Goal: Task Accomplishment & Management: Manage account settings

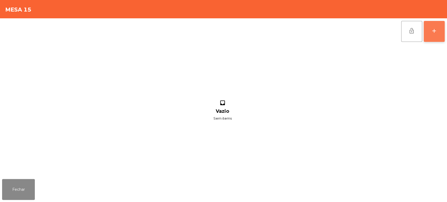
click at [433, 28] on div "add" at bounding box center [434, 31] width 6 height 6
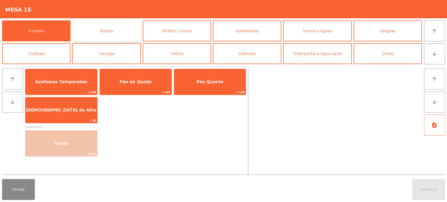
click at [94, 31] on button "Rodizio" at bounding box center [106, 30] width 68 height 21
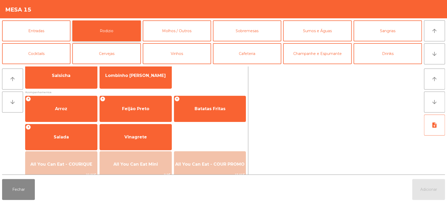
scroll to position [51, 0]
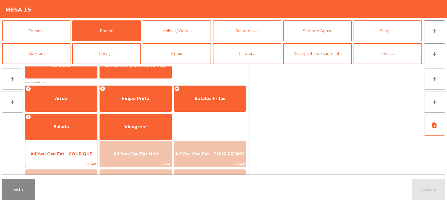
click at [69, 146] on div "All You Can Eat - COURIQUE 22.95€" at bounding box center [61, 154] width 72 height 26
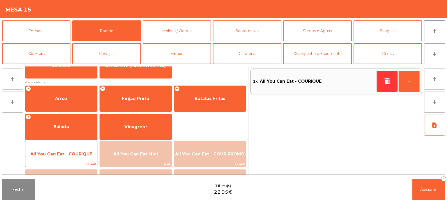
click at [71, 145] on div "All You Can Eat - COURIQUE 22.95€" at bounding box center [61, 154] width 72 height 26
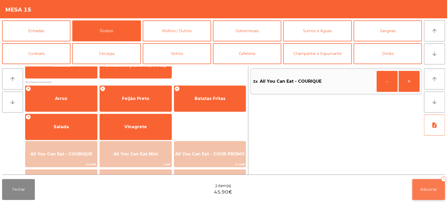
click at [429, 186] on button "Adicionar 2" at bounding box center [428, 189] width 33 height 21
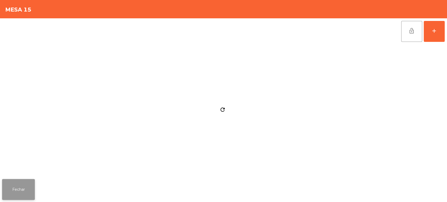
click at [27, 192] on button "Fechar" at bounding box center [18, 189] width 33 height 21
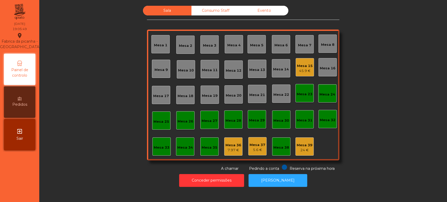
click at [301, 67] on div "Mesa 15" at bounding box center [305, 65] width 16 height 5
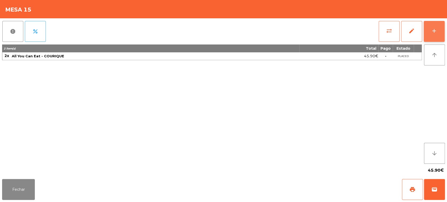
click at [439, 30] on button "add" at bounding box center [433, 31] width 21 height 21
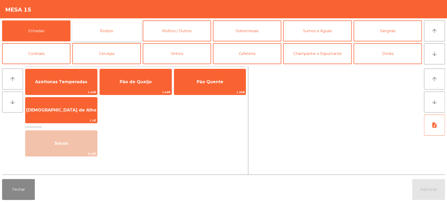
click at [105, 31] on button "Rodizio" at bounding box center [106, 30] width 68 height 21
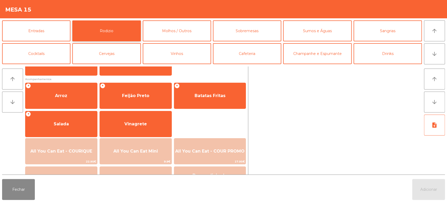
scroll to position [74, 0]
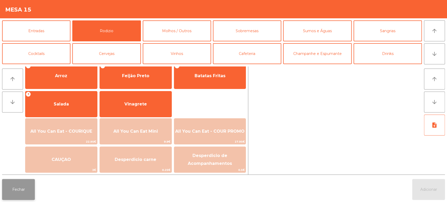
click at [16, 190] on button "Fechar" at bounding box center [18, 189] width 33 height 21
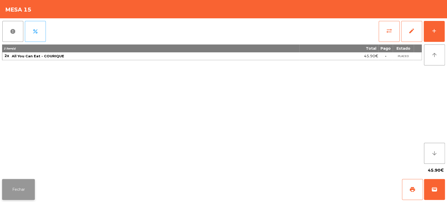
click at [15, 182] on button "Fechar" at bounding box center [18, 189] width 33 height 21
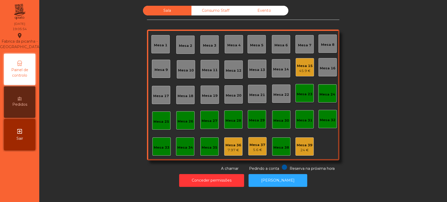
click at [297, 61] on div "Mesa 15 45.9 €" at bounding box center [305, 67] width 16 height 12
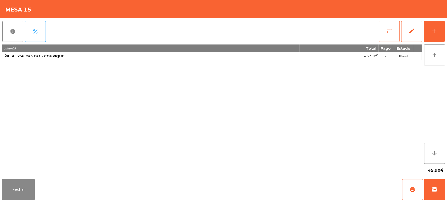
click at [258, 124] on div "2 item(s) Total Pago Estado 2x All You Can Eat - COURIQUE 45.90€ - Placed" at bounding box center [211, 103] width 419 height 119
click at [437, 34] on button "add" at bounding box center [433, 31] width 21 height 21
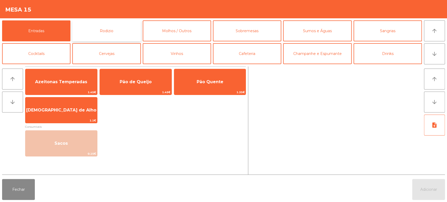
click at [115, 27] on button "Rodizio" at bounding box center [106, 30] width 68 height 21
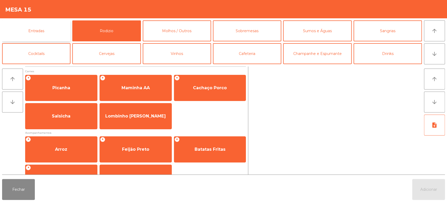
click at [47, 33] on button "Entradas" at bounding box center [36, 30] width 68 height 21
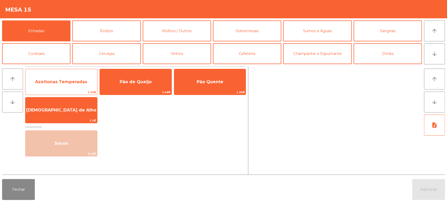
click at [73, 78] on span "Azeitonas Temperadas" at bounding box center [61, 82] width 72 height 14
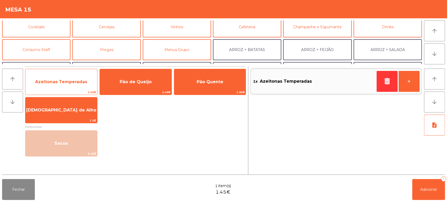
scroll to position [0, 0]
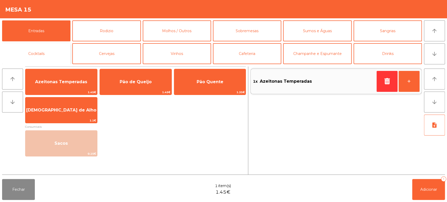
click at [49, 49] on button "Cocktails" at bounding box center [36, 53] width 68 height 21
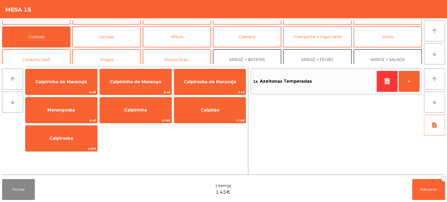
scroll to position [18, 0]
click at [48, 58] on button "Consumo Staff" at bounding box center [36, 58] width 68 height 21
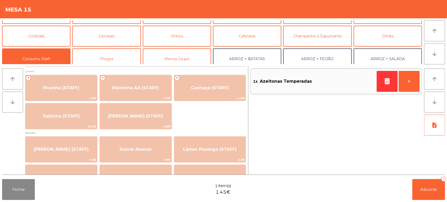
scroll to position [0, 0]
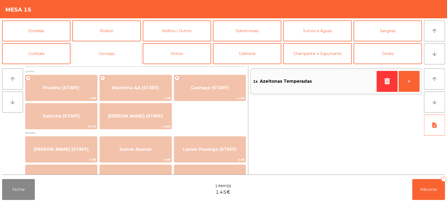
click at [117, 58] on button "Cervejas" at bounding box center [106, 53] width 68 height 21
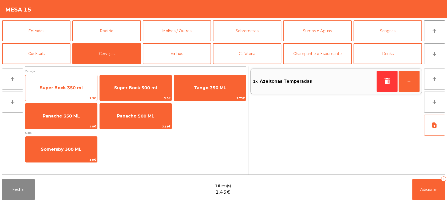
click at [69, 81] on span "Super Bock 350 ml" at bounding box center [61, 88] width 72 height 14
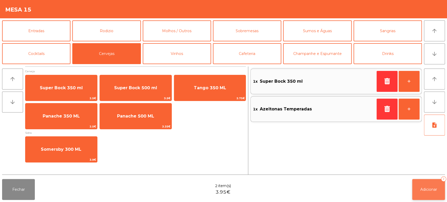
click at [420, 191] on span "Adicionar" at bounding box center [428, 189] width 17 height 5
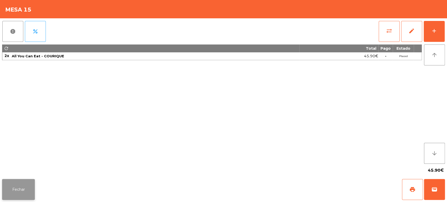
click at [26, 181] on button "Fechar" at bounding box center [18, 189] width 33 height 21
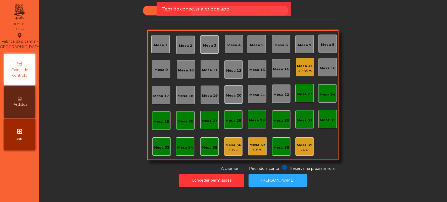
click at [355, 68] on div "Sala Consumo Staff Evento Mesa 1 Mesa 2 Mesa 3 Mesa 4 Mesa 5 Mesa 6 Mesa 7 Mesa…" at bounding box center [242, 89] width 393 height 166
click at [282, 10] on div "Tem de conectar a bridge app" at bounding box center [222, 9] width 123 height 7
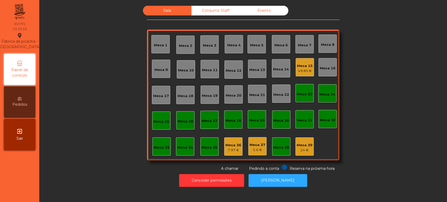
click at [377, 90] on div "Sala Consumo Staff Evento Mesa 1 Mesa 2 Mesa 3 Mesa 4 Mesa 5 Mesa 6 Mesa 7 Mesa…" at bounding box center [242, 89] width 393 height 166
click at [389, 107] on div "Sala Consumo Staff Evento Mesa 1 Mesa 2 Mesa 3 Mesa 4 Mesa 5 Mesa 6 Mesa 7 Mesa…" at bounding box center [242, 89] width 393 height 166
click at [298, 69] on div "49.85 €" at bounding box center [305, 70] width 16 height 5
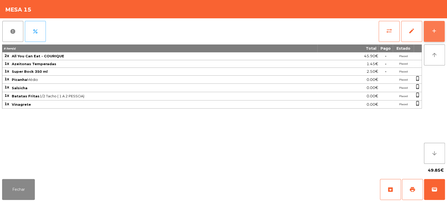
click at [432, 31] on div "add" at bounding box center [434, 31] width 6 height 6
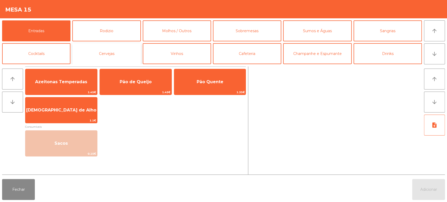
click at [89, 54] on button "Cervejas" at bounding box center [106, 53] width 68 height 21
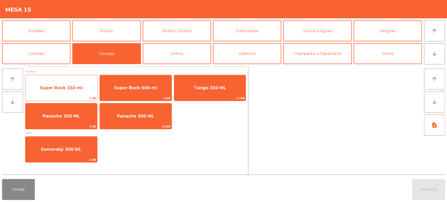
click at [76, 85] on span "Super Bock 350 ml" at bounding box center [61, 88] width 72 height 14
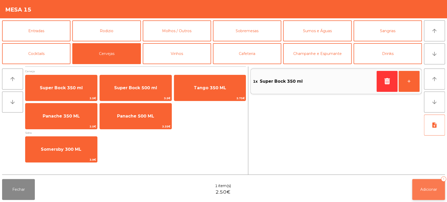
click at [428, 184] on button "Adicionar 1" at bounding box center [428, 189] width 33 height 21
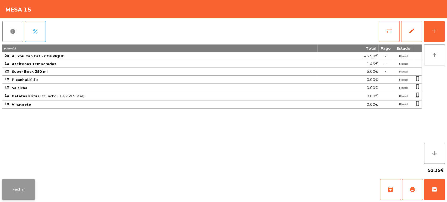
click at [16, 180] on button "Fechar" at bounding box center [18, 189] width 33 height 21
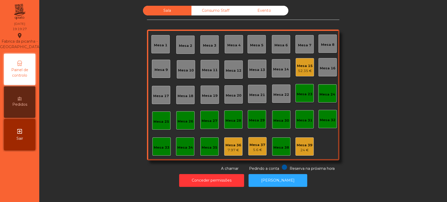
click at [103, 111] on div "Sala Consumo Staff Evento Mesa 1 Mesa 2 Mesa 3 Mesa 4 Mesa 5 Mesa 6 Mesa 7 Mesa…" at bounding box center [242, 89] width 393 height 166
click at [283, 178] on button "[PERSON_NAME]" at bounding box center [277, 180] width 59 height 13
click at [273, 179] on button "[PERSON_NAME]" at bounding box center [277, 180] width 59 height 13
click at [368, 78] on div "Sala Consumo Staff Evento Mesa 1 Mesa 2 Mesa 3 Mesa 4 Mesa 5 Mesa 6 Mesa 7 Mesa…" at bounding box center [242, 89] width 393 height 166
click at [332, 40] on div "Mesa 8" at bounding box center [327, 44] width 18 height 18
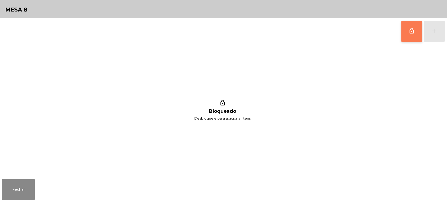
click at [412, 33] on span "lock_outline" at bounding box center [411, 31] width 6 height 6
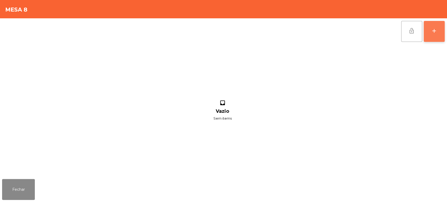
click at [431, 35] on button "add" at bounding box center [433, 31] width 21 height 21
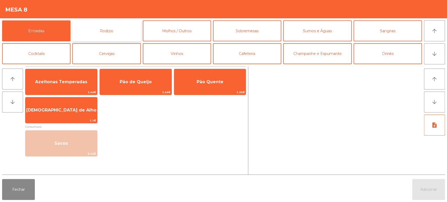
click at [95, 32] on button "Rodizio" at bounding box center [106, 30] width 68 height 21
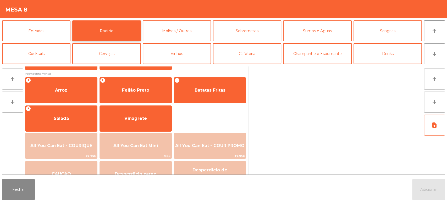
scroll to position [63, 0]
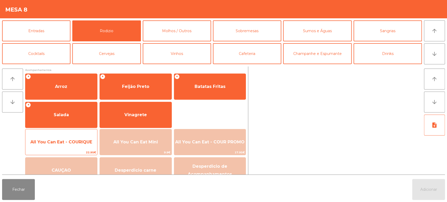
click at [72, 146] on span "All You Can Eat - COURIQUE" at bounding box center [61, 142] width 72 height 14
click at [78, 142] on span "All You Can Eat - COURIQUE" at bounding box center [61, 141] width 62 height 5
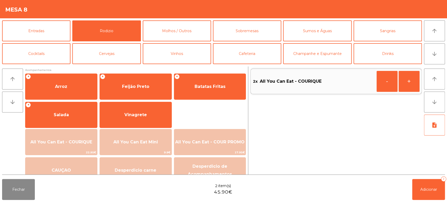
click at [433, 201] on div "Fechar 2 item(s) 45.90€ Adicionar 2" at bounding box center [223, 189] width 447 height 25
click at [441, 187] on button "Adicionar 2" at bounding box center [428, 189] width 33 height 21
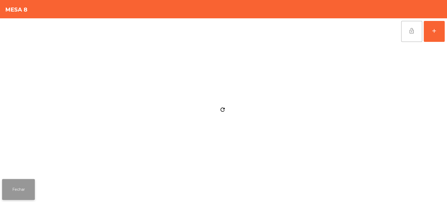
click at [35, 190] on button "Fechar" at bounding box center [18, 189] width 33 height 21
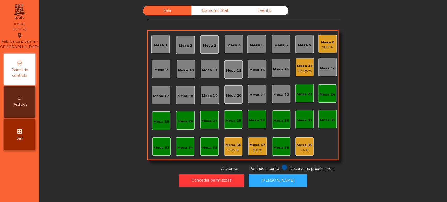
click at [109, 70] on div "Sala Consumo Staff Evento Mesa 1 Mesa 2 Mesa 3 Mesa 4 Mesa 5 Mesa 6 Mesa 7 Mesa…" at bounding box center [242, 89] width 393 height 166
click at [159, 147] on div "Mesa 33" at bounding box center [162, 147] width 16 height 5
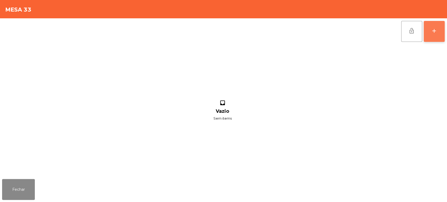
click at [444, 34] on button "add" at bounding box center [433, 31] width 21 height 21
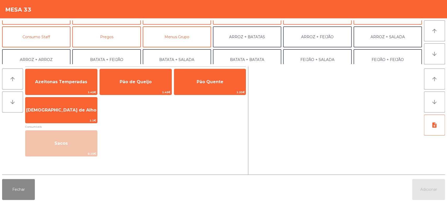
scroll to position [41, 0]
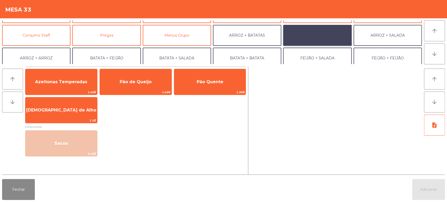
click at [320, 38] on button "ARROZ + FEIJÃO" at bounding box center [317, 35] width 68 height 21
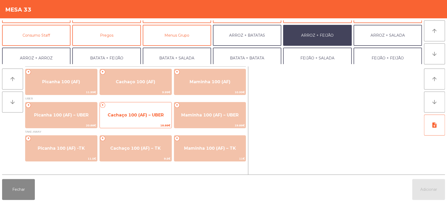
click at [159, 111] on span "Cachaço 100 (AF) – UBER" at bounding box center [136, 115] width 72 height 14
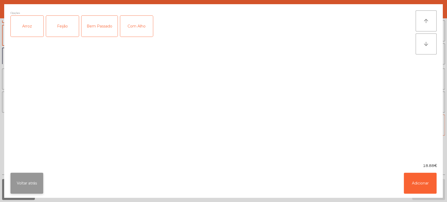
click at [29, 188] on button "Voltar atrás" at bounding box center [26, 183] width 33 height 21
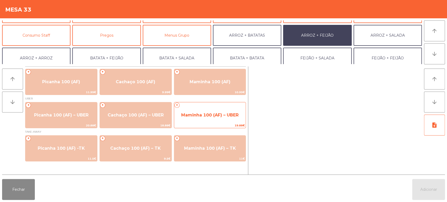
click at [203, 122] on div "+ Maminha 100 (AF) – UBER 19.88€" at bounding box center [210, 115] width 72 height 26
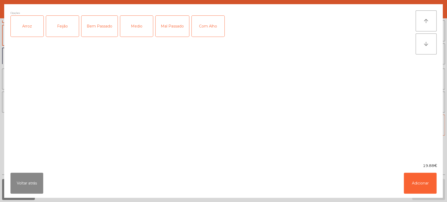
click at [32, 36] on div "Arroz" at bounding box center [27, 26] width 33 height 21
click at [61, 36] on div "Feijão" at bounding box center [62, 26] width 33 height 21
click at [148, 28] on div "Medio" at bounding box center [136, 26] width 33 height 21
click at [421, 186] on button "Adicionar" at bounding box center [419, 183] width 33 height 21
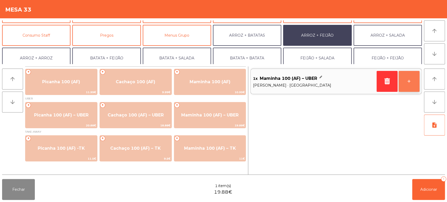
click at [410, 85] on button "+" at bounding box center [408, 81] width 21 height 21
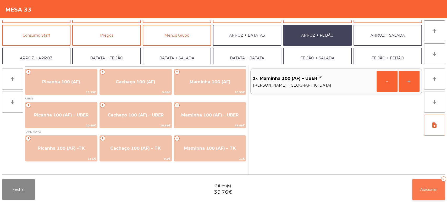
click at [420, 183] on button "Adicionar 2" at bounding box center [428, 189] width 33 height 21
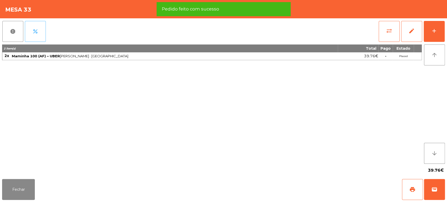
click at [34, 23] on button "percent" at bounding box center [35, 31] width 21 height 21
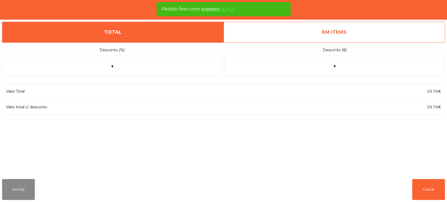
click at [343, 38] on link "EM ITEMS" at bounding box center [333, 32] width 221 height 21
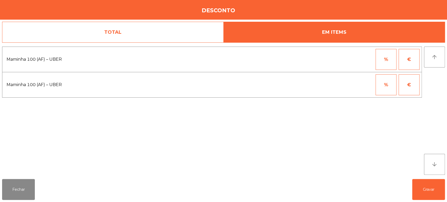
click at [379, 64] on button "%" at bounding box center [385, 59] width 21 height 21
click at [356, 60] on input "*" at bounding box center [360, 59] width 26 height 21
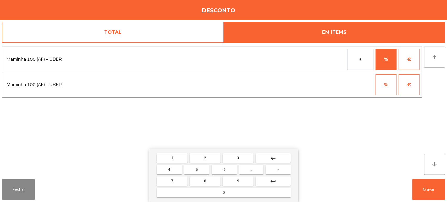
click at [175, 165] on button "4" at bounding box center [168, 169] width 25 height 9
click at [275, 159] on mat-icon "keyboard_backspace" at bounding box center [273, 158] width 6 height 6
click at [180, 157] on button "1" at bounding box center [171, 157] width 31 height 9
click at [207, 191] on button "0" at bounding box center [223, 192] width 134 height 9
type input "***"
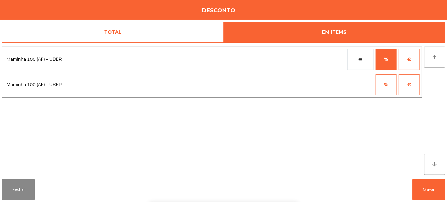
click at [321, 116] on div "Maminha 100 (AF) – UBER *** % € Maminha 100 (AF) – UBER % €" at bounding box center [211, 111] width 419 height 128
click at [434, 194] on button "Gravar" at bounding box center [428, 189] width 33 height 21
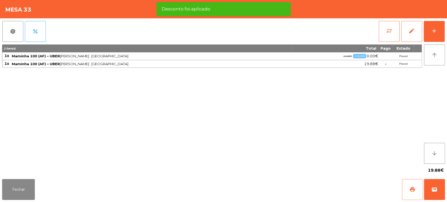
click at [410, 192] on span "print" at bounding box center [412, 189] width 6 height 6
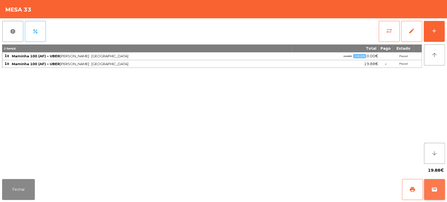
click at [429, 197] on button "wallet" at bounding box center [434, 189] width 21 height 21
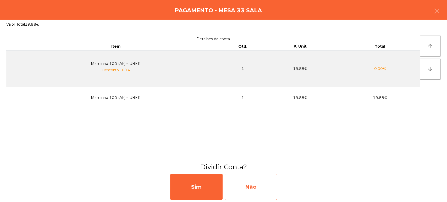
click at [267, 182] on div "Não" at bounding box center [250, 187] width 52 height 26
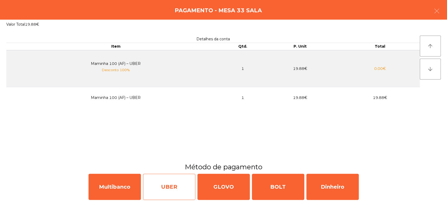
click at [176, 193] on div "UBER" at bounding box center [169, 187] width 52 height 26
select select "**"
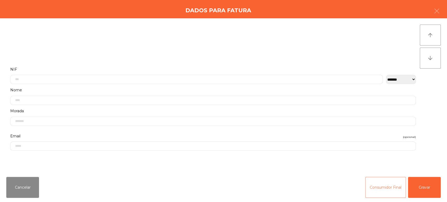
click at [366, 183] on button "Consumidor Final" at bounding box center [385, 187] width 41 height 21
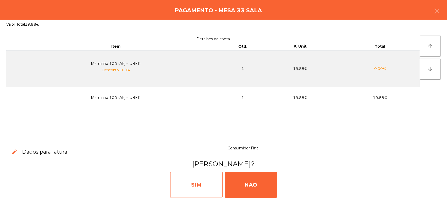
click at [202, 188] on div "SIM" at bounding box center [196, 185] width 52 height 26
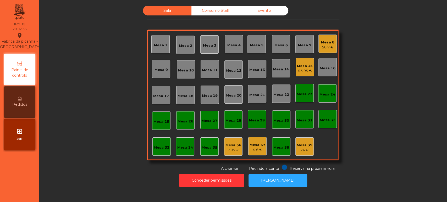
click at [257, 43] on div "Mesa 5" at bounding box center [256, 45] width 13 height 5
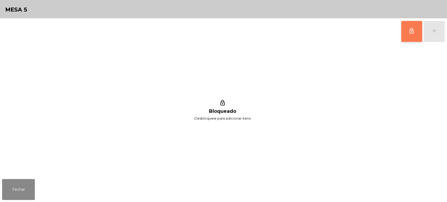
click at [405, 32] on button "lock_outline" at bounding box center [411, 31] width 21 height 21
click at [435, 31] on div "add" at bounding box center [434, 31] width 6 height 6
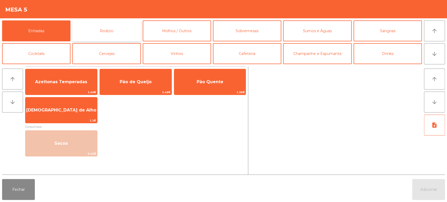
click at [119, 24] on button "Rodizio" at bounding box center [106, 30] width 68 height 21
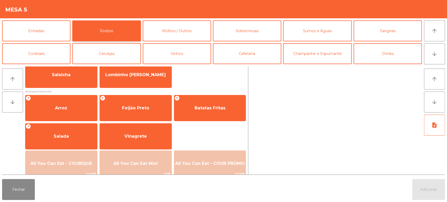
scroll to position [74, 0]
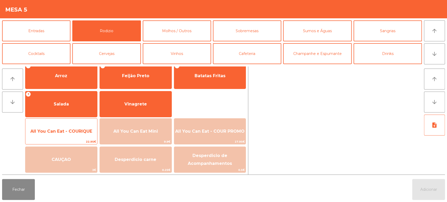
click at [70, 135] on span "All You Can Eat - COURIQUE" at bounding box center [61, 131] width 72 height 14
click at [71, 131] on span "All You Can Eat - COURIQUE" at bounding box center [61, 131] width 62 height 5
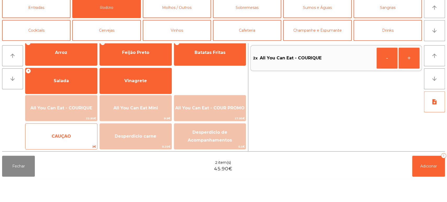
click at [68, 172] on span "3€" at bounding box center [61, 169] width 72 height 5
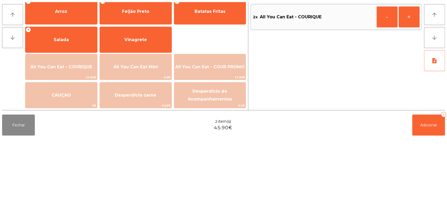
click at [68, 197] on div "Fechar 2 item(s) 45.90€ Adicionar 2" at bounding box center [223, 189] width 447 height 25
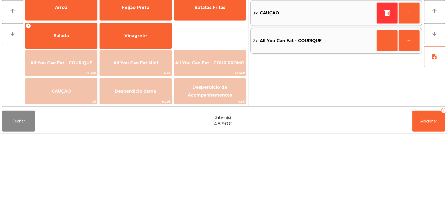
click at [70, 198] on div "Fechar 3 item(s) 48.90€ Adicionar 3" at bounding box center [223, 189] width 447 height 25
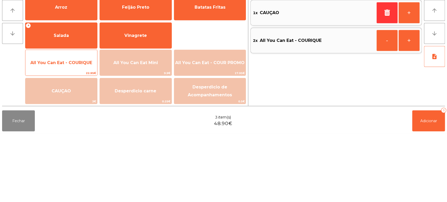
click at [72, 134] on span "All You Can Eat - COURIQUE" at bounding box center [61, 131] width 72 height 14
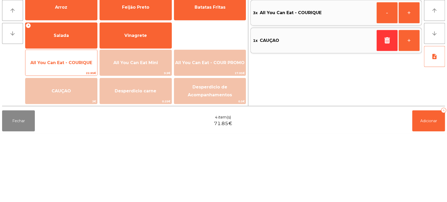
click at [76, 137] on span "All You Can Eat - COURIQUE" at bounding box center [61, 131] width 72 height 14
click at [81, 136] on span "All You Can Eat - COURIQUE" at bounding box center [61, 131] width 72 height 14
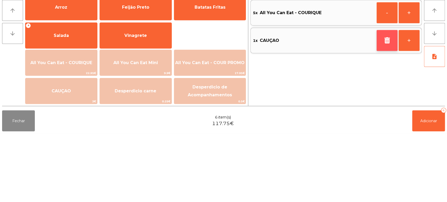
click at [391, 107] on button "button" at bounding box center [386, 109] width 21 height 21
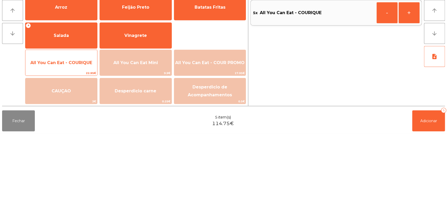
click at [69, 131] on span "All You Can Eat - COURIQUE" at bounding box center [61, 131] width 62 height 5
click at [81, 126] on span "All You Can Eat - COURIQUE" at bounding box center [61, 131] width 72 height 14
click at [79, 126] on span "All You Can Eat - COURIQUE" at bounding box center [61, 131] width 72 height 14
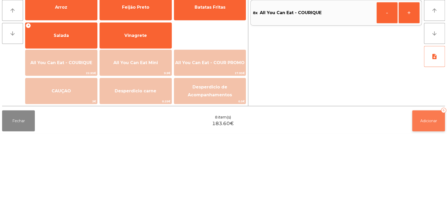
click at [423, 190] on span "Adicionar" at bounding box center [428, 189] width 17 height 5
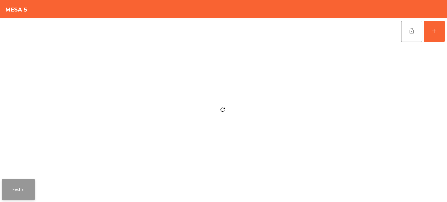
click at [22, 189] on button "Fechar" at bounding box center [18, 189] width 33 height 21
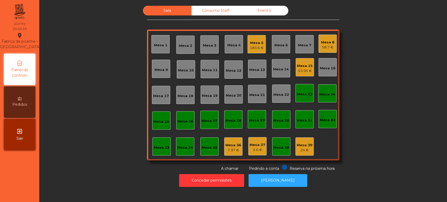
click at [302, 42] on div "Mesa 7" at bounding box center [304, 44] width 13 height 7
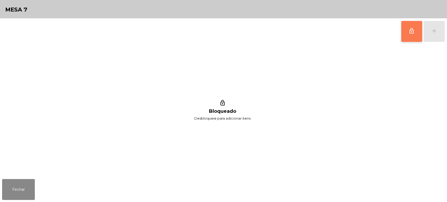
click at [409, 36] on button "lock_outline" at bounding box center [411, 31] width 21 height 21
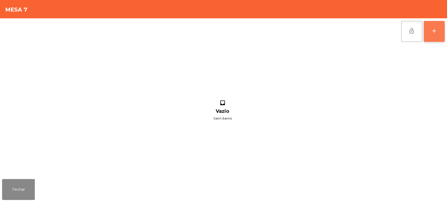
click at [434, 32] on div "add" at bounding box center [434, 31] width 6 height 6
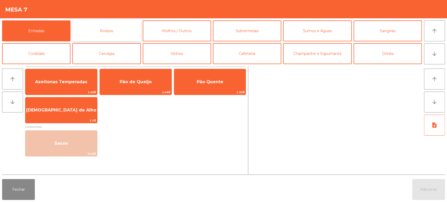
click at [102, 31] on button "Rodizio" at bounding box center [106, 30] width 68 height 21
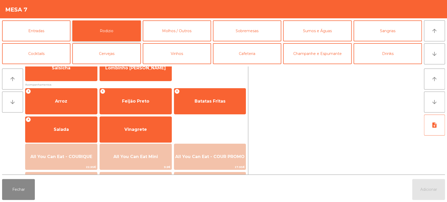
scroll to position [61, 0]
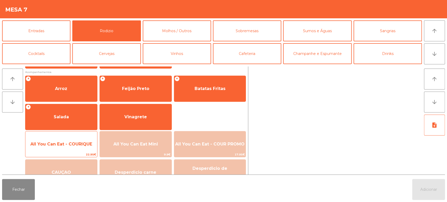
click at [76, 137] on span "All You Can Eat - COURIQUE" at bounding box center [61, 144] width 72 height 14
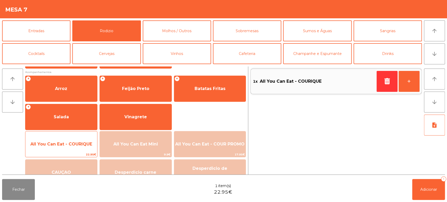
click at [80, 136] on div "All You Can Eat - COURIQUE 22.95€" at bounding box center [61, 144] width 72 height 26
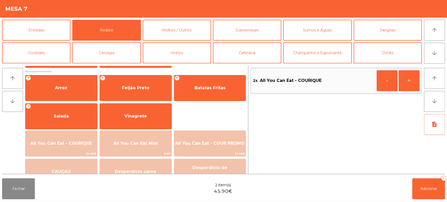
click at [81, 191] on div "Fechar 2 item(s) 45.90€ Adicionar 2" at bounding box center [223, 189] width 447 height 25
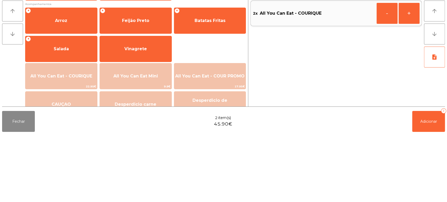
click at [82, 200] on div "Fechar 2 item(s) 45.90€ Adicionar 2" at bounding box center [223, 189] width 447 height 25
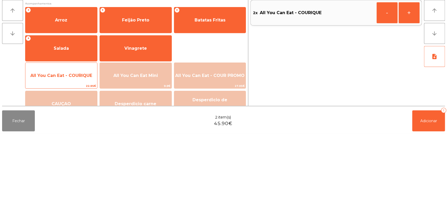
click at [87, 147] on span "All You Can Eat - COURIQUE" at bounding box center [61, 144] width 72 height 14
click at [88, 145] on span "All You Can Eat - COURIQUE" at bounding box center [61, 144] width 62 height 5
click at [82, 144] on span "All You Can Eat - COURIQUE" at bounding box center [61, 144] width 62 height 5
click at [77, 136] on div "All You Can Eat - COURIQUE 22.95€" at bounding box center [61, 144] width 72 height 26
click at [79, 134] on div "All You Can Eat - COURIQUE 22.95€" at bounding box center [61, 144] width 72 height 26
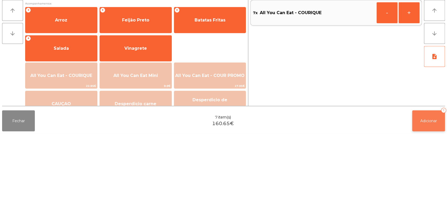
click at [423, 187] on button "Adicionar 7" at bounding box center [428, 189] width 33 height 21
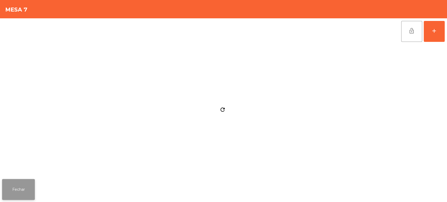
click at [26, 189] on button "Fechar" at bounding box center [18, 189] width 33 height 21
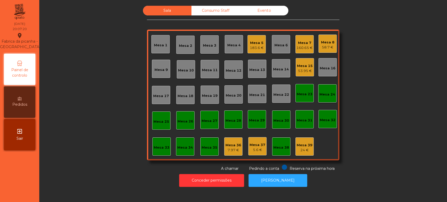
click at [189, 92] on div "Mesa 18" at bounding box center [185, 94] width 16 height 7
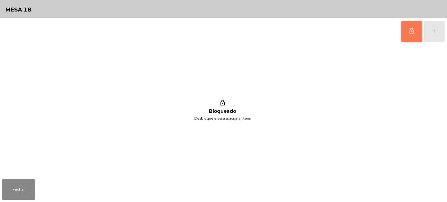
click at [417, 32] on button "lock_outline" at bounding box center [411, 31] width 21 height 21
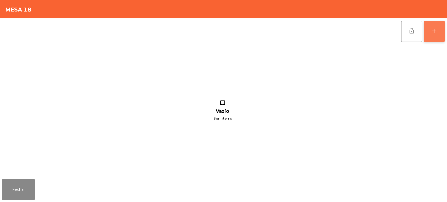
click at [442, 30] on button "add" at bounding box center [433, 31] width 21 height 21
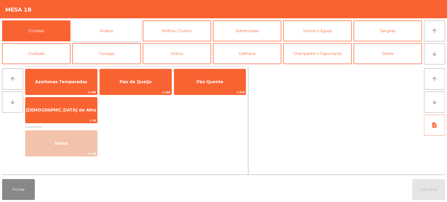
click at [103, 31] on button "Rodizio" at bounding box center [106, 30] width 68 height 21
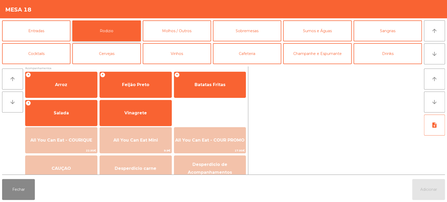
scroll to position [71, 0]
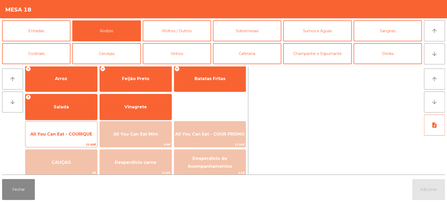
click at [81, 134] on span "All You Can Eat - COURIQUE" at bounding box center [61, 134] width 62 height 5
click at [87, 126] on div "All You Can Eat - COURIQUE 22.95€" at bounding box center [61, 134] width 72 height 26
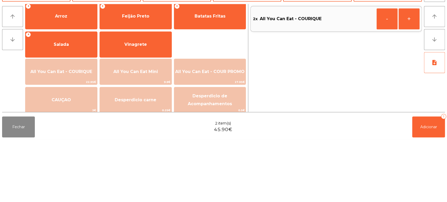
click at [85, 193] on div "Fechar 2 item(s) 45.90€ Adicionar 2" at bounding box center [223, 189] width 447 height 25
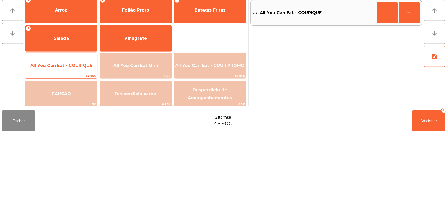
click at [75, 131] on span "All You Can Eat - COURIQUE" at bounding box center [61, 134] width 72 height 14
click at [76, 130] on span "All You Can Eat - COURIQUE" at bounding box center [61, 134] width 72 height 14
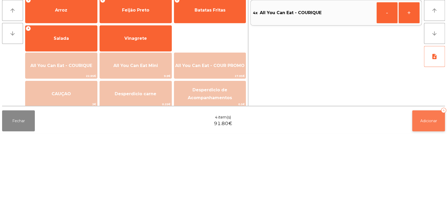
click at [438, 192] on button "Adicionar 4" at bounding box center [428, 189] width 33 height 21
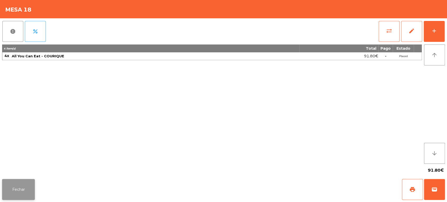
click at [16, 190] on button "Fechar" at bounding box center [18, 189] width 33 height 21
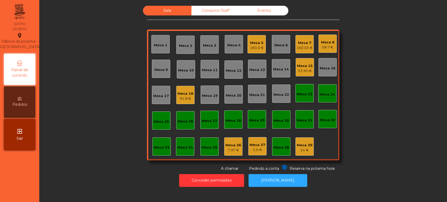
click at [256, 48] on div "183.6 €" at bounding box center [257, 47] width 14 height 5
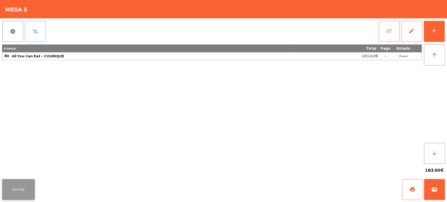
click at [27, 188] on button "Fechar" at bounding box center [18, 189] width 33 height 21
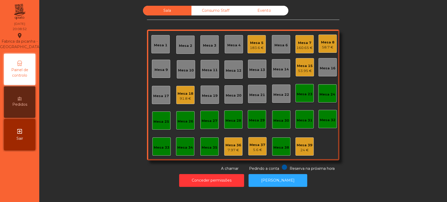
click at [103, 103] on div "Sala Consumo Staff Evento Mesa 1 Mesa 2 Mesa 3 Mesa 4 Mesa 5 183.6 € Mesa 6 Mes…" at bounding box center [242, 89] width 393 height 166
click at [176, 91] on div "Mesa 18 91.8 €" at bounding box center [185, 95] width 18 height 18
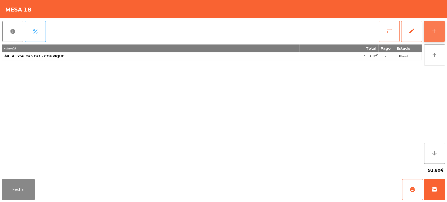
click at [423, 26] on button "add" at bounding box center [433, 31] width 21 height 21
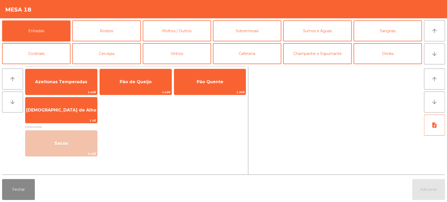
click at [57, 35] on button "Entradas" at bounding box center [36, 30] width 68 height 21
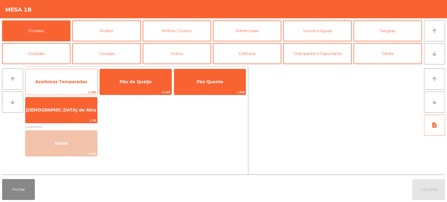
click at [67, 83] on span "Azeitonas Temperadas" at bounding box center [61, 81] width 52 height 5
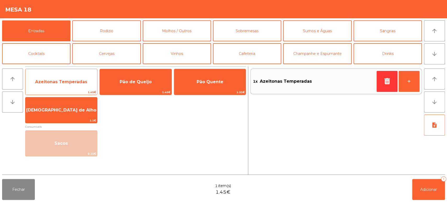
click at [70, 79] on span "Azeitonas Temperadas" at bounding box center [61, 81] width 52 height 5
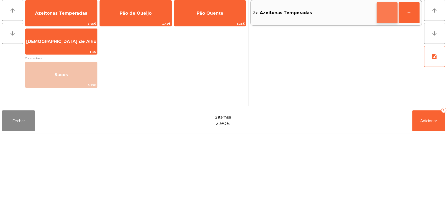
click at [388, 81] on button "-" at bounding box center [386, 81] width 21 height 21
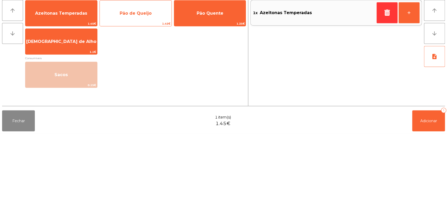
click at [154, 82] on span "Pão de Queijo" at bounding box center [136, 82] width 72 height 14
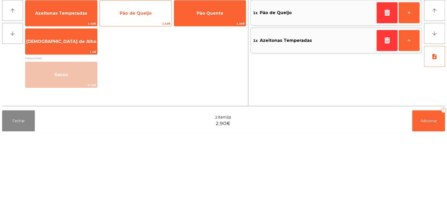
click at [148, 83] on span "Pão de Queijo" at bounding box center [136, 81] width 32 height 5
click at [148, 82] on span "Pão de Queijo" at bounding box center [136, 81] width 32 height 5
click at [148, 79] on span "Pão de Queijo" at bounding box center [136, 81] width 32 height 5
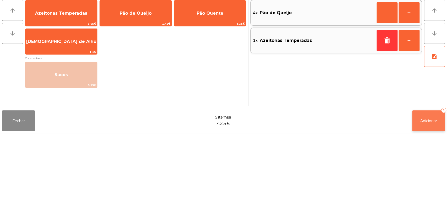
click at [430, 189] on span "Adicionar" at bounding box center [428, 189] width 17 height 5
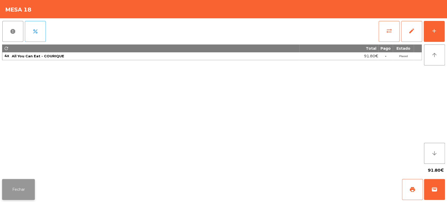
click at [15, 187] on button "Fechar" at bounding box center [18, 189] width 33 height 21
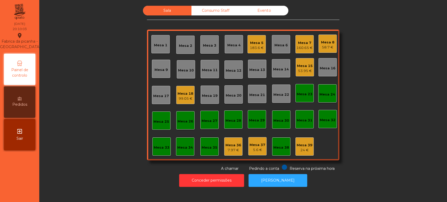
click at [251, 44] on div "Mesa 5" at bounding box center [257, 42] width 14 height 5
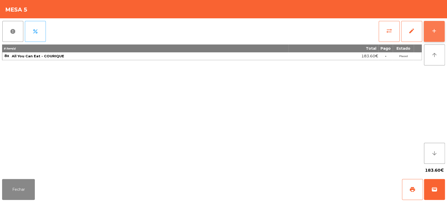
click at [444, 28] on button "add" at bounding box center [433, 31] width 21 height 21
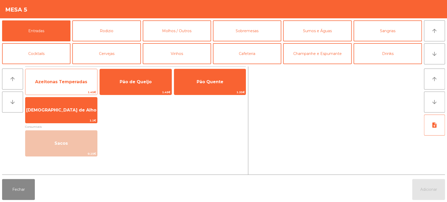
click at [79, 82] on span "Azeitonas Temperadas" at bounding box center [61, 81] width 52 height 5
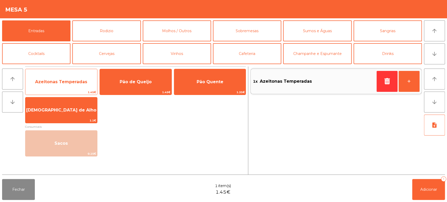
click at [82, 81] on span "Azeitonas Temperadas" at bounding box center [61, 81] width 52 height 5
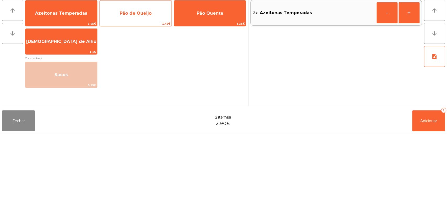
click at [158, 85] on span "Pão de Queijo" at bounding box center [136, 82] width 72 height 14
click at [154, 81] on span "Pão de Queijo" at bounding box center [136, 82] width 72 height 14
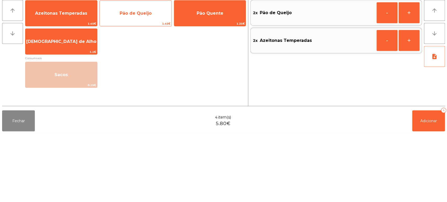
click at [146, 90] on span "1.45€" at bounding box center [136, 92] width 72 height 5
click at [146, 83] on span "Pão de Queijo" at bounding box center [136, 81] width 32 height 5
click at [150, 81] on span "Pão de Queijo" at bounding box center [136, 81] width 32 height 5
click at [151, 81] on span "Pão de Queijo" at bounding box center [136, 82] width 72 height 14
click at [155, 76] on span "Pão de Queijo" at bounding box center [136, 82] width 72 height 14
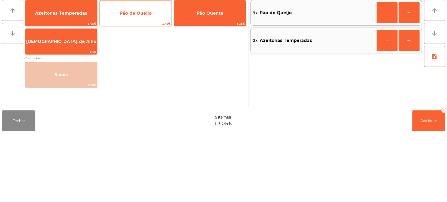
click at [159, 74] on div "Pão de Queijo 1.45€" at bounding box center [135, 82] width 72 height 26
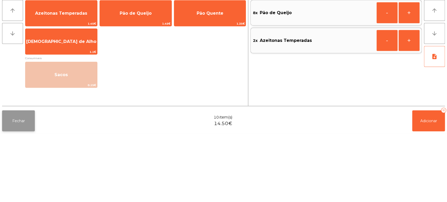
click at [27, 182] on button "Fechar" at bounding box center [18, 189] width 33 height 21
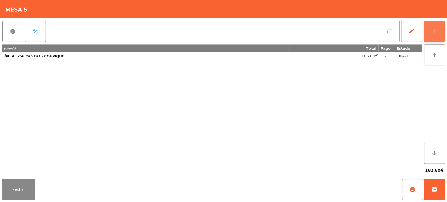
click at [441, 30] on button "add" at bounding box center [433, 31] width 21 height 21
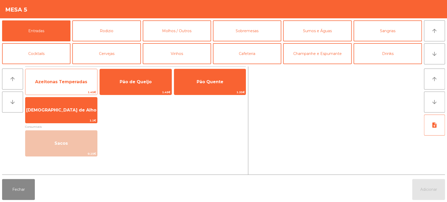
click at [82, 78] on span "Azeitonas Temperadas" at bounding box center [61, 82] width 72 height 14
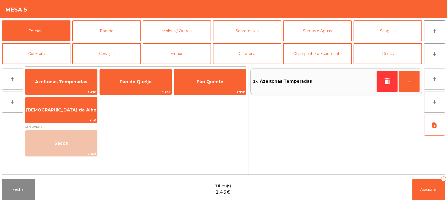
click at [80, 68] on div "Azeitonas Temperadas 1.45€ Pão de Queijo 1.45€ Pão Quente 1.35€ Manteiga de Alh…" at bounding box center [135, 112] width 221 height 92
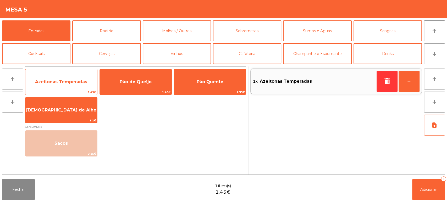
click at [80, 75] on span "Azeitonas Temperadas" at bounding box center [61, 82] width 72 height 14
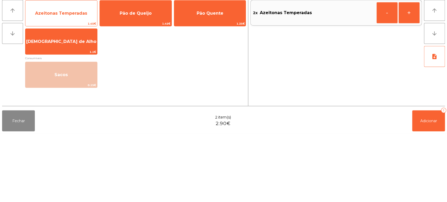
click at [89, 77] on span "Azeitonas Temperadas" at bounding box center [61, 82] width 72 height 14
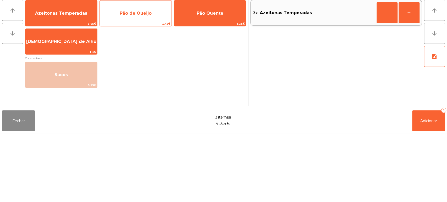
click at [154, 81] on span "Pão de Queijo" at bounding box center [136, 82] width 72 height 14
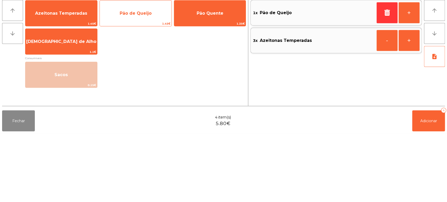
click at [151, 83] on span "Pão de Queijo" at bounding box center [136, 82] width 72 height 14
click at [151, 82] on span "Pão de Queijo" at bounding box center [136, 82] width 72 height 14
click at [153, 81] on span "Pão de Queijo" at bounding box center [136, 82] width 72 height 14
click at [149, 82] on span "Pão de Queijo" at bounding box center [136, 81] width 32 height 5
click at [148, 81] on span "Pão de Queijo" at bounding box center [136, 81] width 32 height 5
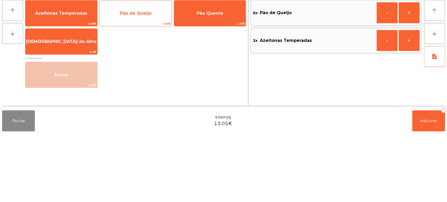
click at [147, 81] on span "Pão de Queijo" at bounding box center [136, 81] width 32 height 5
click at [153, 82] on span "Pão de Queijo" at bounding box center [136, 82] width 72 height 14
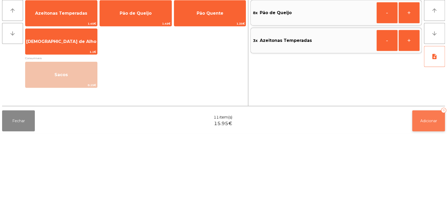
click at [421, 193] on button "Adicionar 11" at bounding box center [428, 189] width 33 height 21
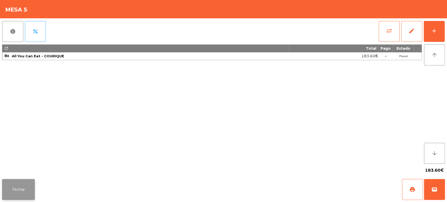
click at [22, 181] on button "Fechar" at bounding box center [18, 189] width 33 height 21
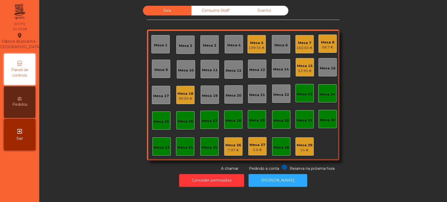
click at [188, 92] on div "Mesa 18" at bounding box center [185, 93] width 16 height 5
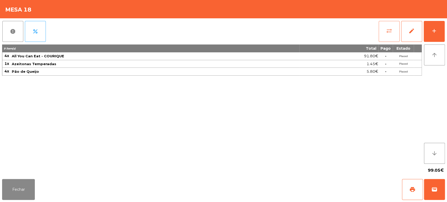
click at [386, 29] on span "sync_alt" at bounding box center [389, 31] width 6 height 6
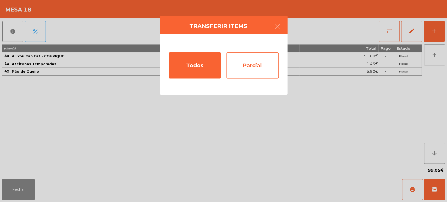
click at [260, 63] on div "Parcial" at bounding box center [252, 65] width 52 height 26
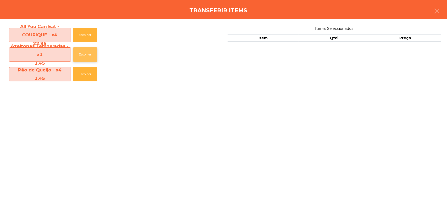
click at [86, 54] on button "Escolher" at bounding box center [85, 54] width 24 height 14
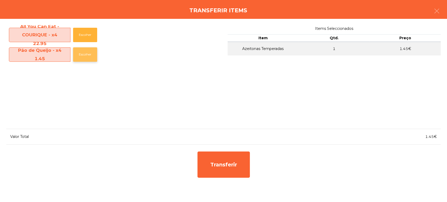
click at [91, 58] on button "Escolher" at bounding box center [85, 54] width 24 height 14
click at [89, 61] on button "Escolher" at bounding box center [85, 54] width 24 height 14
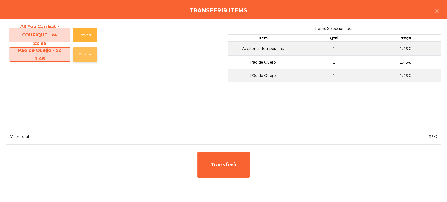
click at [93, 58] on button "Escolher" at bounding box center [85, 54] width 24 height 14
click at [88, 61] on button "Escolher" at bounding box center [85, 54] width 24 height 14
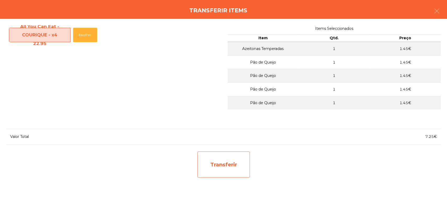
click at [238, 164] on div "Transferir" at bounding box center [223, 164] width 52 height 26
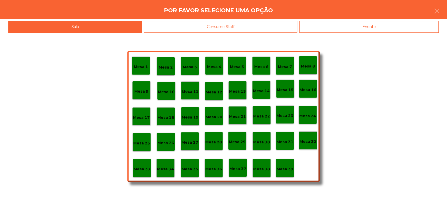
click at [239, 170] on p "Mesa 37" at bounding box center [237, 169] width 17 height 6
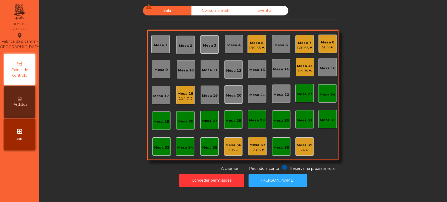
click at [303, 68] on div "53.95 €" at bounding box center [305, 70] width 16 height 5
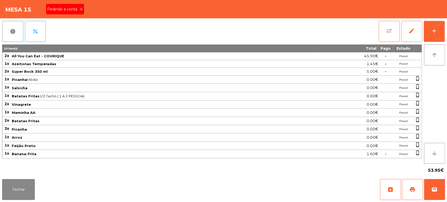
click at [65, 10] on span "Pedindo a conta" at bounding box center [63, 9] width 32 height 5
click at [417, 184] on button "print" at bounding box center [412, 189] width 21 height 21
click at [34, 183] on button "Fechar" at bounding box center [18, 189] width 33 height 21
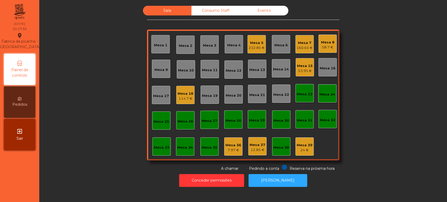
click at [254, 63] on div "Mesa 13" at bounding box center [257, 69] width 18 height 18
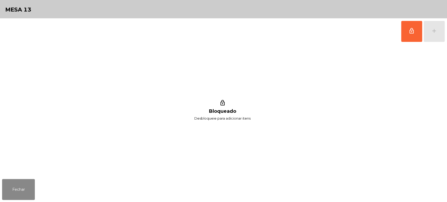
click at [408, 16] on div "Mesa 13" at bounding box center [223, 9] width 447 height 18
click at [407, 33] on button "lock_outline" at bounding box center [411, 31] width 21 height 21
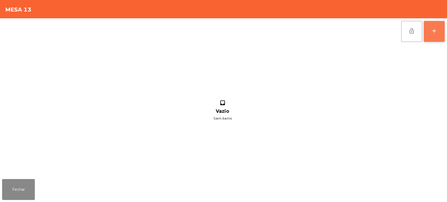
click at [433, 32] on div "add" at bounding box center [434, 31] width 6 height 6
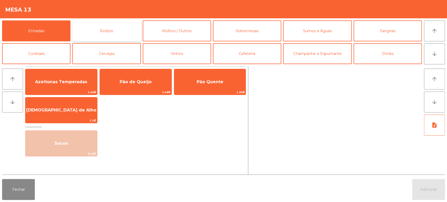
click at [109, 25] on button "Rodizio" at bounding box center [106, 30] width 68 height 21
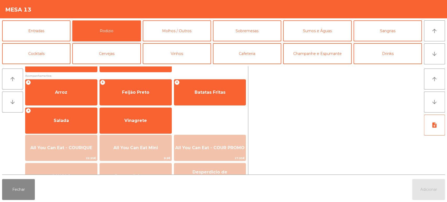
scroll to position [65, 0]
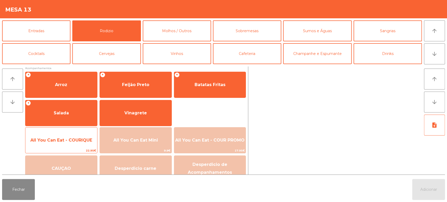
click at [70, 144] on span "All You Can Eat - COURIQUE" at bounding box center [61, 140] width 72 height 14
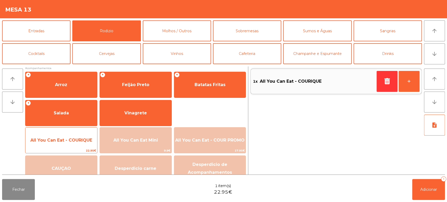
click at [72, 134] on span "All You Can Eat - COURIQUE" at bounding box center [61, 140] width 72 height 14
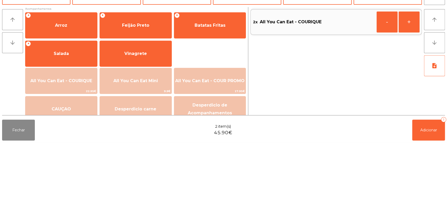
click at [76, 194] on div "Fechar 2 item(s) 45.90€ Adicionar 2" at bounding box center [223, 189] width 447 height 25
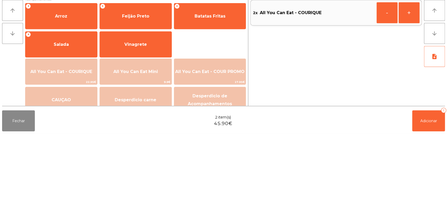
click at [78, 195] on div "Fechar 2 item(s) 45.90€ Adicionar 2" at bounding box center [223, 189] width 447 height 25
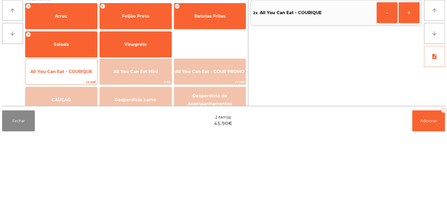
click at [74, 143] on span "All You Can Eat - COURIQUE" at bounding box center [61, 140] width 72 height 14
click at [71, 141] on span "All You Can Eat - COURIQUE" at bounding box center [61, 140] width 62 height 5
click at [79, 142] on span "All You Can Eat - COURIQUE" at bounding box center [61, 140] width 62 height 5
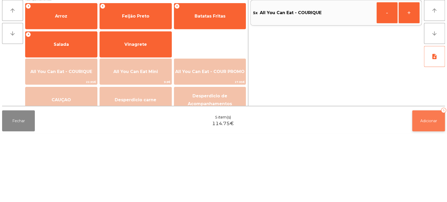
click at [423, 190] on span "Adicionar" at bounding box center [428, 189] width 17 height 5
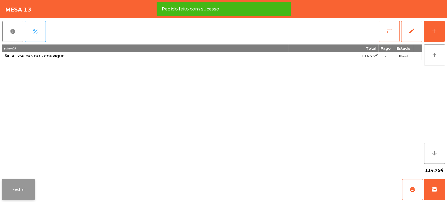
click at [24, 191] on button "Fechar" at bounding box center [18, 189] width 33 height 21
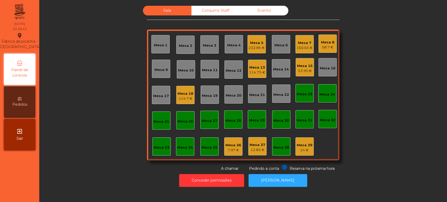
click at [299, 71] on div "53.95 €" at bounding box center [305, 70] width 16 height 5
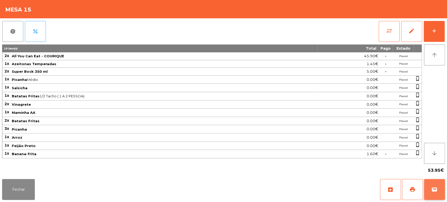
click at [436, 188] on span "wallet" at bounding box center [434, 189] width 6 height 6
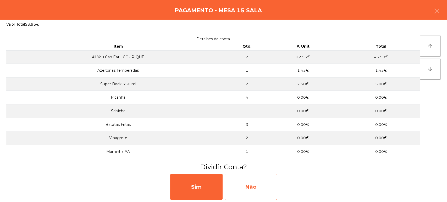
click at [268, 193] on div "Não" at bounding box center [250, 187] width 52 height 26
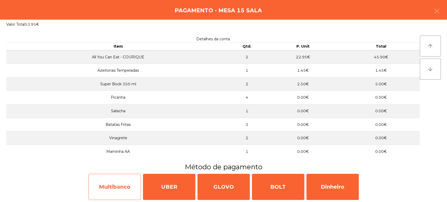
click at [123, 179] on div "Multibanco" at bounding box center [114, 187] width 52 height 26
select select "**"
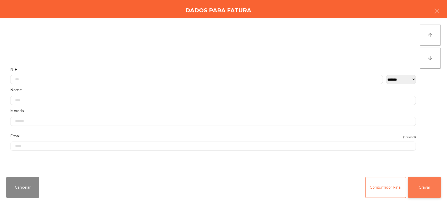
click at [431, 186] on button "Gravar" at bounding box center [424, 187] width 33 height 21
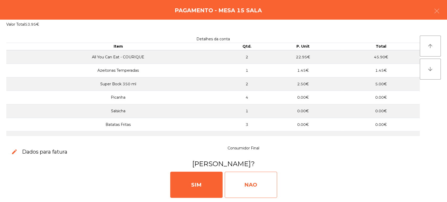
click at [254, 187] on div "NAO" at bounding box center [250, 185] width 52 height 26
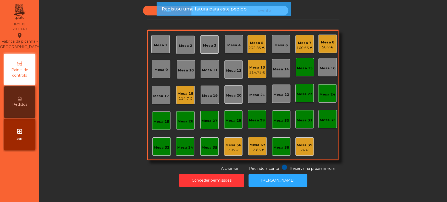
click at [301, 69] on div "Mesa 15" at bounding box center [305, 68] width 16 height 5
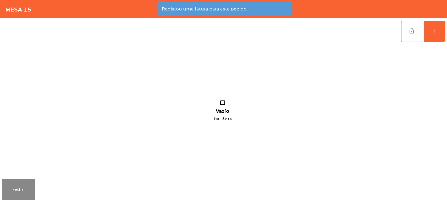
click at [411, 32] on span "lock_open" at bounding box center [411, 31] width 6 height 6
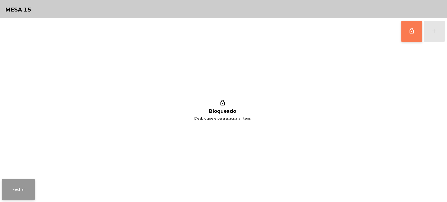
click at [26, 189] on button "Fechar" at bounding box center [18, 189] width 33 height 21
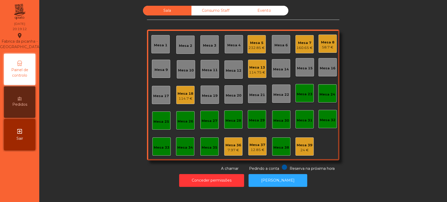
click at [95, 70] on div "Sala Consumo Staff Evento Mesa 1 Mesa 2 Mesa 3 Mesa 4 Mesa 5 232.85 € Mesa 6 Me…" at bounding box center [242, 89] width 393 height 166
click at [84, 106] on div "Sala Consumo Staff Evento Mesa 1 Mesa 2 Mesa 3 Mesa 4 Mesa 5 232.85 € Mesa 6 Me…" at bounding box center [242, 89] width 393 height 166
click at [252, 38] on div "Mesa 5 232.85 €" at bounding box center [256, 44] width 16 height 12
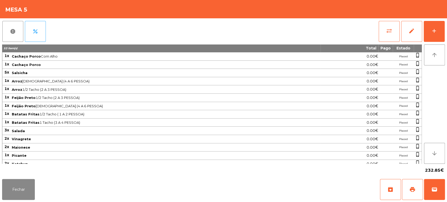
scroll to position [0, 0]
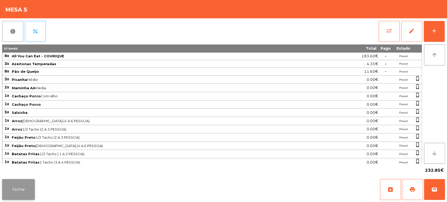
click at [23, 188] on button "Fechar" at bounding box center [18, 189] width 33 height 21
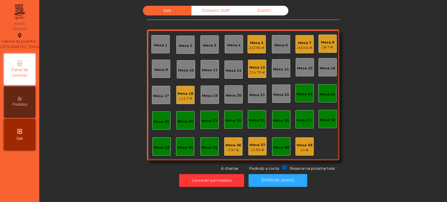
click at [184, 93] on div "Mesa 18" at bounding box center [185, 93] width 16 height 5
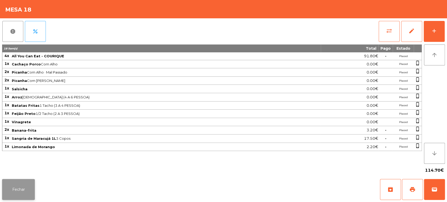
click at [21, 185] on button "Fechar" at bounding box center [18, 189] width 33 height 21
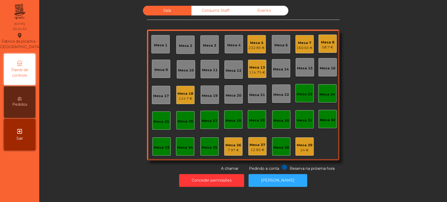
click at [255, 44] on div "Mesa 5" at bounding box center [256, 42] width 16 height 5
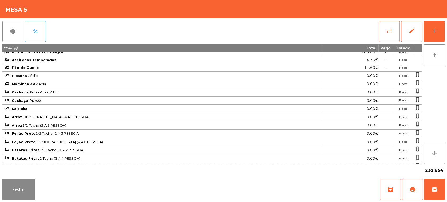
scroll to position [3, 0]
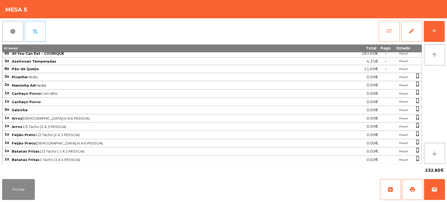
click at [380, 35] on button "sync_alt" at bounding box center [388, 31] width 21 height 21
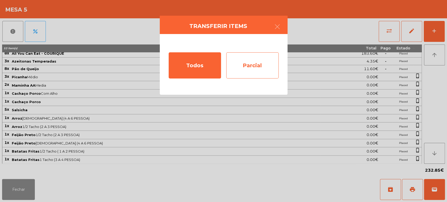
click at [246, 59] on div "Parcial" at bounding box center [252, 65] width 52 height 26
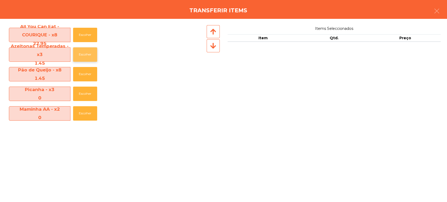
click at [79, 52] on button "Escolher" at bounding box center [85, 54] width 24 height 14
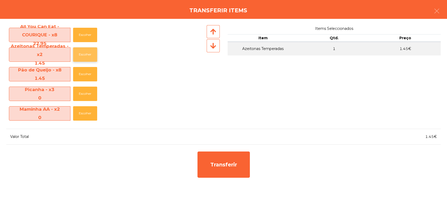
click at [80, 51] on button "Escolher" at bounding box center [85, 54] width 24 height 14
click at [82, 49] on button "Escolher" at bounding box center [85, 54] width 24 height 14
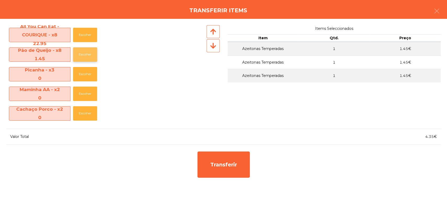
click at [82, 52] on button "Escolher" at bounding box center [85, 54] width 24 height 14
click at [82, 51] on button "Escolher" at bounding box center [85, 54] width 24 height 14
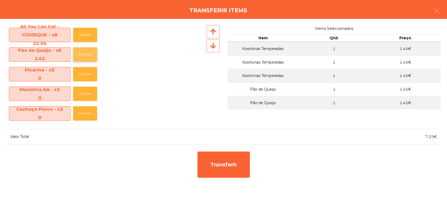
click at [81, 51] on button "Escolher" at bounding box center [85, 54] width 24 height 14
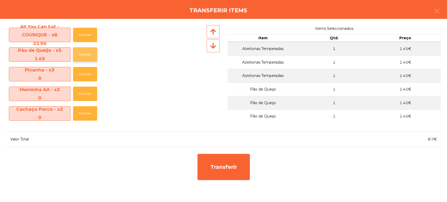
click at [83, 52] on button "Escolher" at bounding box center [85, 54] width 24 height 14
click at [87, 51] on button "Escolher" at bounding box center [85, 54] width 24 height 14
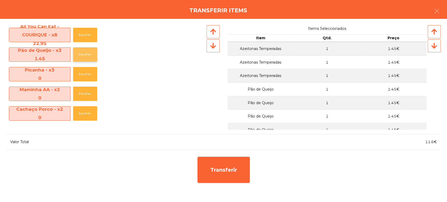
click at [88, 49] on button "Escolher" at bounding box center [85, 54] width 24 height 14
click at [84, 49] on button "Escolher" at bounding box center [85, 54] width 24 height 14
click at [88, 54] on button "Escolher" at bounding box center [85, 54] width 24 height 14
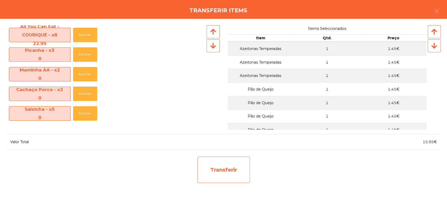
click at [211, 160] on div "Transferir" at bounding box center [223, 170] width 52 height 26
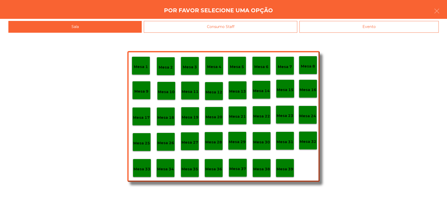
click at [236, 169] on p "Mesa 37" at bounding box center [237, 169] width 17 height 6
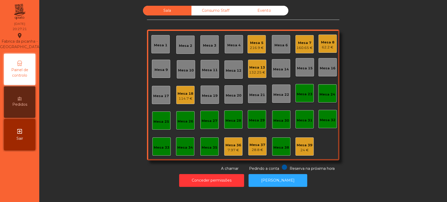
click at [255, 77] on div "Mesa 13 132.25 €" at bounding box center [257, 69] width 18 height 18
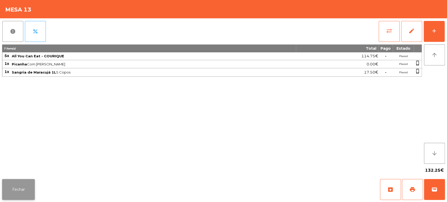
click at [23, 188] on button "Fechar" at bounding box center [18, 189] width 33 height 21
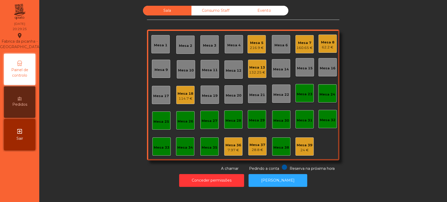
click at [258, 38] on div "Mesa 5 216.9 €" at bounding box center [257, 44] width 14 height 12
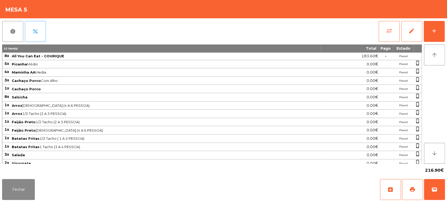
click at [445, 35] on div "report percent sync_alt edit add 51 item(s) Total Pago Estado 8x All You Can Ea…" at bounding box center [223, 97] width 447 height 159
click at [431, 33] on div "add" at bounding box center [434, 31] width 6 height 6
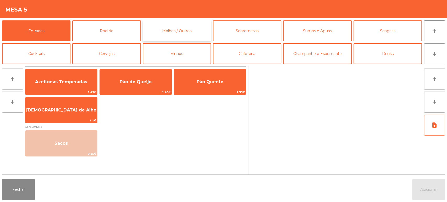
click at [192, 26] on button "Molhos / Outros" at bounding box center [177, 30] width 68 height 21
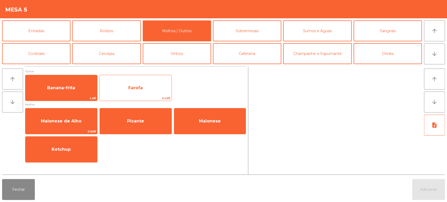
click at [137, 87] on span "Farofa" at bounding box center [135, 87] width 14 height 5
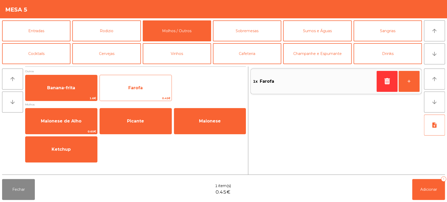
click at [138, 84] on span "Farofa" at bounding box center [136, 88] width 72 height 14
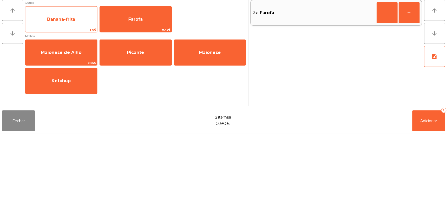
click at [77, 92] on span "Banana-frita" at bounding box center [61, 88] width 72 height 14
click at [76, 90] on span "Banana-frita" at bounding box center [61, 88] width 72 height 14
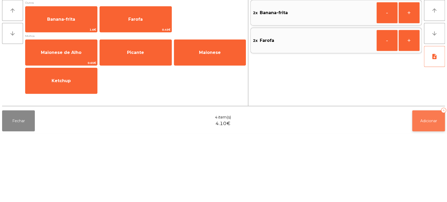
click at [428, 193] on button "Adicionar 4" at bounding box center [428, 189] width 33 height 21
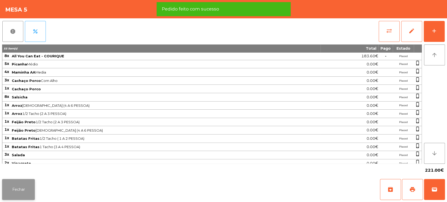
click at [25, 188] on button "Fechar" at bounding box center [18, 189] width 33 height 21
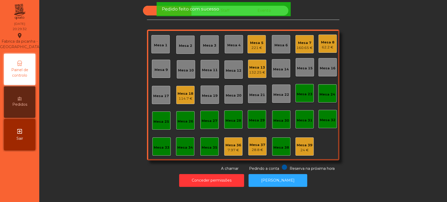
click at [116, 105] on div "Sala Consumo Staff Evento Mesa 1 Mesa 2 Mesa 3 Mesa 4 Mesa 5 221 € Mesa 6 Mesa …" at bounding box center [242, 89] width 393 height 166
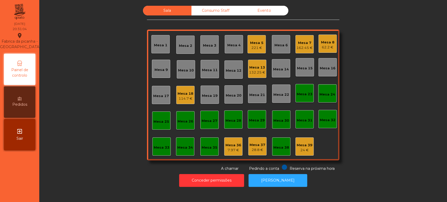
click at [230, 47] on div "Mesa 4" at bounding box center [233, 45] width 13 height 5
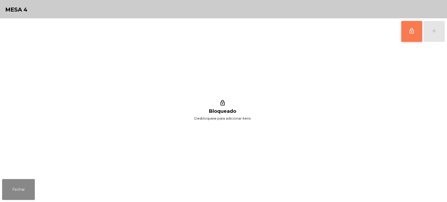
click at [412, 33] on span "lock_outline" at bounding box center [411, 31] width 6 height 6
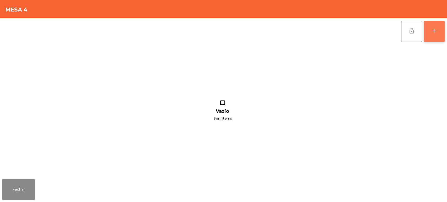
click at [432, 32] on div "add" at bounding box center [434, 31] width 6 height 6
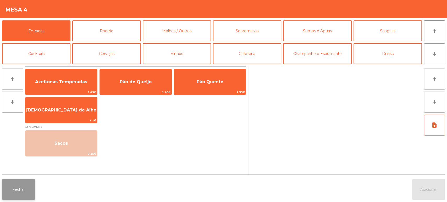
click at [12, 181] on button "Fechar" at bounding box center [18, 189] width 33 height 21
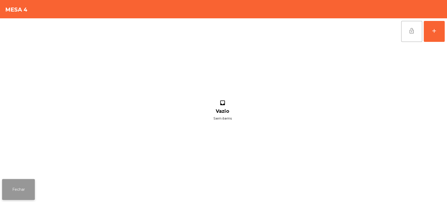
click at [25, 184] on button "Fechar" at bounding box center [18, 189] width 33 height 21
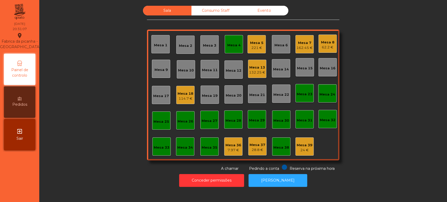
click at [230, 41] on div "Mesa 4" at bounding box center [233, 44] width 13 height 7
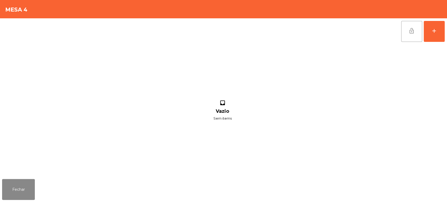
click at [411, 27] on button "lock_open" at bounding box center [411, 31] width 21 height 21
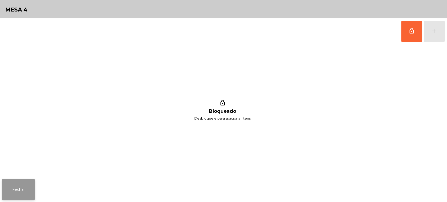
click at [25, 191] on button "Fechar" at bounding box center [18, 189] width 33 height 21
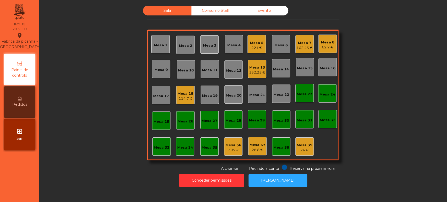
click at [188, 43] on div "Mesa 2" at bounding box center [185, 45] width 13 height 5
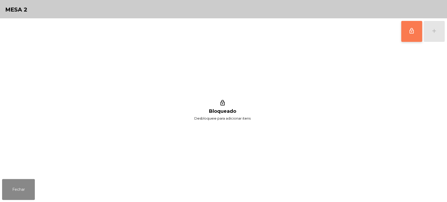
click at [417, 27] on button "lock_outline" at bounding box center [411, 31] width 21 height 21
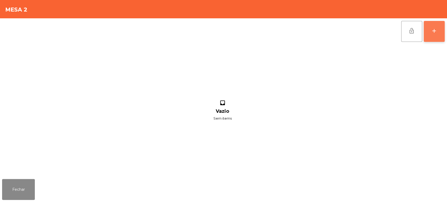
click at [432, 30] on div "add" at bounding box center [434, 31] width 6 height 6
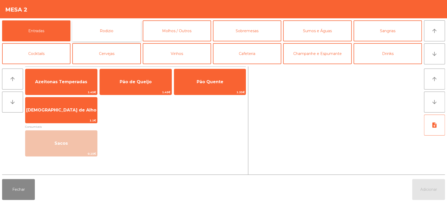
click at [110, 38] on button "Rodizio" at bounding box center [106, 30] width 68 height 21
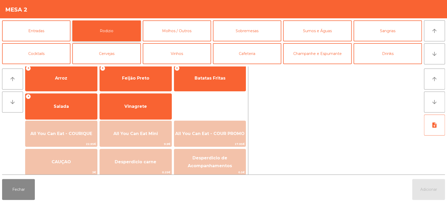
scroll to position [72, 0]
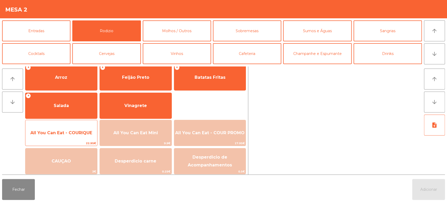
click at [80, 121] on div "All You Can Eat - COURIQUE 22.95€" at bounding box center [61, 133] width 72 height 26
click at [79, 128] on span "All You Can Eat - COURIQUE" at bounding box center [61, 133] width 72 height 14
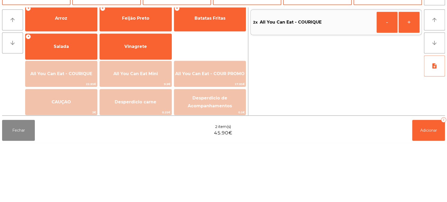
click at [81, 187] on div "Fechar 2 item(s) 45.90€ Adicionar 2" at bounding box center [223, 189] width 447 height 25
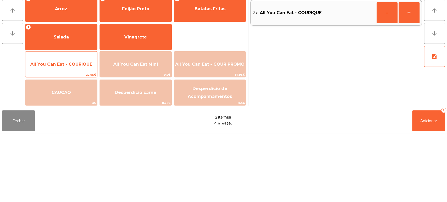
click at [80, 129] on span "All You Can Eat - COURIQUE" at bounding box center [61, 133] width 72 height 14
click at [80, 126] on span "All You Can Eat - COURIQUE" at bounding box center [61, 133] width 72 height 14
click at [81, 121] on div "All You Can Eat - COURIQUE 22.95€" at bounding box center [61, 133] width 72 height 26
click at [82, 123] on div "All You Can Eat - COURIQUE 22.95€" at bounding box center [61, 133] width 72 height 26
click at [84, 124] on div "All You Can Eat - COURIQUE 22.95€" at bounding box center [61, 133] width 72 height 26
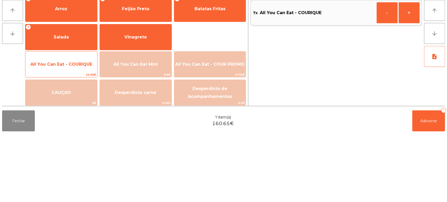
click at [88, 123] on div "All You Can Eat - COURIQUE 22.95€" at bounding box center [61, 133] width 72 height 26
click at [90, 120] on div "All You Can Eat - COURIQUE 22.95€" at bounding box center [61, 133] width 72 height 26
click at [88, 122] on div "All You Can Eat - COURIQUE 22.95€" at bounding box center [61, 133] width 72 height 26
click at [84, 122] on div "All You Can Eat - COURIQUE 22.95€" at bounding box center [61, 133] width 72 height 26
click at [81, 126] on span "All You Can Eat - COURIQUE" at bounding box center [61, 133] width 72 height 14
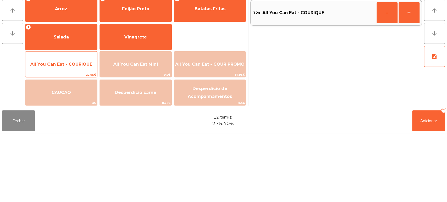
click at [82, 123] on div "All You Can Eat - COURIQUE 22.95€" at bounding box center [61, 133] width 72 height 26
click at [81, 123] on div "All You Can Eat - COURIQUE 22.95€" at bounding box center [61, 133] width 72 height 26
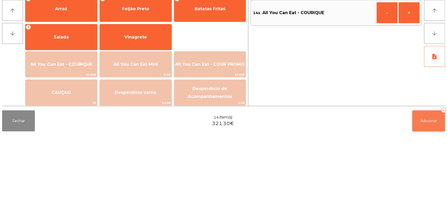
click at [421, 188] on span "Adicionar" at bounding box center [428, 189] width 17 height 5
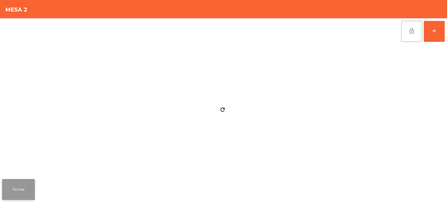
click at [23, 181] on button "Fechar" at bounding box center [18, 189] width 33 height 21
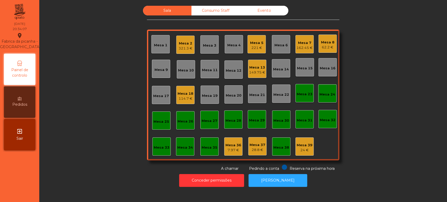
click at [202, 94] on div "Mesa 19" at bounding box center [210, 95] width 16 height 5
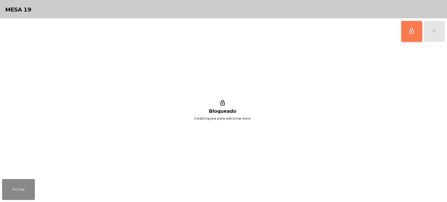
click at [408, 30] on span "lock_outline" at bounding box center [411, 31] width 6 height 6
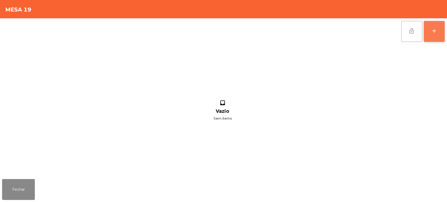
click at [434, 33] on div "add" at bounding box center [434, 31] width 6 height 6
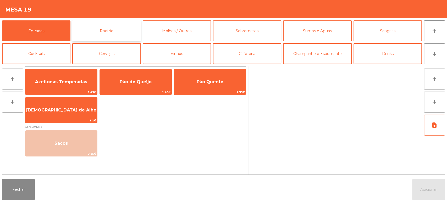
click at [111, 26] on button "Rodizio" at bounding box center [106, 30] width 68 height 21
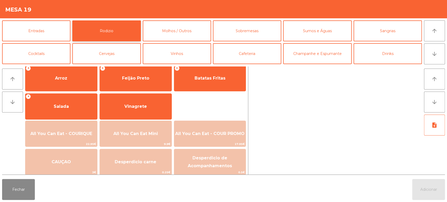
scroll to position [74, 0]
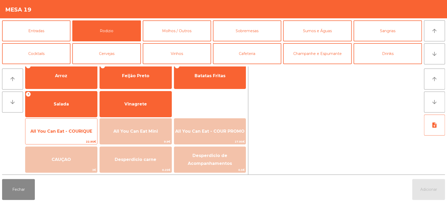
click at [69, 134] on span "All You Can Eat - COURIQUE" at bounding box center [61, 131] width 72 height 14
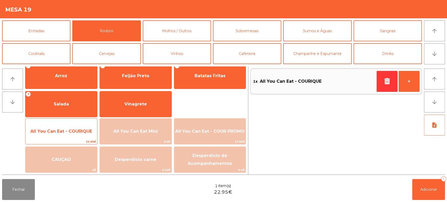
click at [70, 131] on span "All You Can Eat - COURIQUE" at bounding box center [61, 131] width 62 height 5
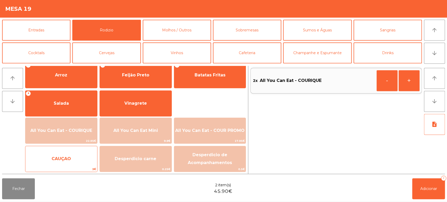
click at [68, 172] on span "3€" at bounding box center [61, 169] width 72 height 5
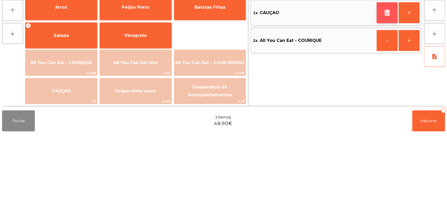
click at [384, 72] on button "button" at bounding box center [386, 81] width 21 height 21
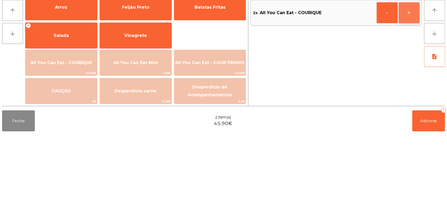
click at [407, 79] on button "+" at bounding box center [408, 81] width 21 height 21
click at [420, 188] on span "Adicionar" at bounding box center [428, 189] width 17 height 5
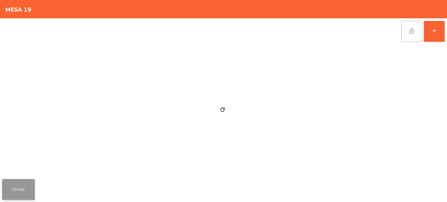
click at [27, 183] on button "Fechar" at bounding box center [18, 189] width 33 height 21
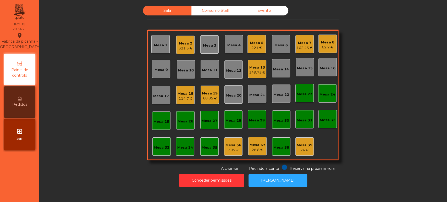
click at [300, 44] on div "Mesa 7" at bounding box center [304, 42] width 16 height 5
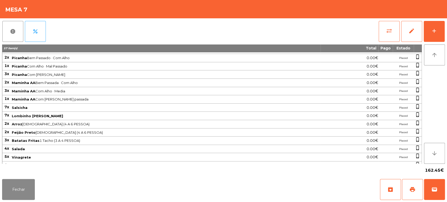
scroll to position [0, 0]
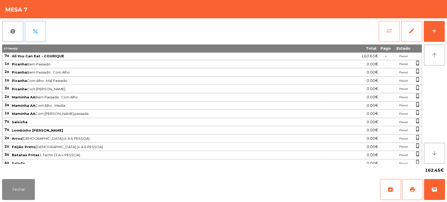
click at [379, 33] on button "sync_alt" at bounding box center [388, 31] width 21 height 21
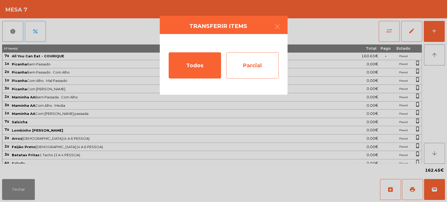
click at [258, 52] on div "Parcial" at bounding box center [252, 65] width 52 height 26
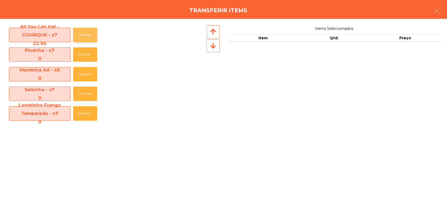
click at [81, 37] on button "Escolher" at bounding box center [85, 35] width 24 height 14
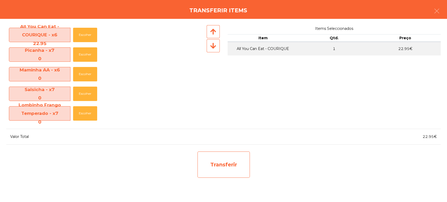
click at [231, 170] on div "Transferir" at bounding box center [223, 164] width 52 height 26
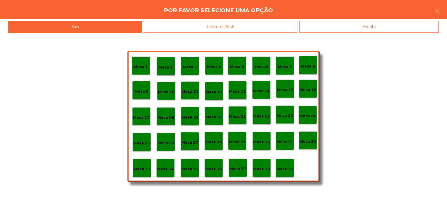
click at [244, 169] on p "Mesa 37" at bounding box center [237, 169] width 17 height 6
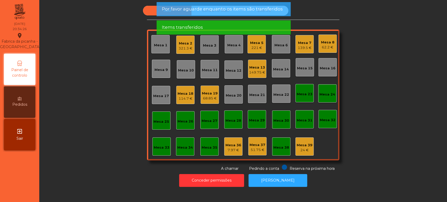
click at [302, 46] on div "139.5 €" at bounding box center [304, 47] width 14 height 5
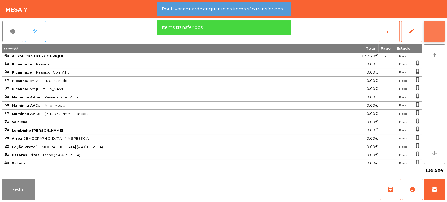
click at [429, 34] on button "add" at bounding box center [433, 31] width 21 height 21
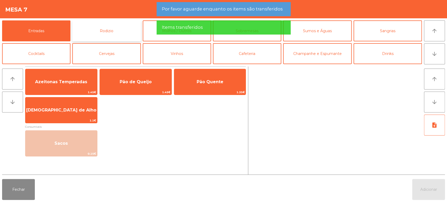
click at [115, 31] on button "Rodizio" at bounding box center [106, 30] width 68 height 21
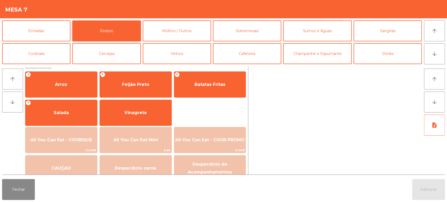
scroll to position [73, 0]
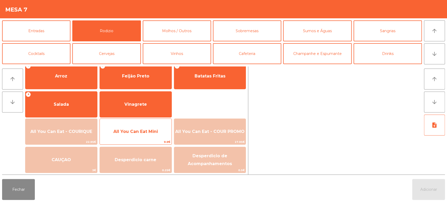
click at [132, 131] on span "All You Can Eat Mini" at bounding box center [135, 131] width 44 height 5
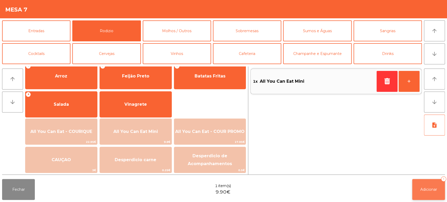
click at [432, 191] on span "Adicionar" at bounding box center [428, 189] width 17 height 5
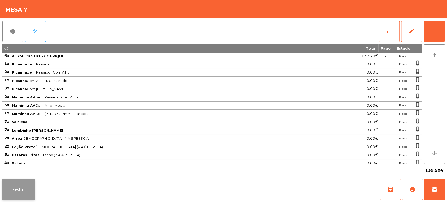
click at [25, 185] on button "Fechar" at bounding box center [18, 189] width 33 height 21
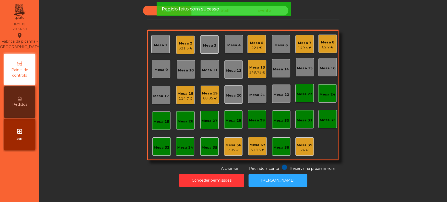
click at [205, 92] on div "Mesa 19" at bounding box center [210, 93] width 16 height 5
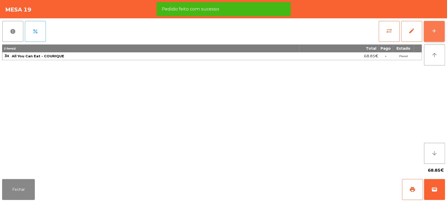
click at [436, 30] on div "add" at bounding box center [434, 31] width 6 height 6
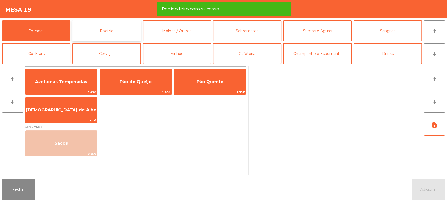
click at [105, 30] on button "Rodizio" at bounding box center [106, 30] width 68 height 21
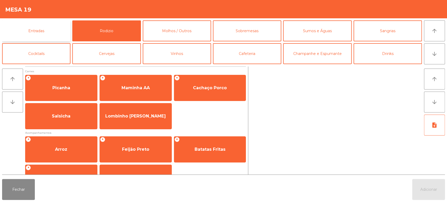
click at [48, 30] on button "Entradas" at bounding box center [36, 30] width 68 height 21
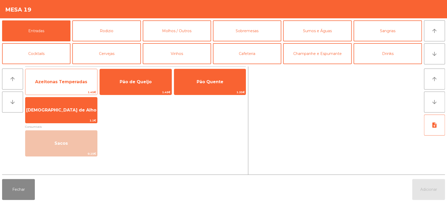
click at [72, 82] on span "Azeitonas Temperadas" at bounding box center [61, 81] width 52 height 5
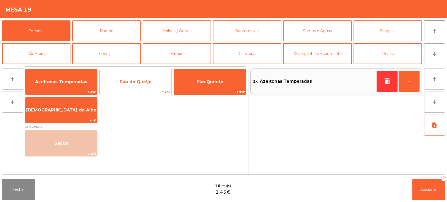
click at [146, 72] on div "Pão de Queijo 1.45€" at bounding box center [135, 82] width 72 height 26
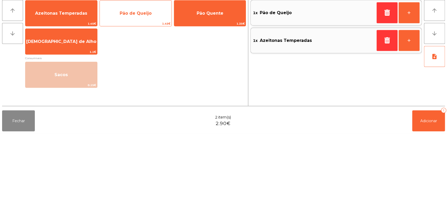
click at [145, 81] on span "Pão de Queijo" at bounding box center [136, 81] width 32 height 5
click at [142, 71] on div "Pão de Queijo 1.45€" at bounding box center [135, 82] width 72 height 26
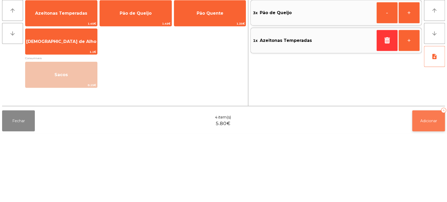
click at [438, 189] on button "Adicionar 4" at bounding box center [428, 189] width 33 height 21
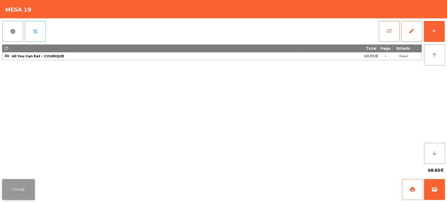
click at [16, 190] on button "Fechar" at bounding box center [18, 189] width 33 height 21
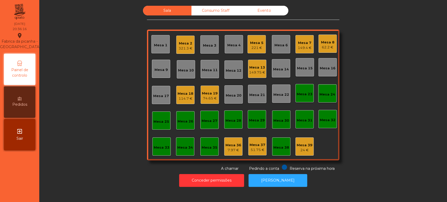
click at [304, 67] on div "Mesa 15" at bounding box center [305, 68] width 16 height 5
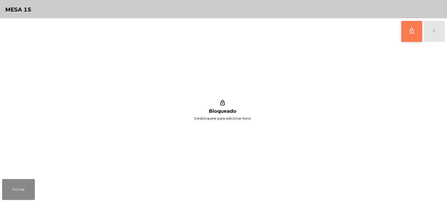
click at [410, 36] on button "lock_outline" at bounding box center [411, 31] width 21 height 21
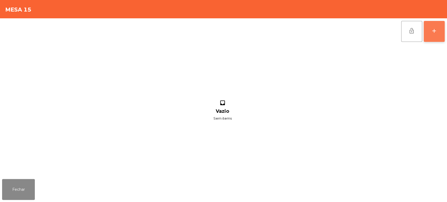
click at [440, 34] on button "add" at bounding box center [433, 31] width 21 height 21
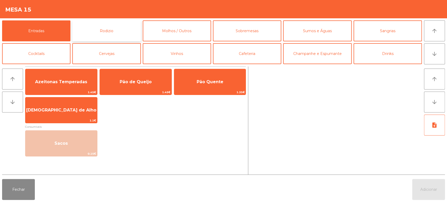
click at [84, 27] on button "Rodizio" at bounding box center [106, 30] width 68 height 21
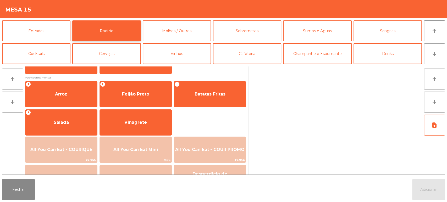
scroll to position [61, 0]
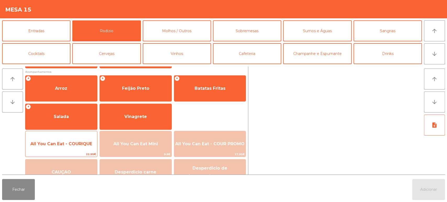
click at [71, 138] on span "All You Can Eat - COURIQUE" at bounding box center [61, 144] width 72 height 14
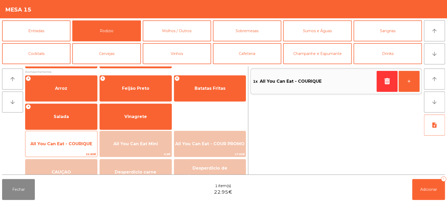
click at [75, 138] on span "All You Can Eat - COURIQUE" at bounding box center [61, 144] width 72 height 14
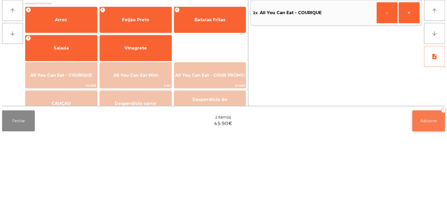
click at [421, 190] on span "Adicionar" at bounding box center [428, 189] width 17 height 5
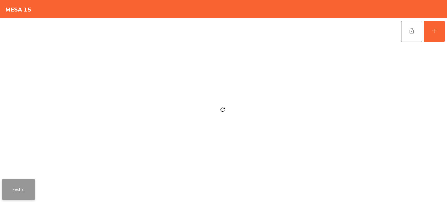
click at [27, 185] on button "Fechar" at bounding box center [18, 189] width 33 height 21
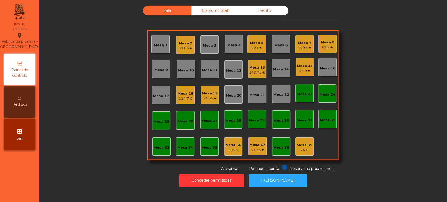
click at [299, 72] on div "45.9 €" at bounding box center [305, 70] width 16 height 5
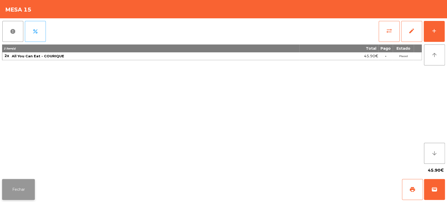
click at [24, 181] on button "Fechar" at bounding box center [18, 189] width 33 height 21
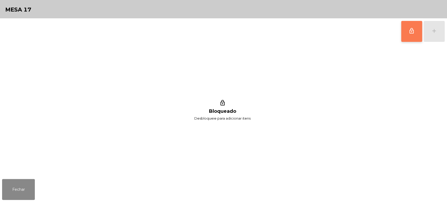
click at [407, 29] on button "lock_outline" at bounding box center [411, 31] width 21 height 21
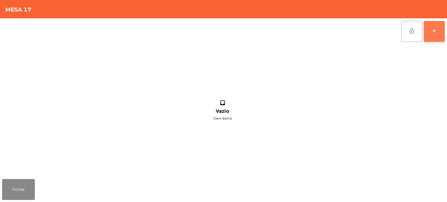
click at [431, 26] on button "add" at bounding box center [433, 31] width 21 height 21
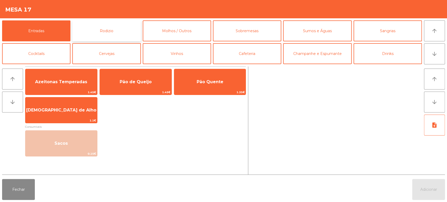
click at [110, 29] on button "Rodizio" at bounding box center [106, 30] width 68 height 21
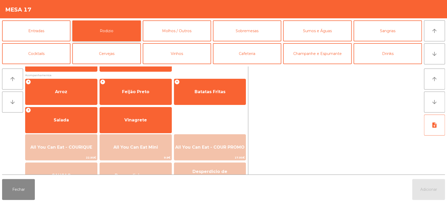
scroll to position [65, 0]
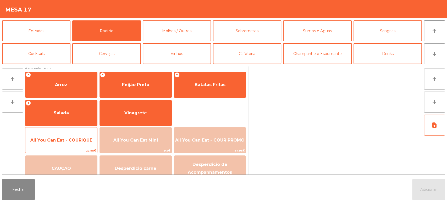
click at [65, 137] on span "All You Can Eat - COURIQUE" at bounding box center [61, 140] width 72 height 14
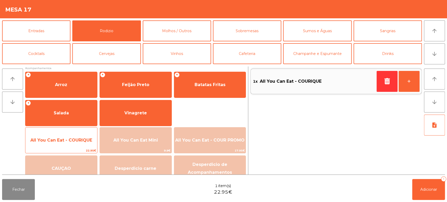
click at [73, 134] on span "All You Can Eat - COURIQUE" at bounding box center [61, 140] width 72 height 14
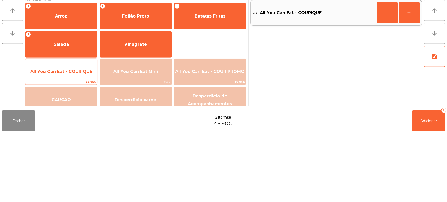
click at [78, 136] on span "All You Can Eat - COURIQUE" at bounding box center [61, 140] width 72 height 14
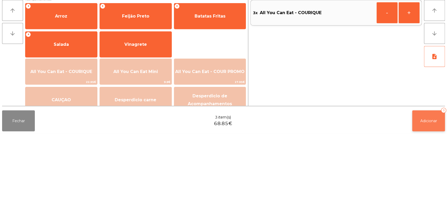
click at [431, 198] on button "Adicionar 3" at bounding box center [428, 189] width 33 height 21
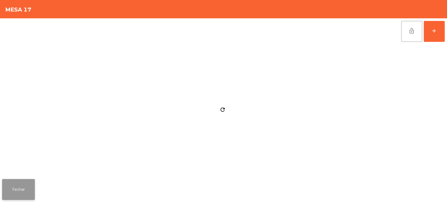
click at [26, 187] on button "Fechar" at bounding box center [18, 189] width 33 height 21
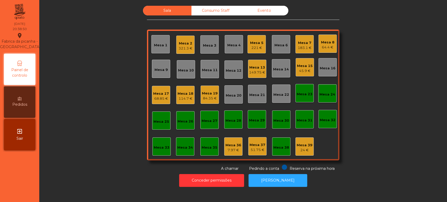
click at [376, 81] on div "Sala Consumo Staff Evento Mesa 1 Mesa 2 321.3 € Mesa 3 Mesa 4 Mesa 5 221 € Mesa…" at bounding box center [242, 89] width 393 height 166
click at [206, 99] on div "84.35 €" at bounding box center [210, 98] width 16 height 5
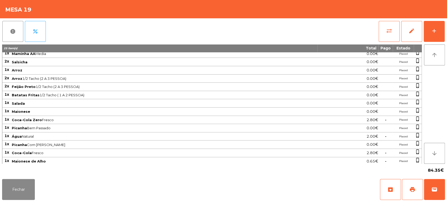
scroll to position [0, 0]
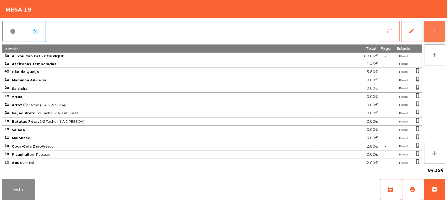
click at [432, 31] on div "add" at bounding box center [434, 31] width 6 height 6
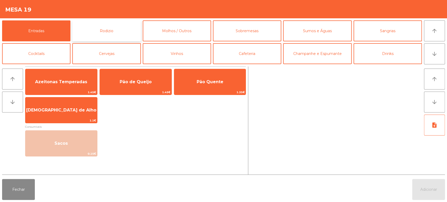
click at [115, 26] on button "Rodizio" at bounding box center [106, 30] width 68 height 21
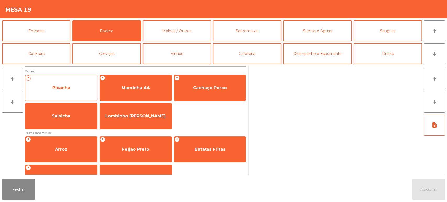
click at [73, 85] on span "Picanha" at bounding box center [61, 88] width 72 height 14
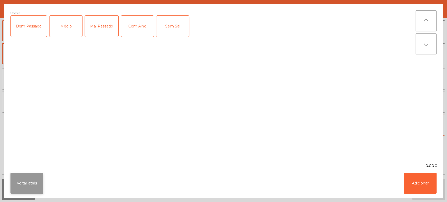
click at [28, 180] on button "Voltar atrás" at bounding box center [26, 183] width 33 height 21
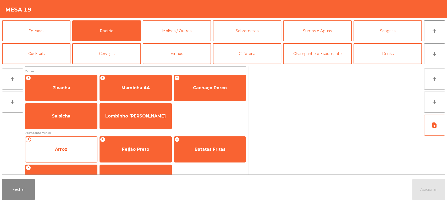
click at [82, 145] on span "Arroz" at bounding box center [61, 149] width 72 height 14
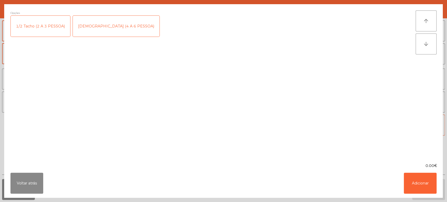
click at [102, 25] on div "[DEMOGRAPHIC_DATA] (4 A 6 PESSOA)" at bounding box center [116, 26] width 87 height 21
click at [404, 175] on button "Adicionar" at bounding box center [419, 183] width 33 height 21
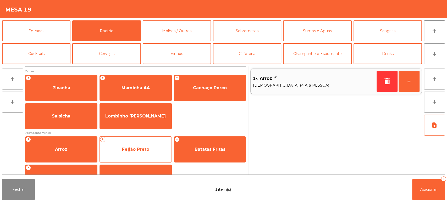
click at [145, 147] on span "Feijão Preto" at bounding box center [135, 149] width 27 height 5
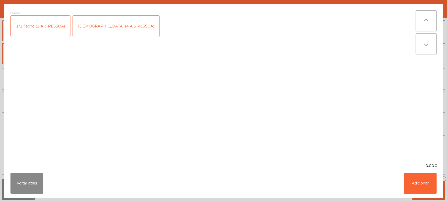
click at [98, 23] on div "[DEMOGRAPHIC_DATA] (4 A 6 PESSOA)" at bounding box center [116, 26] width 87 height 21
click at [45, 23] on div "1/2 Tacho (2 A 3 PESSOA)" at bounding box center [40, 26] width 59 height 21
click at [102, 24] on div "[DEMOGRAPHIC_DATA] (4 A 6 PESSOA)" at bounding box center [116, 26] width 87 height 21
click at [425, 166] on div "0.00€" at bounding box center [223, 165] width 438 height 5
click at [423, 184] on button "Adicionar" at bounding box center [419, 183] width 33 height 21
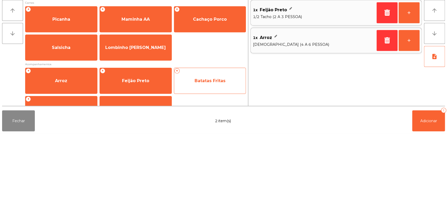
click at [209, 139] on div "+ Batatas Fritas" at bounding box center [210, 149] width 72 height 26
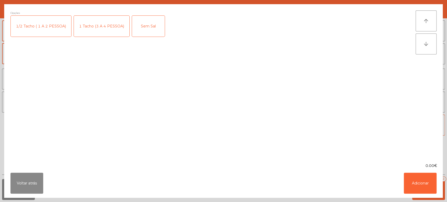
click at [50, 23] on div "1/2 Tacho ( 1 A 2 PESSOA)" at bounding box center [41, 26] width 60 height 21
click at [102, 22] on div "1 Tacho (3 A 4 PESSOA)" at bounding box center [101, 26] width 55 height 21
click at [46, 25] on div "1/2 Tacho ( 1 A 2 PESSOA)" at bounding box center [41, 26] width 60 height 21
click at [419, 180] on button "Adicionar" at bounding box center [419, 183] width 33 height 21
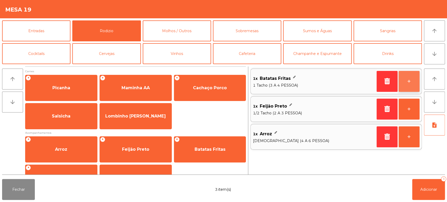
click at [410, 78] on button "+" at bounding box center [408, 81] width 21 height 21
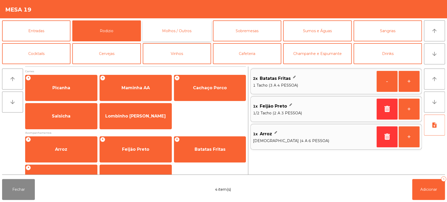
click at [183, 33] on button "Molhos / Outros" at bounding box center [177, 30] width 68 height 21
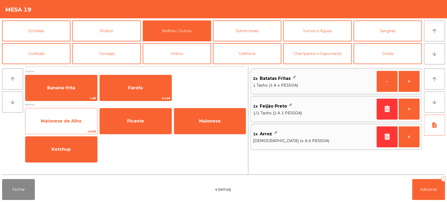
click at [72, 121] on span "Maionese de Alho" at bounding box center [61, 121] width 41 height 5
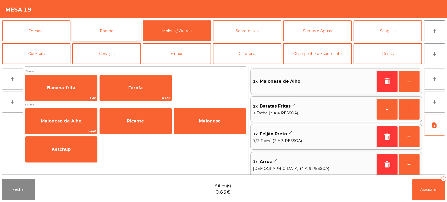
click at [104, 27] on button "Rodizio" at bounding box center [106, 30] width 68 height 21
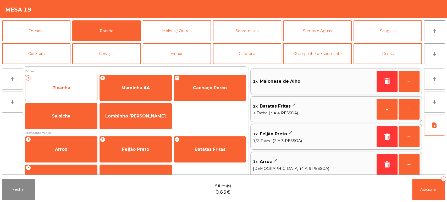
click at [79, 81] on span "Picanha" at bounding box center [61, 88] width 72 height 14
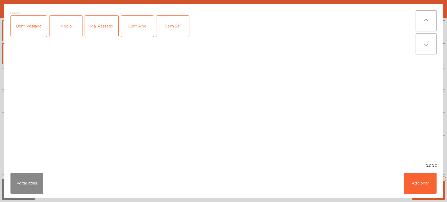
click at [72, 25] on div "Médio" at bounding box center [65, 26] width 33 height 21
click at [143, 21] on div "Com Alho" at bounding box center [137, 26] width 33 height 21
click at [423, 188] on button "Adicionar" at bounding box center [419, 183] width 33 height 21
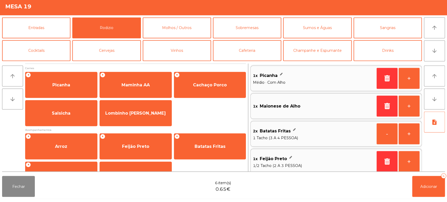
scroll to position [2, 0]
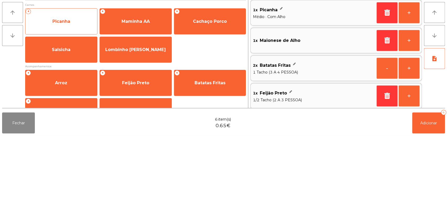
click at [70, 87] on span "Picanha" at bounding box center [61, 87] width 18 height 5
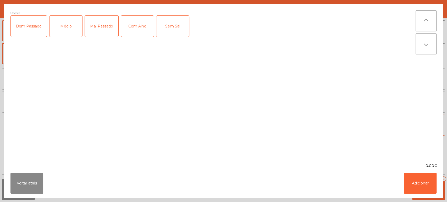
click at [36, 26] on div "Bem Passado" at bounding box center [29, 26] width 36 height 21
click at [418, 188] on button "Adicionar" at bounding box center [419, 183] width 33 height 21
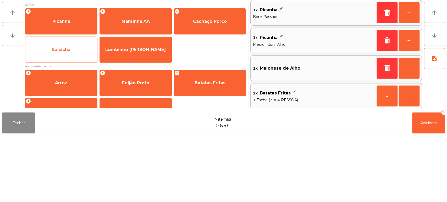
click at [78, 116] on span "Salsicha" at bounding box center [61, 116] width 72 height 14
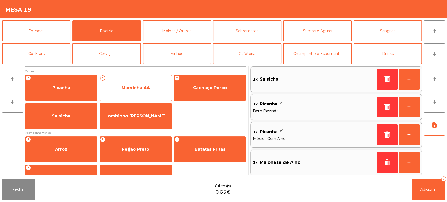
click at [148, 83] on span "Maminha AA" at bounding box center [136, 88] width 72 height 14
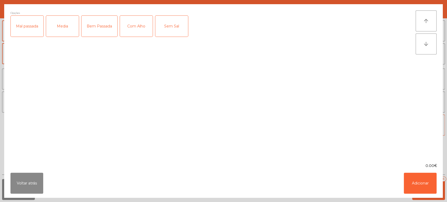
click at [62, 24] on div "Media" at bounding box center [62, 26] width 33 height 21
click at [412, 173] on button "Adicionar" at bounding box center [419, 183] width 33 height 21
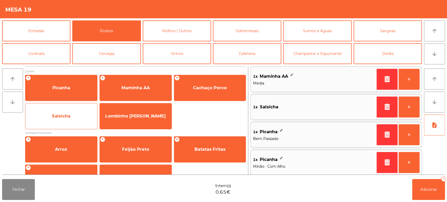
click at [78, 121] on span "Salsicha" at bounding box center [61, 116] width 72 height 14
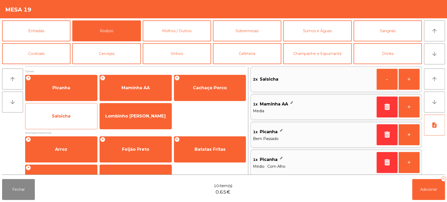
scroll to position [47, 0]
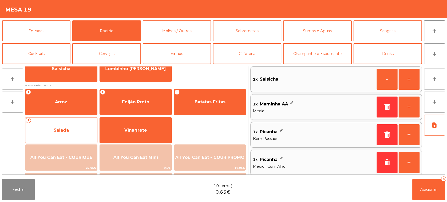
click at [68, 132] on span "Salada" at bounding box center [61, 130] width 15 height 5
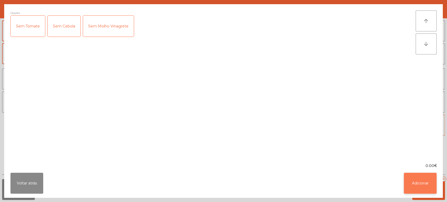
click at [419, 192] on button "Adicionar" at bounding box center [419, 183] width 33 height 21
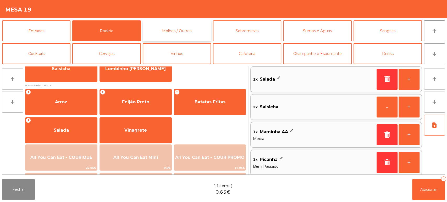
click at [180, 33] on button "Molhos / Outros" at bounding box center [177, 30] width 68 height 21
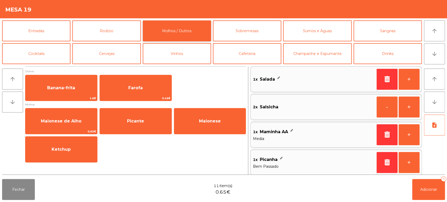
scroll to position [0, 0]
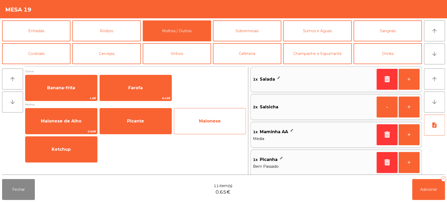
click at [220, 118] on span "Maionese" at bounding box center [210, 121] width 72 height 14
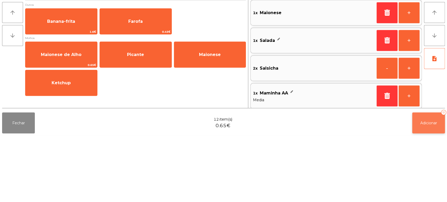
click at [423, 193] on button "Adicionar 12" at bounding box center [428, 189] width 33 height 21
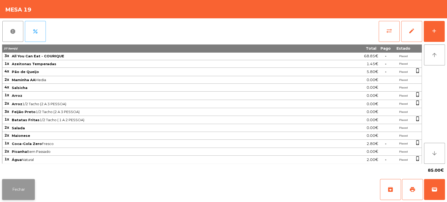
click at [13, 187] on button "Fechar" at bounding box center [18, 189] width 33 height 21
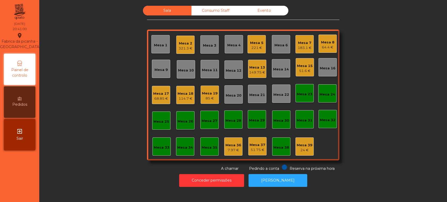
click at [257, 67] on div "Mesa 13" at bounding box center [257, 67] width 16 height 5
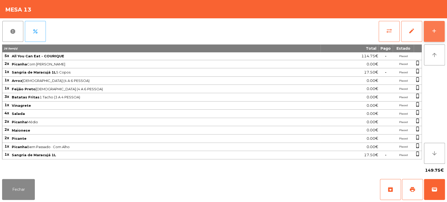
click at [428, 27] on button "add" at bounding box center [433, 31] width 21 height 21
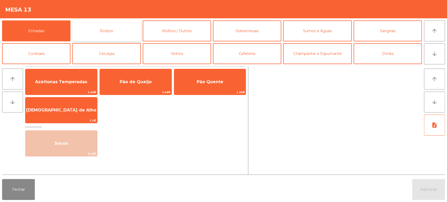
click at [122, 36] on button "Rodizio" at bounding box center [106, 30] width 68 height 21
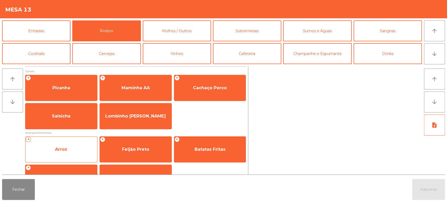
click at [68, 155] on span "Arroz" at bounding box center [61, 149] width 72 height 14
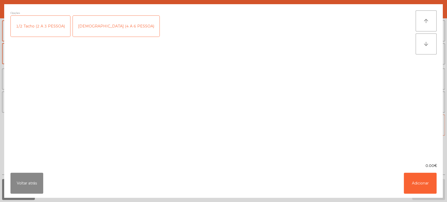
click at [98, 16] on div "[DEMOGRAPHIC_DATA] (4 A 6 PESSOA)" at bounding box center [116, 26] width 87 height 21
click at [409, 180] on button "Adicionar" at bounding box center [419, 183] width 33 height 21
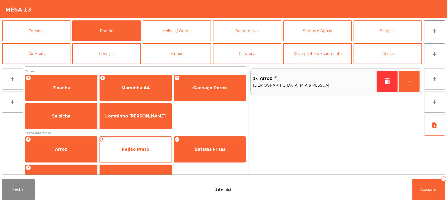
click at [136, 150] on span "Feijão Preto" at bounding box center [135, 149] width 27 height 5
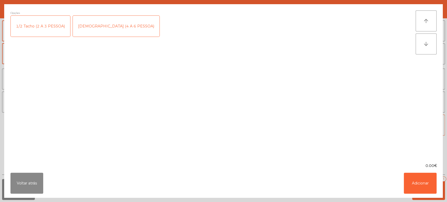
click at [46, 22] on div "1/2 Tacho (2 A 3 PESSOA)" at bounding box center [40, 26] width 59 height 21
click at [408, 177] on button "Adicionar" at bounding box center [419, 183] width 33 height 21
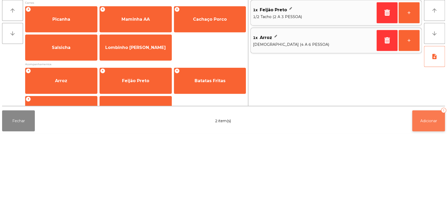
click at [424, 189] on span "Adicionar" at bounding box center [428, 189] width 17 height 5
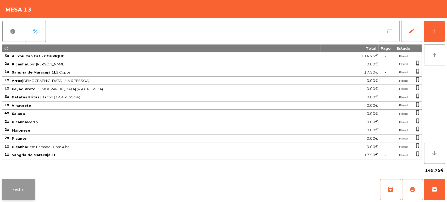
click at [34, 181] on button "Fechar" at bounding box center [18, 189] width 33 height 21
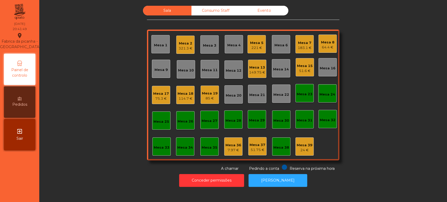
click at [301, 59] on div "Mesa 15 51.6 €" at bounding box center [304, 67] width 18 height 18
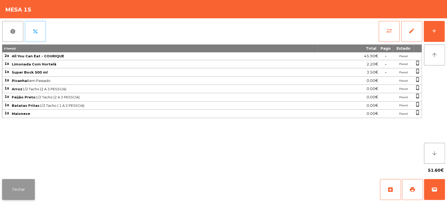
click at [25, 188] on button "Fechar" at bounding box center [18, 189] width 33 height 21
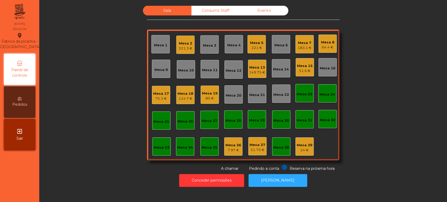
click at [300, 59] on div "Mesa 15 51.6 €" at bounding box center [304, 67] width 18 height 18
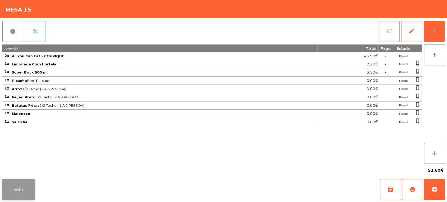
click at [22, 181] on button "Fechar" at bounding box center [18, 189] width 33 height 21
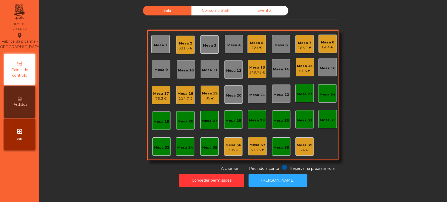
click at [190, 96] on div "Mesa 18 114.7 €" at bounding box center [185, 95] width 18 height 18
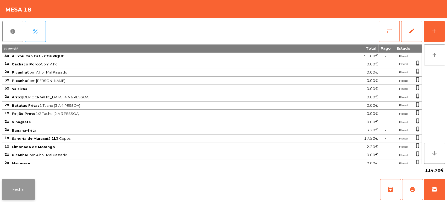
click at [23, 181] on button "Fechar" at bounding box center [18, 189] width 33 height 21
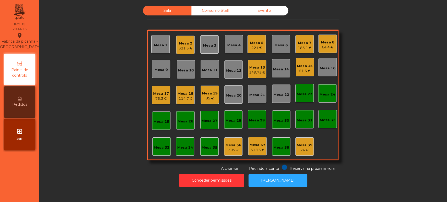
click at [226, 92] on div "Mesa 20" at bounding box center [234, 94] width 16 height 7
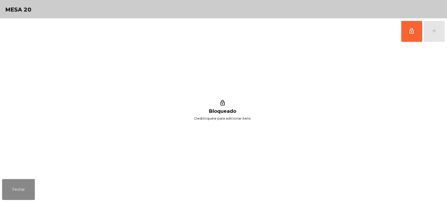
click at [69, 148] on div "lock_outline Bloqueado Desbloqueie para adicionar itens" at bounding box center [222, 110] width 440 height 132
click at [24, 185] on button "Fechar" at bounding box center [18, 189] width 33 height 21
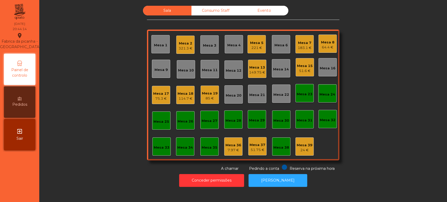
click at [208, 99] on div "85 €" at bounding box center [210, 98] width 16 height 5
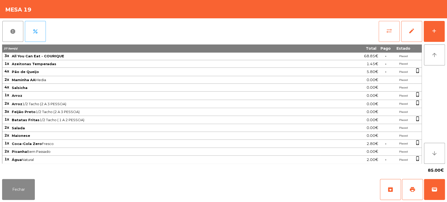
click at [386, 41] on button "sync_alt" at bounding box center [388, 31] width 21 height 21
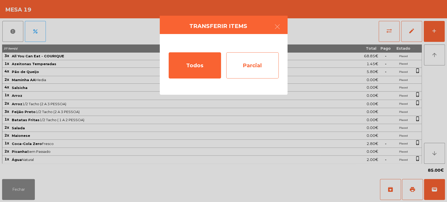
click at [241, 66] on div "Parcial" at bounding box center [252, 65] width 52 height 26
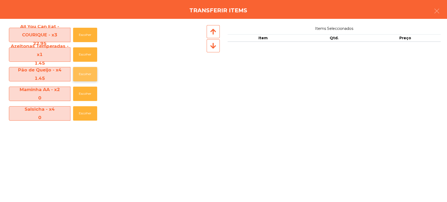
click at [73, 77] on button "Escolher" at bounding box center [85, 74] width 24 height 14
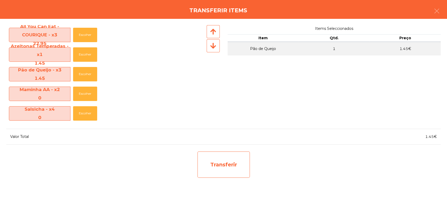
click at [204, 161] on div "Transferir" at bounding box center [223, 164] width 52 height 26
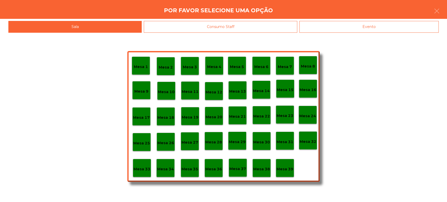
click at [236, 165] on div "Mesa 37" at bounding box center [237, 168] width 17 height 8
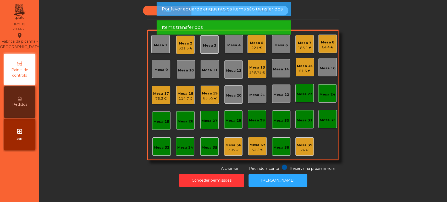
click at [207, 98] on div "83.55 €" at bounding box center [210, 98] width 16 height 5
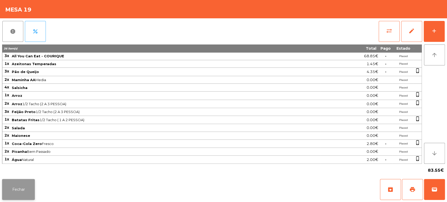
click at [18, 185] on button "Fechar" at bounding box center [18, 189] width 33 height 21
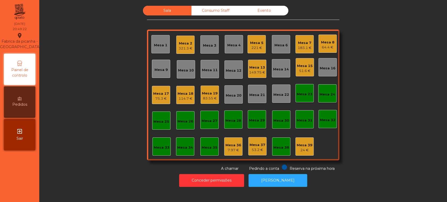
click at [297, 48] on div "183.1 €" at bounding box center [304, 47] width 14 height 5
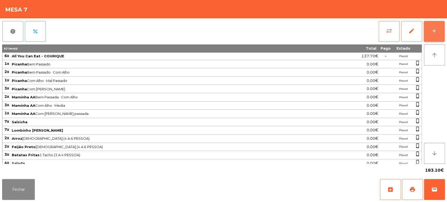
click at [442, 34] on button "add" at bounding box center [433, 31] width 21 height 21
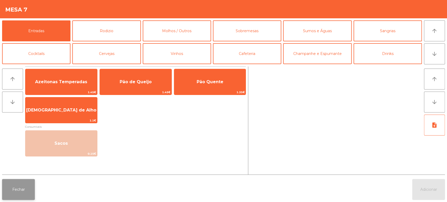
click at [21, 180] on button "Fechar" at bounding box center [18, 189] width 33 height 21
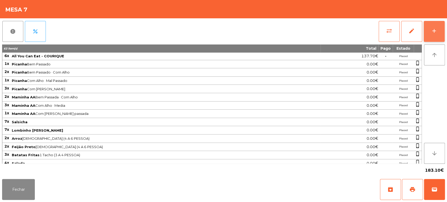
click at [436, 31] on div "add" at bounding box center [434, 31] width 6 height 6
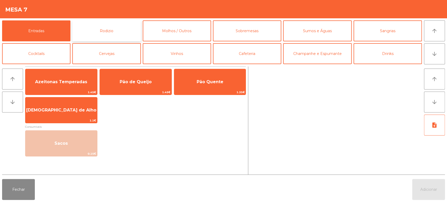
click at [127, 30] on button "Rodizio" at bounding box center [106, 30] width 68 height 21
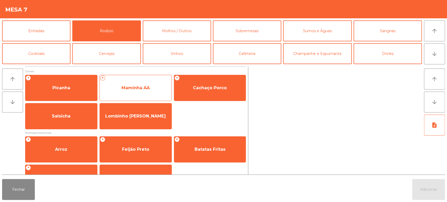
click at [144, 86] on span "Maminha AA" at bounding box center [135, 87] width 28 height 5
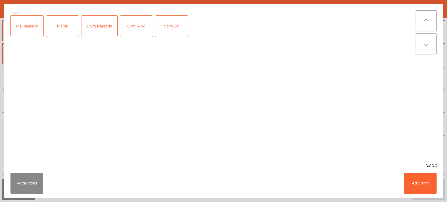
click at [66, 28] on div "Media" at bounding box center [62, 26] width 33 height 21
click at [136, 32] on div "Com Alho" at bounding box center [136, 26] width 33 height 21
click at [421, 190] on button "Adicionar" at bounding box center [419, 183] width 33 height 21
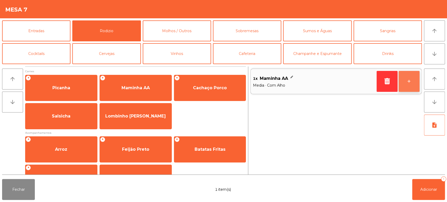
click at [410, 78] on button "+" at bounding box center [408, 81] width 21 height 21
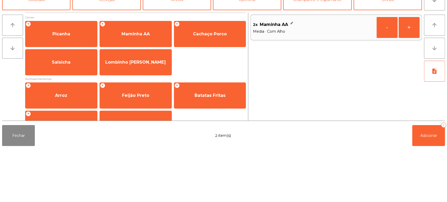
click at [409, 132] on div "2x Maminha AA Media · Com Alho - +" at bounding box center [335, 120] width 171 height 108
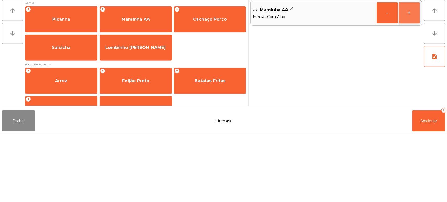
click at [405, 83] on button "+" at bounding box center [408, 81] width 21 height 21
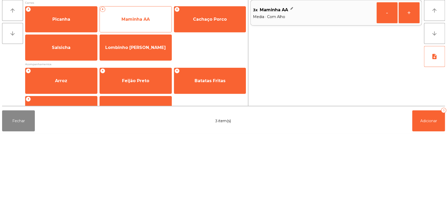
click at [134, 86] on span "Maminha AA" at bounding box center [135, 87] width 28 height 5
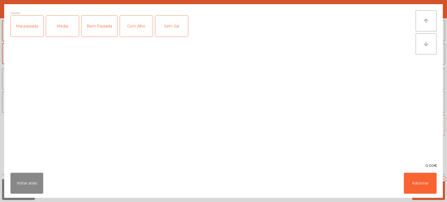
click at [100, 27] on div "Bem Passada" at bounding box center [99, 26] width 36 height 21
click at [136, 19] on div "Com Alho" at bounding box center [136, 26] width 33 height 21
click at [414, 163] on div "0.00€" at bounding box center [223, 165] width 438 height 5
click at [419, 185] on button "Adicionar" at bounding box center [419, 183] width 33 height 21
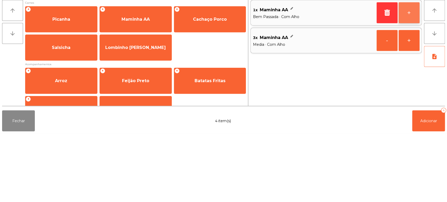
click at [417, 78] on button "+" at bounding box center [408, 81] width 21 height 21
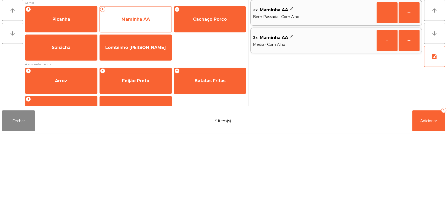
click at [147, 87] on span "Maminha AA" at bounding box center [135, 87] width 28 height 5
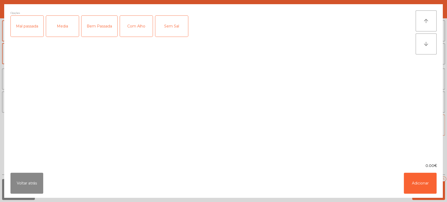
click at [33, 31] on div "Mal passada" at bounding box center [27, 26] width 33 height 21
click at [139, 33] on div "Com Alho" at bounding box center [136, 26] width 33 height 21
click at [419, 183] on button "Adicionar" at bounding box center [419, 183] width 33 height 21
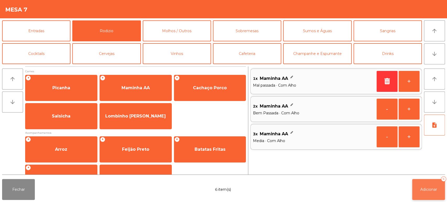
click at [431, 181] on button "Adicionar 6" at bounding box center [428, 189] width 33 height 21
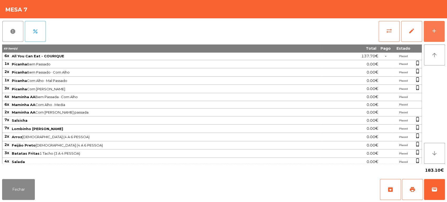
scroll to position [0, 0]
click at [446, 35] on div "report percent sync_alt edit add 69 item(s) Total Pago Estado 6x All You Can Ea…" at bounding box center [223, 97] width 447 height 159
click at [111, 31] on div "report percent sync_alt edit add" at bounding box center [223, 31] width 442 height 26
click at [419, 40] on button "edit" at bounding box center [411, 31] width 21 height 21
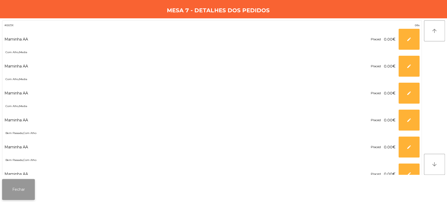
click at [110, 30] on div "Maminha AA Placed 0.00€ * edit" at bounding box center [211, 39] width 415 height 21
click at [18, 191] on button "Fechar" at bounding box center [18, 189] width 33 height 21
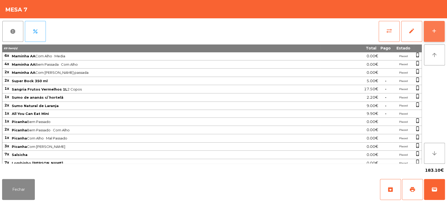
click at [435, 30] on div "add" at bounding box center [434, 31] width 6 height 6
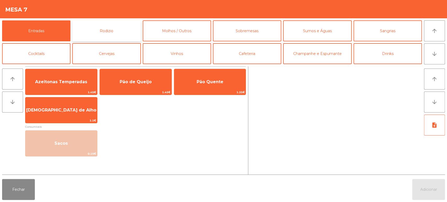
click at [103, 30] on button "Rodizio" at bounding box center [106, 30] width 68 height 21
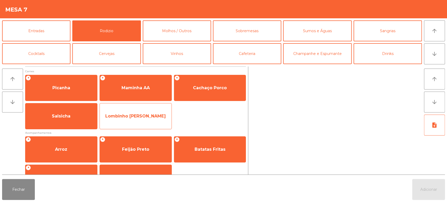
click at [100, 109] on div "Lombinho [PERSON_NAME]" at bounding box center [135, 116] width 72 height 26
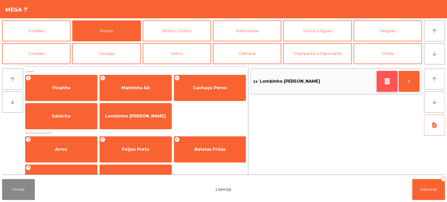
click at [377, 80] on button "button" at bounding box center [386, 81] width 21 height 21
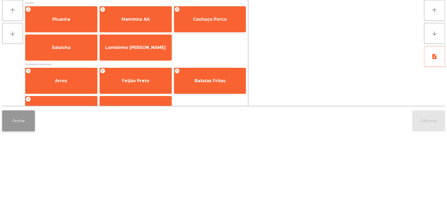
click at [20, 193] on button "Fechar" at bounding box center [18, 189] width 33 height 21
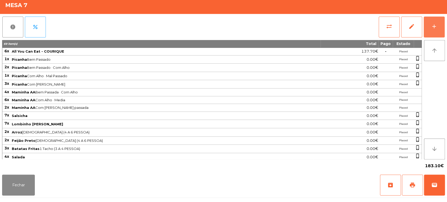
scroll to position [1, 0]
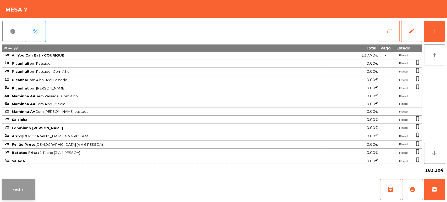
click at [22, 188] on button "Fechar" at bounding box center [18, 189] width 33 height 21
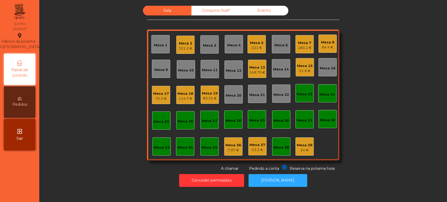
click at [390, 76] on div "Sala Consumo Staff Evento Mesa 1 Mesa 2 321.3 € Mesa 3 Mesa 4 Mesa 5 221 € Mesa…" at bounding box center [242, 89] width 393 height 166
click at [104, 92] on div "Sala Consumo Staff Evento Mesa 1 Mesa 2 321.3 € Mesa 3 Mesa 4 Mesa 5 221 € Mesa…" at bounding box center [242, 89] width 393 height 166
click at [126, 78] on div "Sala Consumo Staff Evento Mesa 1 Mesa 2 321.3 € Mesa 3 Mesa 4 Mesa 5 221 € Mesa…" at bounding box center [242, 89] width 393 height 166
click at [329, 68] on div "Mesa 16" at bounding box center [327, 68] width 16 height 5
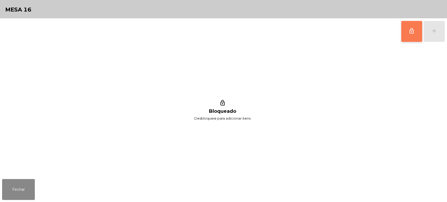
click at [412, 27] on button "lock_outline" at bounding box center [411, 31] width 21 height 21
click at [443, 29] on button "add" at bounding box center [433, 31] width 21 height 21
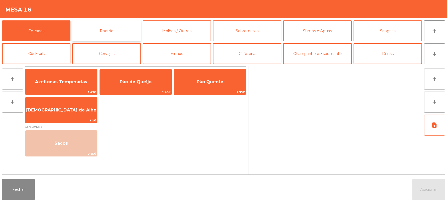
click at [119, 29] on button "Rodizio" at bounding box center [106, 30] width 68 height 21
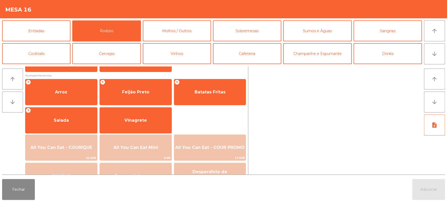
scroll to position [74, 0]
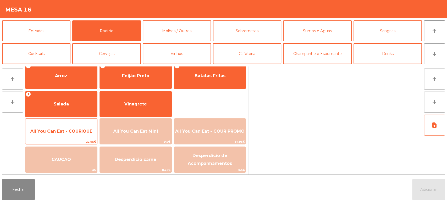
click at [87, 131] on span "All You Can Eat - COURIQUE" at bounding box center [61, 131] width 62 height 5
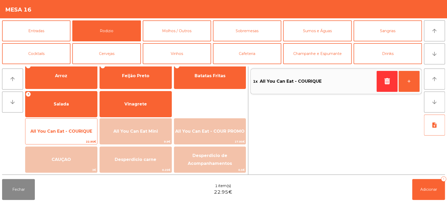
click at [81, 133] on span "All You Can Eat - COURIQUE" at bounding box center [61, 131] width 62 height 5
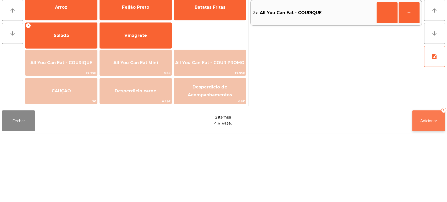
click at [429, 190] on span "Adicionar" at bounding box center [428, 189] width 17 height 5
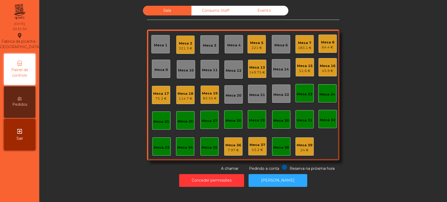
click at [396, 96] on div "Sala Consumo Staff Evento Mesa 1 Mesa 2 321.3 € Mesa 3 Mesa 4 Mesa 5 221 € Mesa…" at bounding box center [242, 89] width 393 height 166
click at [261, 48] on div "Mesa 5 221 €" at bounding box center [256, 44] width 18 height 18
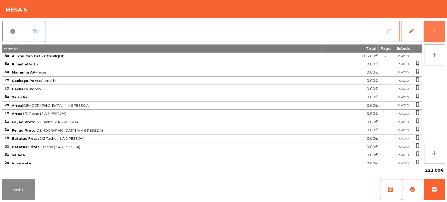
click at [431, 25] on button "add" at bounding box center [433, 31] width 21 height 21
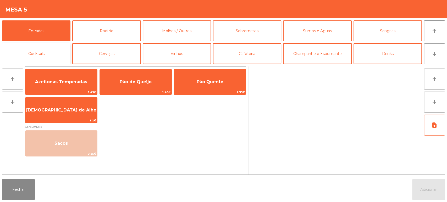
click at [50, 48] on button "Cocktails" at bounding box center [36, 53] width 68 height 21
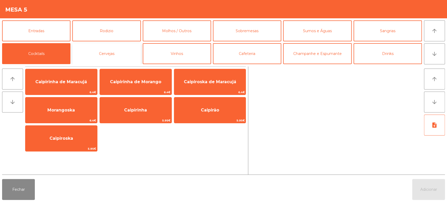
click at [114, 53] on button "Cervejas" at bounding box center [106, 53] width 68 height 21
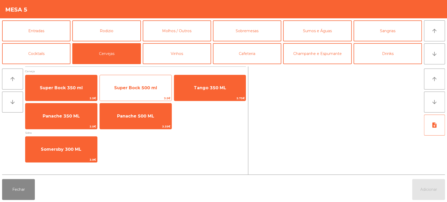
click at [138, 88] on span "Super Bock 500 ml" at bounding box center [135, 87] width 43 height 5
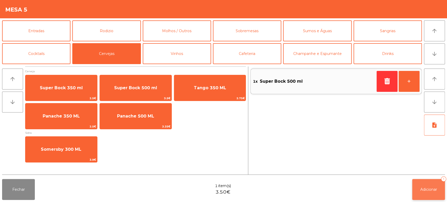
click at [425, 185] on button "Adicionar 1" at bounding box center [428, 189] width 33 height 21
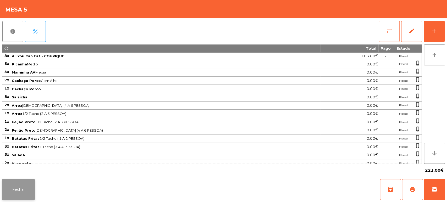
click at [34, 180] on button "Fechar" at bounding box center [18, 189] width 33 height 21
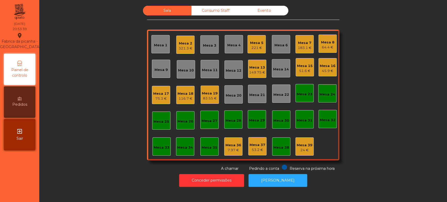
click at [247, 43] on div "Mesa 5 221 €" at bounding box center [256, 44] width 18 height 18
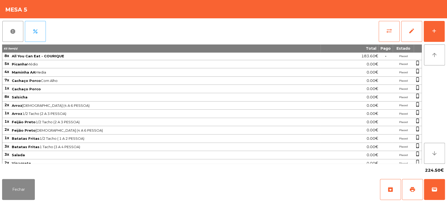
click at [113, 115] on span "Arroz 1/2 Tacho (2 A 3 PESSOA)" at bounding box center [166, 113] width 308 height 4
click at [17, 182] on button "Fechar" at bounding box center [18, 189] width 33 height 21
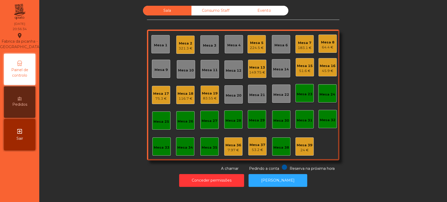
click at [204, 69] on div "Mesa 11" at bounding box center [210, 70] width 16 height 5
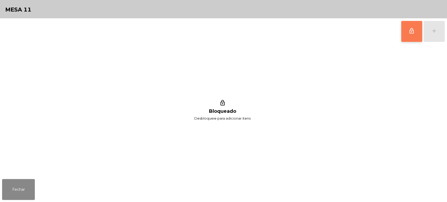
click at [411, 41] on button "lock_outline" at bounding box center [411, 31] width 21 height 21
click at [445, 32] on div "lock_outline add lock_outline Bloqueado Desbloqueie para adicionar itens" at bounding box center [223, 97] width 447 height 159
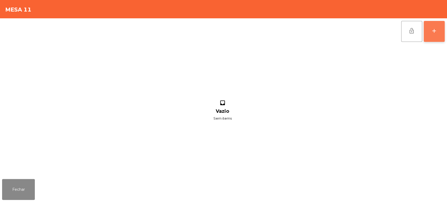
click at [434, 29] on div "add" at bounding box center [434, 31] width 6 height 6
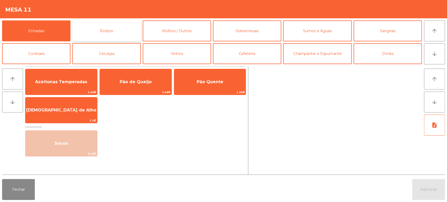
click at [114, 27] on button "Rodizio" at bounding box center [106, 30] width 68 height 21
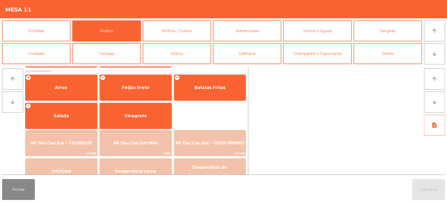
scroll to position [74, 0]
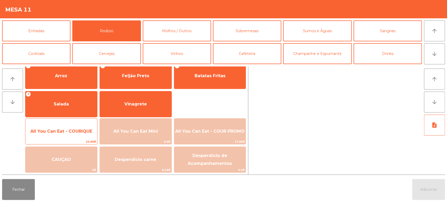
click at [55, 130] on span "All You Can Eat - COURIQUE" at bounding box center [61, 131] width 62 height 5
click at [54, 125] on span "All You Can Eat - COURIQUE" at bounding box center [61, 131] width 72 height 14
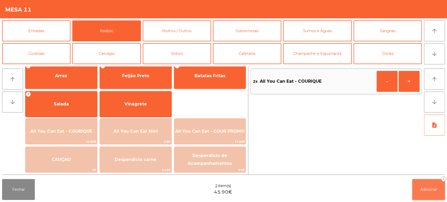
click at [421, 182] on button "Adicionar 2" at bounding box center [428, 189] width 33 height 21
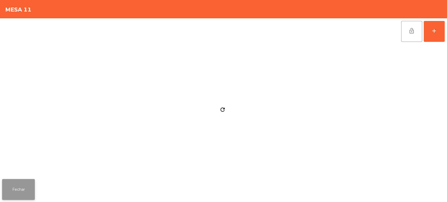
click at [26, 188] on button "Fechar" at bounding box center [18, 189] width 33 height 21
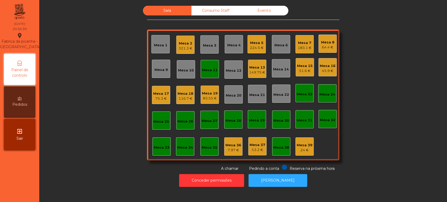
click at [107, 104] on div "Sala Consumo Staff Evento Mesa 1 Mesa 2 321.3 € Mesa 3 Mesa 4 Mesa 5 224.5 € Me…" at bounding box center [242, 89] width 393 height 166
click at [301, 49] on div "183.1 €" at bounding box center [304, 47] width 14 height 5
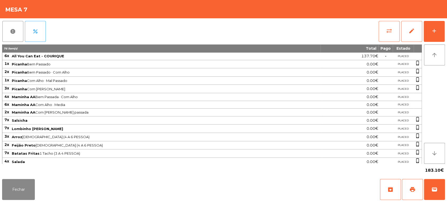
click at [444, 31] on div "report percent sync_alt edit add 76 item(s) Total Pago Estado 6x All You Can Ea…" at bounding box center [223, 97] width 447 height 159
click at [438, 33] on button "add" at bounding box center [433, 31] width 21 height 21
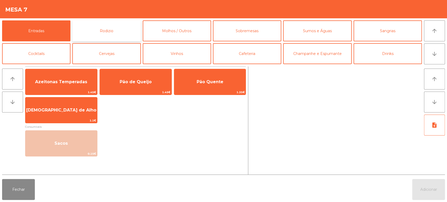
click at [121, 27] on button "Rodizio" at bounding box center [106, 30] width 68 height 21
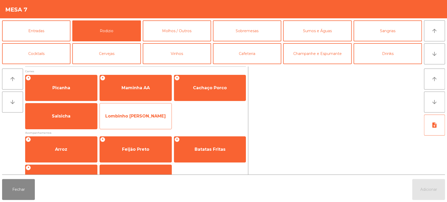
click at [144, 121] on span "Lombinho [PERSON_NAME]" at bounding box center [136, 116] width 72 height 14
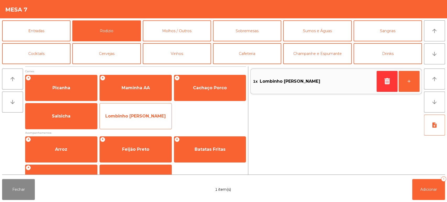
click at [142, 117] on span "Lombinho [PERSON_NAME]" at bounding box center [135, 116] width 60 height 5
click at [139, 117] on span "Lombinho [PERSON_NAME]" at bounding box center [135, 116] width 60 height 5
click at [138, 121] on span "Lombinho [PERSON_NAME]" at bounding box center [136, 116] width 72 height 14
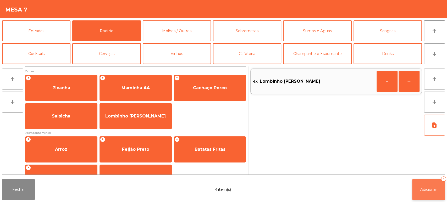
click at [424, 187] on span "Adicionar" at bounding box center [428, 189] width 17 height 5
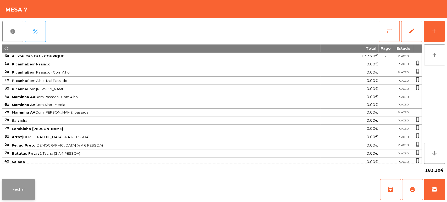
click at [22, 188] on button "Fechar" at bounding box center [18, 189] width 33 height 21
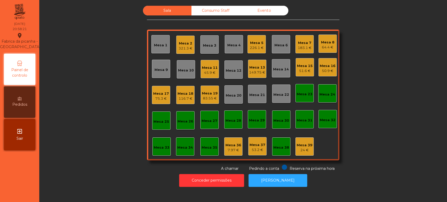
click at [301, 146] on div "Mesa 39" at bounding box center [304, 145] width 16 height 5
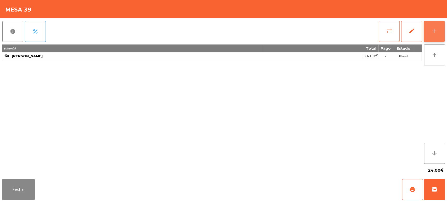
click at [434, 38] on button "add" at bounding box center [433, 31] width 21 height 21
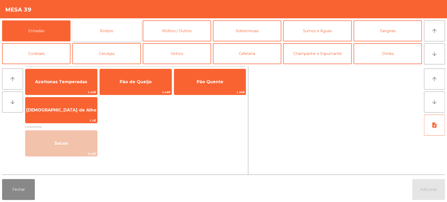
click at [114, 31] on button "Rodizio" at bounding box center [106, 30] width 68 height 21
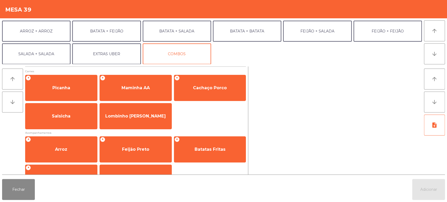
scroll to position [67, 0]
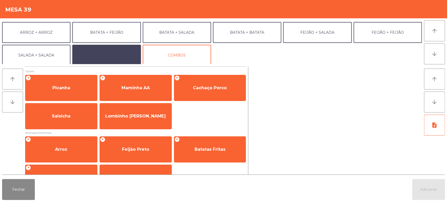
click at [112, 50] on button "EXTRAS UBER" at bounding box center [106, 55] width 68 height 21
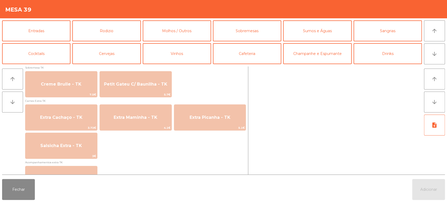
scroll to position [443, 0]
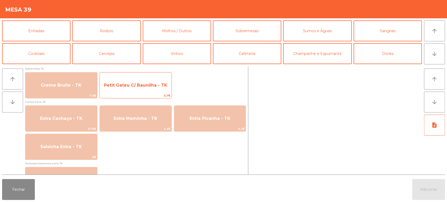
click at [137, 78] on span "Petit Gateu C/ Baunilha - TK" at bounding box center [136, 85] width 72 height 14
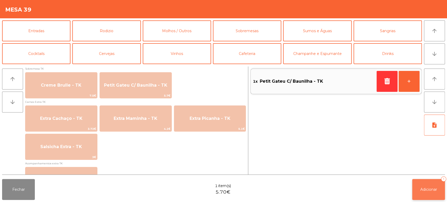
click at [421, 189] on span "Adicionar" at bounding box center [428, 189] width 17 height 5
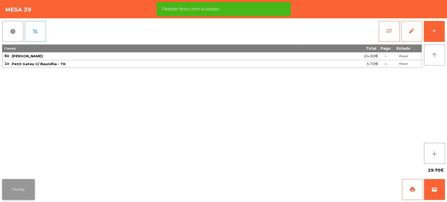
click at [28, 181] on button "Fechar" at bounding box center [18, 189] width 33 height 21
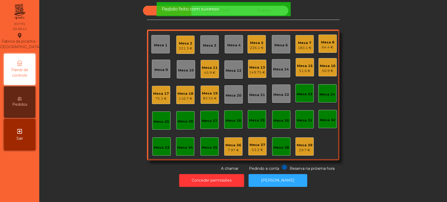
click at [104, 100] on div "Sala Consumo Staff Evento Mesa 1 Mesa 2 321.3 € Mesa 3 Mesa 4 Mesa 5 226.1 € [G…" at bounding box center [242, 89] width 393 height 166
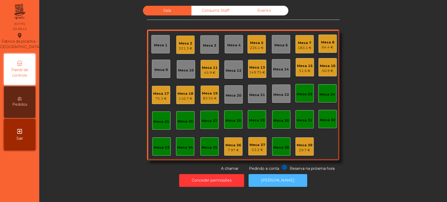
click at [283, 175] on button "[PERSON_NAME]" at bounding box center [277, 180] width 59 height 13
click at [157, 140] on div "Mesa 33" at bounding box center [161, 146] width 18 height 18
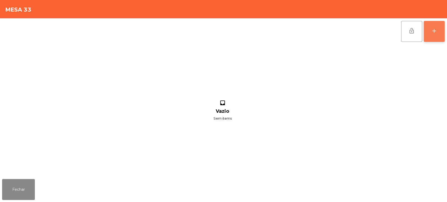
click at [442, 25] on button "add" at bounding box center [433, 31] width 21 height 21
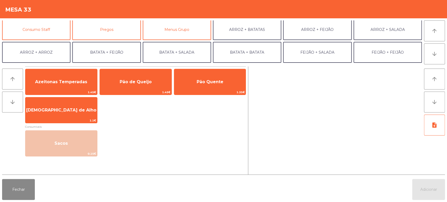
scroll to position [49, 0]
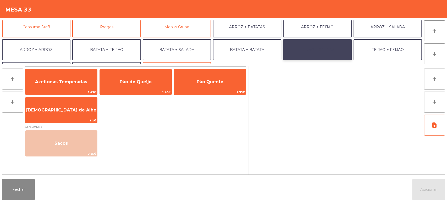
click at [333, 48] on button "FEIJÃO + SALADA" at bounding box center [317, 49] width 68 height 21
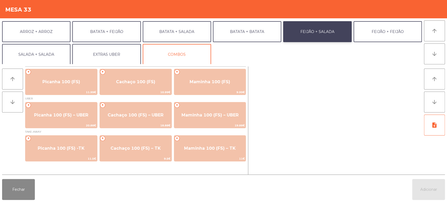
scroll to position [67, 0]
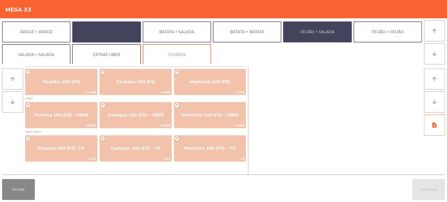
click at [123, 23] on button "BATATA + FEIJÃO" at bounding box center [106, 31] width 68 height 21
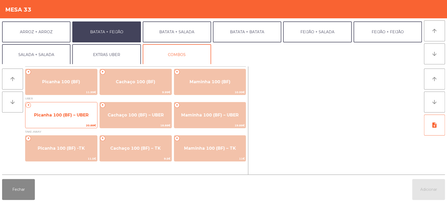
click at [61, 120] on span "Picanha 100 (BF) – UBER" at bounding box center [61, 115] width 72 height 14
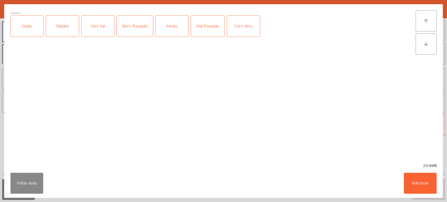
click at [25, 33] on div "Feijão" at bounding box center [27, 26] width 33 height 21
click at [58, 25] on div "Batata" at bounding box center [62, 26] width 33 height 21
click at [210, 29] on div "Mal Passado" at bounding box center [207, 26] width 33 height 21
click at [432, 188] on button "Adicionar" at bounding box center [419, 183] width 33 height 21
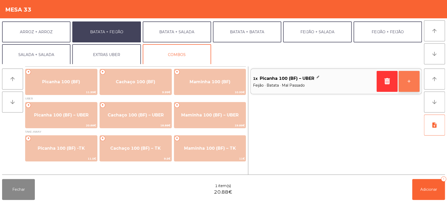
click at [408, 80] on button "+" at bounding box center [408, 81] width 21 height 21
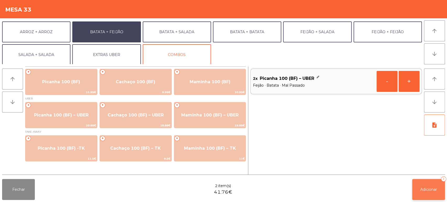
click at [431, 185] on button "Adicionar 2" at bounding box center [428, 189] width 33 height 21
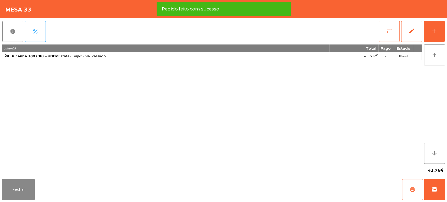
click at [408, 187] on button "print" at bounding box center [412, 189] width 21 height 21
click at [436, 190] on span "wallet" at bounding box center [434, 189] width 6 height 6
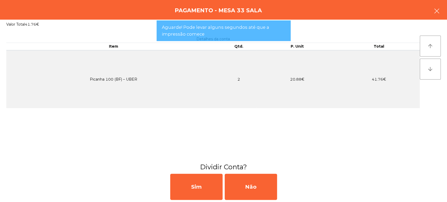
click at [429, 13] on button "button" at bounding box center [436, 12] width 15 height 16
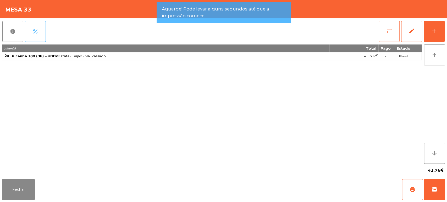
click at [33, 30] on span "percent" at bounding box center [35, 31] width 6 height 6
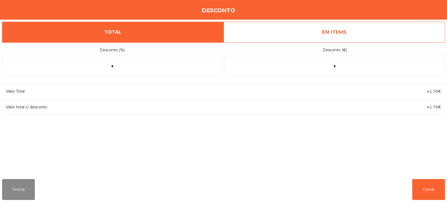
click at [374, 31] on link "EM ITEMS" at bounding box center [333, 32] width 221 height 21
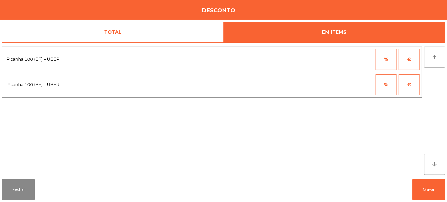
click at [378, 58] on button "%" at bounding box center [385, 59] width 21 height 21
click at [355, 59] on input "*" at bounding box center [360, 59] width 26 height 21
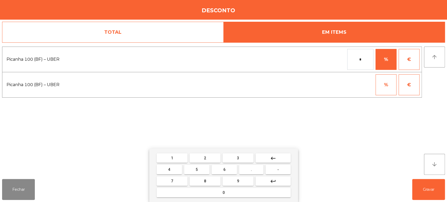
click at [168, 159] on button "1" at bounding box center [171, 157] width 31 height 9
click at [226, 198] on mat-keyboard-key "0" at bounding box center [223, 193] width 136 height 12
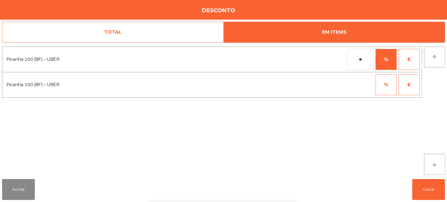
click at [423, 175] on div "1 2 3 keyboard_backspace 4 5 6 . - 7 8 9 keyboard_return 0" at bounding box center [223, 175] width 447 height 53
click at [364, 59] on input "**" at bounding box center [360, 59] width 26 height 21
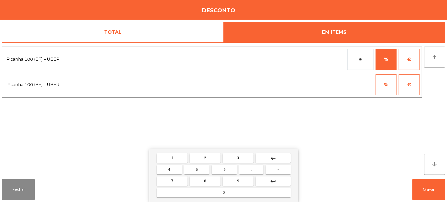
click at [241, 192] on button "0" at bounding box center [223, 192] width 134 height 9
type input "***"
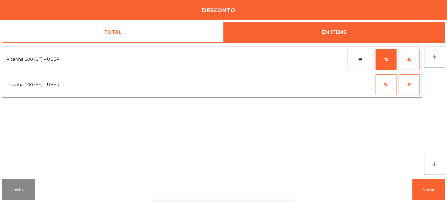
click at [427, 181] on div "1 2 3 keyboard_backspace 4 5 6 . - 7 8 9 keyboard_return 0" at bounding box center [223, 175] width 447 height 53
click at [431, 188] on button "Gravar" at bounding box center [428, 189] width 33 height 21
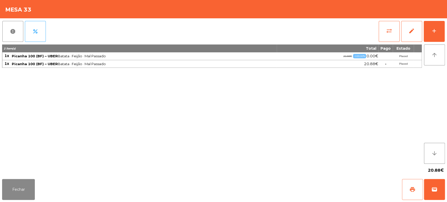
click at [416, 186] on button "print" at bounding box center [412, 189] width 21 height 21
click at [443, 197] on button "wallet" at bounding box center [434, 189] width 21 height 21
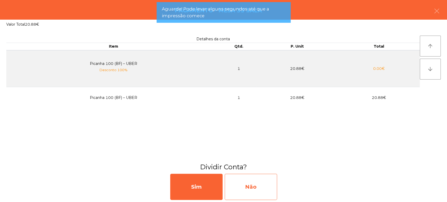
click at [260, 178] on div "Não" at bounding box center [250, 187] width 52 height 26
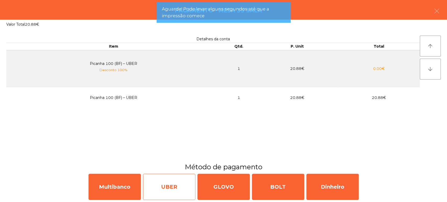
click at [169, 186] on div "UBER" at bounding box center [169, 187] width 52 height 26
select select "**"
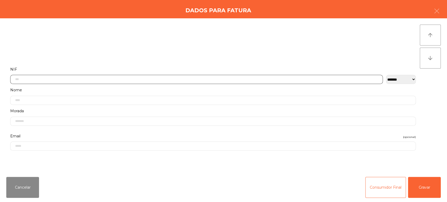
click at [279, 79] on input "text" at bounding box center [196, 79] width 372 height 9
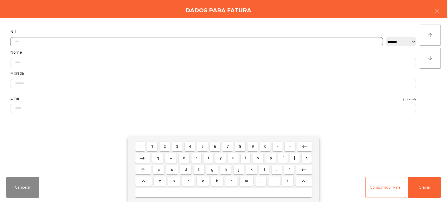
scroll to position [41, 0]
type input "*********"
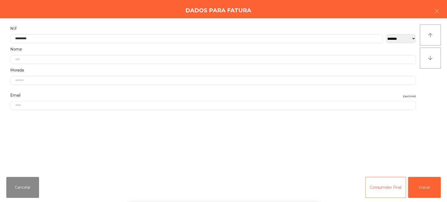
click at [417, 179] on div "` 1 2 3 4 5 6 7 8 9 0 - = keyboard_backspace keyboard_tab q w e r t y u i o p […" at bounding box center [223, 169] width 447 height 65
click at [414, 180] on button "Gravar" at bounding box center [424, 187] width 33 height 21
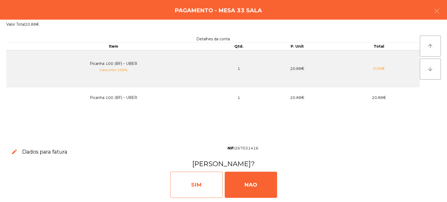
click at [201, 178] on div "SIM" at bounding box center [196, 185] width 52 height 26
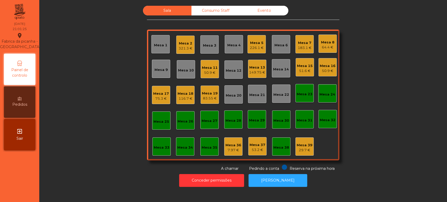
click at [256, 102] on div "Mesa 21" at bounding box center [257, 94] width 18 height 18
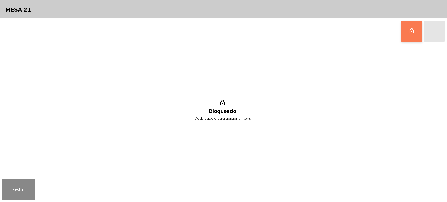
click at [411, 41] on button "lock_outline" at bounding box center [411, 31] width 21 height 21
click at [441, 37] on button "add" at bounding box center [433, 31] width 21 height 21
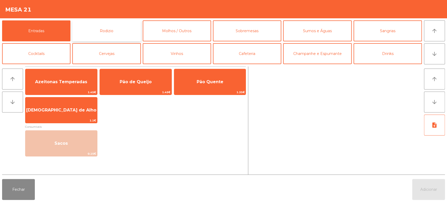
click at [116, 35] on button "Rodizio" at bounding box center [106, 30] width 68 height 21
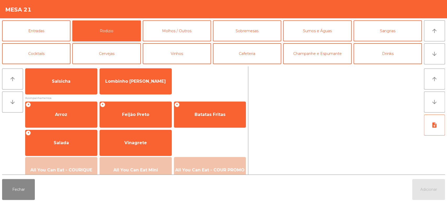
scroll to position [59, 0]
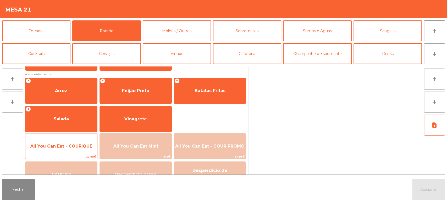
click at [69, 144] on span "All You Can Eat - COURIQUE" at bounding box center [61, 146] width 62 height 5
click at [69, 139] on span "All You Can Eat - COURIQUE" at bounding box center [61, 146] width 72 height 14
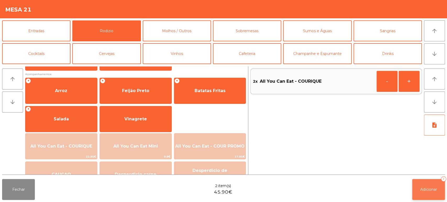
click at [427, 188] on span "Adicionar" at bounding box center [428, 189] width 17 height 5
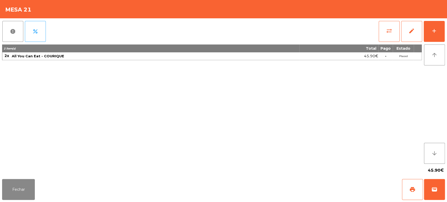
click at [63, 77] on div "2 item(s) Total Pago Estado 2x All You Can Eat - COURIQUE 45.90€ - Placed" at bounding box center [211, 103] width 419 height 119
click at [23, 197] on button "Fechar" at bounding box center [18, 189] width 33 height 21
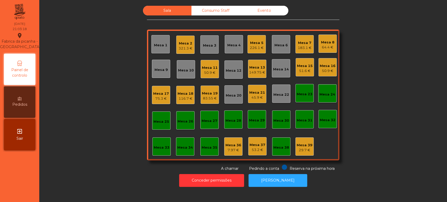
click at [256, 98] on div "45.9 €" at bounding box center [257, 97] width 16 height 5
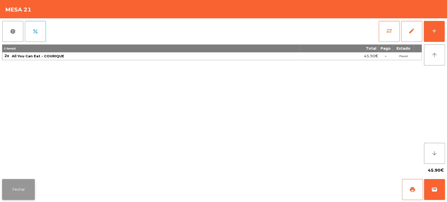
click at [22, 181] on button "Fechar" at bounding box center [18, 189] width 33 height 21
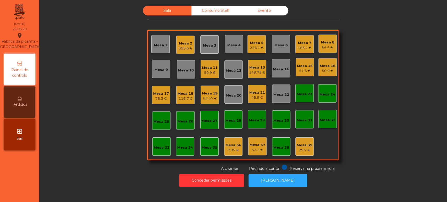
click at [180, 52] on div "Mesa 2 355.6 €" at bounding box center [185, 45] width 18 height 18
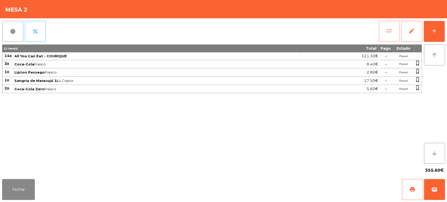
click at [388, 33] on span "sync_alt" at bounding box center [389, 31] width 6 height 6
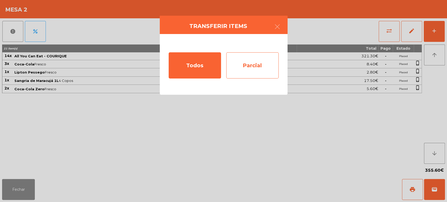
click at [263, 69] on div "Parcial" at bounding box center [252, 65] width 52 height 26
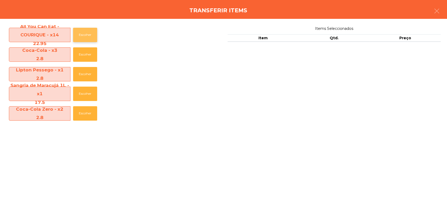
click at [83, 33] on button "Escolher" at bounding box center [85, 35] width 24 height 14
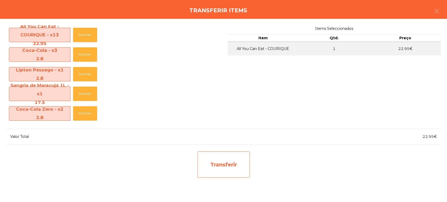
click at [237, 172] on div "Transferir" at bounding box center [223, 164] width 52 height 26
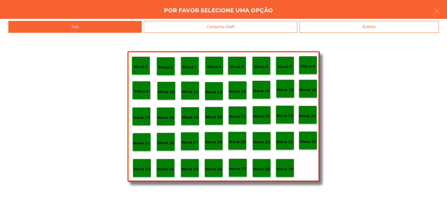
click at [243, 171] on p "Mesa 37" at bounding box center [237, 169] width 17 height 6
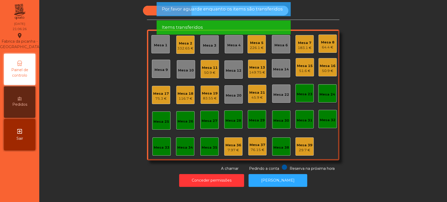
click at [183, 47] on div "332.65 €" at bounding box center [185, 48] width 16 height 5
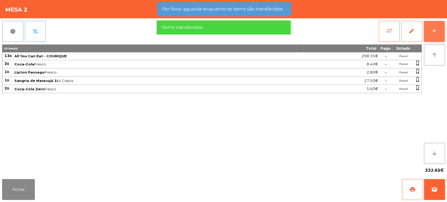
click at [444, 30] on button "add" at bounding box center [433, 31] width 21 height 21
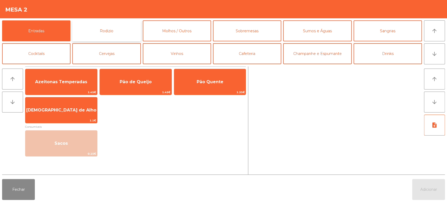
click at [123, 27] on button "Rodizio" at bounding box center [106, 30] width 68 height 21
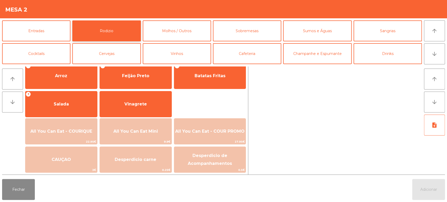
scroll to position [73, 0]
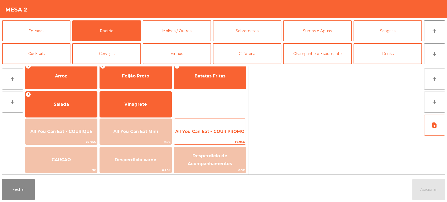
click at [225, 131] on span "All You Can Eat - COUR PROMO" at bounding box center [209, 131] width 69 height 5
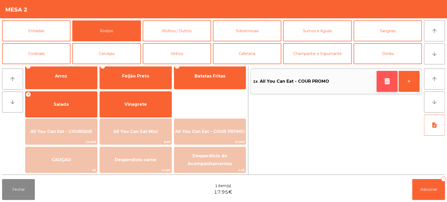
click at [384, 82] on icon "button" at bounding box center [387, 81] width 8 height 6
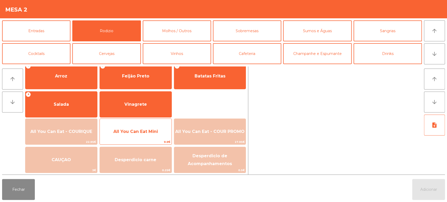
click at [150, 132] on span "All You Can Eat Mini" at bounding box center [135, 131] width 44 height 5
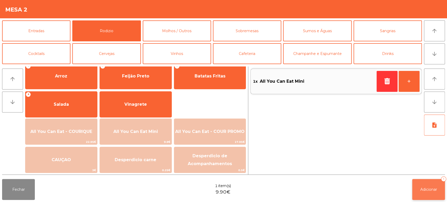
click at [434, 193] on button "Adicionar 1" at bounding box center [428, 189] width 33 height 21
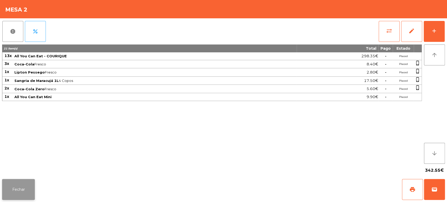
click at [23, 188] on button "Fechar" at bounding box center [18, 189] width 33 height 21
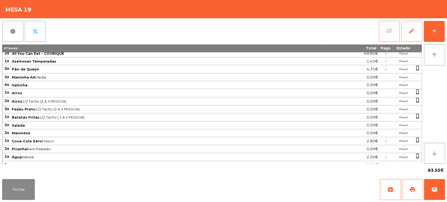
scroll to position [0, 0]
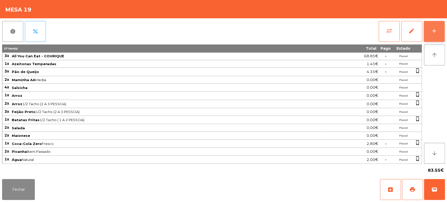
click at [432, 25] on button "add" at bounding box center [433, 31] width 21 height 21
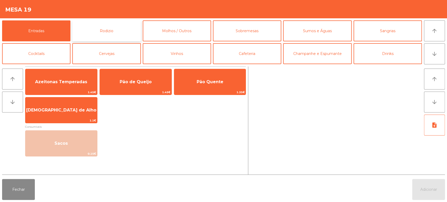
click at [114, 35] on button "Rodizio" at bounding box center [106, 30] width 68 height 21
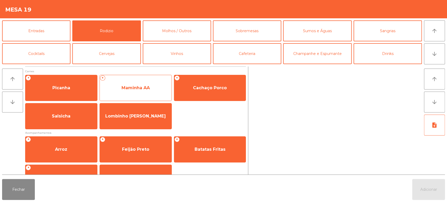
click at [152, 86] on span "Maminha AA" at bounding box center [136, 88] width 72 height 14
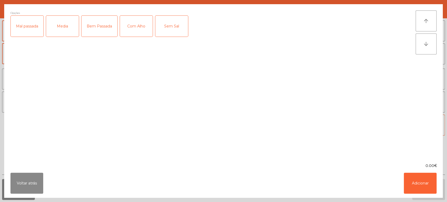
click at [63, 25] on div "Media" at bounding box center [62, 26] width 33 height 21
click at [418, 189] on button "Adicionar" at bounding box center [419, 183] width 33 height 21
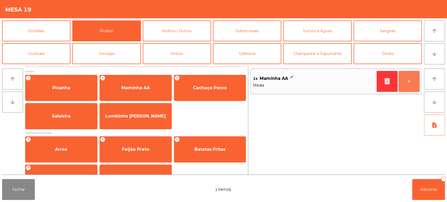
click at [410, 84] on button "+" at bounding box center [408, 81] width 21 height 21
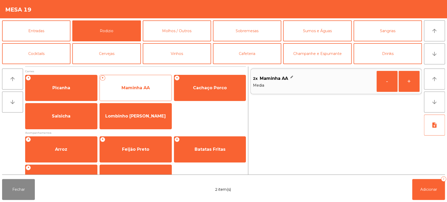
click at [145, 92] on span "Maminha AA" at bounding box center [136, 88] width 72 height 14
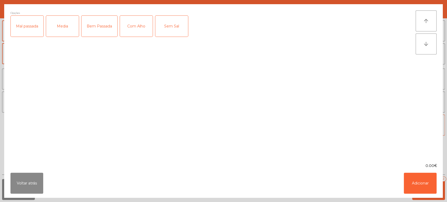
click at [65, 24] on div "Media" at bounding box center [62, 26] width 33 height 21
click at [135, 20] on div "Com Alho" at bounding box center [136, 26] width 33 height 21
click at [425, 175] on button "Adicionar" at bounding box center [419, 183] width 33 height 21
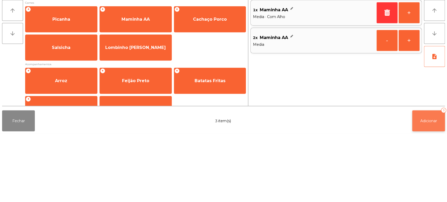
click at [425, 195] on button "Adicionar 3" at bounding box center [428, 189] width 33 height 21
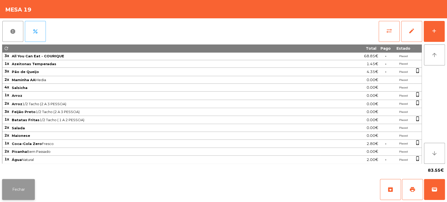
click at [19, 186] on button "Fechar" at bounding box center [18, 189] width 33 height 21
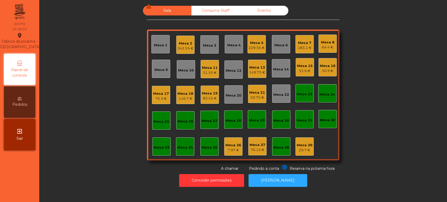
click at [328, 41] on div "Mesa 8" at bounding box center [327, 42] width 13 height 5
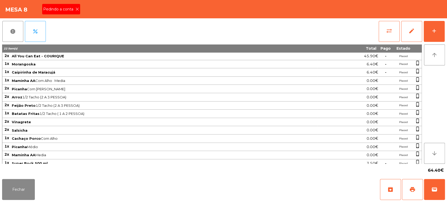
click at [77, 9] on icon at bounding box center [77, 9] width 4 height 4
click at [411, 193] on span "print" at bounding box center [412, 189] width 6 height 6
click at [29, 190] on button "Fechar" at bounding box center [18, 189] width 33 height 21
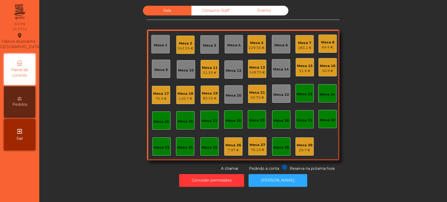
click at [158, 100] on div "75.3 €" at bounding box center [161, 98] width 16 height 5
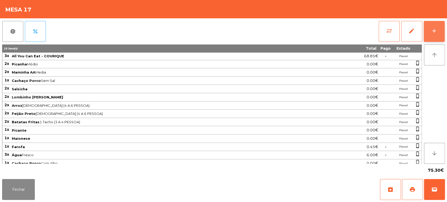
click at [442, 32] on button "add" at bounding box center [433, 31] width 21 height 21
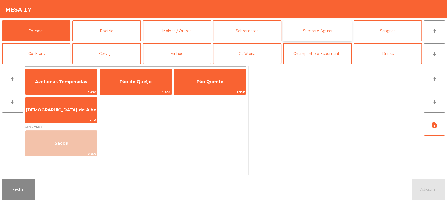
click at [326, 29] on button "Sumos e Águas" at bounding box center [317, 30] width 68 height 21
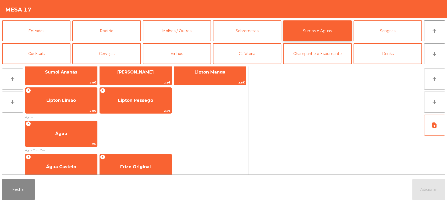
scroll to position [134, 0]
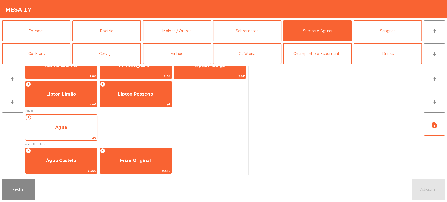
click at [80, 132] on span "Água" at bounding box center [61, 127] width 72 height 14
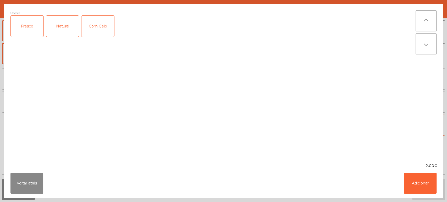
click at [28, 17] on div "Fresco" at bounding box center [27, 26] width 33 height 21
click at [435, 183] on button "Adicionar" at bounding box center [419, 183] width 33 height 21
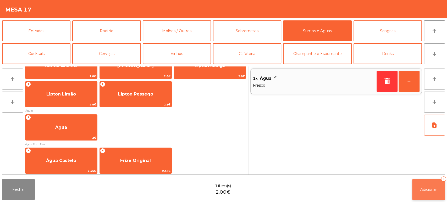
click at [419, 182] on button "Adicionar 1" at bounding box center [428, 189] width 33 height 21
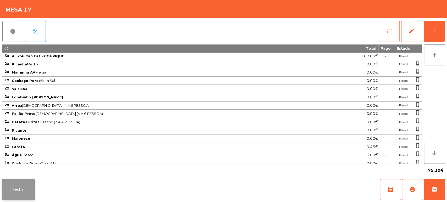
click at [5, 190] on button "Fechar" at bounding box center [18, 189] width 33 height 21
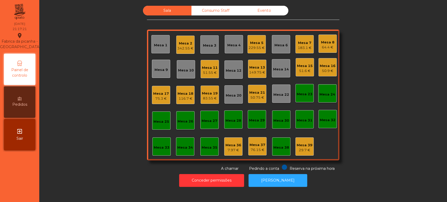
click at [279, 94] on div "Mesa 22" at bounding box center [281, 94] width 16 height 5
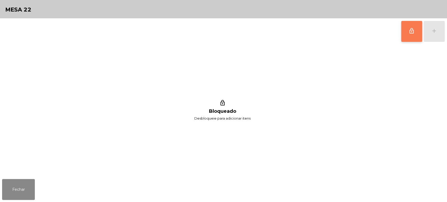
click at [412, 25] on button "lock_outline" at bounding box center [411, 31] width 21 height 21
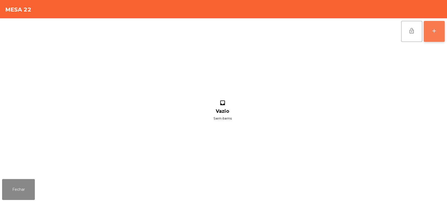
click at [432, 34] on button "add" at bounding box center [433, 31] width 21 height 21
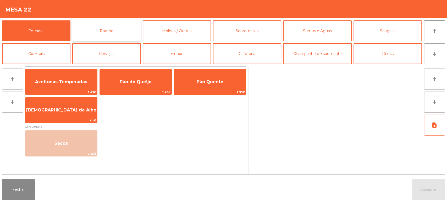
click at [97, 30] on button "Rodizio" at bounding box center [106, 30] width 68 height 21
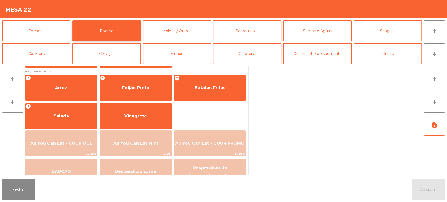
scroll to position [70, 0]
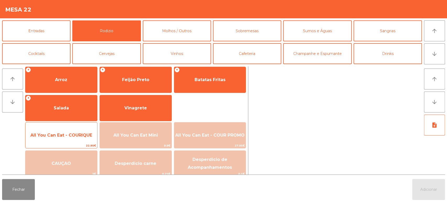
click at [70, 133] on span "All You Can Eat - COURIQUE" at bounding box center [61, 135] width 62 height 5
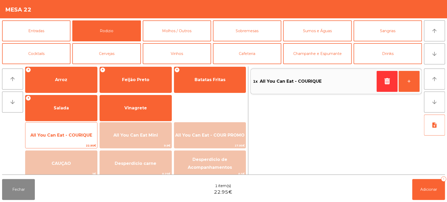
click at [69, 131] on span "All You Can Eat - COURIQUE" at bounding box center [61, 135] width 72 height 14
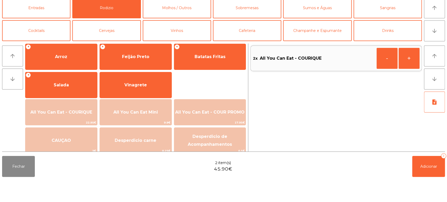
click at [68, 175] on div "arrow_upward arrow_downward Carnes + Picanha + Maminha AA + Cachaço Porco Salsi…" at bounding box center [223, 120] width 447 height 113
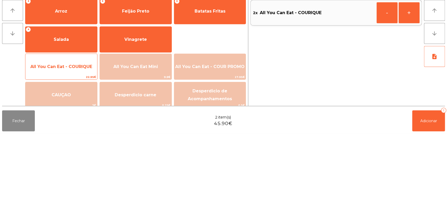
click at [71, 137] on span "All You Can Eat - COURIQUE" at bounding box center [61, 135] width 62 height 5
click at [70, 138] on span "All You Can Eat - COURIQUE" at bounding box center [61, 135] width 72 height 14
click at [67, 138] on span "All You Can Eat - COURIQUE" at bounding box center [61, 135] width 72 height 14
click at [65, 137] on span "All You Can Eat - COURIQUE" at bounding box center [61, 135] width 62 height 5
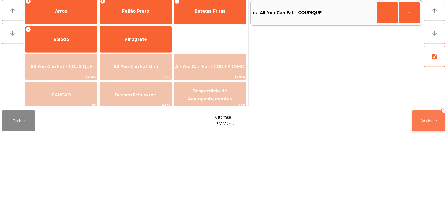
click at [425, 189] on span "Adicionar" at bounding box center [428, 189] width 17 height 5
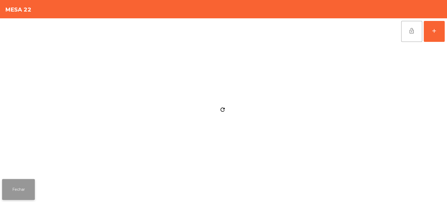
click at [25, 187] on button "Fechar" at bounding box center [18, 189] width 33 height 21
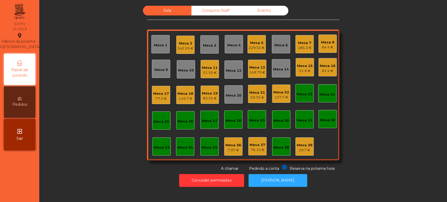
click at [151, 44] on div "Mesa 1" at bounding box center [160, 44] width 18 height 18
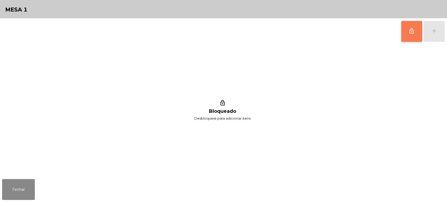
click at [411, 27] on button "lock_outline" at bounding box center [411, 31] width 21 height 21
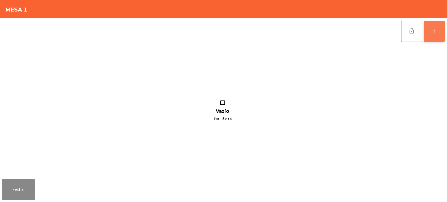
click at [432, 33] on div "add" at bounding box center [434, 31] width 6 height 6
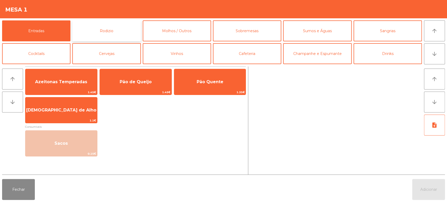
click at [110, 27] on button "Rodizio" at bounding box center [106, 30] width 68 height 21
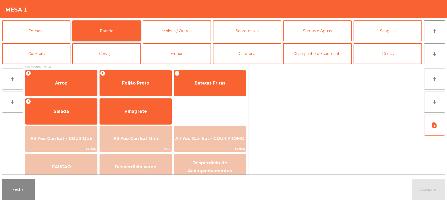
scroll to position [73, 0]
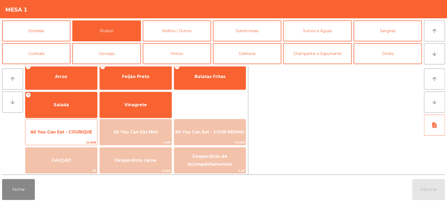
click at [70, 134] on span "All You Can Eat - COURIQUE" at bounding box center [61, 132] width 72 height 14
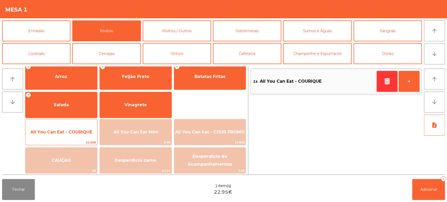
click at [72, 127] on span "All You Can Eat - COURIQUE" at bounding box center [61, 132] width 72 height 14
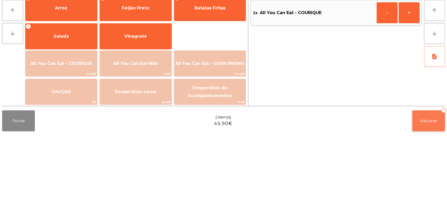
click at [430, 184] on button "Adicionar 2" at bounding box center [428, 189] width 33 height 21
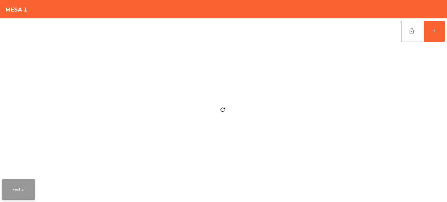
click at [27, 183] on button "Fechar" at bounding box center [18, 189] width 33 height 21
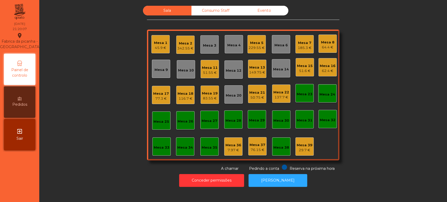
click at [300, 62] on div "Mesa 15 51.6 €" at bounding box center [305, 67] width 16 height 12
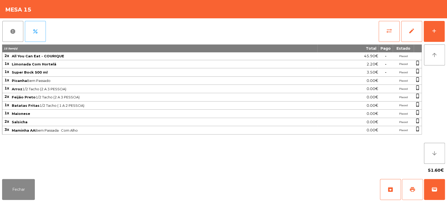
click at [407, 190] on button "print" at bounding box center [412, 189] width 21 height 21
click at [25, 188] on button "Fechar" at bounding box center [18, 189] width 33 height 21
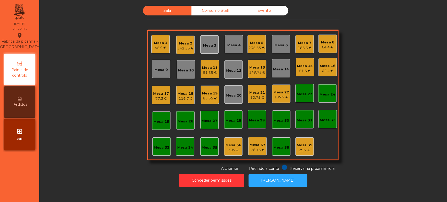
click at [362, 119] on div "Sala Consumo Staff Evento Mesa 1 45.9 € Mesa 2 342.55 € [GEOGRAPHIC_DATA] 3 Mes…" at bounding box center [242, 89] width 393 height 166
click at [374, 135] on div "Sala Consumo Staff Evento Mesa 1 45.9 € Mesa 2 342.55 € [GEOGRAPHIC_DATA] 3 Mes…" at bounding box center [242, 89] width 393 height 166
click at [321, 44] on div "Mesa 8" at bounding box center [327, 42] width 13 height 5
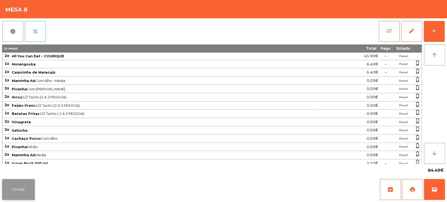
click at [26, 180] on button "Fechar" at bounding box center [18, 189] width 33 height 21
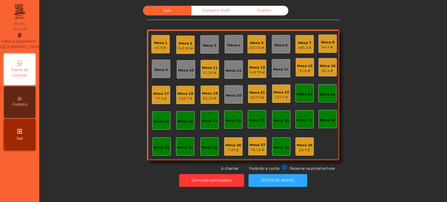
click at [329, 43] on div "Mesa 8" at bounding box center [327, 42] width 13 height 5
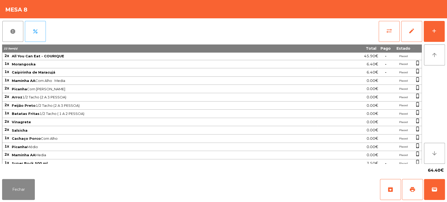
scroll to position [10, 0]
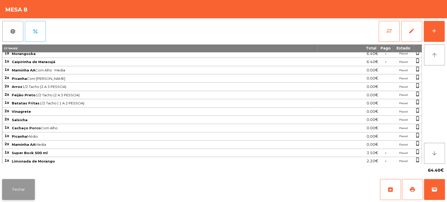
click at [29, 183] on button "Fechar" at bounding box center [18, 189] width 33 height 21
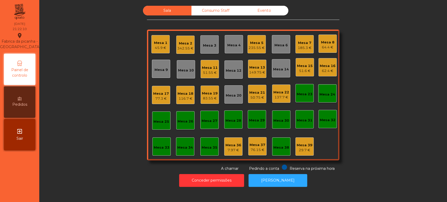
click at [375, 82] on div "Sala Consumo Staff Evento Mesa 1 45.9 € Mesa 2 342.55 € [GEOGRAPHIC_DATA] 3 Mes…" at bounding box center [242, 89] width 393 height 166
click at [321, 48] on div "64.4 €" at bounding box center [327, 47] width 13 height 5
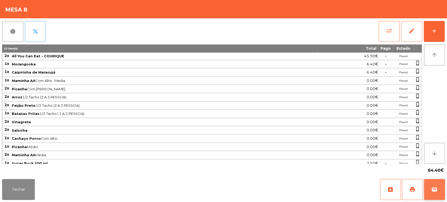
click at [432, 194] on button "wallet" at bounding box center [434, 189] width 21 height 21
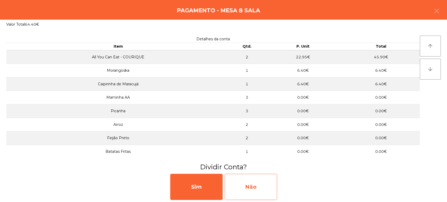
click at [238, 182] on div "Não" at bounding box center [250, 187] width 52 height 26
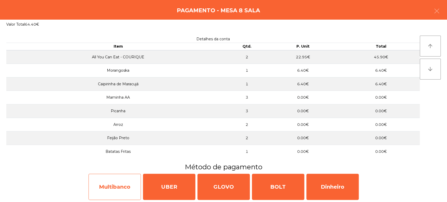
click at [113, 179] on div "Multibanco" at bounding box center [114, 187] width 52 height 26
select select "**"
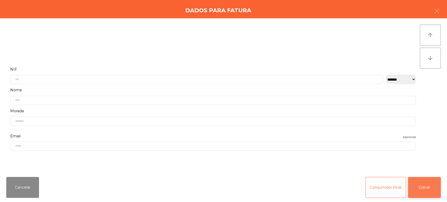
click at [413, 177] on button "Gravar" at bounding box center [424, 187] width 33 height 21
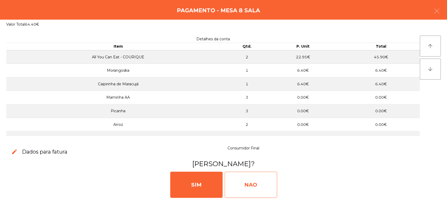
click at [235, 187] on div "NAO" at bounding box center [250, 185] width 52 height 26
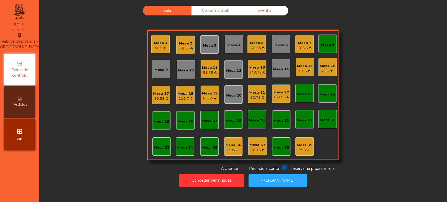
click at [324, 45] on div "Mesa 8" at bounding box center [327, 44] width 13 height 5
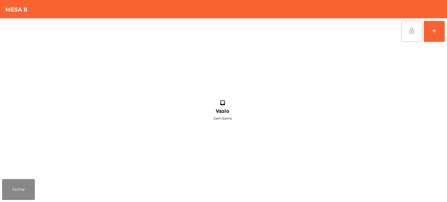
click at [409, 29] on span "lock_open" at bounding box center [411, 31] width 6 height 6
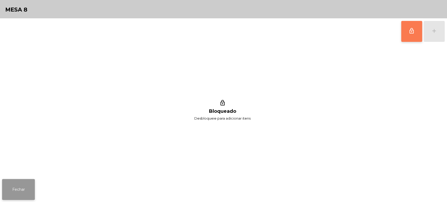
click at [21, 180] on button "Fechar" at bounding box center [18, 189] width 33 height 21
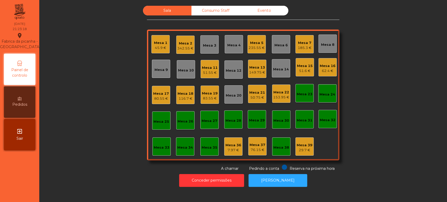
click at [383, 98] on div "Sala Consumo Staff Evento Mesa 1 45.9 € Mesa 2 342.55 € [GEOGRAPHIC_DATA] 3 Mes…" at bounding box center [242, 89] width 393 height 166
click at [279, 96] on div "153.95 €" at bounding box center [281, 97] width 16 height 5
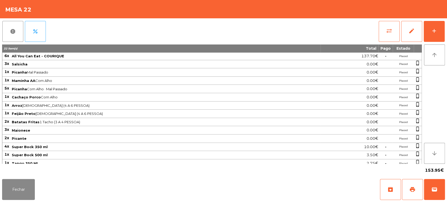
scroll to position [2, 0]
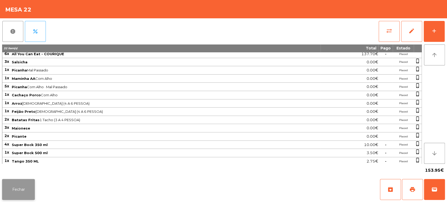
click at [14, 187] on button "Fechar" at bounding box center [18, 189] width 33 height 21
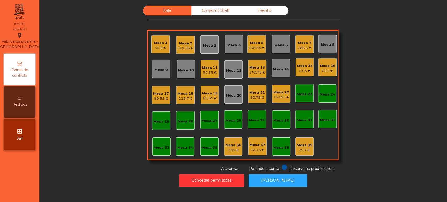
click at [255, 72] on div "149.75 €" at bounding box center [257, 72] width 16 height 5
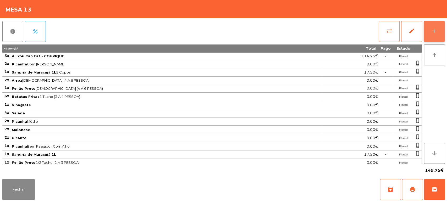
click at [436, 26] on button "add" at bounding box center [433, 31] width 21 height 21
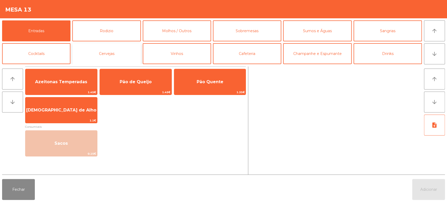
click at [82, 56] on button "Cervejas" at bounding box center [106, 53] width 68 height 21
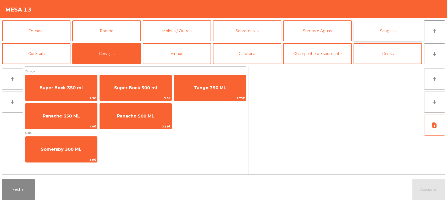
click at [371, 27] on button "Sangrias" at bounding box center [387, 30] width 68 height 21
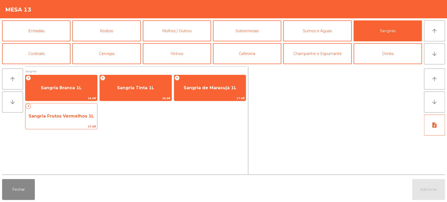
click at [87, 121] on span "Sangria Frutos Vermelhos 1L" at bounding box center [61, 116] width 72 height 14
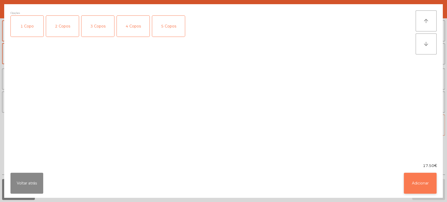
click at [413, 184] on button "Adicionar" at bounding box center [419, 183] width 33 height 21
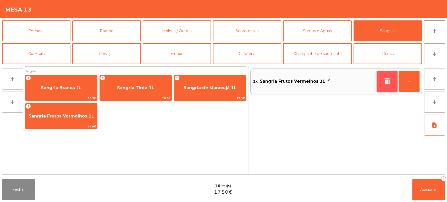
click at [381, 74] on button "button" at bounding box center [386, 81] width 21 height 21
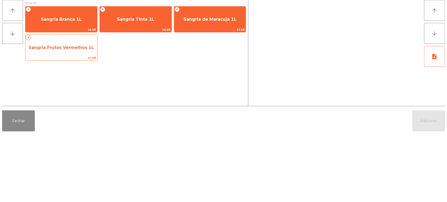
click at [75, 114] on span "Sangria Frutos Vermelhos 1L" at bounding box center [61, 116] width 65 height 5
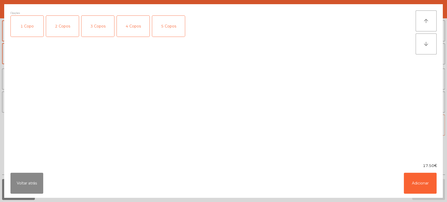
click at [167, 20] on div "5 Copos" at bounding box center [168, 26] width 33 height 21
click at [421, 176] on button "Adicionar" at bounding box center [419, 183] width 33 height 21
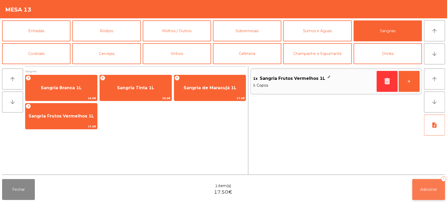
click at [428, 182] on button "Adicionar 1" at bounding box center [428, 189] width 33 height 21
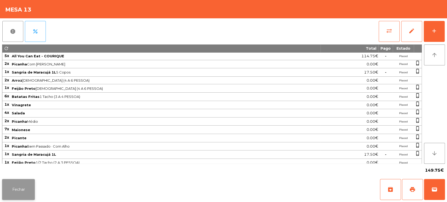
click at [23, 182] on button "Fechar" at bounding box center [18, 189] width 33 height 21
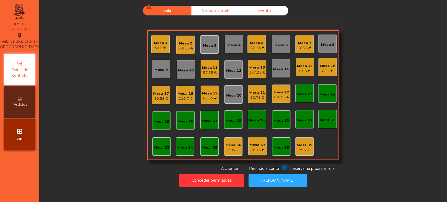
click at [187, 90] on div "Mesa 18 116.7 €" at bounding box center [185, 95] width 16 height 12
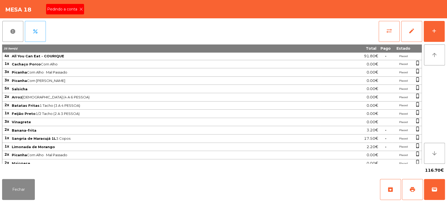
click at [80, 12] on div "Pedindo a conta" at bounding box center [65, 9] width 38 height 10
click at [409, 189] on span "print" at bounding box center [412, 189] width 6 height 6
click at [15, 192] on button "Fechar" at bounding box center [18, 189] width 33 height 21
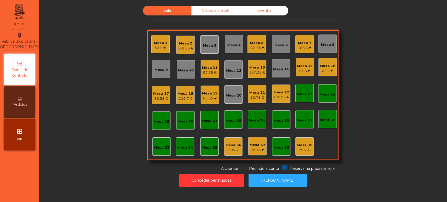
click at [180, 94] on div "Mesa 18" at bounding box center [185, 93] width 16 height 5
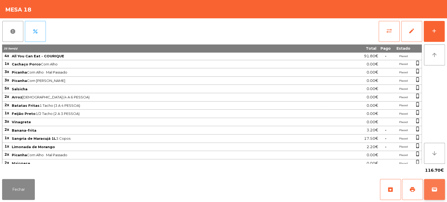
click at [433, 187] on span "wallet" at bounding box center [434, 189] width 6 height 6
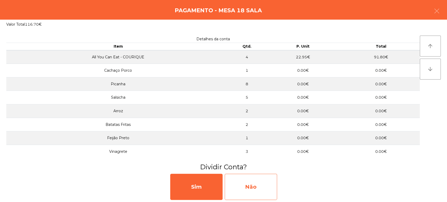
click at [270, 182] on div "Não" at bounding box center [250, 187] width 52 height 26
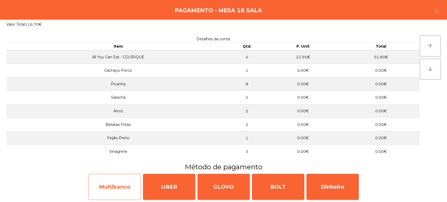
click at [124, 182] on div "Multibanco" at bounding box center [114, 187] width 52 height 26
select select "**"
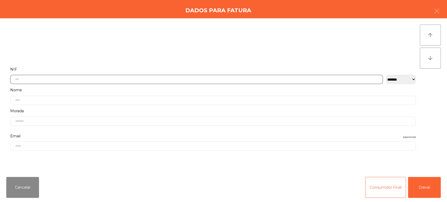
click at [283, 75] on input "text" at bounding box center [196, 79] width 372 height 9
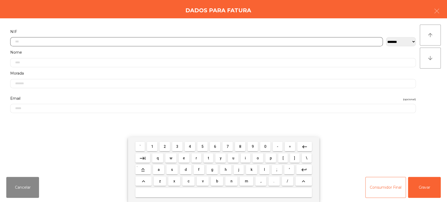
scroll to position [41, 0]
type input "*********"
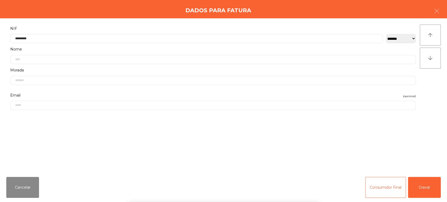
click at [423, 188] on div "` 1 2 3 4 5 6 7 8 9 0 - = keyboard_backspace keyboard_tab q w e r t y u i o p […" at bounding box center [223, 169] width 447 height 65
click at [428, 184] on button "Gravar" at bounding box center [424, 187] width 33 height 21
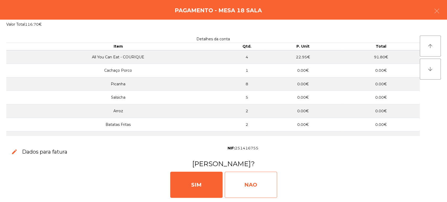
click at [246, 178] on div "NAO" at bounding box center [250, 185] width 52 height 26
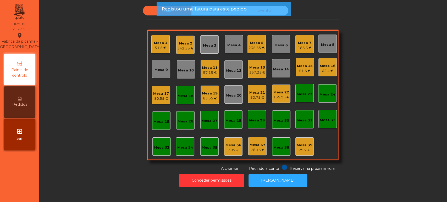
click at [187, 92] on div "Mesa 18" at bounding box center [185, 94] width 16 height 7
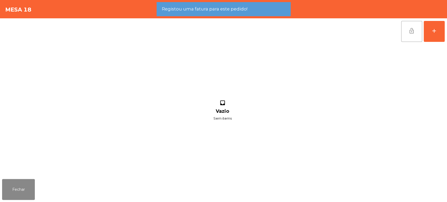
click at [407, 27] on button "lock_open" at bounding box center [411, 31] width 21 height 21
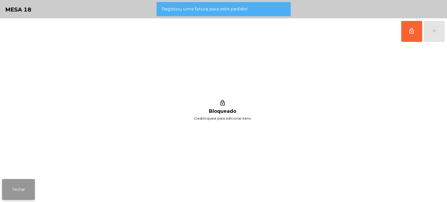
click at [26, 186] on button "Fechar" at bounding box center [18, 189] width 33 height 21
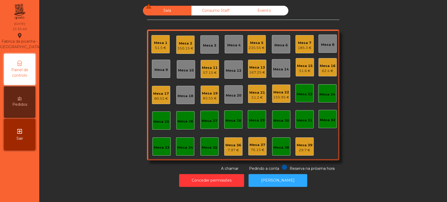
click at [255, 39] on div "Mesa 5 235.55 €" at bounding box center [256, 44] width 16 height 12
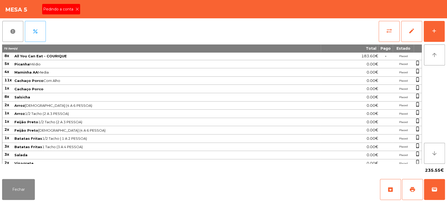
click at [70, 12] on span "Pedindo a conta" at bounding box center [59, 9] width 32 height 5
click at [408, 189] on button "print" at bounding box center [412, 189] width 21 height 21
click at [32, 189] on button "Fechar" at bounding box center [18, 189] width 33 height 21
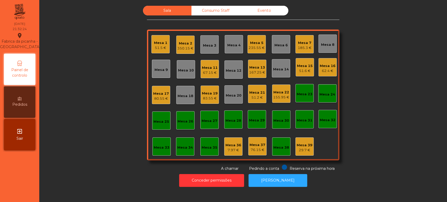
click at [157, 91] on div "Mesa 17" at bounding box center [161, 93] width 16 height 5
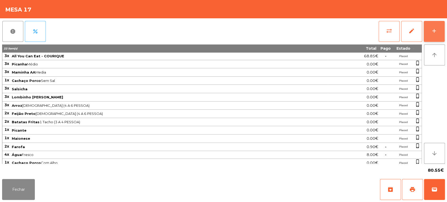
click at [432, 32] on div "add" at bounding box center [434, 31] width 6 height 6
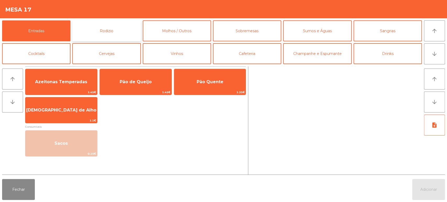
click at [116, 32] on button "Rodizio" at bounding box center [106, 30] width 68 height 21
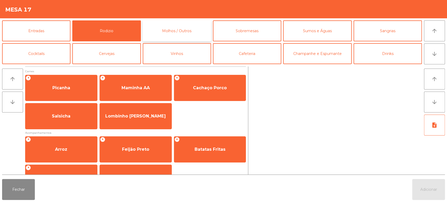
click at [177, 25] on button "Molhos / Outros" at bounding box center [177, 30] width 68 height 21
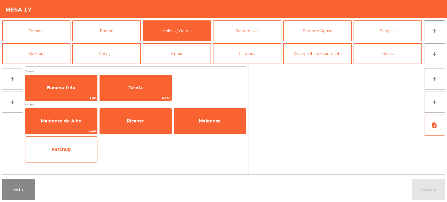
click at [87, 159] on div "Ketchup" at bounding box center [61, 149] width 72 height 26
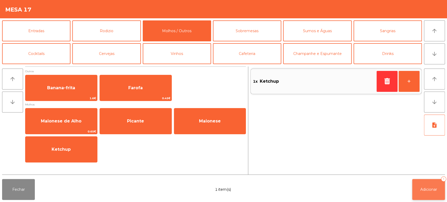
click at [436, 196] on button "Adicionar 1" at bounding box center [428, 189] width 33 height 21
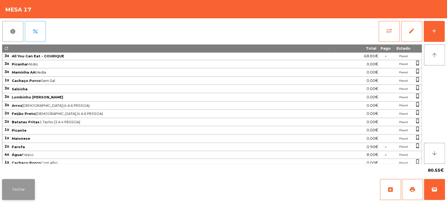
click at [24, 188] on button "Fechar" at bounding box center [18, 189] width 33 height 21
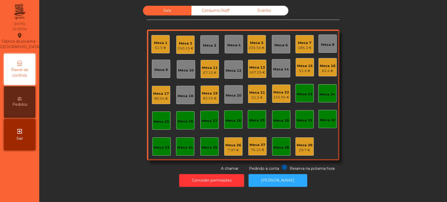
click at [186, 48] on div "350.15 €" at bounding box center [185, 48] width 16 height 5
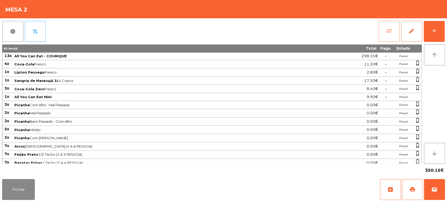
click at [391, 26] on button "sync_alt" at bounding box center [388, 31] width 21 height 21
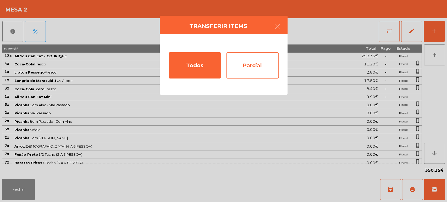
click at [267, 69] on div "Parcial" at bounding box center [252, 65] width 52 height 26
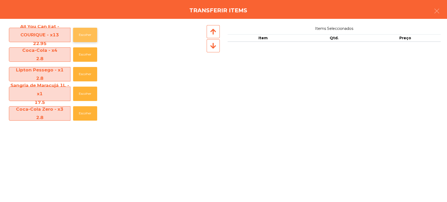
click at [82, 34] on button "Escolher" at bounding box center [85, 35] width 24 height 14
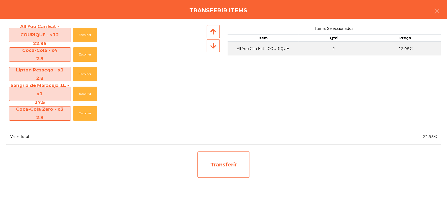
click at [221, 169] on div "Transferir" at bounding box center [223, 164] width 52 height 26
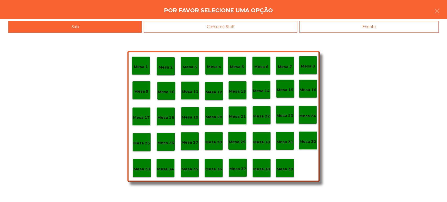
click at [237, 170] on p "Mesa 37" at bounding box center [237, 169] width 17 height 6
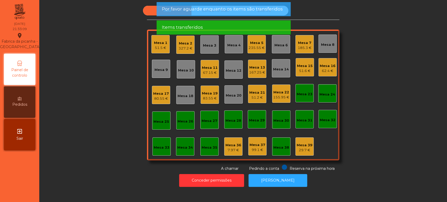
click at [98, 164] on div "Sala Consumo Staff Evento Mesa 1 51.5 € Mesa 2 327.2 € [GEOGRAPHIC_DATA] 3 Mesa…" at bounding box center [242, 89] width 393 height 166
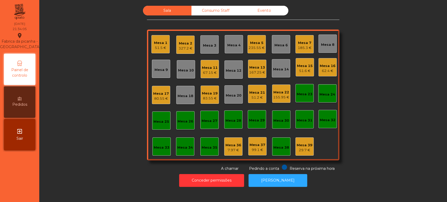
click at [179, 51] on div "Mesa 2 327.2 €" at bounding box center [185, 45] width 18 height 18
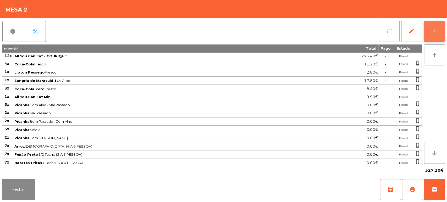
click at [424, 36] on button "add" at bounding box center [433, 31] width 21 height 21
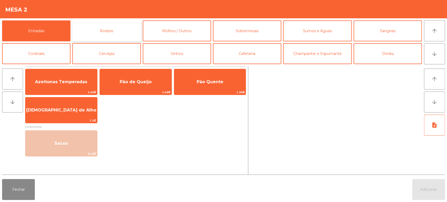
click at [125, 31] on button "Rodizio" at bounding box center [106, 30] width 68 height 21
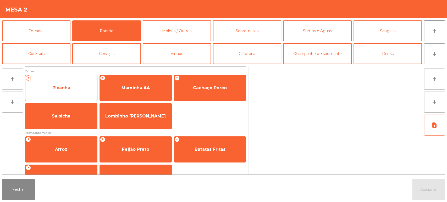
click at [79, 90] on span "Picanha" at bounding box center [61, 88] width 72 height 14
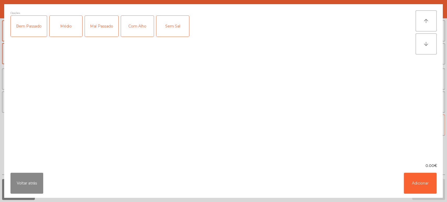
click at [92, 16] on div "Mal Passado" at bounding box center [101, 26] width 33 height 21
click at [123, 25] on div "Com Alho" at bounding box center [137, 26] width 33 height 21
click at [420, 179] on button "Adicionar" at bounding box center [419, 183] width 33 height 21
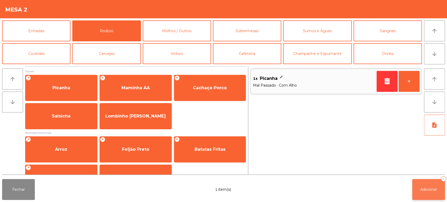
click at [426, 181] on button "Adicionar 1" at bounding box center [428, 189] width 33 height 21
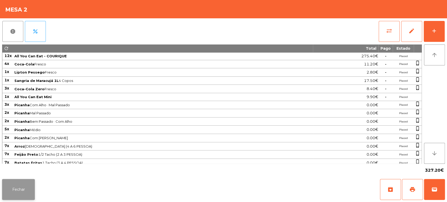
click at [18, 180] on button "Fechar" at bounding box center [18, 189] width 33 height 21
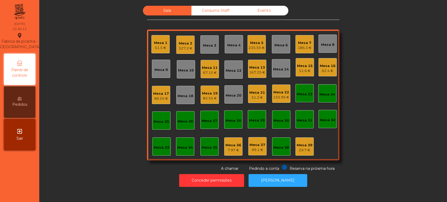
click at [260, 36] on div "Mesa 5 235.55 €" at bounding box center [256, 44] width 18 height 18
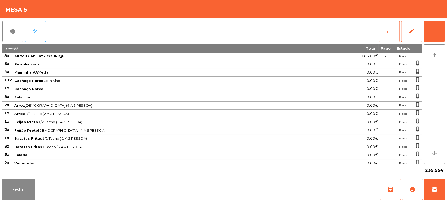
click at [388, 25] on button "sync_alt" at bounding box center [388, 31] width 21 height 21
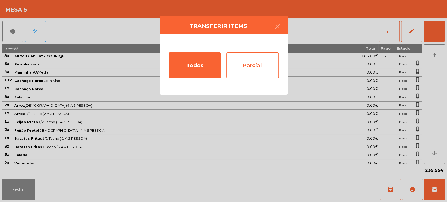
click at [273, 55] on div "Parcial" at bounding box center [252, 65] width 52 height 26
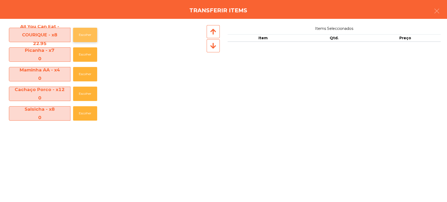
click at [80, 33] on button "Escolher" at bounding box center [85, 35] width 24 height 14
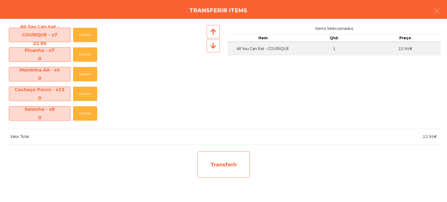
click at [222, 166] on div "Transferir" at bounding box center [223, 164] width 52 height 26
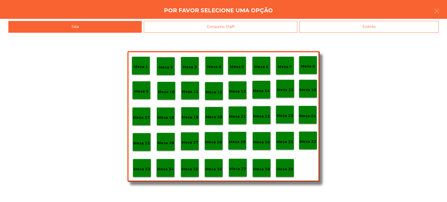
click at [239, 174] on div "Mesa 37" at bounding box center [237, 168] width 18 height 18
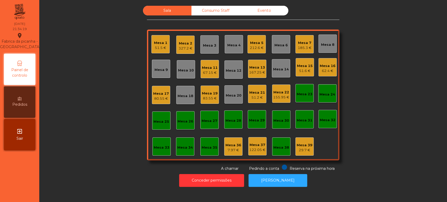
click at [252, 43] on div "Mesa 5" at bounding box center [257, 42] width 14 height 5
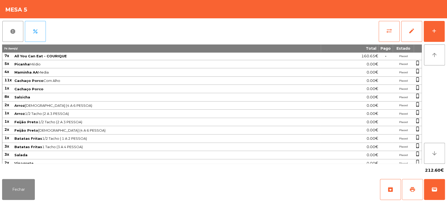
click at [402, 182] on button "print" at bounding box center [412, 189] width 21 height 21
click at [18, 190] on button "Fechar" at bounding box center [18, 189] width 33 height 21
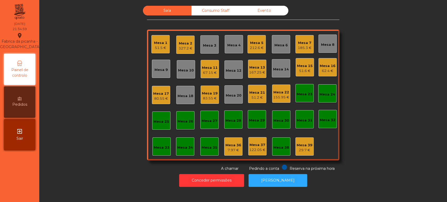
click at [208, 61] on div "Mesa 11 67.15 €" at bounding box center [209, 69] width 18 height 18
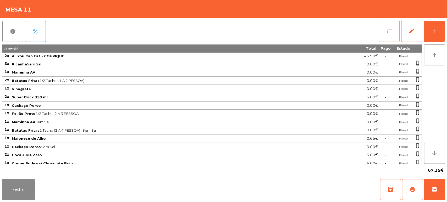
scroll to position [10, 0]
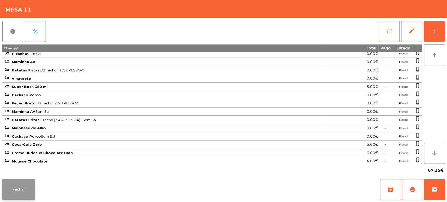
click at [14, 180] on button "Fechar" at bounding box center [18, 189] width 33 height 21
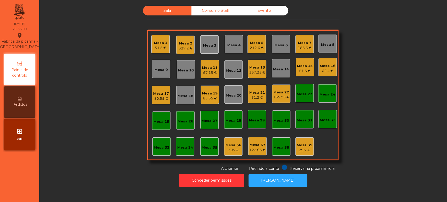
click at [211, 70] on div "67.15 €" at bounding box center [210, 72] width 16 height 5
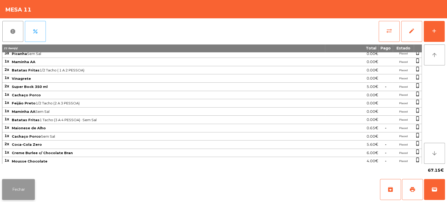
click at [25, 182] on button "Fechar" at bounding box center [18, 189] width 33 height 21
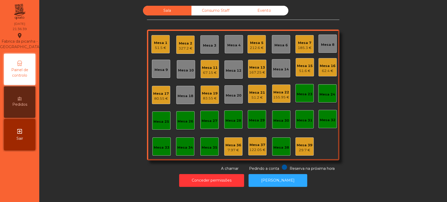
click at [182, 37] on div "Mesa 2 327.2 €" at bounding box center [185, 45] width 18 height 18
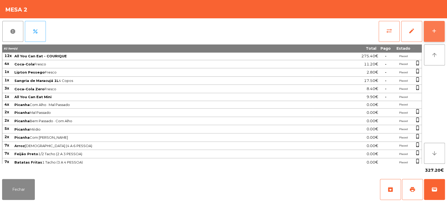
click at [439, 28] on button "add" at bounding box center [433, 31] width 21 height 21
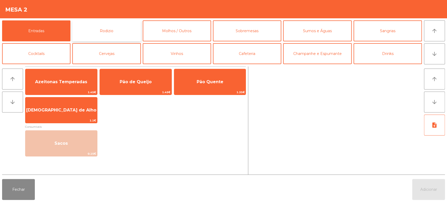
click at [125, 31] on button "Rodizio" at bounding box center [106, 30] width 68 height 21
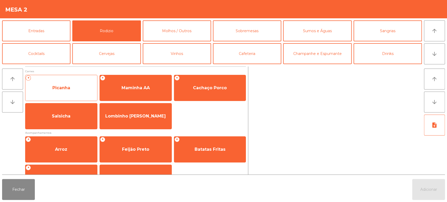
click at [77, 98] on div "+ Picanha" at bounding box center [61, 88] width 72 height 26
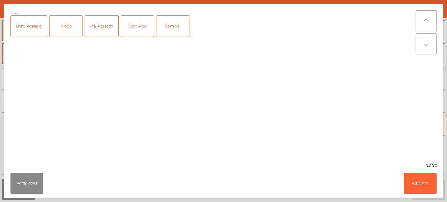
click at [110, 24] on div "Mal Passado" at bounding box center [101, 26] width 33 height 21
click at [135, 25] on div "Com Alho" at bounding box center [137, 26] width 33 height 21
click at [136, 27] on div "Com Alho" at bounding box center [137, 26] width 33 height 21
click at [431, 186] on button "Adicionar" at bounding box center [419, 183] width 33 height 21
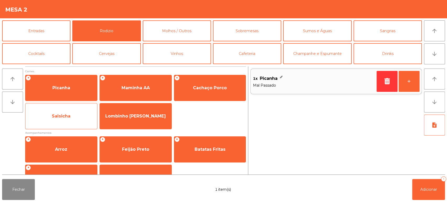
click at [80, 121] on span "Salsicha" at bounding box center [61, 116] width 72 height 14
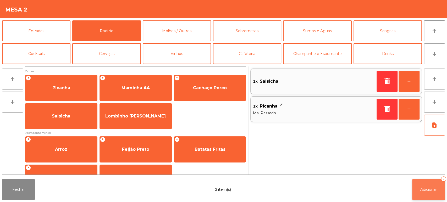
click at [433, 191] on span "Adicionar" at bounding box center [428, 189] width 17 height 5
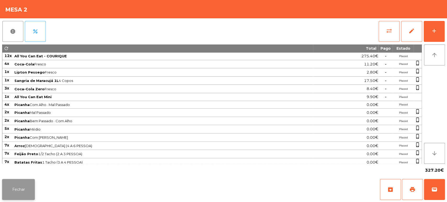
click at [18, 185] on button "Fechar" at bounding box center [18, 189] width 33 height 21
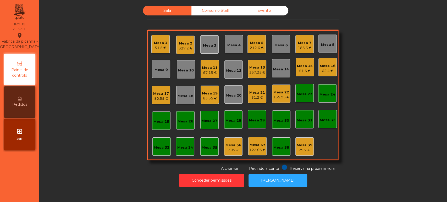
click at [181, 49] on div "327.2 €" at bounding box center [185, 48] width 14 height 5
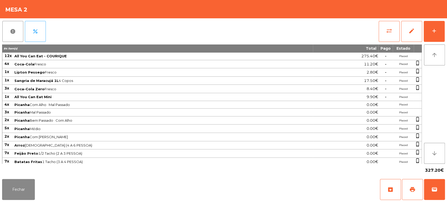
click at [446, 39] on div "report percent sync_alt edit add 84 item(s) Total Pago Estado 12x All You Can E…" at bounding box center [223, 97] width 447 height 159
click at [433, 29] on div "add" at bounding box center [434, 31] width 6 height 6
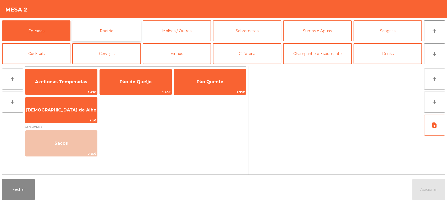
click at [127, 25] on button "Rodizio" at bounding box center [106, 30] width 68 height 21
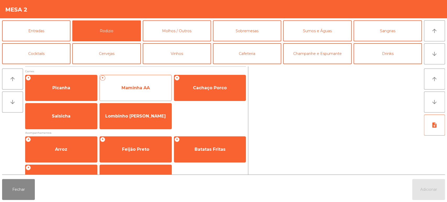
click at [156, 89] on span "Maminha AA" at bounding box center [136, 88] width 72 height 14
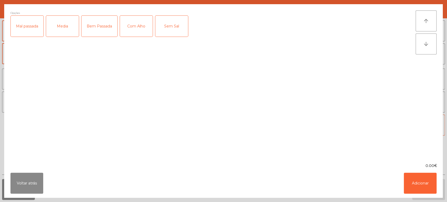
click at [69, 28] on div "Media" at bounding box center [62, 26] width 33 height 21
click at [60, 24] on div "Media" at bounding box center [62, 26] width 33 height 21
click at [21, 23] on div "Mal passada" at bounding box center [27, 26] width 33 height 21
click at [131, 25] on div "Com Alho" at bounding box center [136, 26] width 33 height 21
click at [421, 187] on button "Adicionar" at bounding box center [419, 183] width 33 height 21
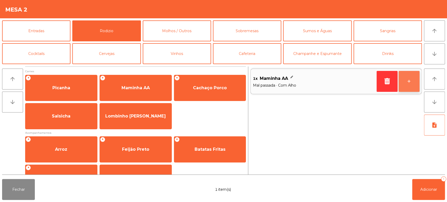
click at [405, 85] on button "+" at bounding box center [408, 81] width 21 height 21
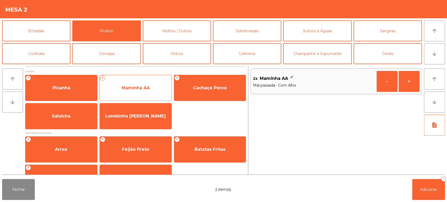
click at [136, 82] on span "Maminha AA" at bounding box center [136, 88] width 72 height 14
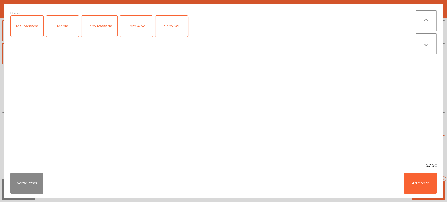
click at [34, 21] on div "Mal passada" at bounding box center [27, 26] width 33 height 21
click at [405, 183] on button "Adicionar" at bounding box center [419, 183] width 33 height 21
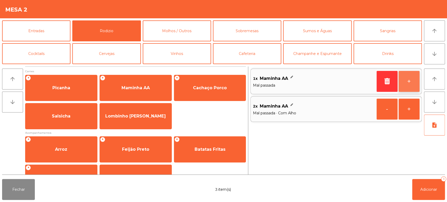
click at [408, 83] on button "+" at bounding box center [408, 81] width 21 height 21
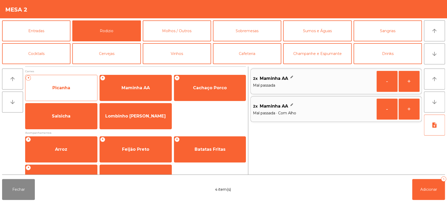
click at [78, 84] on span "Picanha" at bounding box center [61, 88] width 72 height 14
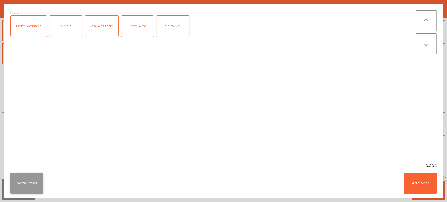
click at [35, 174] on button "Voltar atrás" at bounding box center [26, 183] width 33 height 21
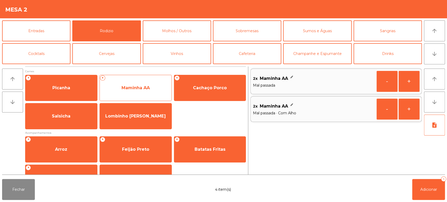
click at [143, 84] on span "Maminha AA" at bounding box center [136, 88] width 72 height 14
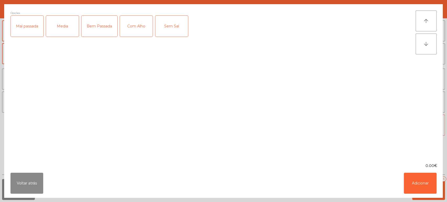
click at [103, 25] on div "Bem Passada" at bounding box center [99, 26] width 36 height 21
click at [142, 32] on div "Com Alho" at bounding box center [136, 26] width 33 height 21
click at [417, 189] on button "Adicionar" at bounding box center [419, 183] width 33 height 21
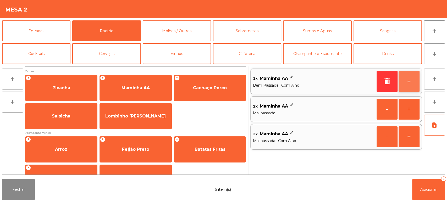
click at [401, 82] on button "+" at bounding box center [408, 81] width 21 height 21
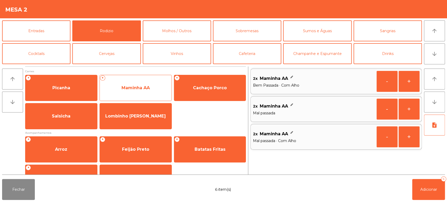
click at [135, 89] on span "Maminha AA" at bounding box center [135, 87] width 28 height 5
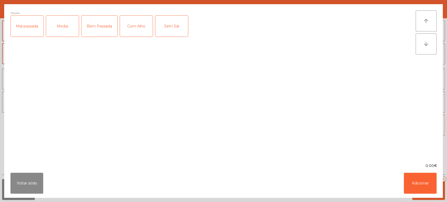
click at [50, 33] on div "Media" at bounding box center [62, 26] width 33 height 21
click at [418, 185] on button "Adicionar" at bounding box center [419, 183] width 33 height 21
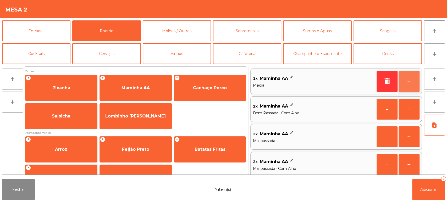
click at [416, 87] on button "+" at bounding box center [408, 81] width 21 height 21
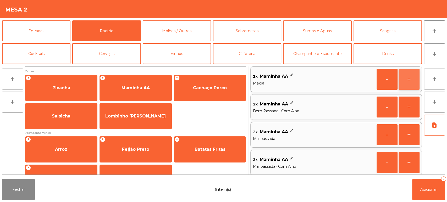
click at [410, 83] on button "+" at bounding box center [408, 79] width 21 height 21
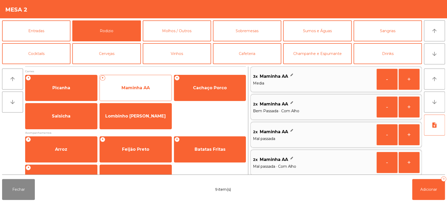
click at [145, 81] on span "Maminha AA" at bounding box center [136, 88] width 72 height 14
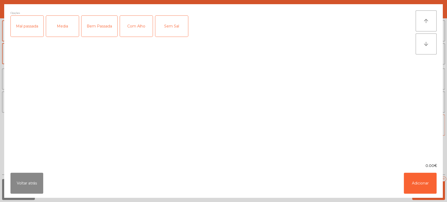
click at [68, 23] on div "Media" at bounding box center [62, 26] width 33 height 21
click at [132, 25] on div "Com Alho" at bounding box center [136, 26] width 33 height 21
click at [411, 184] on button "Adicionar" at bounding box center [419, 183] width 33 height 21
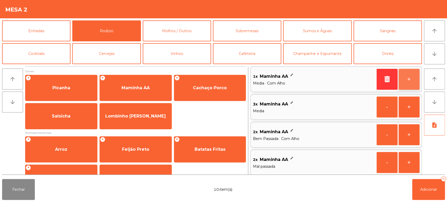
click at [411, 78] on button "+" at bounding box center [408, 79] width 21 height 21
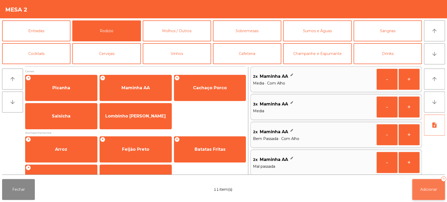
click at [427, 184] on button "Adicionar 11" at bounding box center [428, 189] width 33 height 21
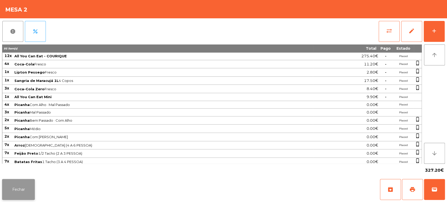
click at [19, 188] on button "Fechar" at bounding box center [18, 189] width 33 height 21
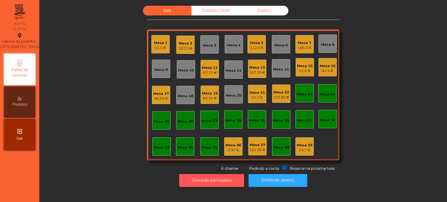
click at [219, 174] on button "Conceder permissões" at bounding box center [211, 180] width 65 height 13
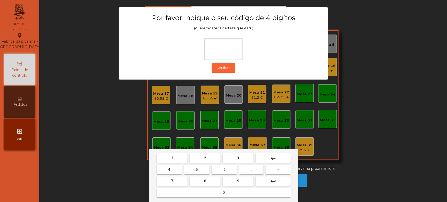
click at [179, 156] on button "1" at bounding box center [171, 157] width 31 height 9
click at [234, 156] on button "3" at bounding box center [237, 157] width 31 height 9
click at [193, 178] on button "8" at bounding box center [204, 180] width 31 height 9
click at [274, 158] on mat-icon "keyboard_backspace" at bounding box center [273, 158] width 6 height 6
click at [200, 169] on button "5" at bounding box center [196, 169] width 25 height 9
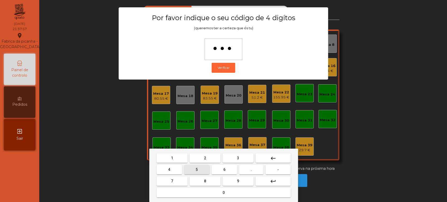
click at [222, 193] on span "0" at bounding box center [223, 192] width 2 height 4
type input "****"
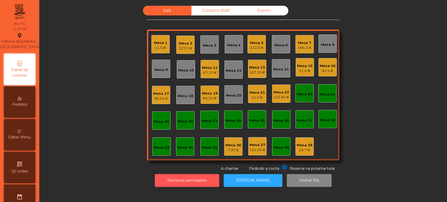
scroll to position [187, 0]
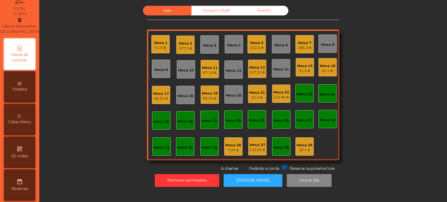
click at [26, 122] on div "Editar Menu" at bounding box center [19, 119] width 31 height 31
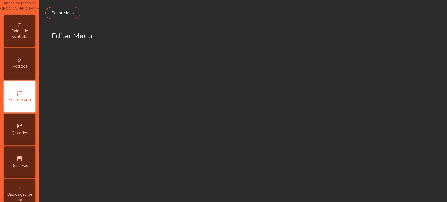
select select "*"
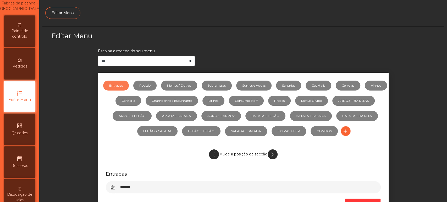
scroll to position [39, 0]
click at [232, 82] on link "Sobremesas" at bounding box center [216, 86] width 30 height 10
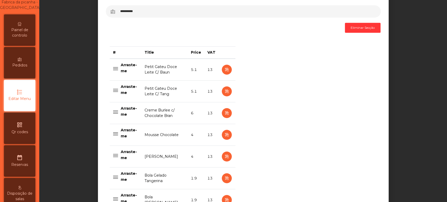
scroll to position [193, 0]
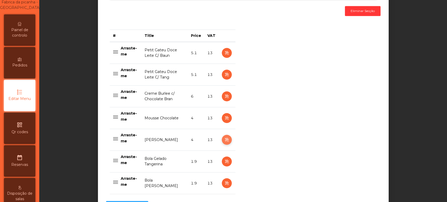
click at [223, 140] on icon "button" at bounding box center [226, 140] width 6 height 7
select select "**"
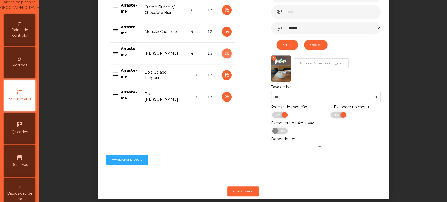
scroll to position [291, 0]
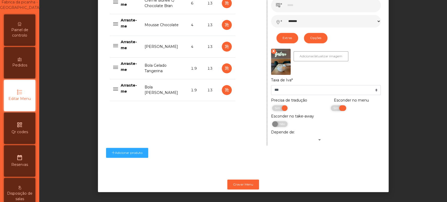
click at [330, 105] on span "Sim" at bounding box center [336, 108] width 13 height 6
click at [237, 181] on button "Gravar Menu" at bounding box center [243, 184] width 32 height 10
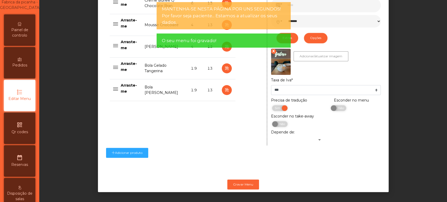
click at [22, 35] on span "Painel de controlo" at bounding box center [19, 32] width 29 height 11
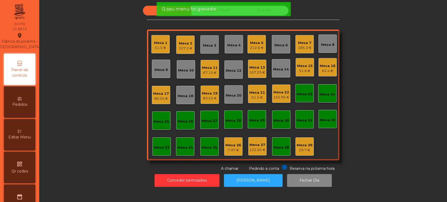
click at [69, 104] on div "Sala Consumo Staff Evento Mesa 1 51.5 € Mesa 2 327.2 € [GEOGRAPHIC_DATA] 3 Mesa…" at bounding box center [242, 89] width 393 height 166
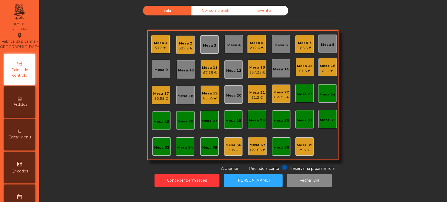
click at [188, 37] on div "Mesa 2 327.2 €" at bounding box center [185, 45] width 18 height 18
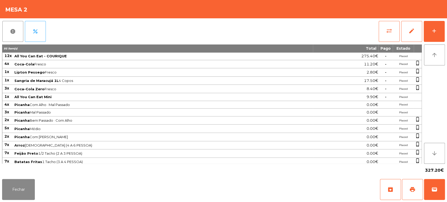
click at [446, 23] on div "report percent sync_alt edit add 95 item(s) Total Pago Estado 12x All You Can E…" at bounding box center [223, 97] width 447 height 159
click at [436, 31] on div "add" at bounding box center [434, 31] width 6 height 6
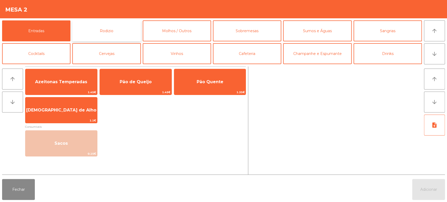
click at [115, 25] on button "Rodizio" at bounding box center [106, 30] width 68 height 21
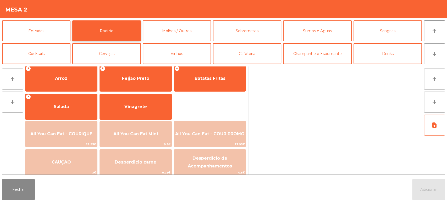
scroll to position [71, 0]
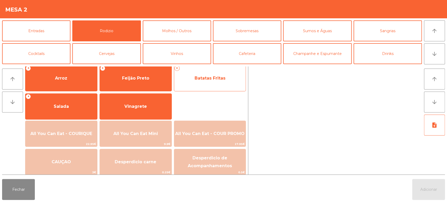
click at [213, 81] on span "Batatas Fritas" at bounding box center [210, 78] width 72 height 14
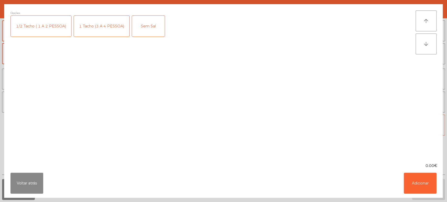
click at [94, 28] on div "1 Tacho (3 A 4 PESSOA)" at bounding box center [101, 26] width 55 height 21
click at [431, 184] on button "Adicionar" at bounding box center [419, 183] width 33 height 21
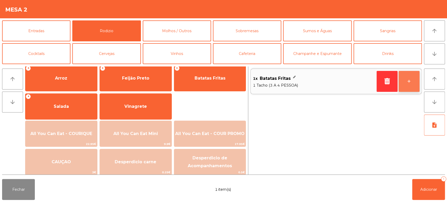
click at [406, 80] on button "+" at bounding box center [408, 81] width 21 height 21
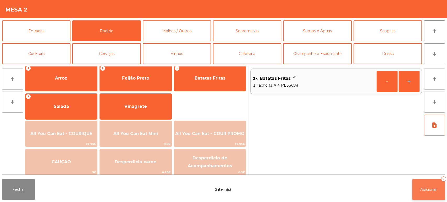
click at [421, 190] on span "Adicionar" at bounding box center [428, 189] width 17 height 5
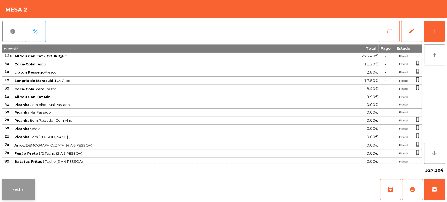
click at [29, 186] on button "Fechar" at bounding box center [18, 189] width 33 height 21
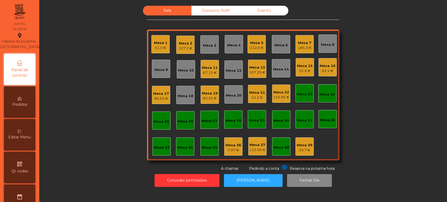
click at [323, 125] on div "Mesa 32" at bounding box center [327, 119] width 18 height 18
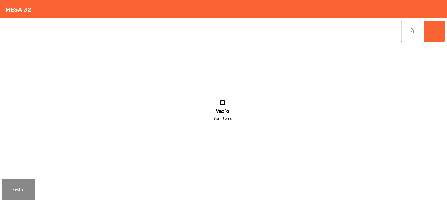
click at [446, 33] on div "lock_open add inbox Vazio Sem items" at bounding box center [223, 97] width 447 height 159
click at [431, 33] on div "add" at bounding box center [434, 31] width 6 height 6
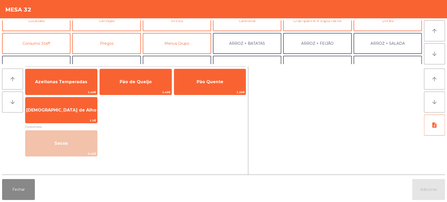
scroll to position [37, 0]
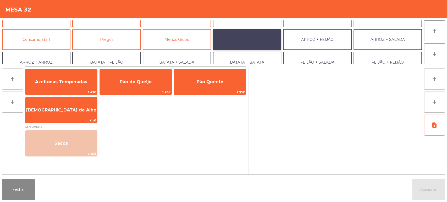
click at [263, 39] on button "ARROZ + BATATAS" at bounding box center [247, 39] width 68 height 21
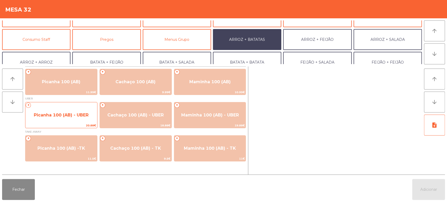
click at [75, 123] on span "20.88€" at bounding box center [61, 125] width 72 height 5
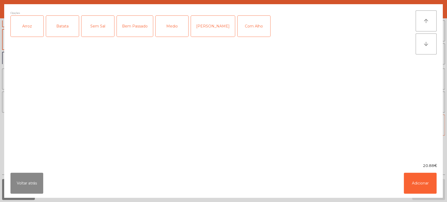
click at [26, 27] on div "Arroz" at bounding box center [27, 26] width 33 height 21
click at [52, 26] on div "Batata" at bounding box center [62, 26] width 33 height 21
click at [172, 23] on div "Medio" at bounding box center [171, 26] width 33 height 21
click at [246, 24] on div "Com Alho" at bounding box center [253, 26] width 33 height 21
click at [429, 184] on button "Adicionar" at bounding box center [419, 183] width 33 height 21
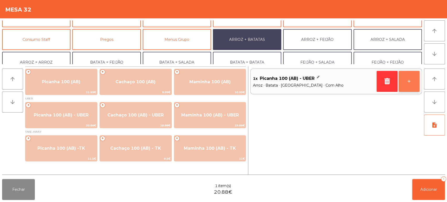
click at [413, 82] on button "+" at bounding box center [408, 81] width 21 height 21
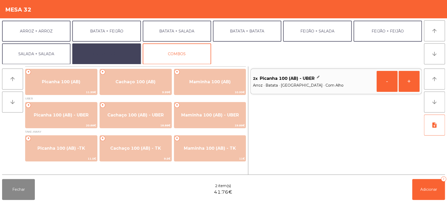
click at [123, 54] on button "EXTRAS UBER" at bounding box center [106, 53] width 68 height 21
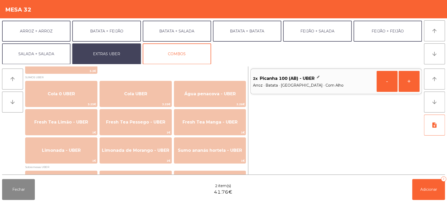
scroll to position [121, 0]
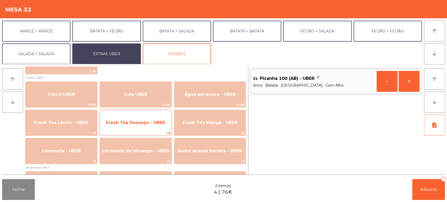
click at [159, 125] on span "Fresh Tea Pessego - UBER" at bounding box center [135, 122] width 59 height 5
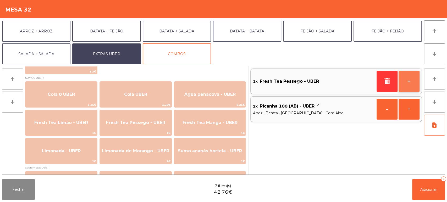
click at [408, 89] on button "+" at bounding box center [408, 81] width 21 height 21
click at [383, 90] on button "-" at bounding box center [386, 81] width 21 height 21
click at [433, 190] on span "Adicionar" at bounding box center [428, 189] width 17 height 5
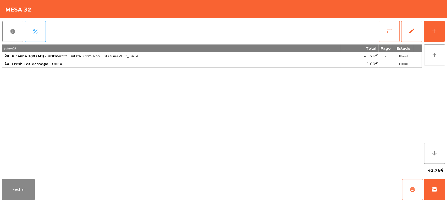
click at [407, 190] on button "print" at bounding box center [412, 189] width 21 height 21
click at [445, 190] on div "Fechar print wallet" at bounding box center [223, 189] width 447 height 25
click at [443, 192] on button "wallet" at bounding box center [434, 189] width 21 height 21
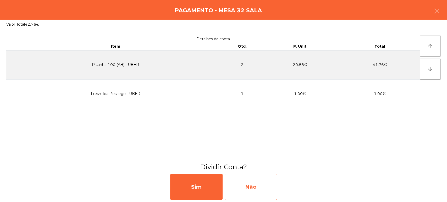
click at [268, 180] on div "Não" at bounding box center [250, 187] width 52 height 26
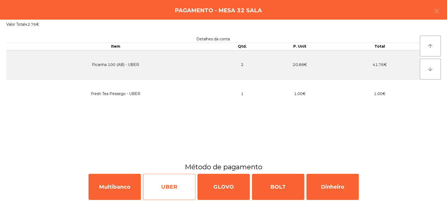
click at [178, 192] on div "UBER" at bounding box center [169, 187] width 52 height 26
select select "**"
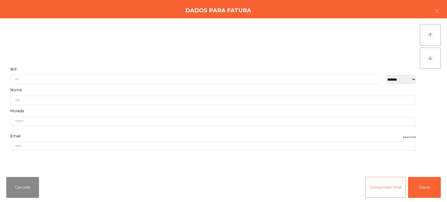
click at [387, 184] on button "Consumidor Final" at bounding box center [385, 187] width 41 height 21
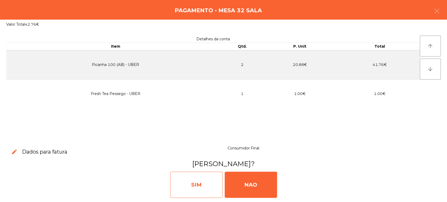
click at [209, 189] on div "SIM" at bounding box center [196, 185] width 52 height 26
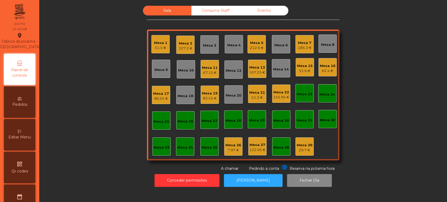
click at [257, 48] on div "212.6 €" at bounding box center [257, 47] width 14 height 5
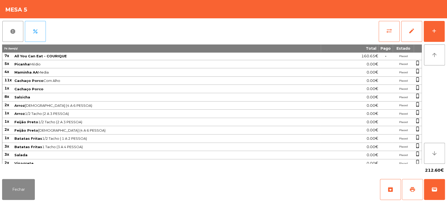
click at [402, 179] on button "print" at bounding box center [412, 189] width 21 height 21
click at [0, 181] on div "Fechar archive print wallet" at bounding box center [223, 189] width 447 height 25
click at [14, 196] on button "Fechar" at bounding box center [18, 189] width 33 height 21
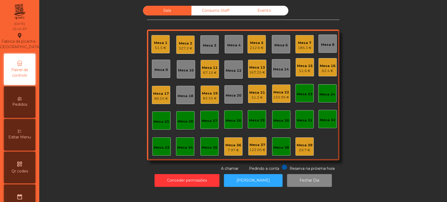
click at [273, 119] on div "Mesa 30" at bounding box center [281, 120] width 16 height 5
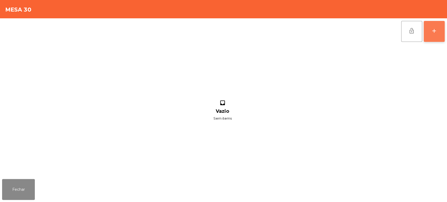
click at [428, 31] on button "add" at bounding box center [433, 31] width 21 height 21
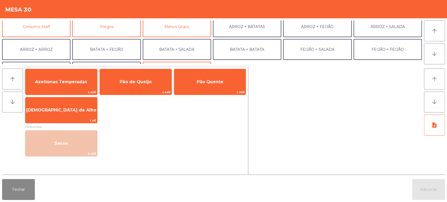
scroll to position [68, 0]
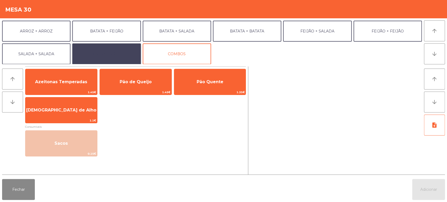
click at [113, 52] on button "EXTRAS UBER" at bounding box center [106, 53] width 68 height 21
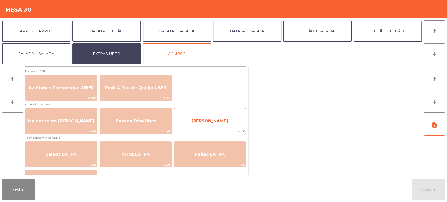
click at [204, 113] on div "Farofa Uber 0.7€" at bounding box center [210, 121] width 72 height 26
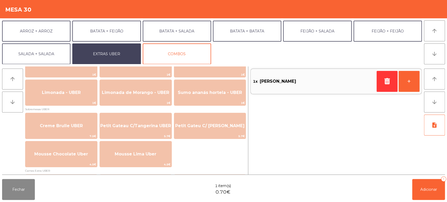
scroll to position [179, 0]
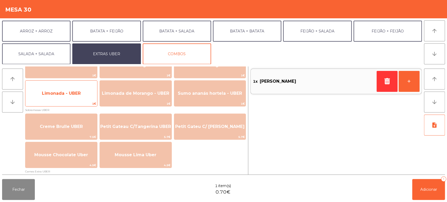
click at [79, 98] on span "Limonada - UBER" at bounding box center [61, 93] width 72 height 14
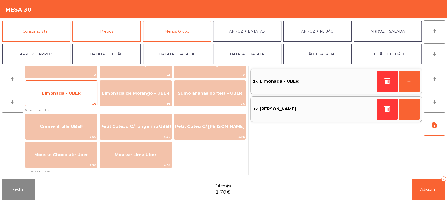
scroll to position [44, 0]
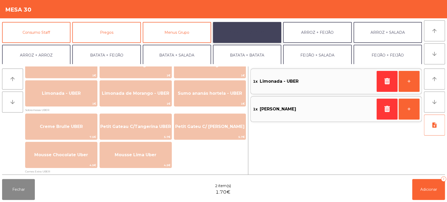
click at [258, 38] on button "ARROZ + BATATAS" at bounding box center [247, 32] width 68 height 21
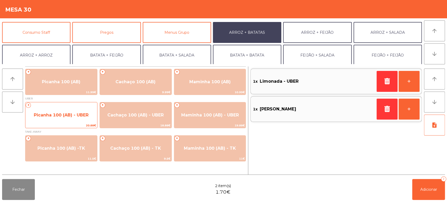
click at [73, 118] on span "Picanha 100 (AB) - UBER" at bounding box center [61, 115] width 72 height 14
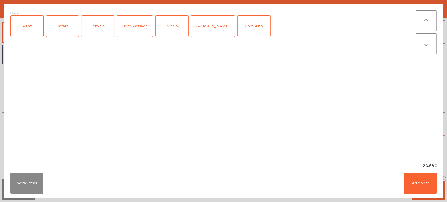
click at [36, 31] on div "Arroz" at bounding box center [27, 26] width 33 height 21
click at [67, 31] on div "Batata" at bounding box center [62, 26] width 33 height 21
click at [173, 32] on div "Medio" at bounding box center [171, 26] width 33 height 21
click at [199, 36] on div "[PERSON_NAME]" at bounding box center [213, 26] width 44 height 21
click at [167, 34] on div "Medio" at bounding box center [171, 26] width 33 height 21
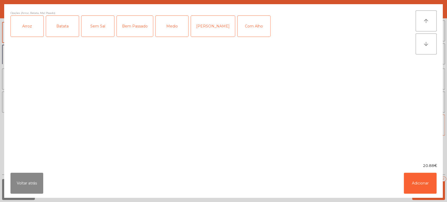
click at [245, 35] on div "Com Alho" at bounding box center [253, 26] width 33 height 21
click at [424, 186] on button "Adicionar" at bounding box center [419, 183] width 33 height 21
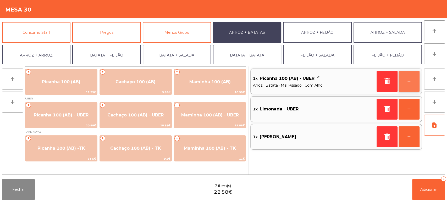
click at [402, 84] on button "+" at bounding box center [408, 81] width 21 height 21
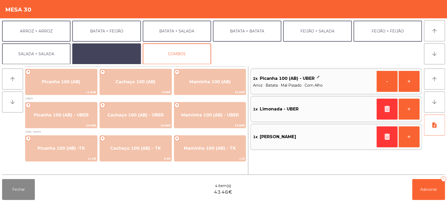
click at [116, 50] on button "EXTRAS UBER" at bounding box center [106, 53] width 68 height 21
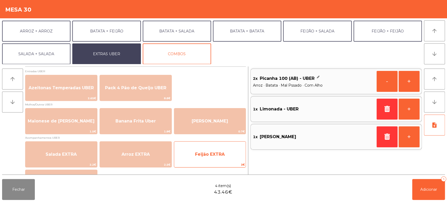
click at [201, 155] on span "Feijão EXTRA" at bounding box center [210, 154] width 30 height 5
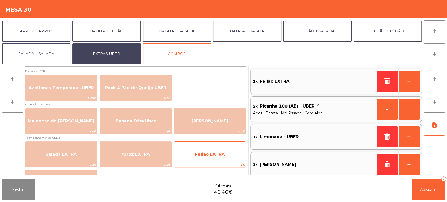
click at [212, 155] on span "Feijão EXTRA" at bounding box center [210, 154] width 30 height 5
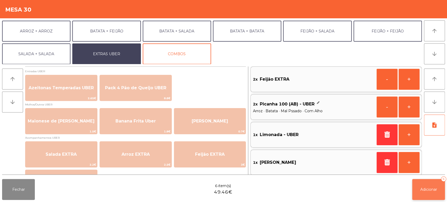
click at [427, 191] on span "Adicionar" at bounding box center [428, 189] width 17 height 5
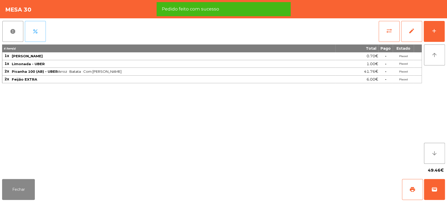
click at [35, 27] on button "percent" at bounding box center [35, 31] width 21 height 21
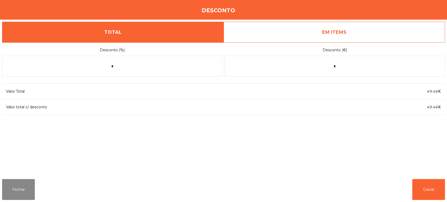
click at [345, 32] on link "EM ITEMS" at bounding box center [333, 32] width 221 height 21
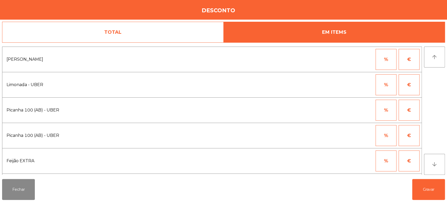
click at [379, 59] on button "%" at bounding box center [385, 59] width 21 height 21
click at [380, 136] on button "%" at bounding box center [385, 135] width 21 height 21
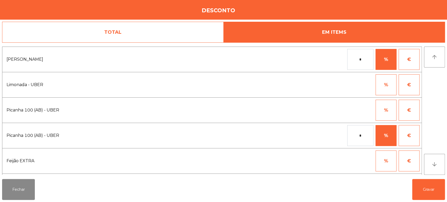
click at [354, 135] on input "*" at bounding box center [360, 135] width 26 height 21
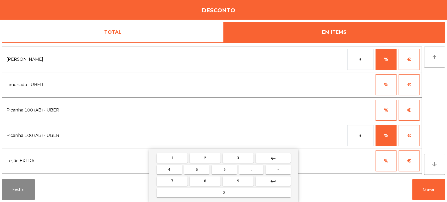
click at [172, 159] on span "1" at bounding box center [172, 158] width 2 height 4
click at [223, 193] on span "0" at bounding box center [223, 192] width 2 height 4
type input "***"
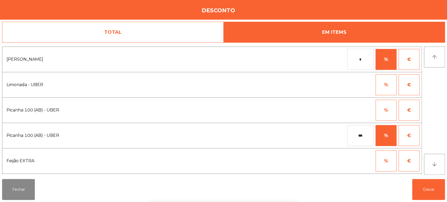
click at [333, 181] on div "1 2 3 keyboard_backspace 4 5 6 . - 7 8 9 keyboard_return 0" at bounding box center [223, 175] width 447 height 53
click at [432, 191] on button "Gravar" at bounding box center [428, 189] width 33 height 21
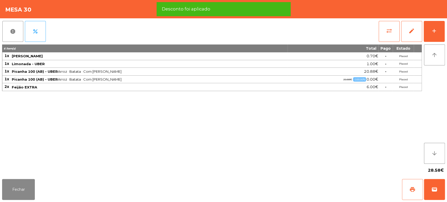
click at [403, 186] on button "print" at bounding box center [412, 189] width 21 height 21
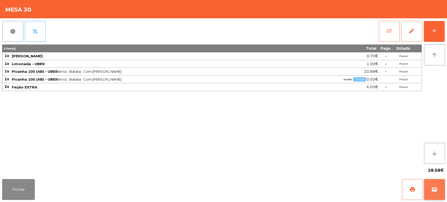
click at [435, 181] on button "wallet" at bounding box center [434, 189] width 21 height 21
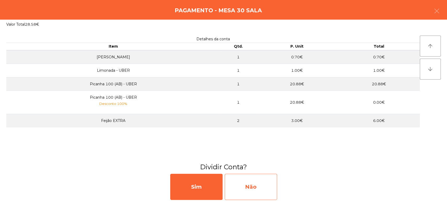
click at [266, 180] on div "Não" at bounding box center [250, 187] width 52 height 26
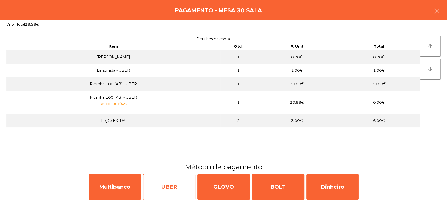
click at [176, 188] on div "UBER" at bounding box center [169, 187] width 52 height 26
select select "**"
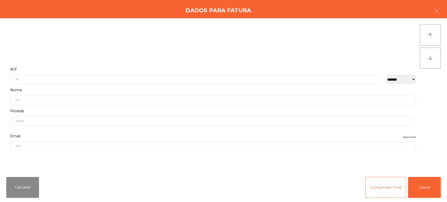
click at [376, 187] on button "Consumidor Final" at bounding box center [385, 187] width 41 height 21
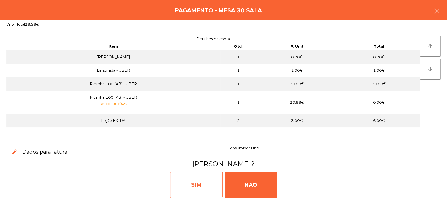
click at [192, 189] on div "SIM" at bounding box center [196, 185] width 52 height 26
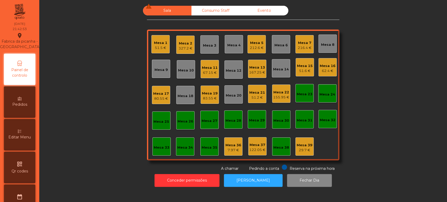
click at [211, 68] on div "Mesa 11" at bounding box center [210, 67] width 16 height 5
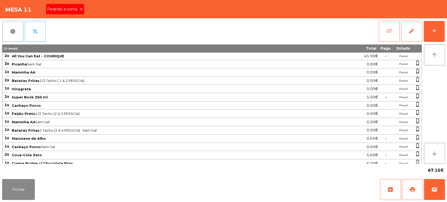
click at [81, 5] on div "Pedindo a conta" at bounding box center [65, 9] width 38 height 10
click at [409, 187] on span "print" at bounding box center [412, 189] width 6 height 6
click at [25, 180] on button "Fechar" at bounding box center [18, 189] width 33 height 21
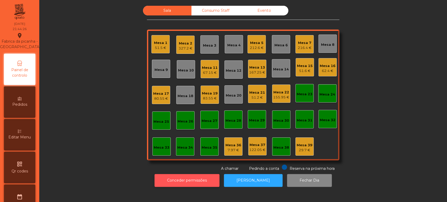
click at [190, 182] on button "Conceder permissões" at bounding box center [186, 180] width 65 height 13
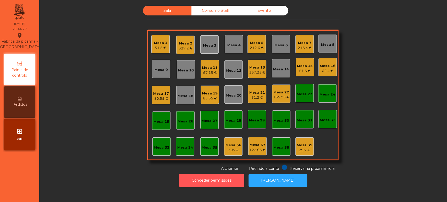
click at [201, 179] on button "Conceder permissões" at bounding box center [211, 180] width 65 height 13
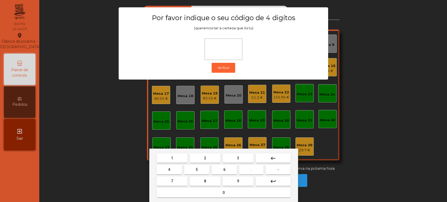
click at [172, 158] on span "1" at bounding box center [172, 158] width 2 height 4
click at [237, 156] on span "3" at bounding box center [238, 158] width 2 height 4
click at [196, 170] on span "5" at bounding box center [196, 169] width 2 height 4
click at [216, 188] on button "0" at bounding box center [223, 192] width 134 height 9
type input "****"
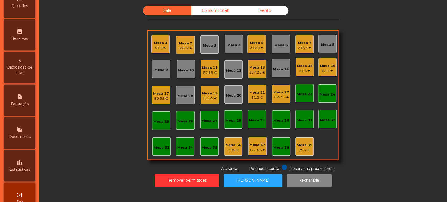
click at [26, 103] on div "request_page Faturação" at bounding box center [19, 100] width 31 height 31
select select "**"
select select "****"
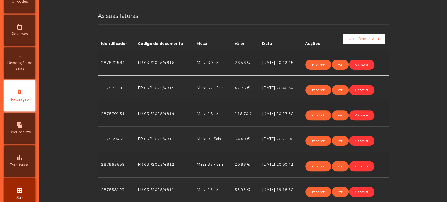
scroll to position [100, 0]
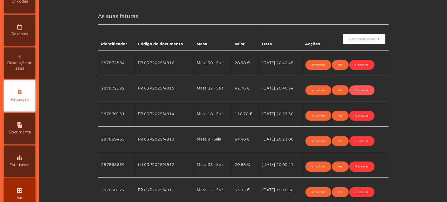
click at [362, 91] on button "Cancelar" at bounding box center [361, 90] width 25 height 10
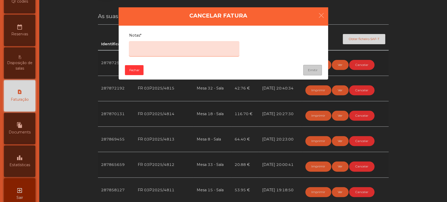
click at [211, 44] on textarea "Notas*" at bounding box center [184, 48] width 110 height 15
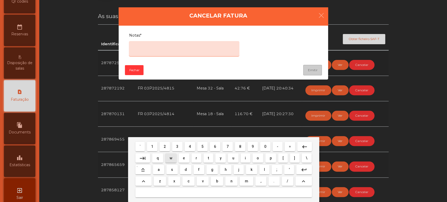
click at [176, 155] on button "w" at bounding box center [170, 157] width 11 height 9
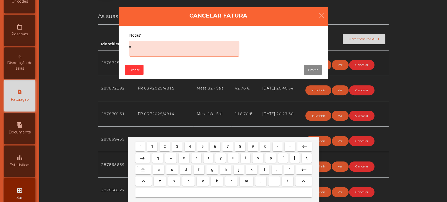
click at [184, 156] on span "e" at bounding box center [184, 158] width 2 height 4
click at [196, 158] on span "r" at bounding box center [196, 158] width 2 height 4
click at [306, 158] on span "\" at bounding box center [307, 158] width 2 height 4
click at [307, 147] on mat-icon "keyboard_backspace" at bounding box center [304, 147] width 6 height 6
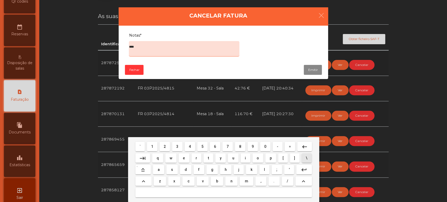
click at [302, 146] on mat-icon "keyboard_backspace" at bounding box center [304, 147] width 6 height 6
click at [301, 147] on mat-icon "keyboard_backspace" at bounding box center [304, 147] width 6 height 6
click at [301, 145] on mat-icon "keyboard_backspace" at bounding box center [304, 147] width 6 height 6
type textarea "*"
click at [302, 146] on mat-icon "keyboard_backspace" at bounding box center [304, 147] width 6 height 6
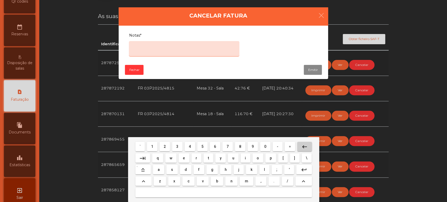
click at [300, 147] on button "keyboard_backspace" at bounding box center [304, 146] width 15 height 9
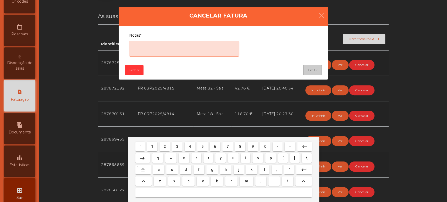
click at [184, 157] on span "e" at bounding box center [184, 158] width 2 height 4
click at [196, 158] on span "r" at bounding box center [196, 158] width 2 height 4
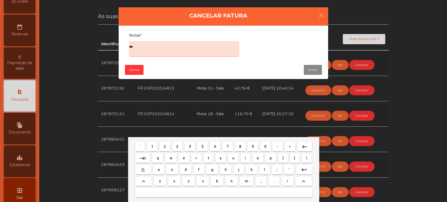
click at [263, 158] on mat-keyboard-key "o" at bounding box center [257, 158] width 13 height 12
click at [256, 158] on span "o" at bounding box center [257, 158] width 2 height 4
type textarea "****"
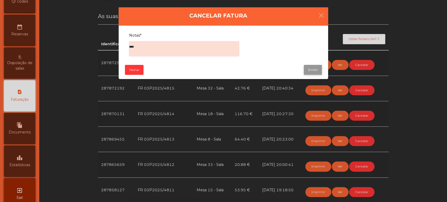
click at [309, 68] on button "Emitir" at bounding box center [312, 70] width 18 height 10
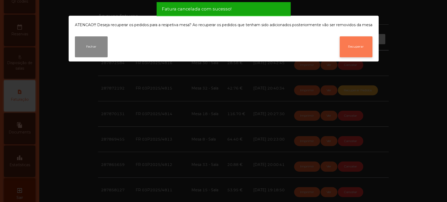
click at [354, 53] on button "Recuperar" at bounding box center [355, 46] width 33 height 21
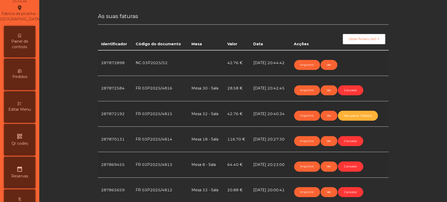
scroll to position [0, 0]
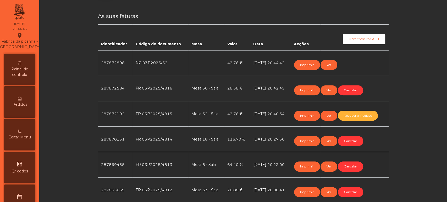
click at [25, 77] on span "Painel de controlo" at bounding box center [19, 71] width 29 height 11
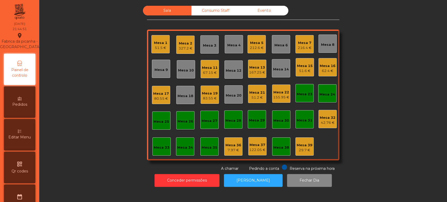
click at [333, 122] on div "Mesa 32 42.76 €" at bounding box center [327, 119] width 18 height 18
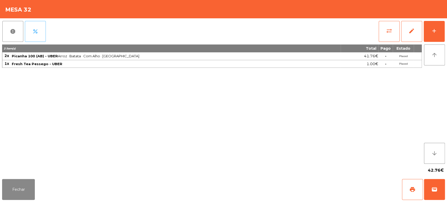
click at [43, 32] on button "percent" at bounding box center [35, 31] width 21 height 21
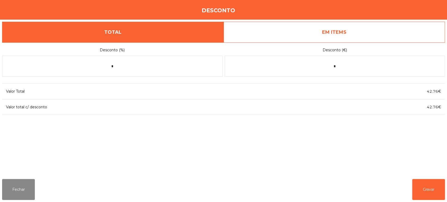
click at [375, 27] on link "EM ITEMS" at bounding box center [333, 32] width 221 height 21
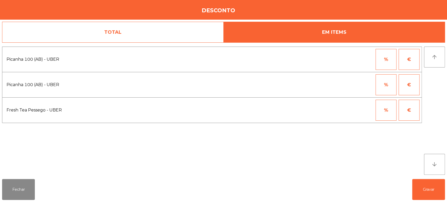
click at [394, 53] on button "%" at bounding box center [385, 59] width 21 height 21
click at [352, 58] on input "*" at bounding box center [360, 59] width 26 height 21
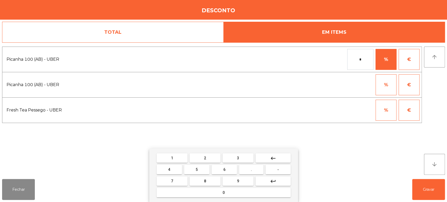
click at [172, 158] on span "1" at bounding box center [172, 158] width 2 height 4
click at [209, 194] on button "0" at bounding box center [223, 192] width 134 height 9
type input "***"
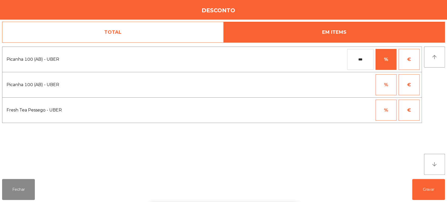
click at [421, 185] on div "1 2 3 keyboard_backspace 4 5 6 . - 7 8 9 keyboard_return 0" at bounding box center [223, 175] width 447 height 53
click at [435, 184] on div "1 2 3 keyboard_backspace 4 5 6 . - 7 8 9 keyboard_return 0" at bounding box center [223, 175] width 447 height 53
click at [425, 197] on button "Gravar" at bounding box center [428, 189] width 33 height 21
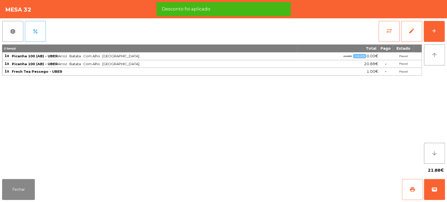
click at [410, 186] on span "print" at bounding box center [412, 189] width 6 height 6
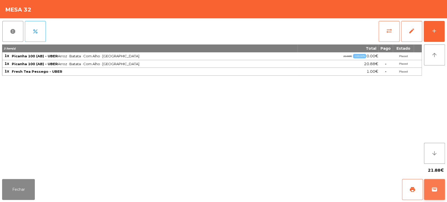
click at [432, 187] on span "wallet" at bounding box center [434, 189] width 6 height 6
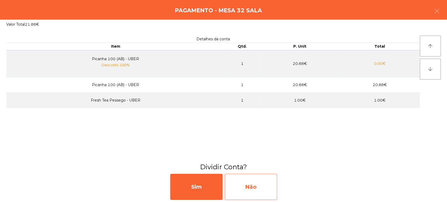
click at [255, 180] on div "Não" at bounding box center [250, 187] width 52 height 26
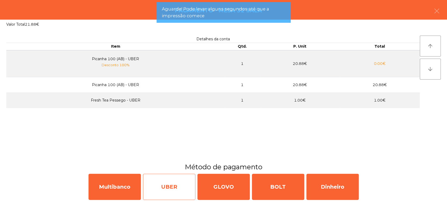
click at [173, 182] on div "UBER" at bounding box center [169, 187] width 52 height 26
select select "**"
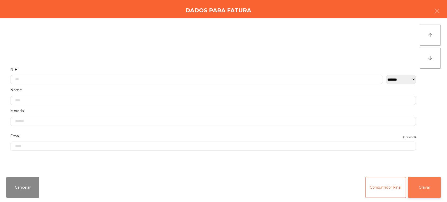
click at [425, 191] on button "Gravar" at bounding box center [424, 187] width 33 height 21
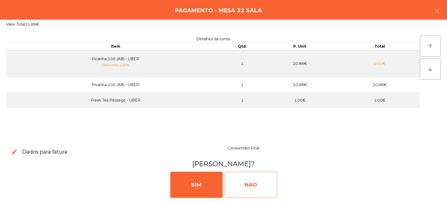
click at [252, 181] on div "NAO" at bounding box center [250, 185] width 52 height 26
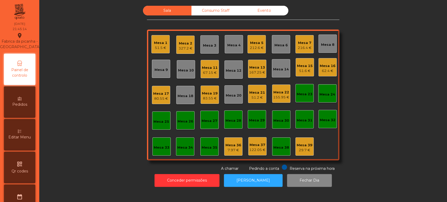
click at [28, 131] on div "Editar Menu" at bounding box center [19, 134] width 31 height 31
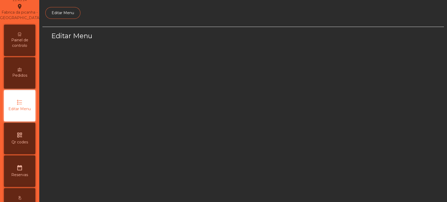
scroll to position [39, 0]
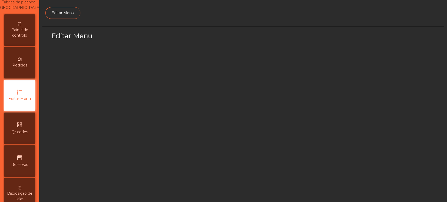
select select "*"
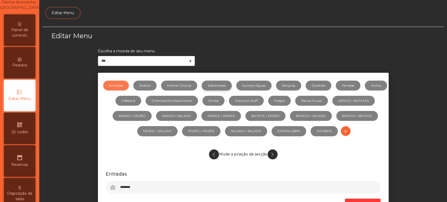
click at [232, 85] on link "Sobremesas" at bounding box center [216, 86] width 30 height 10
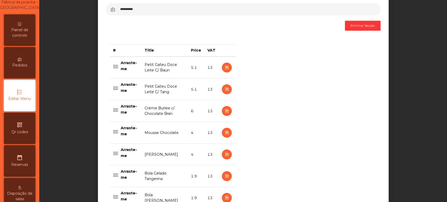
scroll to position [182, 0]
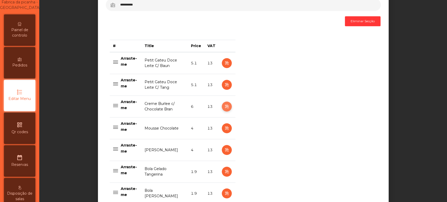
click at [227, 108] on icon "button" at bounding box center [226, 106] width 6 height 7
select select "**"
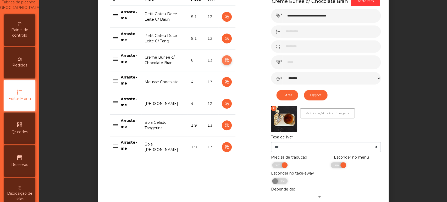
scroll to position [291, 0]
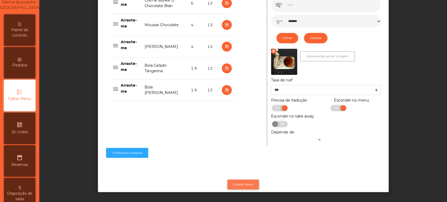
click at [244, 179] on button "Gravar Menu" at bounding box center [243, 184] width 32 height 10
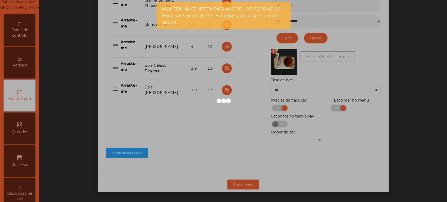
click at [33, 44] on div "Painel de controlo" at bounding box center [19, 29] width 31 height 31
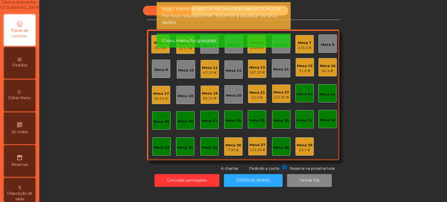
click at [26, 10] on div "Fabrica da picanha - [GEOGRAPHIC_DATA] location_on" at bounding box center [20, 1] width 42 height 17
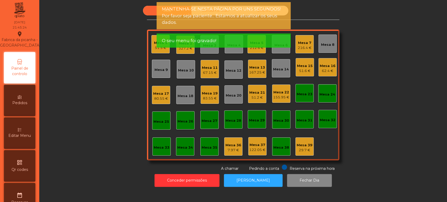
click at [33, 38] on div "Fabrica da picanha - [GEOGRAPHIC_DATA] location_on" at bounding box center [20, 39] width 42 height 17
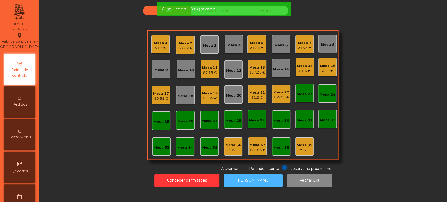
click at [259, 182] on button "[PERSON_NAME]" at bounding box center [253, 180] width 59 height 13
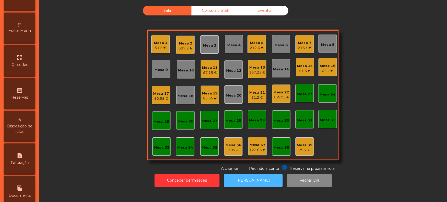
scroll to position [107, 0]
click at [80, 99] on div "Sala Consumo Staff Evento Mesa 1 51.5 € Mesa 2 327.2 € [GEOGRAPHIC_DATA] 3 Mesa…" at bounding box center [242, 89] width 393 height 166
click at [28, 165] on span "Faturação" at bounding box center [20, 162] width 18 height 5
select select "**"
select select "****"
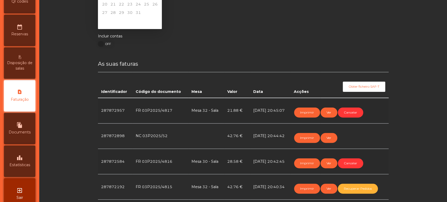
scroll to position [57, 0]
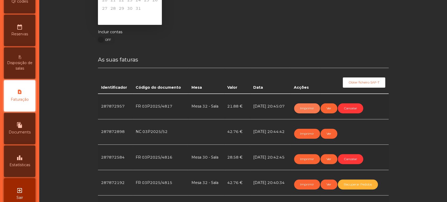
click at [312, 105] on button "Imprimir" at bounding box center [307, 108] width 26 height 10
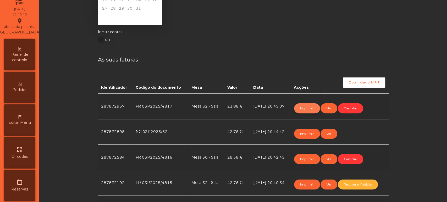
scroll to position [0, 0]
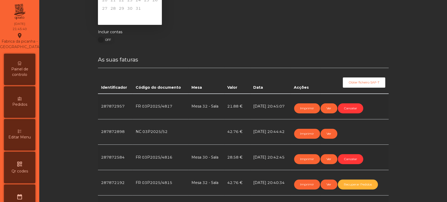
click at [35, 68] on div "Painel de controlo" at bounding box center [19, 69] width 31 height 31
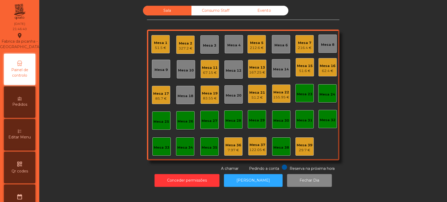
click at [305, 42] on div "Mesa 7" at bounding box center [304, 42] width 14 height 5
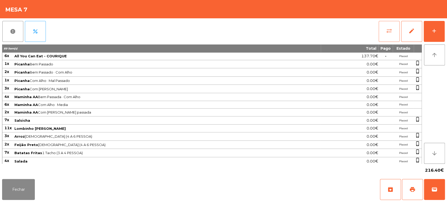
click at [387, 27] on button "sync_alt" at bounding box center [388, 31] width 21 height 21
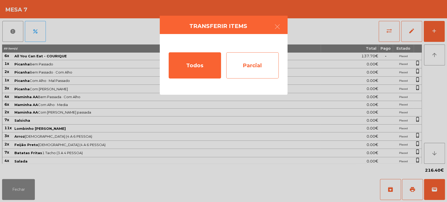
click at [238, 64] on div "Parcial" at bounding box center [252, 65] width 52 height 26
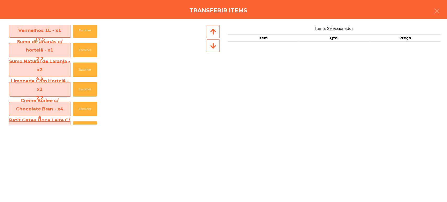
scroll to position [312, 0]
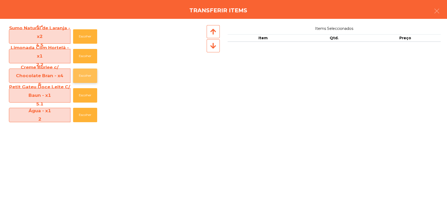
click at [87, 78] on button "Escolher" at bounding box center [85, 76] width 24 height 14
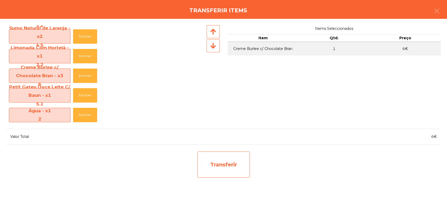
click at [226, 165] on div "Transferir" at bounding box center [223, 164] width 52 height 26
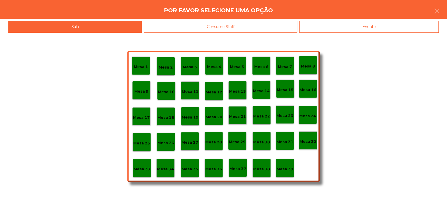
click at [241, 166] on p "Mesa 37" at bounding box center [237, 169] width 17 height 6
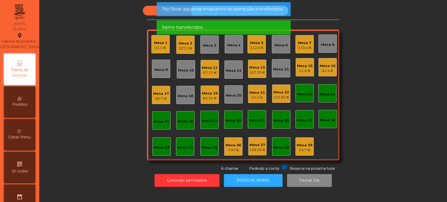
click at [304, 46] on div "210.4 €" at bounding box center [304, 47] width 14 height 5
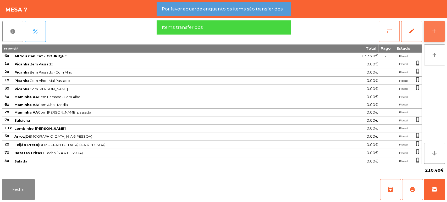
click at [435, 24] on button "add" at bounding box center [433, 31] width 21 height 21
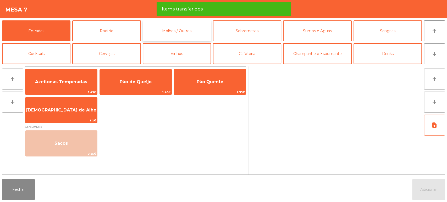
click at [195, 33] on button "Molhos / Outros" at bounding box center [177, 30] width 68 height 21
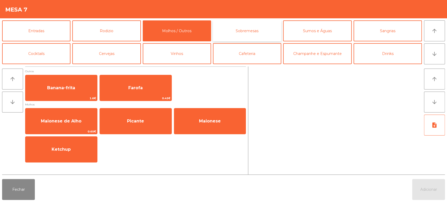
click at [252, 31] on button "Sobremesas" at bounding box center [247, 30] width 68 height 21
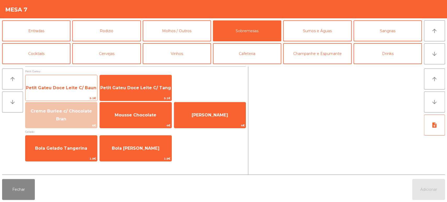
click at [83, 87] on span "Petit Gateu Doce Leite C/ Baun" at bounding box center [61, 87] width 70 height 5
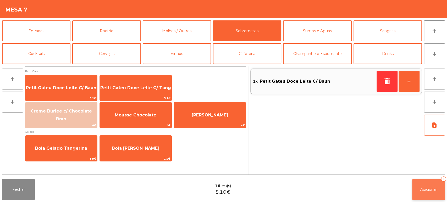
click at [422, 185] on button "Adicionar 1" at bounding box center [428, 189] width 33 height 21
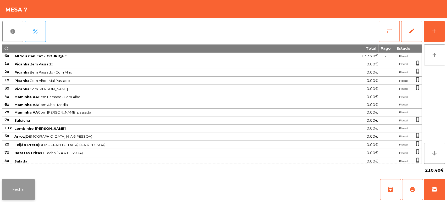
click at [21, 180] on button "Fechar" at bounding box center [18, 189] width 33 height 21
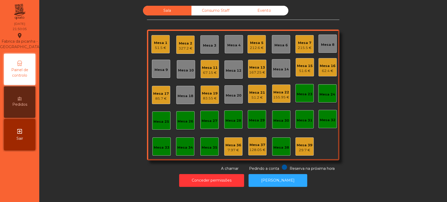
click at [158, 150] on div "Mesa 33" at bounding box center [161, 146] width 18 height 18
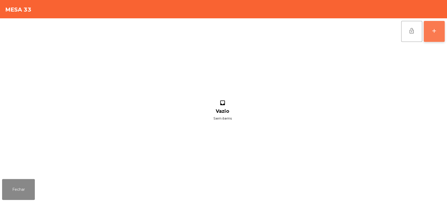
click at [439, 26] on button "add" at bounding box center [433, 31] width 21 height 21
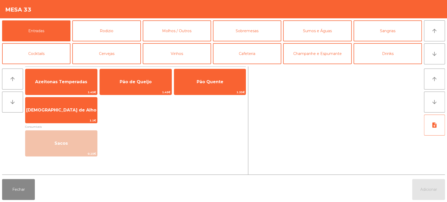
scroll to position [15, 0]
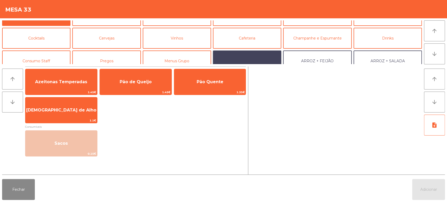
click at [257, 55] on button "ARROZ + BATATAS" at bounding box center [247, 60] width 68 height 21
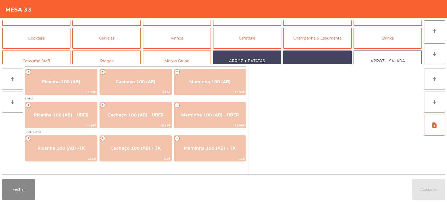
click at [334, 57] on button "ARROZ + FEIJÃO" at bounding box center [317, 60] width 68 height 21
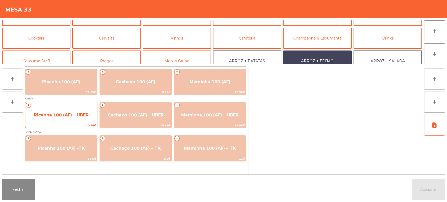
click at [70, 119] on span "Picanha 100 (AF) – UBER" at bounding box center [61, 115] width 72 height 14
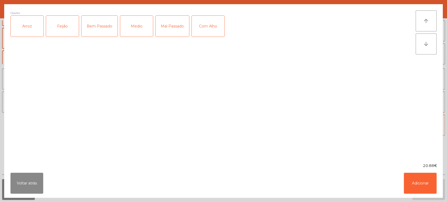
click at [25, 25] on div "Arroz" at bounding box center [27, 26] width 33 height 21
click at [62, 25] on div "Feijão" at bounding box center [62, 26] width 33 height 21
click at [147, 23] on div "Medio" at bounding box center [136, 26] width 33 height 21
click at [421, 190] on button "Adicionar" at bounding box center [419, 183] width 33 height 21
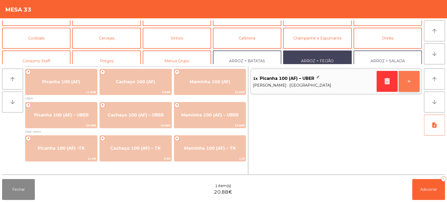
click at [413, 83] on button "+" at bounding box center [408, 81] width 21 height 21
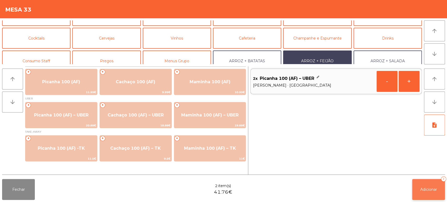
click at [423, 180] on button "Adicionar 2" at bounding box center [428, 189] width 33 height 21
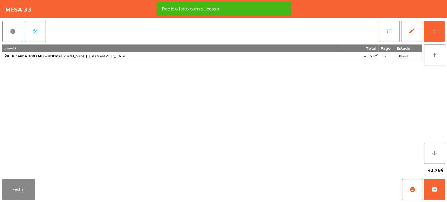
click at [39, 33] on button "percent" at bounding box center [35, 31] width 21 height 21
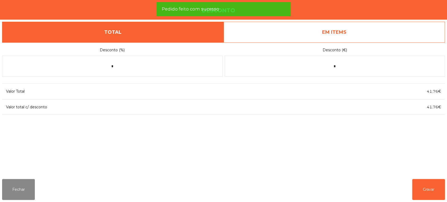
click at [367, 26] on link "EM ITEMS" at bounding box center [333, 32] width 221 height 21
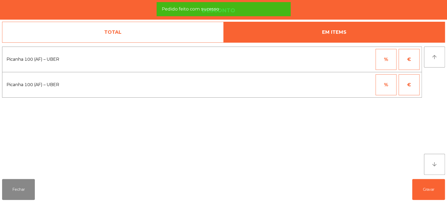
click at [384, 60] on button "%" at bounding box center [385, 59] width 21 height 21
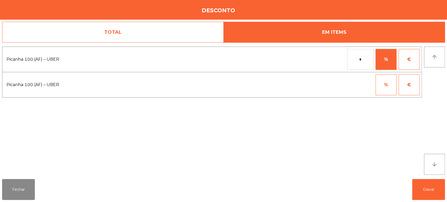
click at [356, 61] on input "*" at bounding box center [360, 59] width 26 height 21
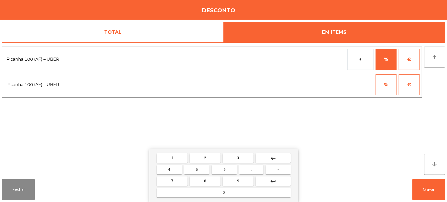
click at [170, 153] on mat-keyboard-key "1" at bounding box center [171, 158] width 33 height 12
click at [172, 156] on span "1" at bounding box center [172, 158] width 2 height 4
click at [206, 192] on button "0" at bounding box center [223, 192] width 134 height 9
type input "***"
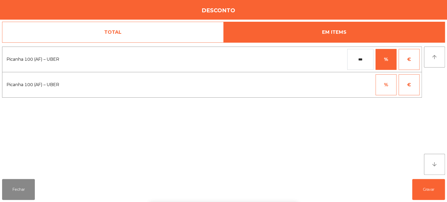
click at [431, 180] on div "1 2 3 keyboard_backspace 4 5 6 . - 7 8 9 keyboard_return 0" at bounding box center [223, 175] width 447 height 53
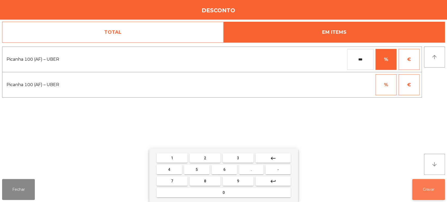
click at [421, 182] on button "Gravar" at bounding box center [428, 189] width 33 height 21
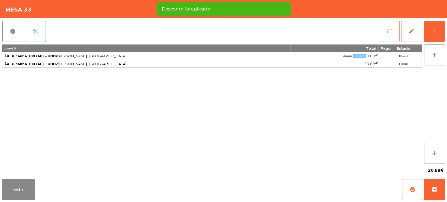
click at [408, 188] on button "print" at bounding box center [412, 189] width 21 height 21
click at [435, 190] on span "wallet" at bounding box center [434, 189] width 6 height 6
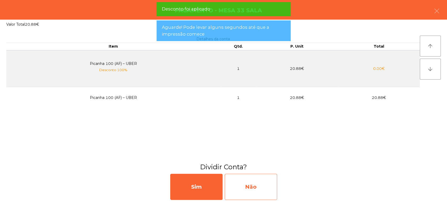
click at [246, 188] on div "Não" at bounding box center [250, 187] width 52 height 26
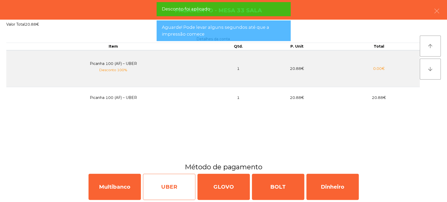
click at [166, 187] on div "UBER" at bounding box center [169, 187] width 52 height 26
select select "**"
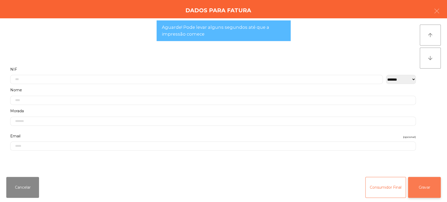
click at [429, 190] on button "Gravar" at bounding box center [424, 187] width 33 height 21
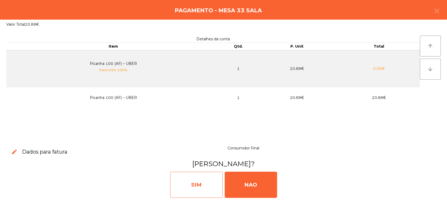
click at [198, 178] on div "SIM" at bounding box center [196, 185] width 52 height 26
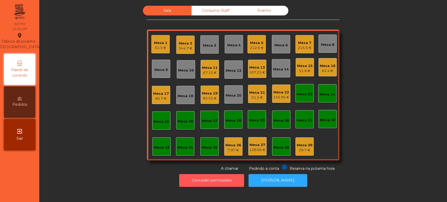
click at [211, 180] on button "Conceder permissões" at bounding box center [211, 180] width 65 height 13
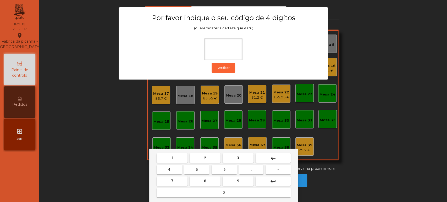
click at [172, 158] on span "1" at bounding box center [172, 158] width 2 height 4
click at [244, 155] on button "3" at bounding box center [237, 157] width 31 height 9
click at [196, 170] on span "5" at bounding box center [196, 169] width 2 height 4
click at [209, 193] on button "0" at bounding box center [223, 192] width 134 height 9
type input "****"
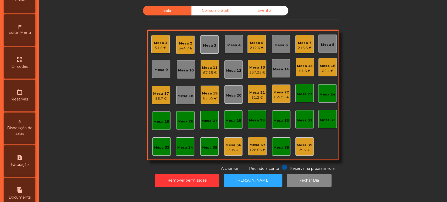
click at [22, 167] on span "Faturação" at bounding box center [20, 164] width 18 height 5
select select "**"
select select "****"
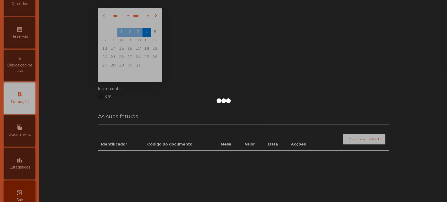
scroll to position [170, 0]
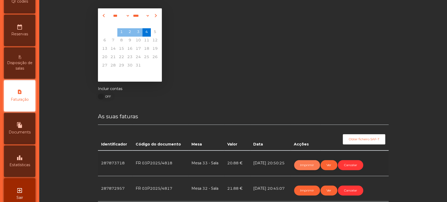
click at [303, 164] on button "Imprimir" at bounding box center [307, 165] width 26 height 10
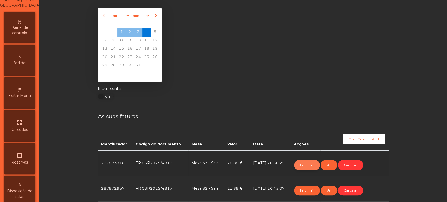
scroll to position [0, 0]
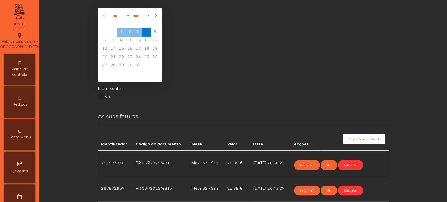
click at [23, 84] on div "Painel de controlo" at bounding box center [19, 69] width 31 height 31
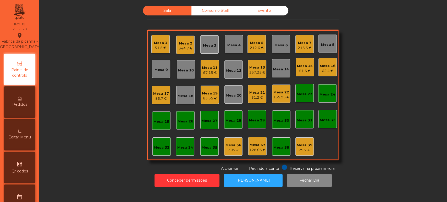
click at [205, 68] on div "Mesa 11" at bounding box center [210, 67] width 16 height 5
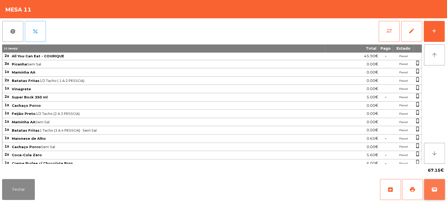
click at [442, 184] on button "wallet" at bounding box center [434, 189] width 21 height 21
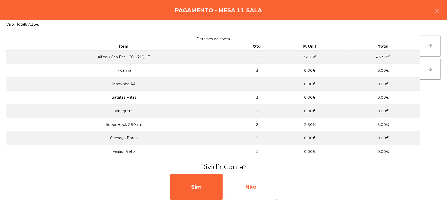
click at [254, 189] on div "Não" at bounding box center [250, 187] width 52 height 26
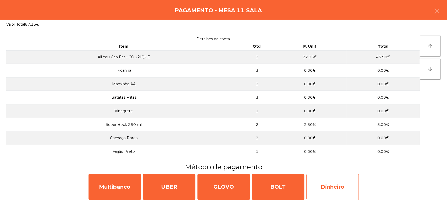
click at [317, 175] on div "Dinheiro" at bounding box center [332, 187] width 52 height 26
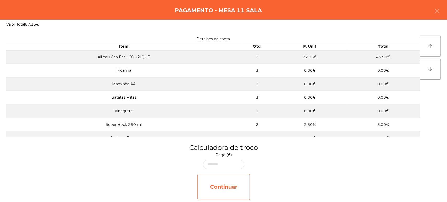
click at [223, 180] on div "Continuar" at bounding box center [223, 187] width 52 height 26
select select "**"
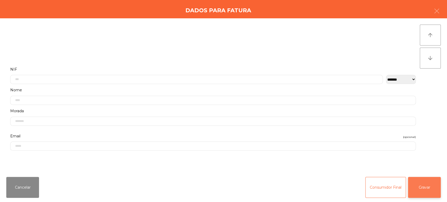
click at [416, 191] on button "Gravar" at bounding box center [424, 187] width 33 height 21
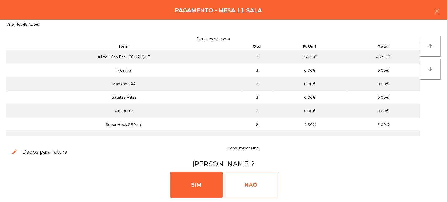
click at [256, 189] on div "NAO" at bounding box center [250, 185] width 52 height 26
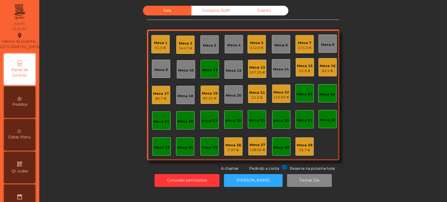
click at [204, 71] on div "Mesa 11" at bounding box center [210, 70] width 16 height 5
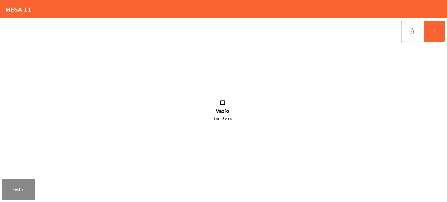
click at [406, 21] on button "lock_open" at bounding box center [411, 31] width 21 height 21
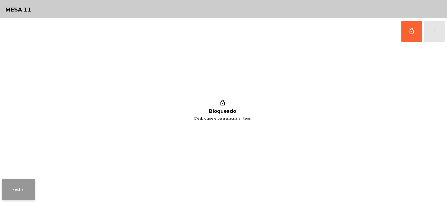
click at [22, 179] on button "Fechar" at bounding box center [18, 189] width 33 height 21
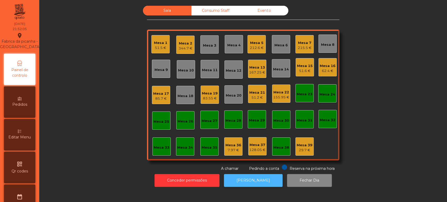
click at [256, 175] on button "[PERSON_NAME]" at bounding box center [253, 180] width 59 height 13
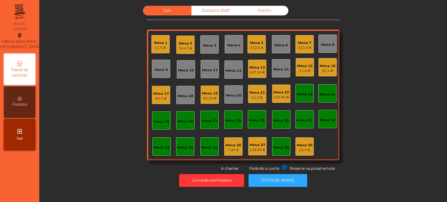
click at [183, 47] on div "344.7 €" at bounding box center [185, 48] width 14 height 5
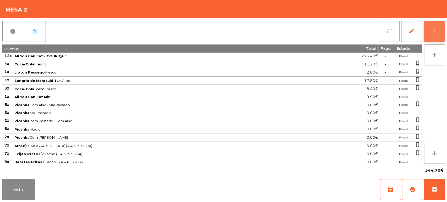
click at [442, 30] on button "add" at bounding box center [433, 31] width 21 height 21
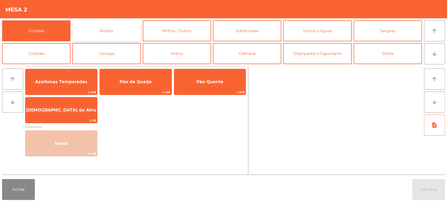
click at [124, 27] on button "Rodizio" at bounding box center [106, 30] width 68 height 21
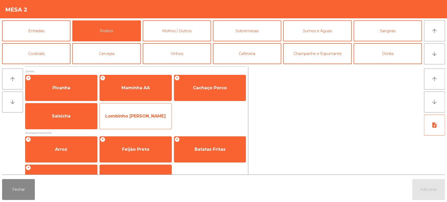
click at [171, 119] on span "Lombinho [PERSON_NAME]" at bounding box center [136, 116] width 72 height 14
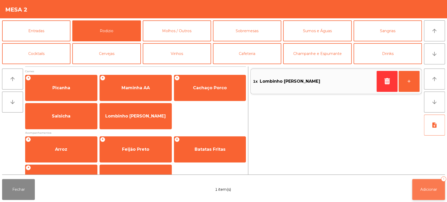
click at [430, 181] on button "Adicionar 1" at bounding box center [428, 189] width 33 height 21
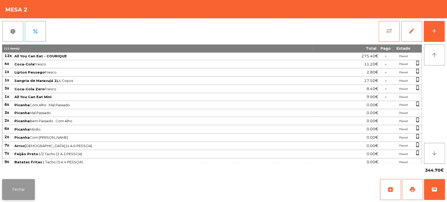
click at [19, 188] on button "Fechar" at bounding box center [18, 189] width 33 height 21
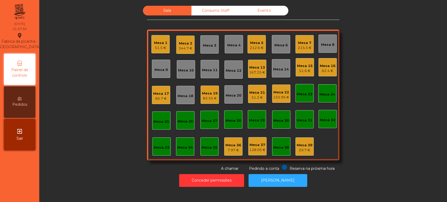
click at [157, 95] on div "Mesa 17" at bounding box center [161, 93] width 16 height 5
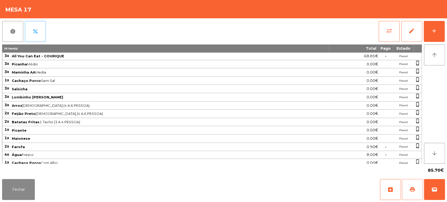
click at [418, 187] on button "print" at bounding box center [412, 189] width 21 height 21
click at [20, 182] on button "Fechar" at bounding box center [18, 189] width 33 height 21
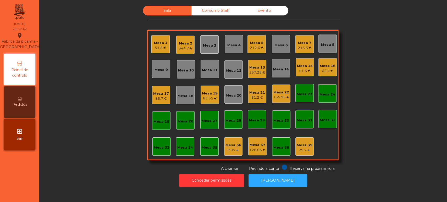
click at [292, 25] on div "Sala Consumo Staff Evento Mesa 1 51.5 € Mesa 2 344.7 € [GEOGRAPHIC_DATA] 3 Mesa…" at bounding box center [243, 89] width 192 height 166
click at [299, 46] on div "215.5 €" at bounding box center [304, 47] width 14 height 5
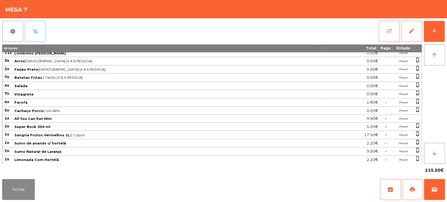
scroll to position [98, 0]
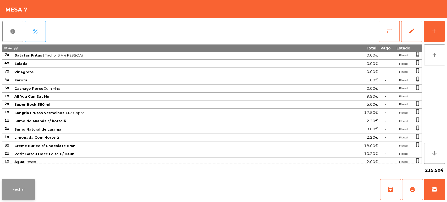
click at [32, 195] on button "Fechar" at bounding box center [18, 189] width 33 height 21
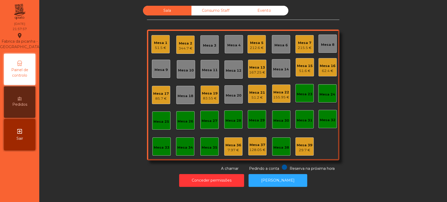
click at [303, 46] on div "215.5 €" at bounding box center [304, 47] width 14 height 5
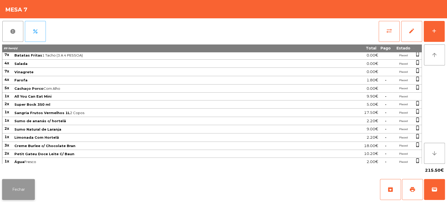
click at [25, 181] on button "Fechar" at bounding box center [18, 189] width 33 height 21
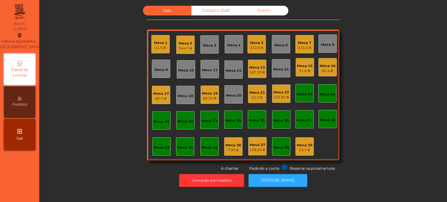
click at [185, 41] on div "Mesa 2" at bounding box center [185, 43] width 14 height 5
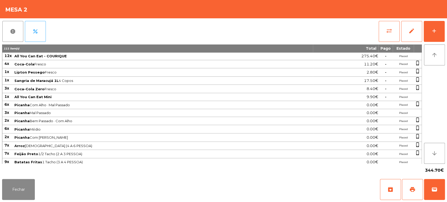
click at [446, 35] on div "report percent sync_alt edit add 111 item(s) Total Pago Estado 12x All You Can …" at bounding box center [223, 97] width 447 height 159
click at [434, 33] on div "add" at bounding box center [434, 31] width 6 height 6
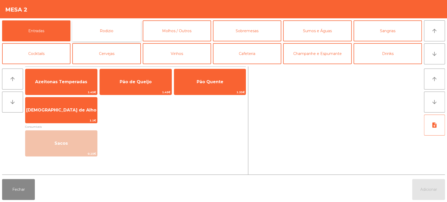
click at [114, 39] on button "Rodizio" at bounding box center [106, 30] width 68 height 21
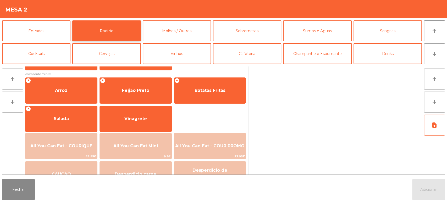
scroll to position [59, 0]
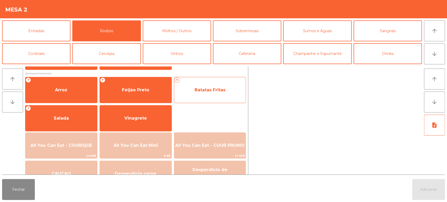
click at [215, 89] on span "Batatas Fritas" at bounding box center [209, 89] width 31 height 5
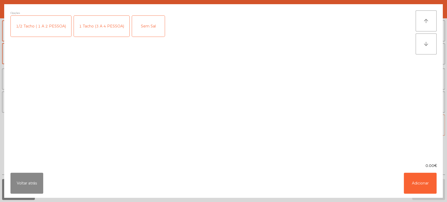
click at [104, 21] on div "1 Tacho (3 A 4 PESSOA)" at bounding box center [101, 26] width 55 height 21
click at [427, 186] on button "Adicionar" at bounding box center [419, 183] width 33 height 21
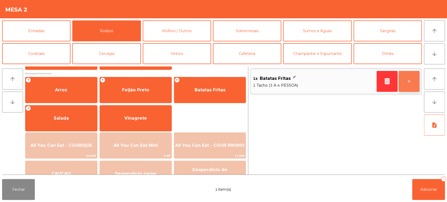
click at [406, 80] on button "+" at bounding box center [408, 81] width 21 height 21
click at [409, 80] on button "+" at bounding box center [408, 81] width 21 height 21
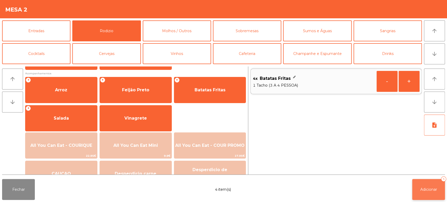
click at [433, 193] on button "Adicionar 4" at bounding box center [428, 189] width 33 height 21
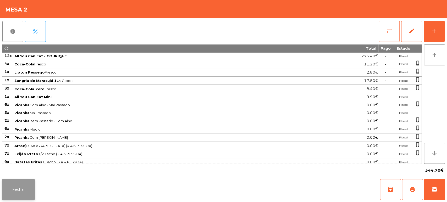
click at [20, 197] on button "Fechar" at bounding box center [18, 189] width 33 height 21
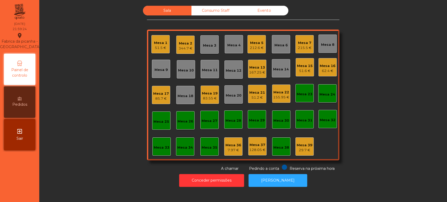
click at [165, 93] on div "Mesa 17" at bounding box center [161, 93] width 16 height 5
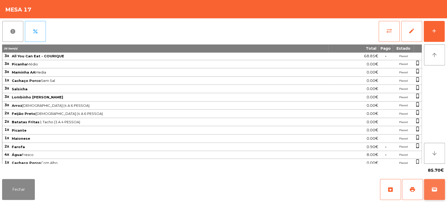
click at [441, 184] on button "wallet" at bounding box center [434, 189] width 21 height 21
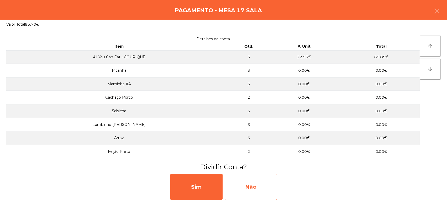
click at [276, 177] on div "Não" at bounding box center [250, 187] width 52 height 26
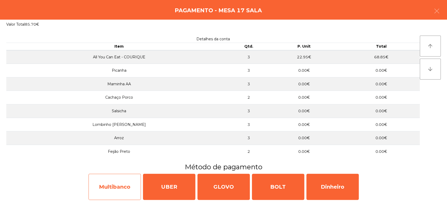
click at [121, 188] on div "Multibanco" at bounding box center [114, 187] width 52 height 26
select select "**"
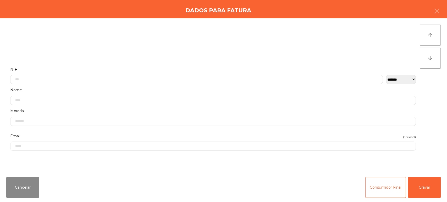
click at [420, 200] on div "Cancelar Consumidor Final Gravar" at bounding box center [223, 187] width 447 height 29
click at [425, 183] on button "Gravar" at bounding box center [424, 187] width 33 height 21
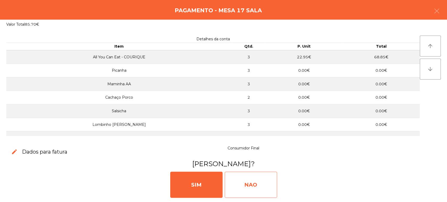
click at [260, 178] on div "NAO" at bounding box center [250, 185] width 52 height 26
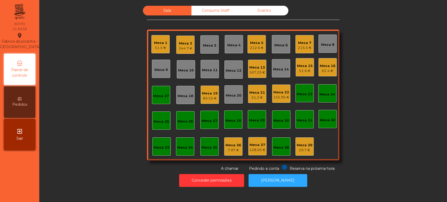
click at [159, 100] on div "Mesa 17" at bounding box center [161, 95] width 18 height 18
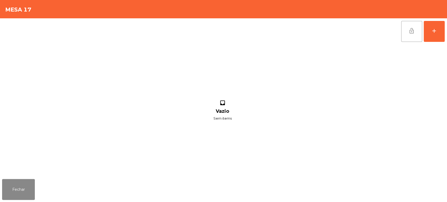
click at [418, 32] on button "lock_open" at bounding box center [411, 31] width 21 height 21
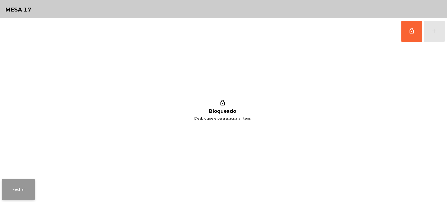
click at [16, 185] on button "Fechar" at bounding box center [18, 189] width 33 height 21
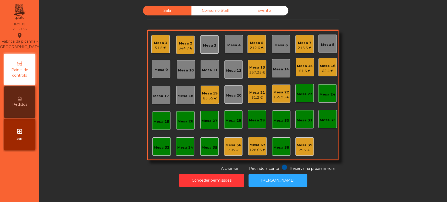
click at [230, 150] on div "7.97 €" at bounding box center [233, 150] width 16 height 5
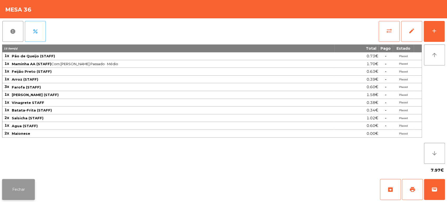
click at [19, 182] on button "Fechar" at bounding box center [18, 189] width 33 height 21
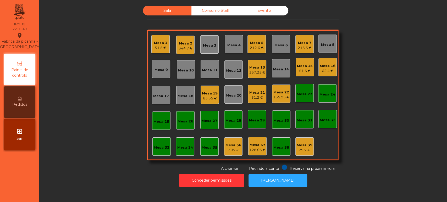
click at [184, 42] on div "Mesa 2" at bounding box center [185, 43] width 14 height 5
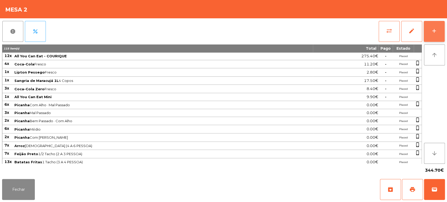
click at [428, 31] on button "add" at bounding box center [433, 31] width 21 height 21
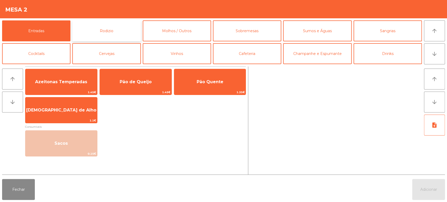
click at [126, 26] on button "Rodizio" at bounding box center [106, 30] width 68 height 21
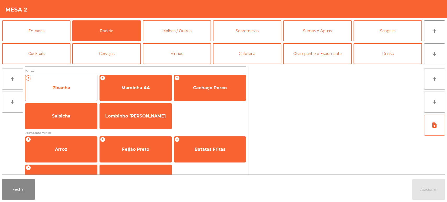
click at [82, 88] on span "Picanha" at bounding box center [61, 88] width 72 height 14
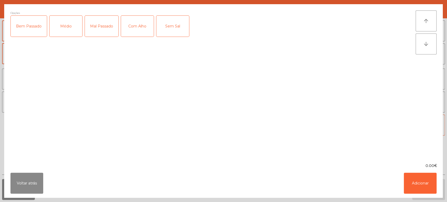
click at [66, 23] on div "Médio" at bounding box center [65, 26] width 33 height 21
click at [419, 180] on button "Adicionar" at bounding box center [419, 183] width 33 height 21
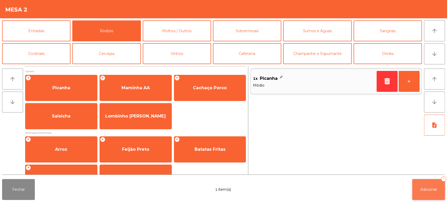
click at [427, 191] on span "Adicionar" at bounding box center [428, 189] width 17 height 5
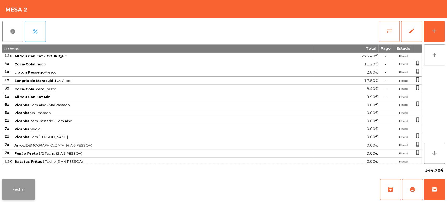
click at [16, 186] on button "Fechar" at bounding box center [18, 189] width 33 height 21
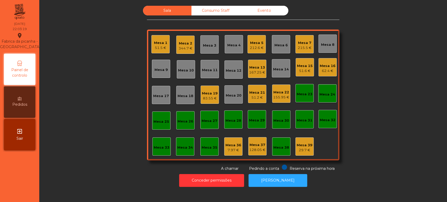
click at [91, 111] on div "Sala Consumo Staff Evento Mesa 1 51.5 € Mesa 2 344.7 € [GEOGRAPHIC_DATA] 3 Mesa…" at bounding box center [242, 89] width 393 height 166
click at [202, 92] on div "Mesa 19" at bounding box center [210, 93] width 16 height 5
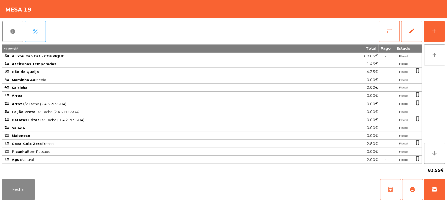
click at [399, 184] on button "archive" at bounding box center [390, 189] width 21 height 21
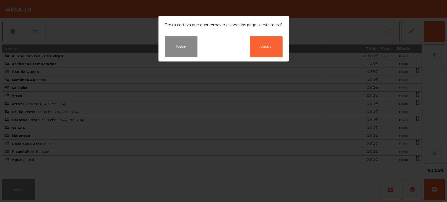
click at [4, 171] on ngb-modal-window "Tem a certeza que quer remover os pedidos pagos desta mesa? Fechar Arquivar" at bounding box center [223, 101] width 447 height 202
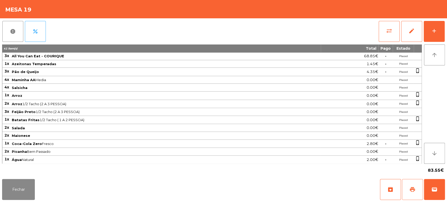
click at [413, 189] on span "print" at bounding box center [412, 189] width 6 height 6
click at [23, 189] on button "Fechar" at bounding box center [18, 189] width 33 height 21
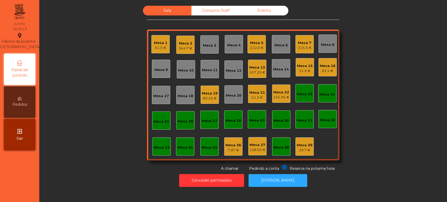
click at [179, 42] on div "Mesa 2" at bounding box center [185, 43] width 14 height 5
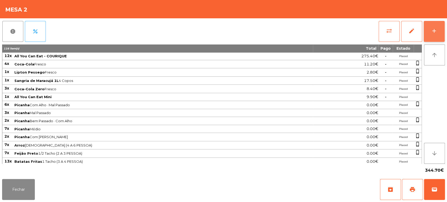
click at [435, 23] on button "add" at bounding box center [433, 31] width 21 height 21
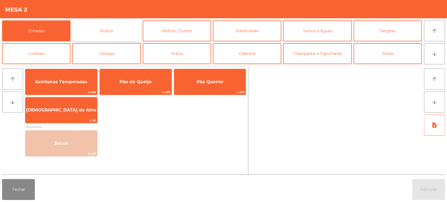
click at [123, 22] on button "Rodizio" at bounding box center [106, 30] width 68 height 21
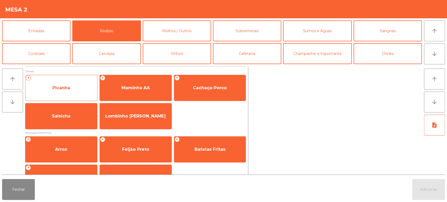
click at [75, 81] on span "Picanha" at bounding box center [61, 88] width 72 height 14
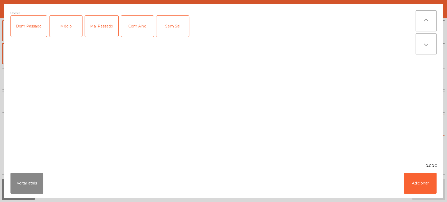
click at [76, 31] on div "Médio" at bounding box center [65, 26] width 33 height 21
click at [136, 25] on div "Com Alho" at bounding box center [137, 26] width 33 height 21
click at [414, 190] on button "Adicionar" at bounding box center [419, 183] width 33 height 21
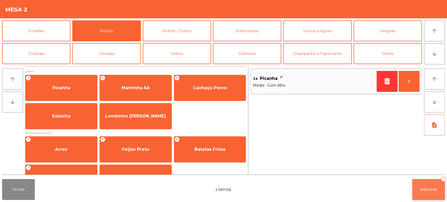
click at [427, 190] on span "Adicionar" at bounding box center [428, 189] width 17 height 5
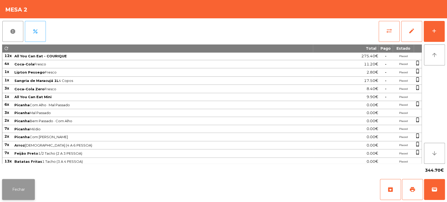
click at [19, 190] on button "Fechar" at bounding box center [18, 189] width 33 height 21
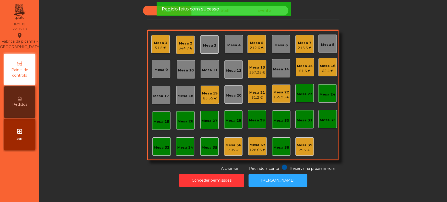
click at [99, 107] on div "Sala Consumo Staff Evento Mesa 1 51.5 € Mesa 2 344.7 € [GEOGRAPHIC_DATA] 3 Mesa…" at bounding box center [242, 89] width 393 height 166
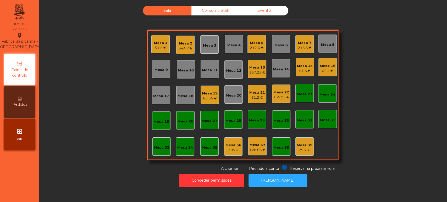
click at [202, 102] on div "Mesa 19 83.55 €" at bounding box center [209, 95] width 18 height 18
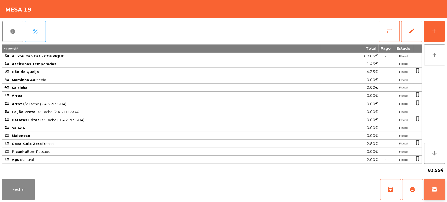
click at [425, 195] on button "wallet" at bounding box center [434, 189] width 21 height 21
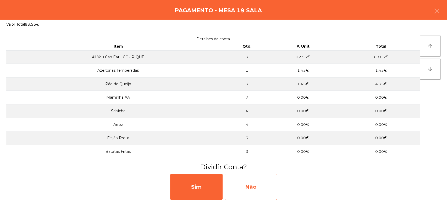
click at [256, 185] on div "Não" at bounding box center [250, 187] width 52 height 26
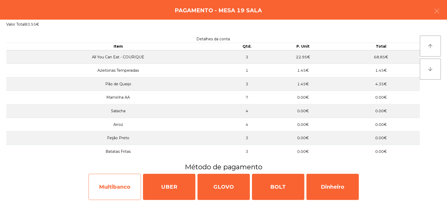
click at [113, 184] on div "Multibanco" at bounding box center [114, 187] width 52 height 26
select select "**"
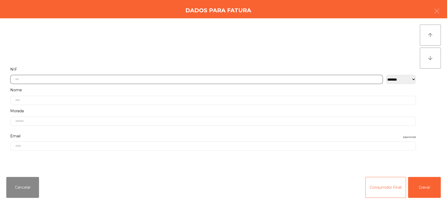
click at [280, 76] on input "text" at bounding box center [196, 79] width 372 height 9
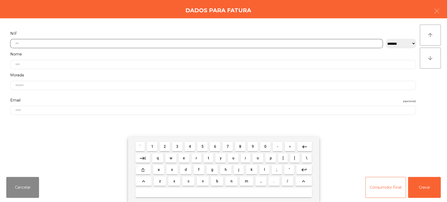
scroll to position [41, 0]
type input "*********"
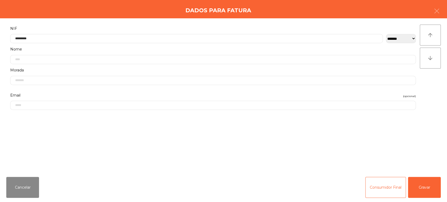
click at [288, 147] on form "**********" at bounding box center [212, 96] width 413 height 142
click at [423, 193] on button "Gravar" at bounding box center [424, 187] width 33 height 21
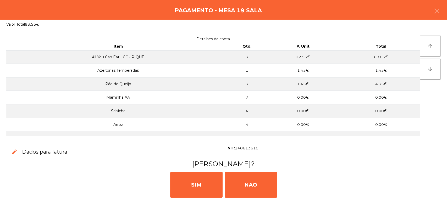
click at [322, 159] on div "NIF: 248613618" at bounding box center [333, 151] width 221 height 15
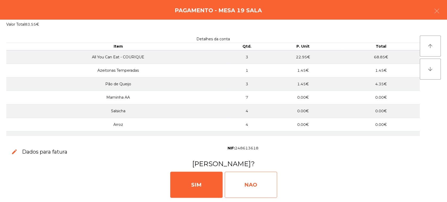
click at [224, 185] on div "NAO" at bounding box center [250, 185] width 52 height 26
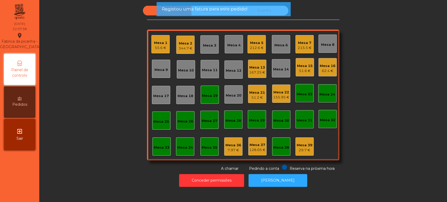
click at [322, 178] on div "Conceder permissões Abrir [PERSON_NAME]" at bounding box center [242, 180] width 393 height 18
click at [344, 174] on div "Conceder permissões Abrir [PERSON_NAME]" at bounding box center [242, 180] width 393 height 18
click at [204, 98] on div "Mesa 19" at bounding box center [210, 95] width 16 height 5
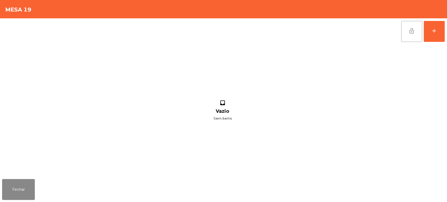
click at [410, 35] on button "lock_open" at bounding box center [411, 31] width 21 height 21
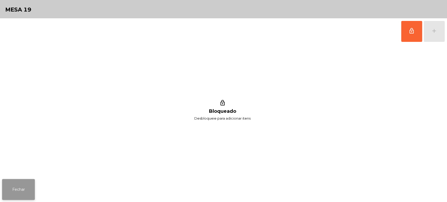
click at [31, 189] on button "Fechar" at bounding box center [18, 189] width 33 height 21
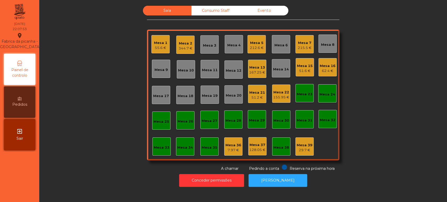
click at [179, 43] on div "Mesa 2" at bounding box center [185, 43] width 14 height 5
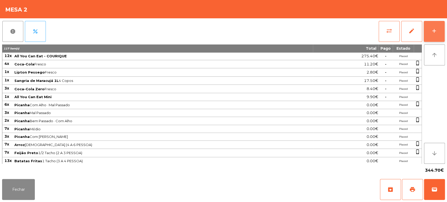
click at [433, 34] on button "add" at bounding box center [433, 31] width 21 height 21
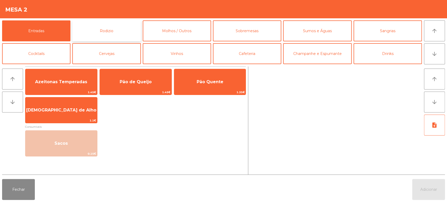
click at [96, 38] on button "Rodizio" at bounding box center [106, 30] width 68 height 21
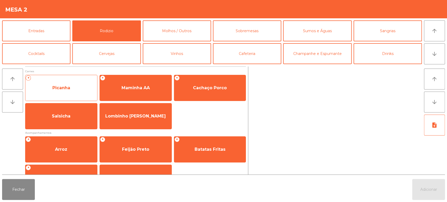
click at [71, 88] on span "Picanha" at bounding box center [61, 88] width 72 height 14
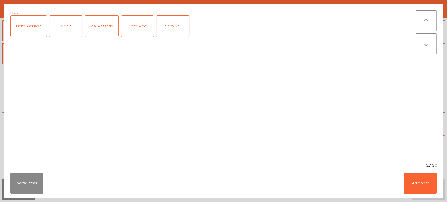
click at [105, 23] on div "Mal Passado" at bounding box center [101, 26] width 33 height 21
click at [146, 26] on div "Com Alho" at bounding box center [137, 26] width 33 height 21
click at [414, 187] on button "Adicionar" at bounding box center [419, 183] width 33 height 21
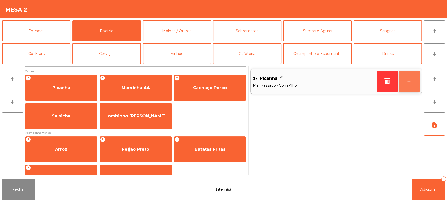
click at [407, 83] on button "+" at bounding box center [408, 81] width 21 height 21
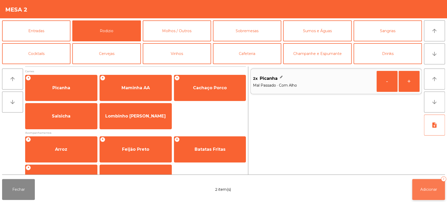
click at [417, 180] on button "Adicionar 2" at bounding box center [428, 189] width 33 height 21
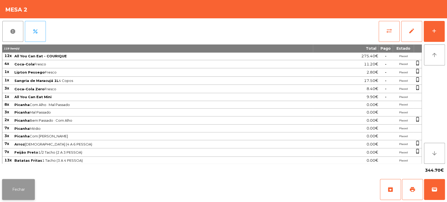
click at [33, 190] on button "Fechar" at bounding box center [18, 189] width 33 height 21
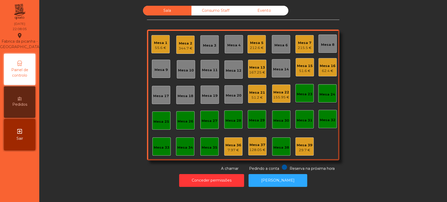
click at [359, 122] on div "Sala Consumo Staff Evento Mesa 1 55.6 € Mesa 2 344.7 € Mesa 3 Mesa 4 Mesa 5 212…" at bounding box center [242, 89] width 393 height 166
click at [259, 73] on div "167.25 €" at bounding box center [257, 72] width 16 height 5
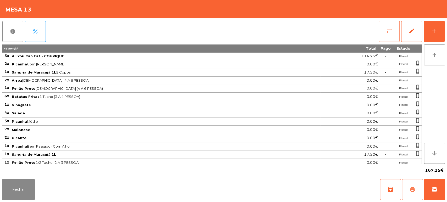
click at [413, 188] on span "print" at bounding box center [412, 189] width 6 height 6
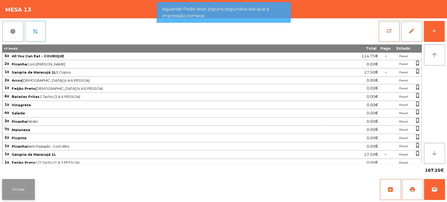
click at [33, 181] on button "Fechar" at bounding box center [18, 189] width 33 height 21
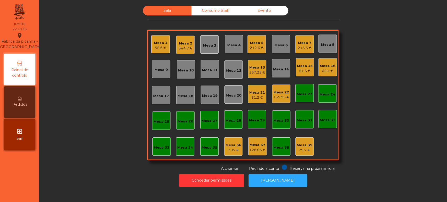
click at [302, 43] on div "Mesa 7" at bounding box center [304, 42] width 14 height 5
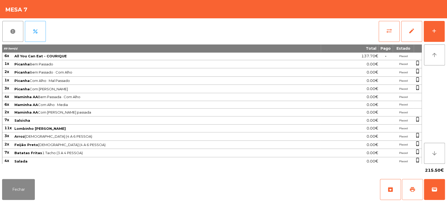
click at [414, 189] on span "print" at bounding box center [412, 189] width 6 height 6
click at [25, 199] on button "Fechar" at bounding box center [18, 189] width 33 height 21
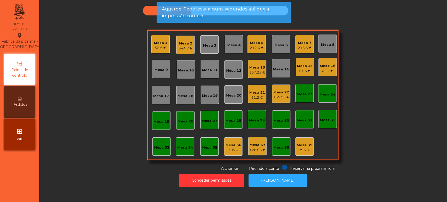
click at [115, 105] on div "Sala Consumo Staff Evento Mesa 1 55.6 € Mesa 2 344.7 € Mesa 3 Mesa 4 Mesa 5 212…" at bounding box center [242, 89] width 393 height 166
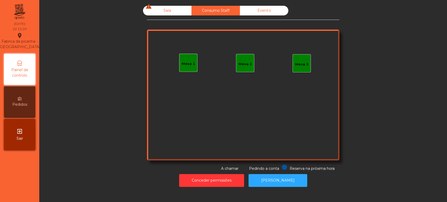
click at [189, 54] on div "Mesa 1" at bounding box center [188, 63] width 18 height 18
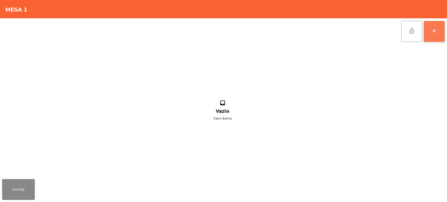
click at [433, 25] on button "add" at bounding box center [433, 31] width 21 height 21
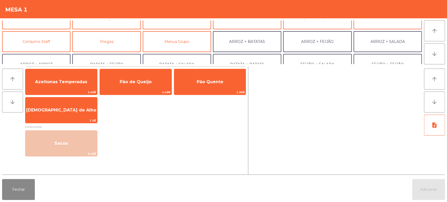
scroll to position [35, 0]
click at [49, 47] on button "Consumo Staff" at bounding box center [36, 41] width 68 height 21
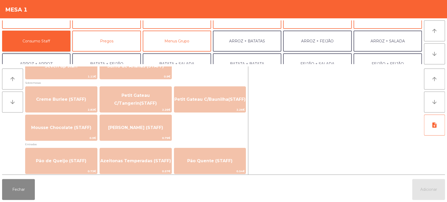
scroll to position [353, 0]
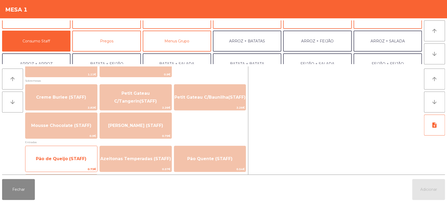
click at [80, 155] on span "Pão de Queijo (STAFF)" at bounding box center [61, 159] width 72 height 14
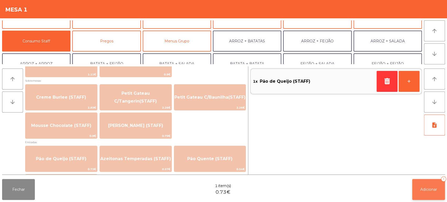
click at [422, 190] on span "Adicionar" at bounding box center [428, 189] width 17 height 5
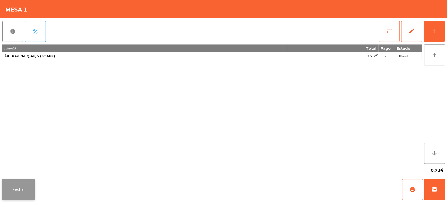
click at [23, 181] on button "Fechar" at bounding box center [18, 189] width 33 height 21
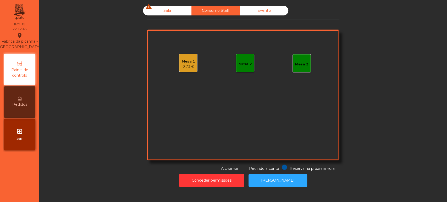
click at [171, 12] on div "Sala warning" at bounding box center [167, 11] width 48 height 10
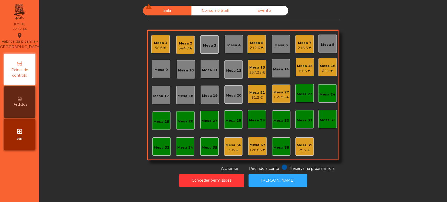
click at [257, 92] on div "Mesa 21" at bounding box center [257, 92] width 16 height 5
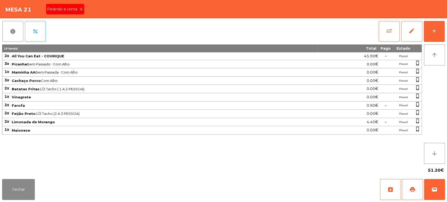
click at [81, 9] on icon at bounding box center [81, 9] width 4 height 4
click at [408, 191] on button "print" at bounding box center [412, 189] width 21 height 21
click at [25, 183] on button "Fechar" at bounding box center [18, 189] width 33 height 21
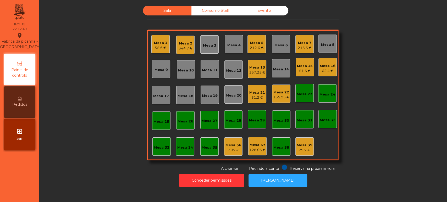
click at [255, 67] on div "Mesa 13" at bounding box center [257, 67] width 16 height 5
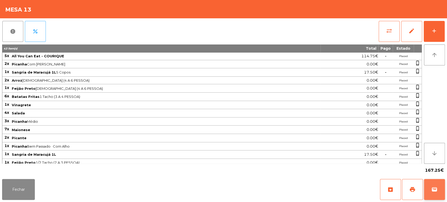
click at [442, 196] on button "wallet" at bounding box center [434, 189] width 21 height 21
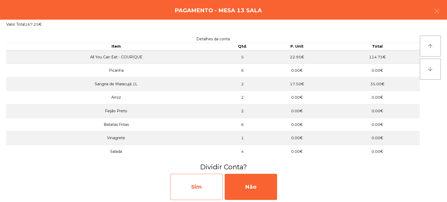
click at [210, 180] on div "Sim" at bounding box center [196, 187] width 52 height 26
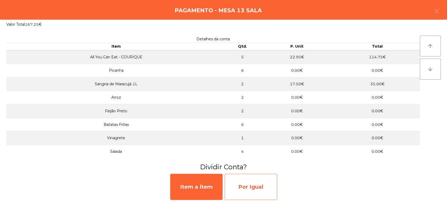
click at [260, 179] on div "Por Igual" at bounding box center [250, 187] width 52 height 26
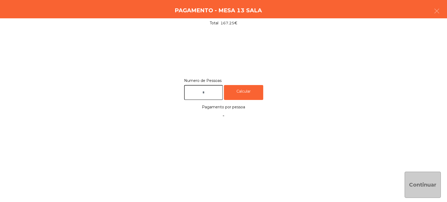
click at [215, 91] on input "text" at bounding box center [203, 92] width 39 height 15
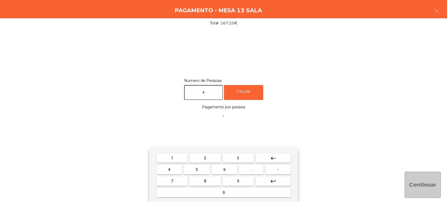
click at [211, 157] on button "2" at bounding box center [204, 157] width 31 height 9
click at [196, 170] on span "5" at bounding box center [196, 169] width 2 height 4
click at [176, 181] on button "7" at bounding box center [171, 180] width 31 height 9
click at [172, 185] on button "7" at bounding box center [171, 180] width 31 height 9
click at [231, 183] on button "9" at bounding box center [237, 180] width 31 height 9
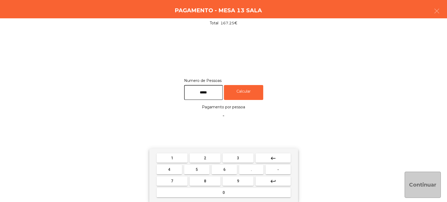
click at [234, 182] on button "9" at bounding box center [237, 180] width 31 height 9
click at [206, 194] on button "0" at bounding box center [223, 192] width 134 height 9
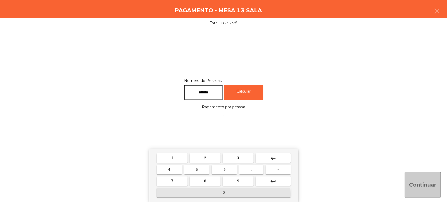
click at [196, 170] on span "5" at bounding box center [196, 169] width 2 height 4
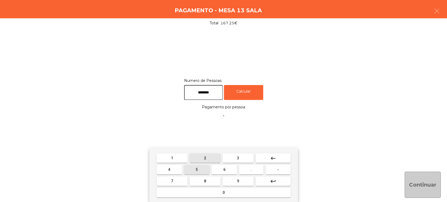
click at [205, 157] on span "2" at bounding box center [205, 158] width 2 height 4
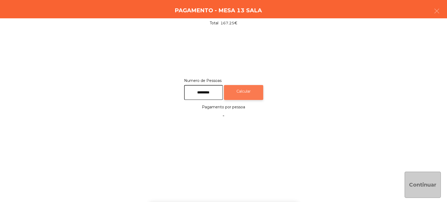
click at [254, 92] on div "Calcular" at bounding box center [243, 92] width 39 height 15
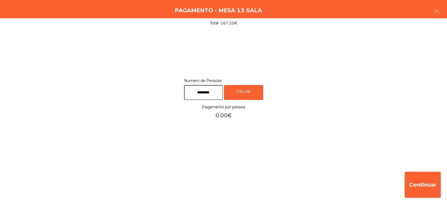
click at [207, 92] on input "*********" at bounding box center [203, 92] width 39 height 15
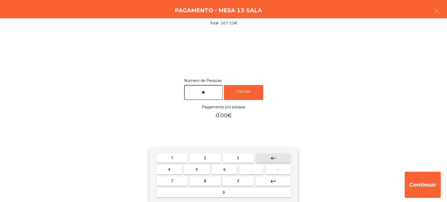
type input "*"
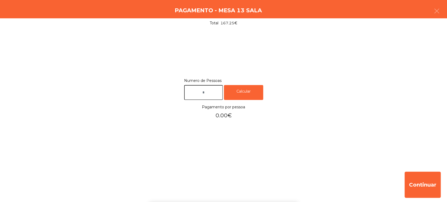
click at [192, 178] on div "Continuar" at bounding box center [223, 184] width 447 height 35
click at [209, 92] on input "text" at bounding box center [203, 92] width 39 height 15
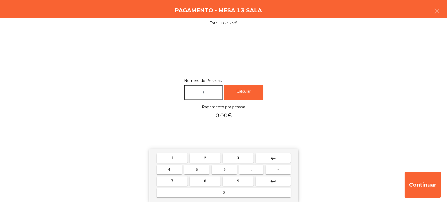
click at [169, 170] on span "4" at bounding box center [169, 169] width 2 height 4
type input "*"
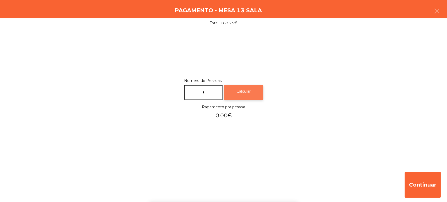
click at [254, 87] on div "Calcular" at bounding box center [243, 92] width 39 height 15
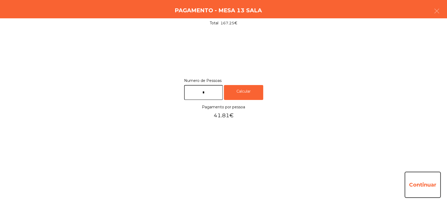
click at [412, 172] on button "Continuar" at bounding box center [422, 185] width 36 height 26
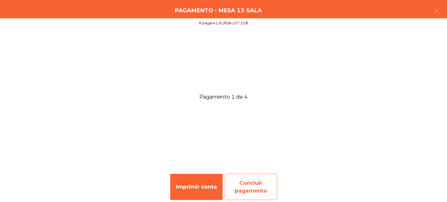
click at [261, 188] on div "Concluir pagamento" at bounding box center [250, 187] width 52 height 26
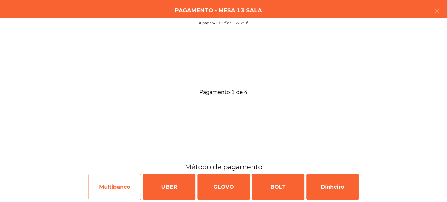
click at [126, 183] on div "Multibanco" at bounding box center [114, 187] width 52 height 26
select select "**"
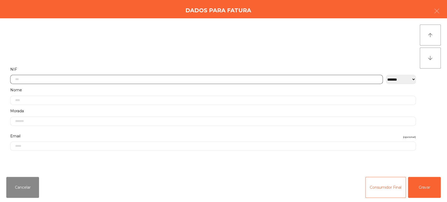
click at [295, 78] on input "text" at bounding box center [196, 79] width 372 height 9
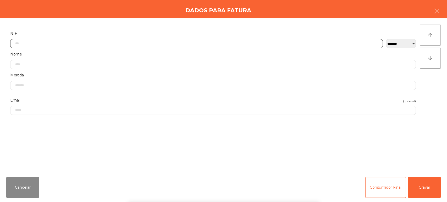
scroll to position [41, 0]
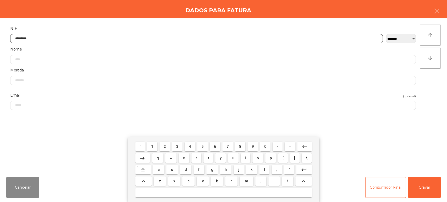
type input "*********"
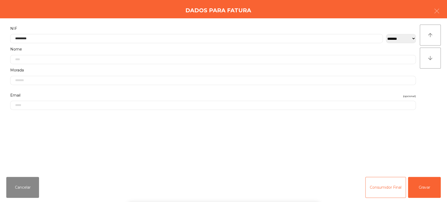
click at [427, 175] on div "` 1 2 3 4 5 6 7 8 9 0 - = keyboard_backspace keyboard_tab q w e r t y u i o p […" at bounding box center [223, 169] width 447 height 65
click at [421, 181] on button "Gravar" at bounding box center [424, 187] width 33 height 21
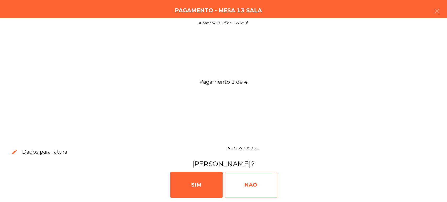
click at [247, 184] on div "NAO" at bounding box center [250, 185] width 52 height 26
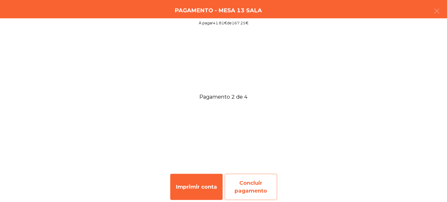
click at [256, 186] on div "Concluir pagamento" at bounding box center [250, 187] width 52 height 26
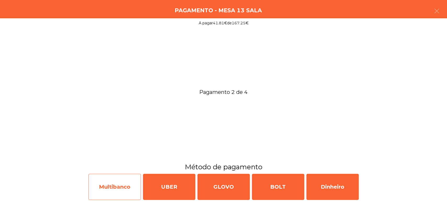
click at [116, 188] on div "Multibanco" at bounding box center [114, 187] width 52 height 26
select select "**"
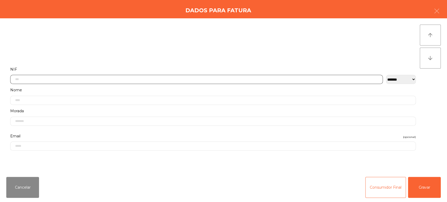
click at [259, 77] on input "text" at bounding box center [196, 79] width 372 height 9
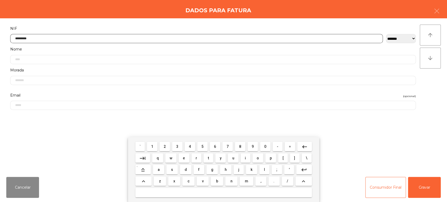
type input "*********"
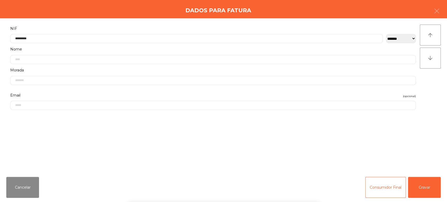
click at [420, 181] on div "` 1 2 3 4 5 6 7 8 9 0 - = keyboard_backspace keyboard_tab q w e r t y u i o p […" at bounding box center [223, 169] width 447 height 65
click at [423, 182] on button "Gravar" at bounding box center [424, 187] width 33 height 21
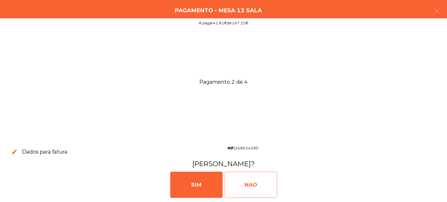
click at [248, 189] on div "NAO" at bounding box center [250, 185] width 52 height 26
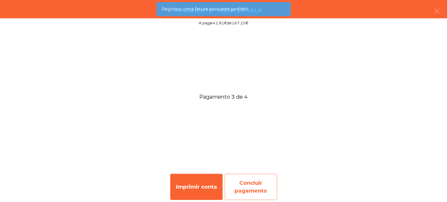
click at [255, 187] on div "Concluir pagamento" at bounding box center [250, 187] width 52 height 26
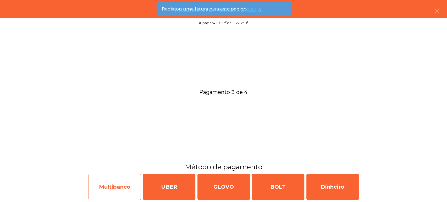
click at [105, 183] on div "Multibanco" at bounding box center [114, 187] width 52 height 26
select select "**"
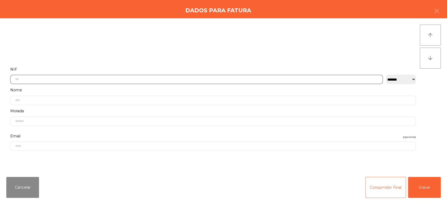
click at [262, 78] on input "text" at bounding box center [196, 79] width 372 height 9
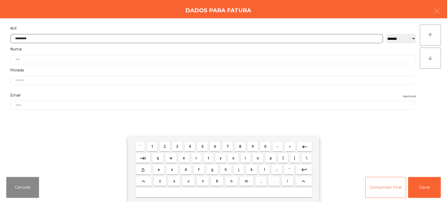
type input "*********"
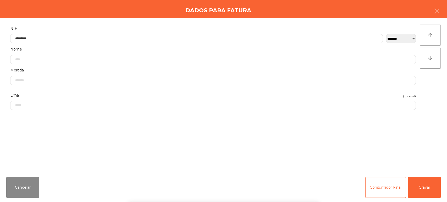
click at [430, 191] on div "` 1 2 3 4 5 6 7 8 9 0 - = keyboard_backspace keyboard_tab q w e r t y u i o p […" at bounding box center [223, 169] width 447 height 65
click at [424, 187] on button "Gravar" at bounding box center [424, 187] width 33 height 21
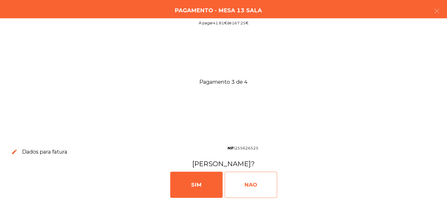
click at [249, 182] on div "NAO" at bounding box center [250, 185] width 52 height 26
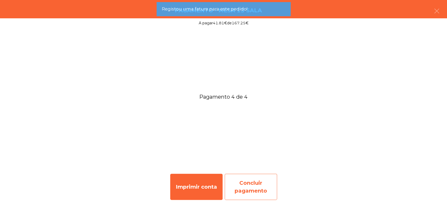
click at [264, 183] on div "Concluir pagamento" at bounding box center [250, 187] width 52 height 26
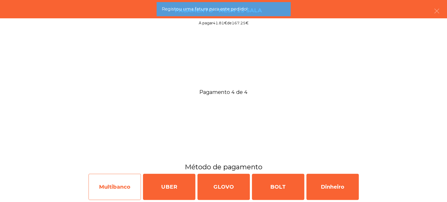
click at [118, 184] on div "Multibanco" at bounding box center [114, 187] width 52 height 26
select select "**"
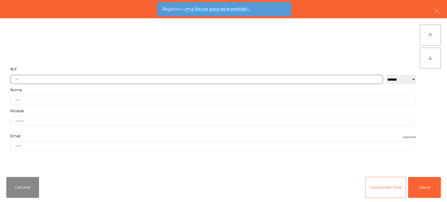
click at [287, 78] on input "text" at bounding box center [196, 79] width 372 height 9
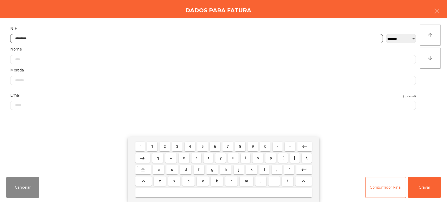
type input "*********"
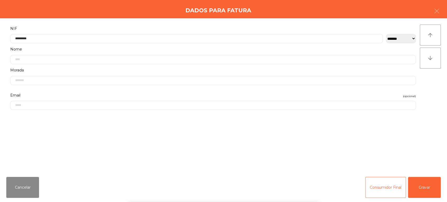
click at [419, 188] on div "` 1 2 3 4 5 6 7 8 9 0 - = keyboard_backspace keyboard_tab q w e r t y u i o p […" at bounding box center [223, 169] width 447 height 65
click at [422, 184] on button "Gravar" at bounding box center [424, 187] width 33 height 21
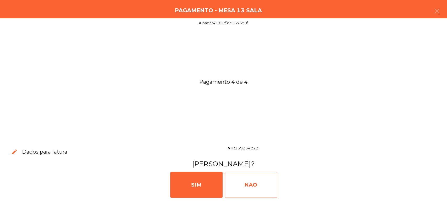
click at [265, 186] on div "NAO" at bounding box center [250, 185] width 52 height 26
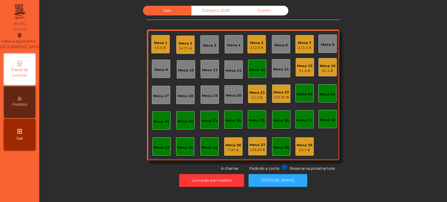
click at [257, 73] on div "Mesa 13" at bounding box center [257, 69] width 18 height 18
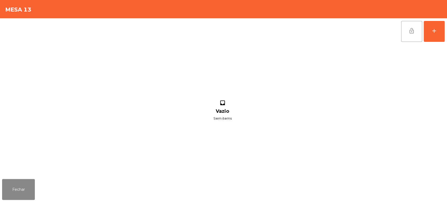
click at [410, 31] on span "lock_open" at bounding box center [411, 31] width 6 height 6
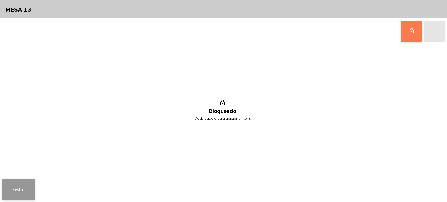
click at [25, 183] on button "Fechar" at bounding box center [18, 189] width 33 height 21
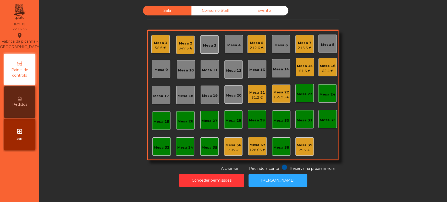
click at [182, 42] on div "Mesa 2" at bounding box center [185, 43] width 14 height 5
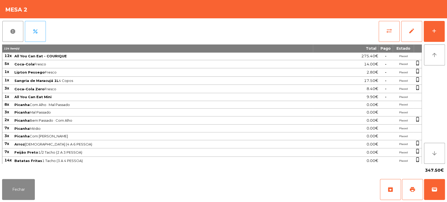
click at [446, 39] on div "report percent sync_alt edit add 124 item(s) Total Pago Estado 12x All You Can …" at bounding box center [223, 97] width 447 height 159
click at [445, 29] on div "report percent sync_alt edit add 124 item(s) Total Pago Estado 12x All You Can …" at bounding box center [223, 97] width 447 height 159
click at [432, 34] on button "add" at bounding box center [433, 31] width 21 height 21
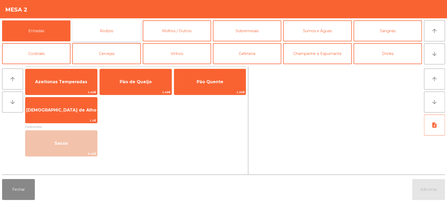
click at [120, 29] on button "Rodizio" at bounding box center [106, 30] width 68 height 21
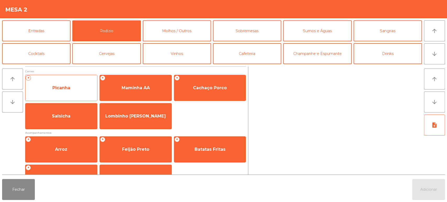
click at [80, 94] on span "Picanha" at bounding box center [61, 88] width 72 height 14
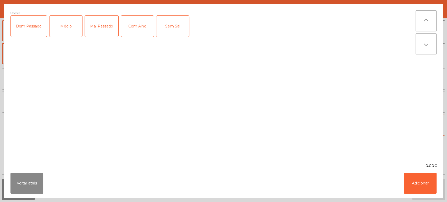
click at [77, 31] on div "Médio" at bounding box center [65, 26] width 33 height 21
click at [103, 25] on div "Mal Passado" at bounding box center [101, 26] width 33 height 21
click at [412, 181] on button "Adicionar" at bounding box center [419, 183] width 33 height 21
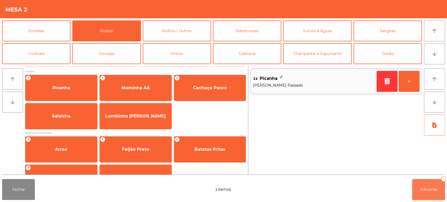
click at [433, 184] on button "Adicionar 1" at bounding box center [428, 189] width 33 height 21
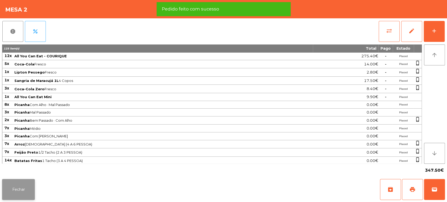
click at [33, 188] on button "Fechar" at bounding box center [18, 189] width 33 height 21
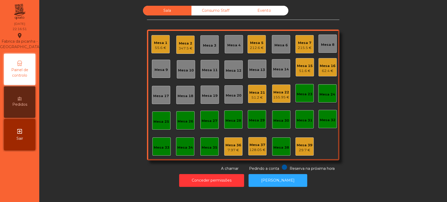
click at [299, 46] on div "215.5 €" at bounding box center [304, 47] width 14 height 5
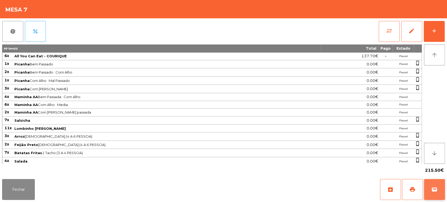
click at [438, 196] on button "wallet" at bounding box center [434, 189] width 21 height 21
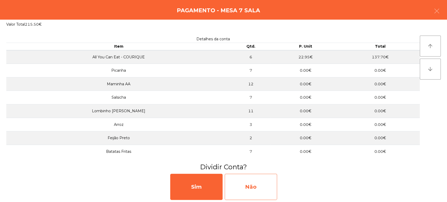
click at [260, 183] on div "Não" at bounding box center [250, 187] width 52 height 26
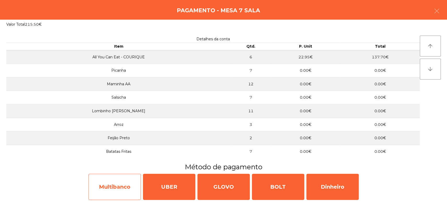
click at [111, 181] on div "Multibanco" at bounding box center [114, 187] width 52 height 26
select select "**"
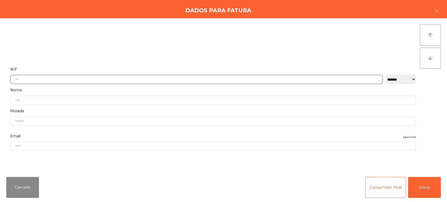
click at [232, 78] on input "text" at bounding box center [196, 79] width 372 height 9
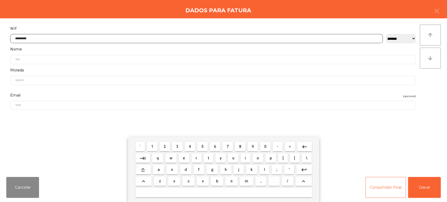
type input "*********"
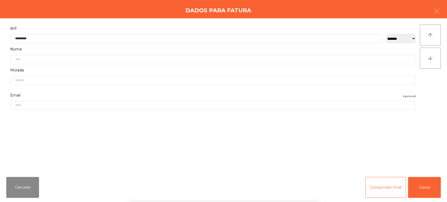
click at [420, 178] on div "` 1 2 3 4 5 6 7 8 9 0 - = keyboard_backspace keyboard_tab q w e r t y u i o p […" at bounding box center [223, 169] width 447 height 65
click at [423, 184] on button "Gravar" at bounding box center [424, 187] width 33 height 21
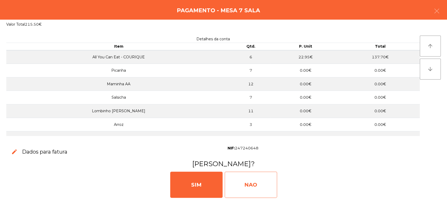
click at [267, 189] on div "NAO" at bounding box center [250, 185] width 52 height 26
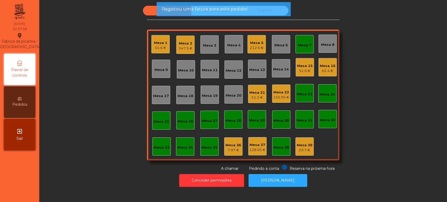
click at [304, 52] on div "Mesa 7" at bounding box center [304, 44] width 18 height 18
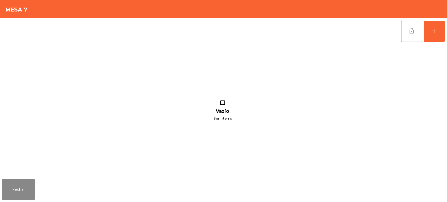
click at [411, 25] on button "lock_open" at bounding box center [411, 31] width 21 height 21
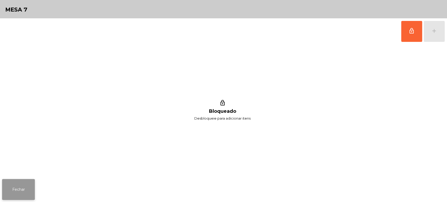
click at [31, 180] on button "Fechar" at bounding box center [18, 189] width 33 height 21
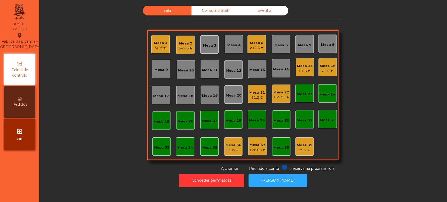
click at [251, 90] on div "Mesa 21" at bounding box center [257, 92] width 16 height 5
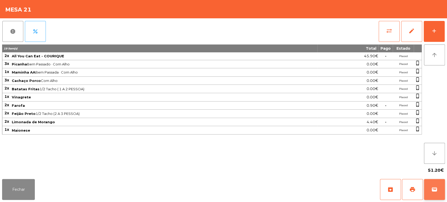
click at [431, 186] on button "wallet" at bounding box center [434, 189] width 21 height 21
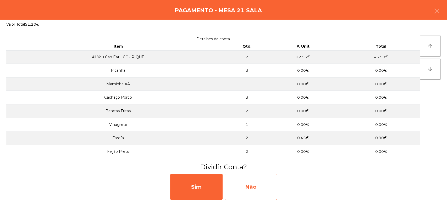
click at [249, 177] on div "Não" at bounding box center [250, 187] width 52 height 26
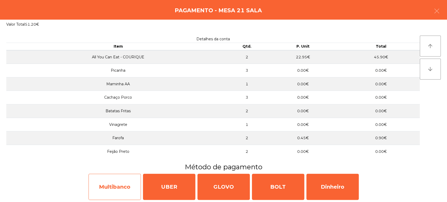
click at [113, 189] on div "Multibanco" at bounding box center [114, 187] width 52 height 26
select select "**"
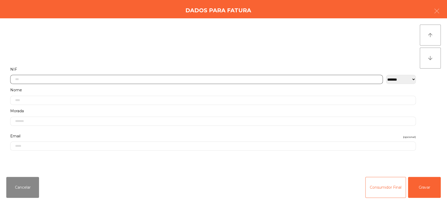
click at [255, 79] on input "text" at bounding box center [196, 79] width 372 height 9
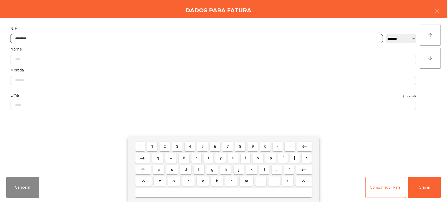
type input "*********"
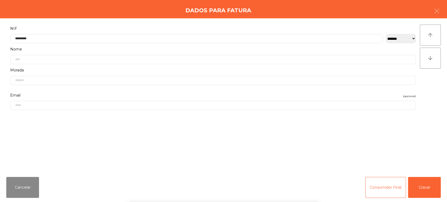
click at [419, 176] on div "` 1 2 3 4 5 6 7 8 9 0 - = keyboard_backspace keyboard_tab q w e r t y u i o p […" at bounding box center [223, 169] width 447 height 65
click at [429, 186] on button "Gravar" at bounding box center [424, 187] width 33 height 21
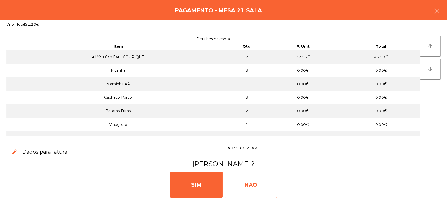
click at [249, 187] on div "NAO" at bounding box center [250, 185] width 52 height 26
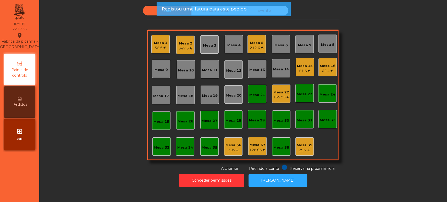
click at [250, 86] on div "Mesa 21" at bounding box center [257, 94] width 18 height 18
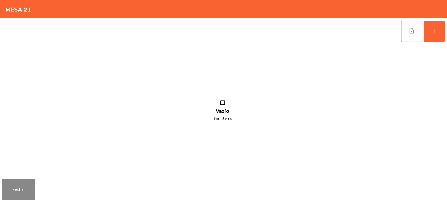
click at [403, 36] on button "lock_open" at bounding box center [411, 31] width 21 height 21
click at [27, 182] on button "Fechar" at bounding box center [18, 189] width 33 height 21
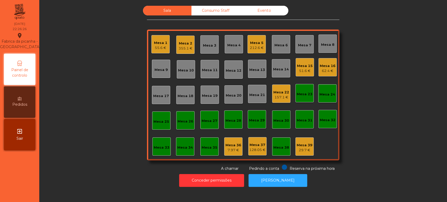
click at [185, 122] on div "Mesa 26" at bounding box center [185, 121] width 16 height 5
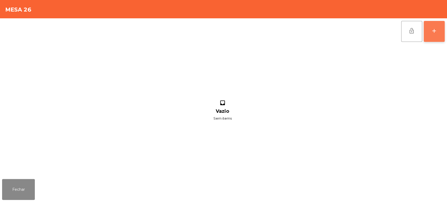
click at [432, 36] on button "add" at bounding box center [433, 31] width 21 height 21
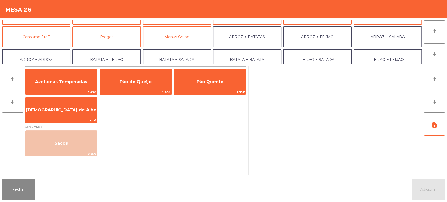
scroll to position [36, 0]
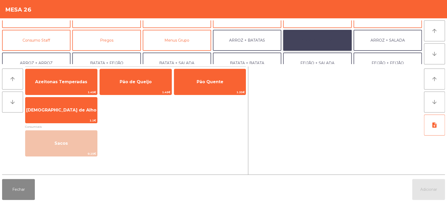
click at [326, 40] on button "ARROZ + FEIJÃO" at bounding box center [317, 40] width 68 height 21
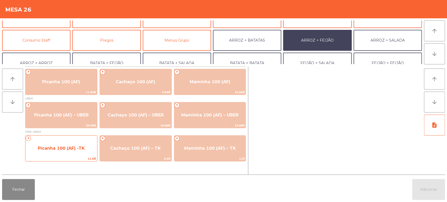
click at [76, 156] on span "11.5€" at bounding box center [61, 158] width 72 height 5
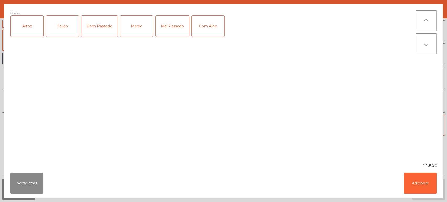
click at [33, 28] on div "Arroz" at bounding box center [27, 26] width 33 height 21
click at [66, 26] on div "Feijão" at bounding box center [62, 26] width 33 height 21
click at [104, 25] on div "Bem Passado" at bounding box center [99, 26] width 36 height 21
click at [215, 32] on div "Com Alho" at bounding box center [208, 26] width 33 height 21
click at [421, 184] on button "Adicionar" at bounding box center [419, 183] width 33 height 21
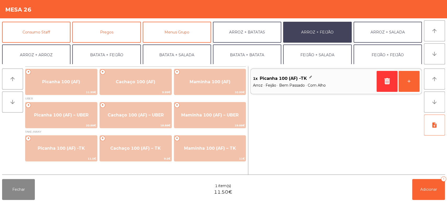
scroll to position [68, 0]
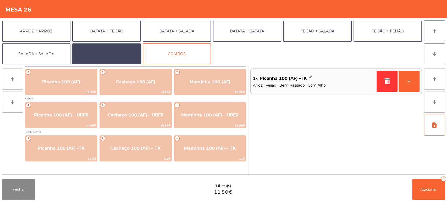
click at [121, 55] on button "EXTRAS UBER" at bounding box center [106, 53] width 68 height 21
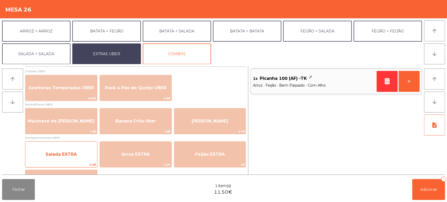
click at [81, 157] on span "Salada EXTRA" at bounding box center [61, 154] width 72 height 14
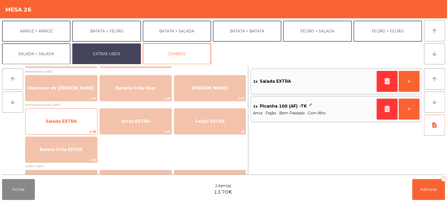
scroll to position [42, 0]
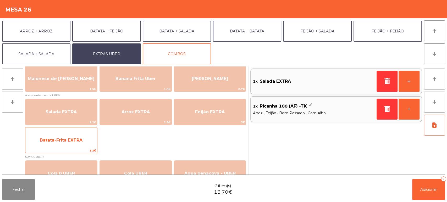
click at [89, 149] on span "3.3€" at bounding box center [61, 150] width 72 height 5
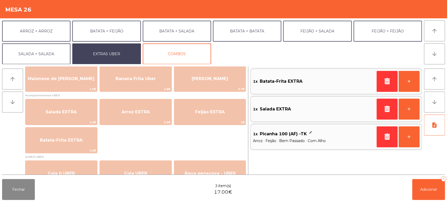
click at [252, 200] on div "Fechar 3 item(s) 17.00€ Adicionar 3" at bounding box center [223, 189] width 447 height 25
click at [425, 189] on span "Adicionar" at bounding box center [428, 189] width 17 height 5
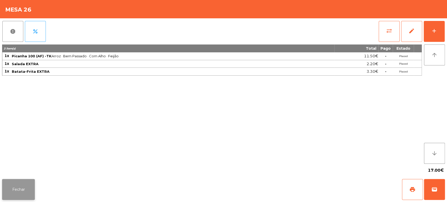
click at [27, 187] on button "Fechar" at bounding box center [18, 189] width 33 height 21
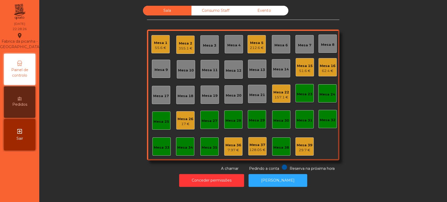
click at [102, 73] on div "Sala Consumo Staff Evento Mesa 1 55.6 € Mesa 2 355.1 € [GEOGRAPHIC_DATA] 3 Mesa…" at bounding box center [242, 89] width 393 height 166
click at [301, 65] on div "Mesa 15" at bounding box center [305, 65] width 16 height 5
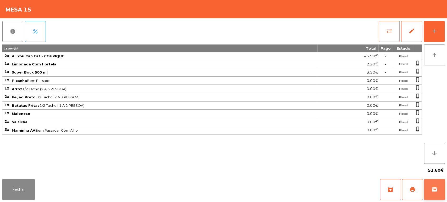
click at [443, 187] on button "wallet" at bounding box center [434, 189] width 21 height 21
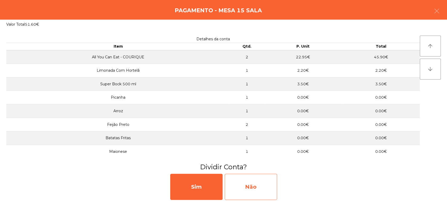
click at [245, 190] on div "Não" at bounding box center [250, 187] width 52 height 26
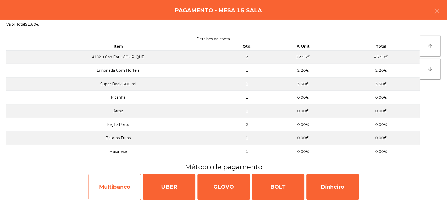
click at [115, 184] on div "Multibanco" at bounding box center [114, 187] width 52 height 26
select select "**"
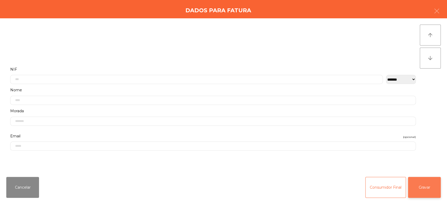
click at [424, 190] on button "Gravar" at bounding box center [424, 187] width 33 height 21
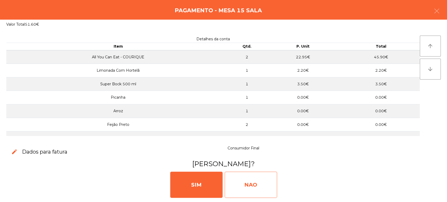
click at [253, 187] on div "NAO" at bounding box center [250, 185] width 52 height 26
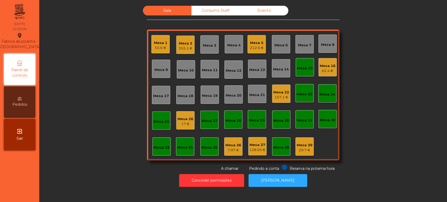
click at [299, 70] on div "Mesa 15" at bounding box center [305, 68] width 16 height 5
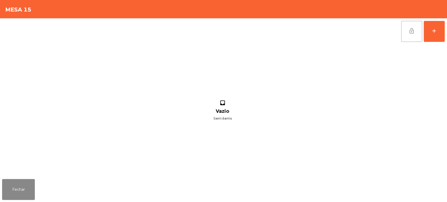
click at [403, 34] on button "lock_open" at bounding box center [411, 31] width 21 height 21
click at [13, 190] on button "Fechar" at bounding box center [18, 189] width 33 height 21
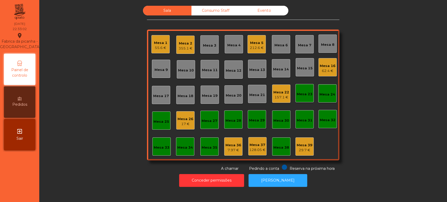
click at [258, 38] on div "Mesa 5 212.6 €" at bounding box center [257, 44] width 14 height 12
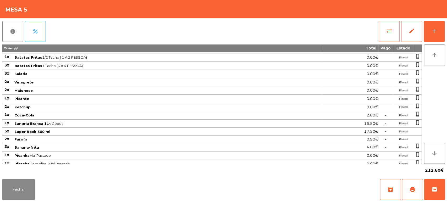
scroll to position [116, 0]
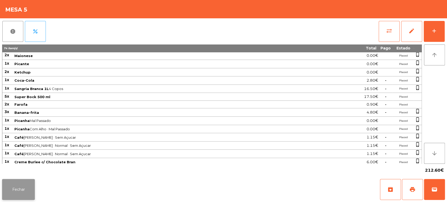
click at [26, 182] on button "Fechar" at bounding box center [18, 189] width 33 height 21
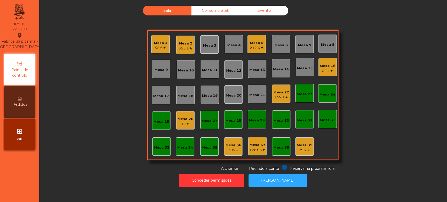
click at [248, 37] on div "Mesa 5 212.6 €" at bounding box center [256, 44] width 18 height 18
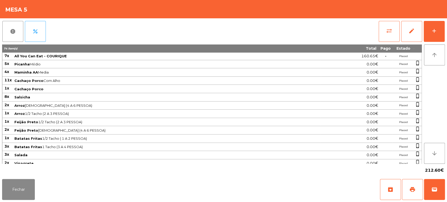
click at [445, 192] on div "Fechar archive print wallet" at bounding box center [223, 189] width 447 height 25
click at [431, 185] on button "wallet" at bounding box center [434, 189] width 21 height 21
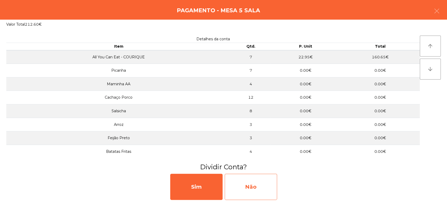
click at [248, 178] on div "Não" at bounding box center [250, 187] width 52 height 26
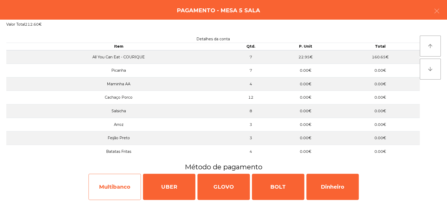
click at [115, 182] on div "Multibanco" at bounding box center [114, 187] width 52 height 26
select select "**"
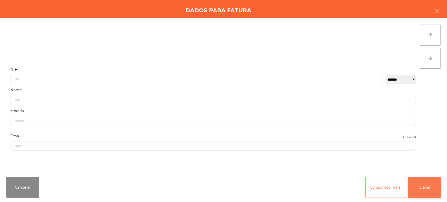
click at [423, 190] on button "Gravar" at bounding box center [424, 187] width 33 height 21
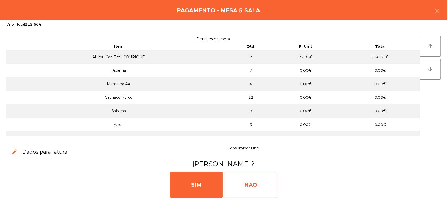
click at [268, 173] on div "NAO" at bounding box center [250, 185] width 52 height 26
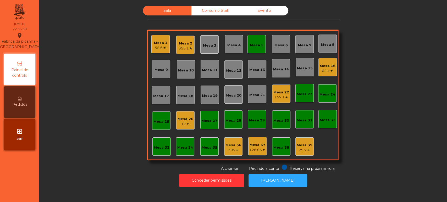
click at [254, 43] on div "Mesa 5" at bounding box center [256, 45] width 13 height 5
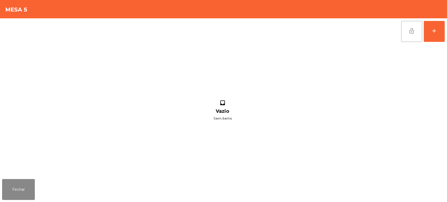
click at [416, 33] on button "lock_open" at bounding box center [411, 31] width 21 height 21
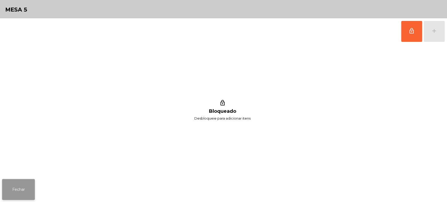
click at [23, 181] on button "Fechar" at bounding box center [18, 189] width 33 height 21
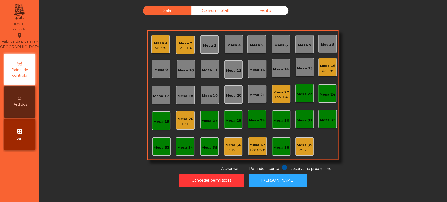
click at [156, 48] on div "55.6 €" at bounding box center [160, 47] width 13 height 5
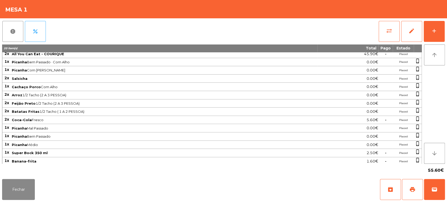
scroll to position [0, 0]
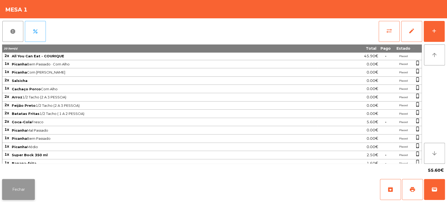
click at [26, 185] on button "Fechar" at bounding box center [18, 189] width 33 height 21
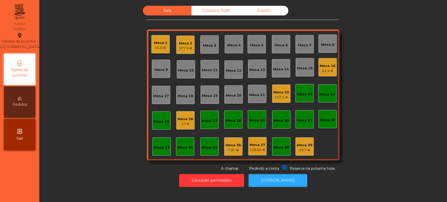
click at [181, 47] on div "377.9 €" at bounding box center [185, 48] width 14 height 5
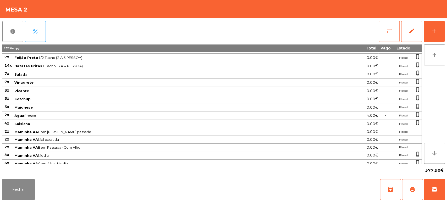
scroll to position [170, 0]
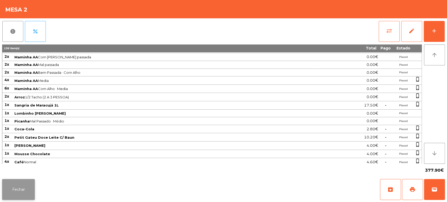
click at [27, 184] on button "Fechar" at bounding box center [18, 189] width 33 height 21
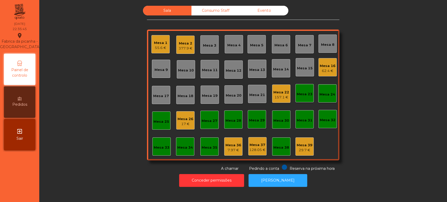
click at [284, 95] on div "157.1 €" at bounding box center [281, 97] width 16 height 5
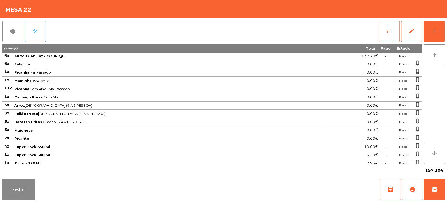
scroll to position [27, 0]
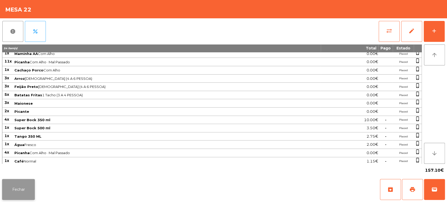
click at [31, 188] on button "Fechar" at bounding box center [18, 189] width 33 height 21
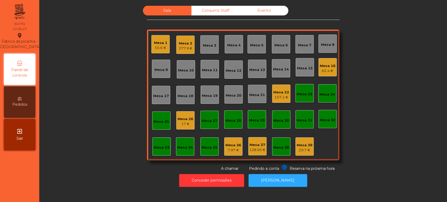
click at [329, 68] on div "Mesa 16" at bounding box center [327, 65] width 16 height 5
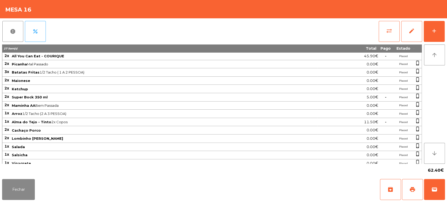
scroll to position [19, 0]
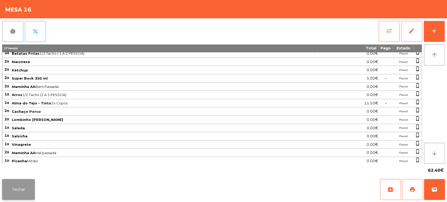
click at [30, 189] on button "Fechar" at bounding box center [18, 189] width 33 height 21
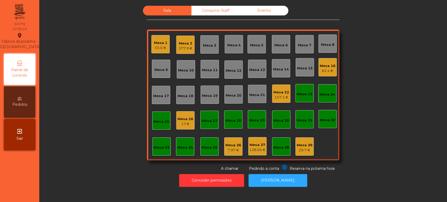
click at [180, 123] on div "17 €" at bounding box center [185, 123] width 16 height 5
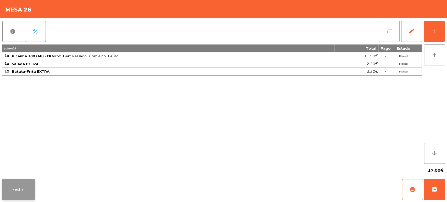
click at [25, 192] on button "Fechar" at bounding box center [18, 189] width 33 height 21
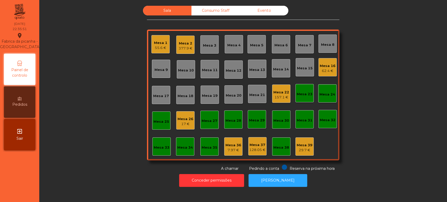
click at [189, 125] on div "17 €" at bounding box center [185, 123] width 16 height 5
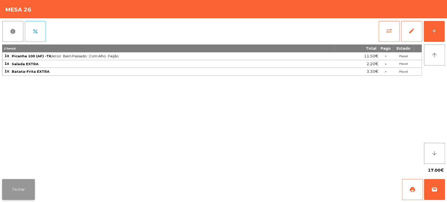
click at [17, 187] on button "Fechar" at bounding box center [18, 189] width 33 height 21
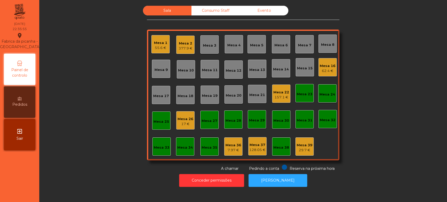
click at [187, 124] on div "17 €" at bounding box center [185, 123] width 16 height 5
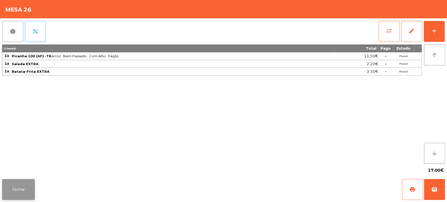
click at [20, 185] on button "Fechar" at bounding box center [18, 189] width 33 height 21
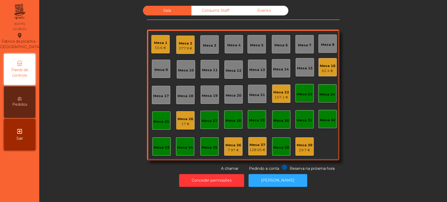
click at [190, 124] on div "17 €" at bounding box center [185, 123] width 16 height 5
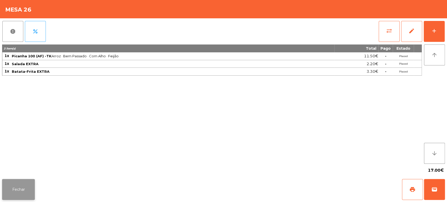
click at [12, 194] on button "Fechar" at bounding box center [18, 189] width 33 height 21
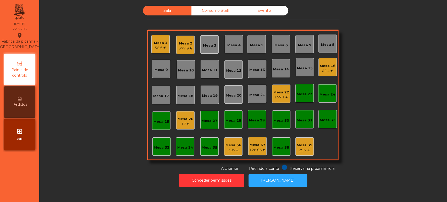
click at [188, 120] on div "Mesa 26" at bounding box center [185, 118] width 16 height 5
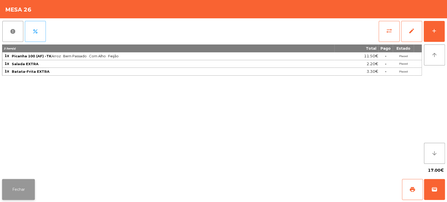
click at [16, 182] on button "Fechar" at bounding box center [18, 189] width 33 height 21
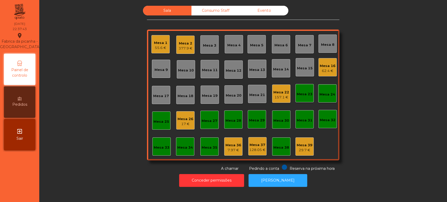
click at [158, 45] on div "55.6 €" at bounding box center [160, 47] width 13 height 5
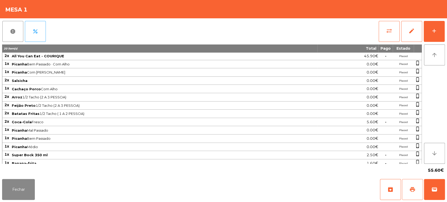
click at [410, 180] on button "print" at bounding box center [412, 189] width 21 height 21
click at [25, 191] on button "Fechar" at bounding box center [18, 189] width 33 height 21
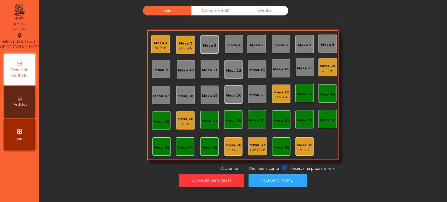
click at [155, 40] on div "Mesa 1" at bounding box center [160, 42] width 13 height 5
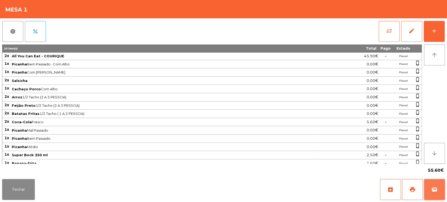
click at [430, 186] on button "wallet" at bounding box center [434, 189] width 21 height 21
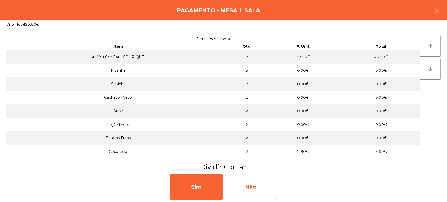
click at [247, 188] on div "Não" at bounding box center [250, 187] width 52 height 26
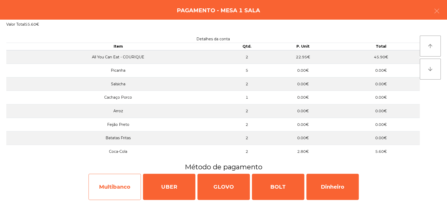
click at [104, 180] on div "Multibanco" at bounding box center [114, 187] width 52 height 26
select select "**"
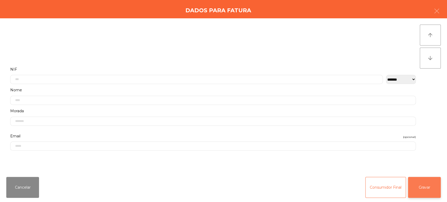
click at [421, 186] on button "Gravar" at bounding box center [424, 187] width 33 height 21
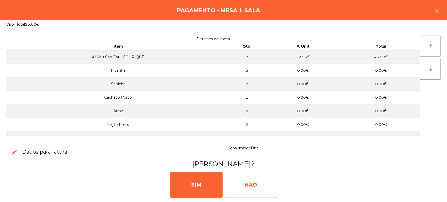
click at [233, 178] on div "NAO" at bounding box center [250, 185] width 52 height 26
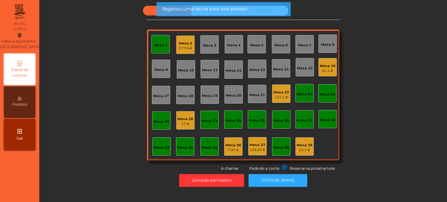
click at [159, 43] on div "Mesa 1" at bounding box center [160, 45] width 13 height 5
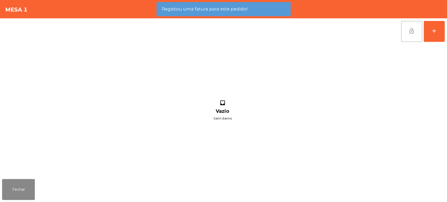
click at [402, 31] on button "lock_open" at bounding box center [411, 31] width 21 height 21
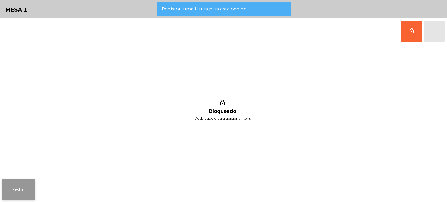
click at [21, 191] on button "Fechar" at bounding box center [18, 189] width 33 height 21
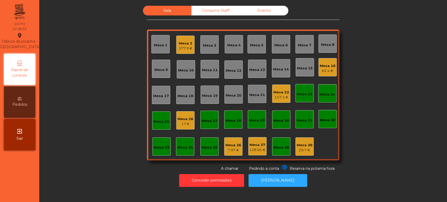
click at [351, 106] on div "Sala Consumo Staff Evento Mesa 1 Mesa 2 377.9 € Mesa 3 Mesa 4 Mesa 5 Mesa 6 Mes…" at bounding box center [242, 89] width 393 height 166
click at [180, 119] on div "Mesa 26" at bounding box center [185, 118] width 16 height 5
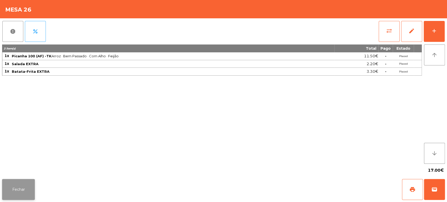
click at [26, 193] on button "Fechar" at bounding box center [18, 189] width 33 height 21
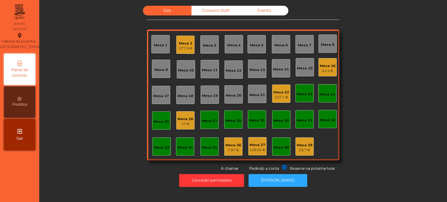
click at [366, 109] on div "Sala Consumo Staff Evento Mesa 1 Mesa 2 377.9 € Mesa 3 Mesa 4 Mesa 5 Mesa 6 Mes…" at bounding box center [242, 89] width 393 height 166
click at [180, 46] on div "377.9 €" at bounding box center [185, 48] width 14 height 5
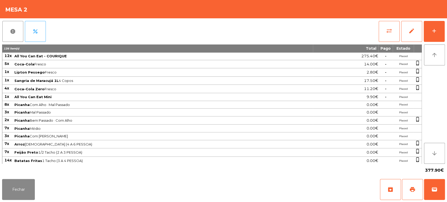
click at [446, 35] on div "report percent sync_alt edit add 136 item(s) Total Pago Estado 12x All You Can …" at bounding box center [223, 97] width 447 height 159
click at [441, 37] on button "add" at bounding box center [433, 31] width 21 height 21
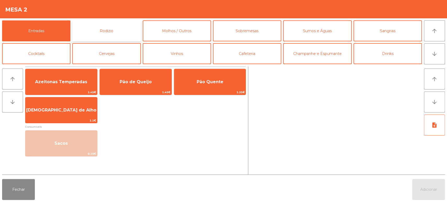
click at [124, 33] on button "Rodizio" at bounding box center [106, 30] width 68 height 21
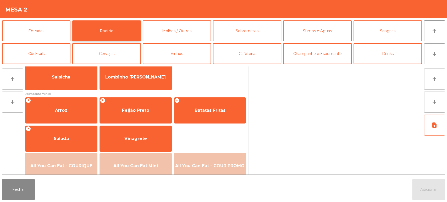
scroll to position [56, 0]
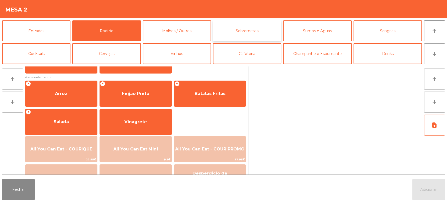
click at [266, 31] on button "Sobremesas" at bounding box center [247, 30] width 68 height 21
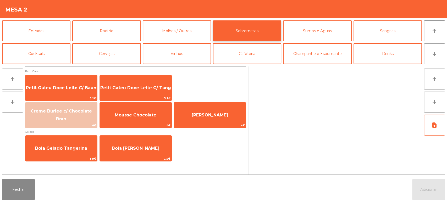
scroll to position [0, 0]
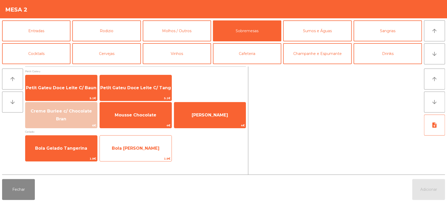
click at [147, 152] on span "Bola [PERSON_NAME]" at bounding box center [136, 148] width 72 height 14
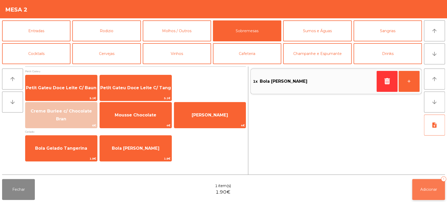
click at [431, 185] on button "Adicionar 1" at bounding box center [428, 189] width 33 height 21
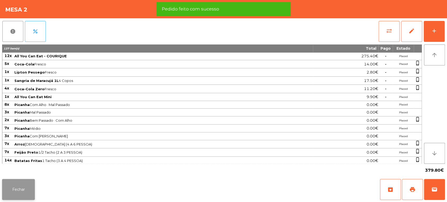
click at [16, 188] on button "Fechar" at bounding box center [18, 189] width 33 height 21
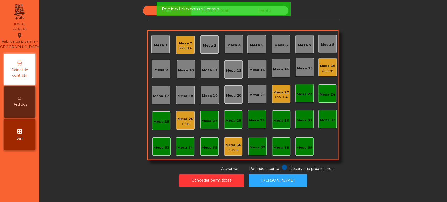
click at [201, 9] on span "Pedido feito com sucesso" at bounding box center [189, 9] width 57 height 7
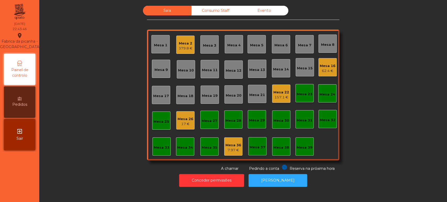
click at [204, 13] on div "Consumo Staff" at bounding box center [215, 11] width 48 height 10
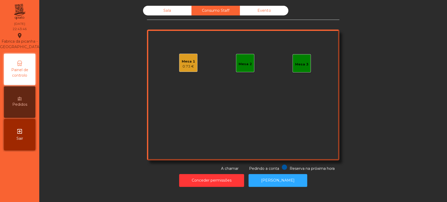
click at [189, 69] on div "Mesa 1 0.73 €" at bounding box center [188, 63] width 18 height 18
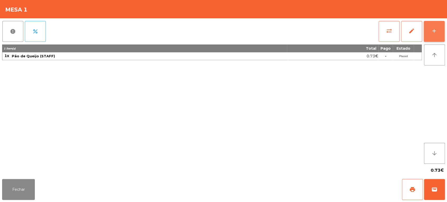
click at [436, 31] on div "add" at bounding box center [434, 31] width 6 height 6
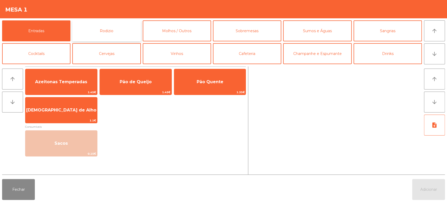
click at [126, 23] on button "Rodizio" at bounding box center [106, 30] width 68 height 21
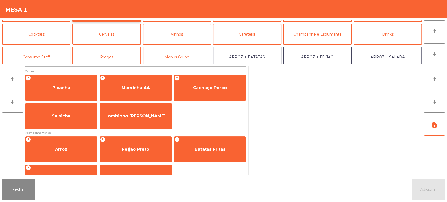
scroll to position [20, 0]
click at [61, 53] on button "Consumo Staff" at bounding box center [36, 56] width 68 height 21
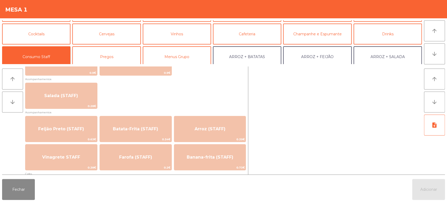
scroll to position [200, 0]
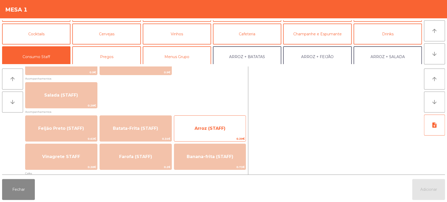
click at [197, 130] on span "Arroz (STAFF)" at bounding box center [209, 128] width 31 height 5
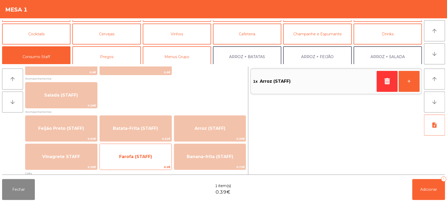
click at [147, 160] on span "Farofa (STAFF)" at bounding box center [136, 157] width 72 height 14
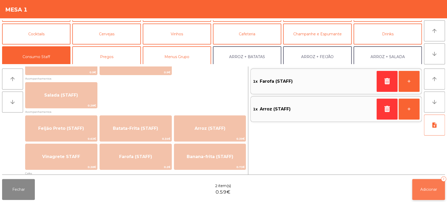
click at [425, 193] on button "Adicionar 2" at bounding box center [428, 189] width 33 height 21
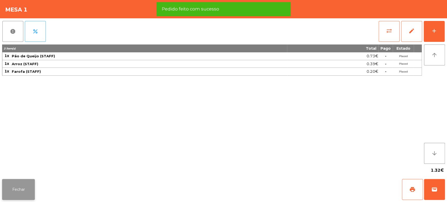
click at [14, 190] on button "Fechar" at bounding box center [18, 189] width 33 height 21
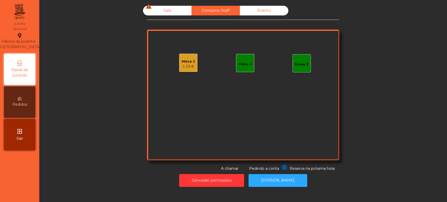
click at [182, 69] on div "Mesa 1 1.32 €" at bounding box center [188, 63] width 18 height 18
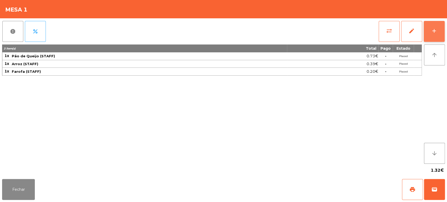
click at [436, 35] on button "add" at bounding box center [433, 31] width 21 height 21
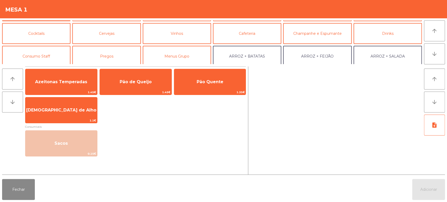
scroll to position [42, 0]
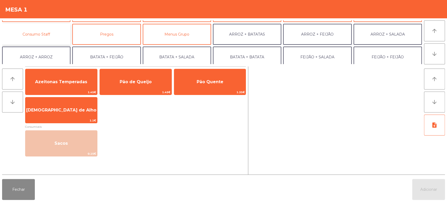
click at [55, 37] on button "Consumo Staff" at bounding box center [36, 34] width 68 height 21
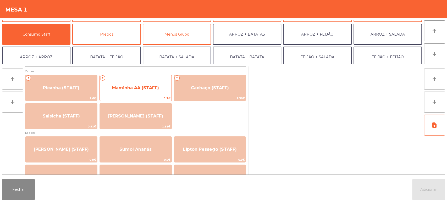
click at [141, 94] on span "Maminha AA (STAFF)" at bounding box center [136, 88] width 72 height 14
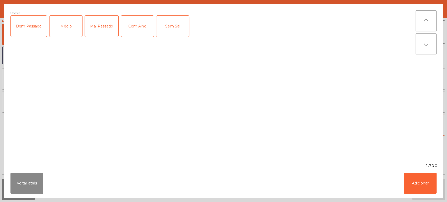
click at [75, 29] on div "Médio" at bounding box center [65, 26] width 33 height 21
click at [419, 184] on button "Adicionar" at bounding box center [419, 183] width 33 height 21
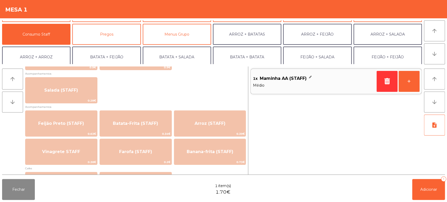
scroll to position [202, 0]
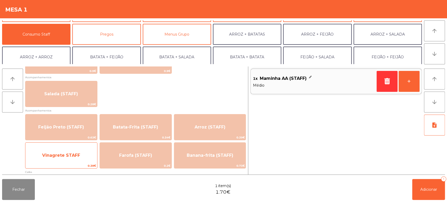
click at [75, 161] on span "Vinagrete STAFF" at bounding box center [61, 155] width 72 height 14
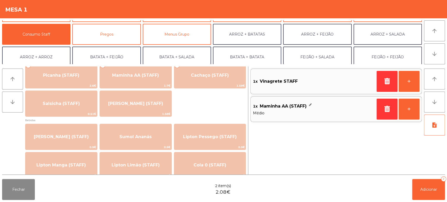
scroll to position [0, 0]
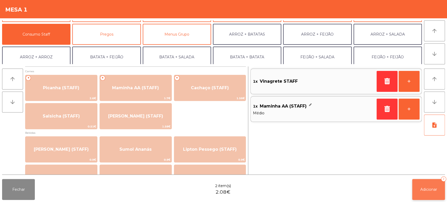
click at [428, 193] on button "Adicionar 2" at bounding box center [428, 189] width 33 height 21
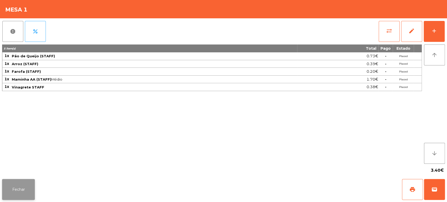
click at [33, 189] on button "Fechar" at bounding box center [18, 189] width 33 height 21
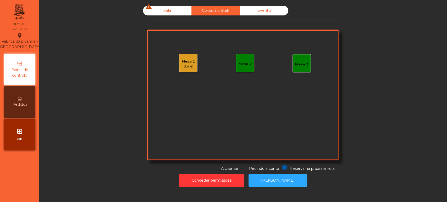
click at [146, 4] on icon "warning" at bounding box center [148, 6] width 6 height 6
click at [159, 12] on div "Sala warning" at bounding box center [167, 11] width 48 height 10
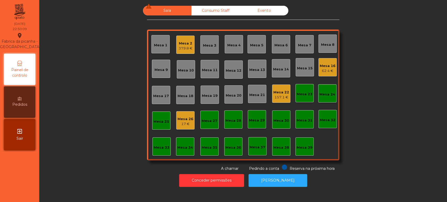
click at [277, 91] on div "Mesa 22" at bounding box center [281, 92] width 16 height 5
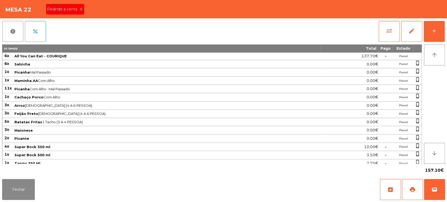
click at [81, 9] on icon at bounding box center [81, 9] width 4 height 4
click at [81, 14] on div "Pedindo a conta" at bounding box center [65, 9] width 38 height 10
click at [415, 182] on button "print" at bounding box center [412, 189] width 21 height 21
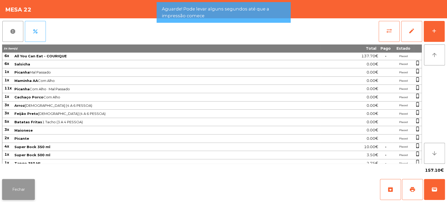
click at [11, 188] on button "Fechar" at bounding box center [18, 189] width 33 height 21
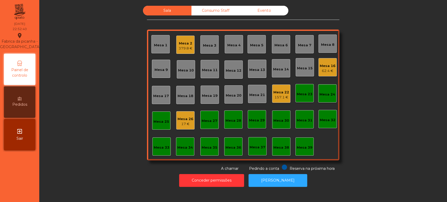
click at [276, 93] on div "Mesa 22" at bounding box center [281, 92] width 16 height 5
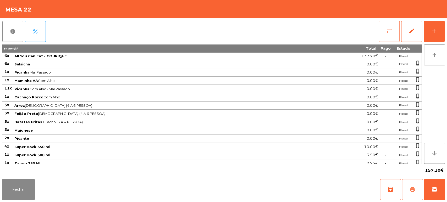
click at [408, 190] on button "print" at bounding box center [412, 189] width 21 height 21
click at [24, 187] on button "Fechar" at bounding box center [18, 189] width 33 height 21
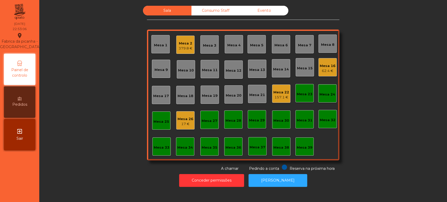
click at [182, 47] on div "379.8 €" at bounding box center [185, 48] width 14 height 5
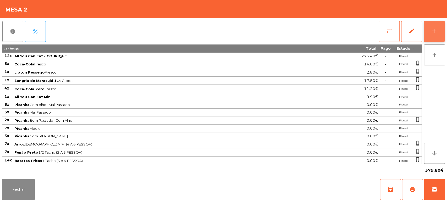
click at [429, 32] on button "add" at bounding box center [433, 31] width 21 height 21
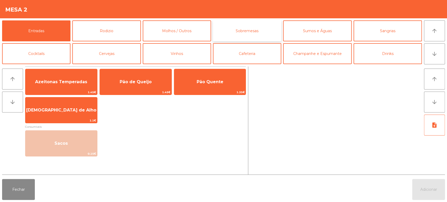
click at [257, 36] on button "Sobremesas" at bounding box center [247, 30] width 68 height 21
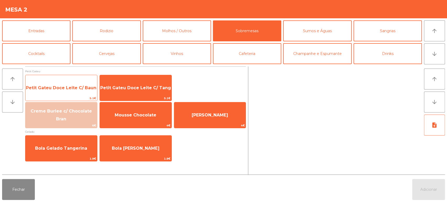
click at [76, 87] on span "Petit Gateu Doce Leite C/ Baun" at bounding box center [61, 87] width 70 height 5
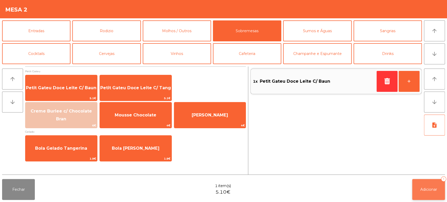
click at [419, 192] on button "Adicionar 1" at bounding box center [428, 189] width 33 height 21
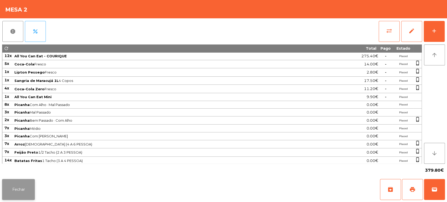
click at [21, 190] on button "Fechar" at bounding box center [18, 189] width 33 height 21
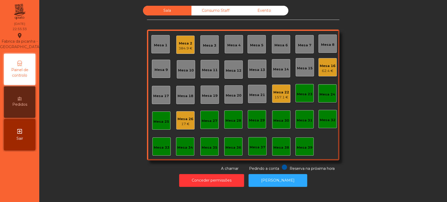
click at [286, 91] on div "Mesa 22" at bounding box center [281, 92] width 16 height 5
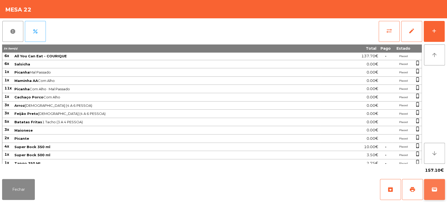
click at [433, 192] on span "wallet" at bounding box center [434, 189] width 6 height 6
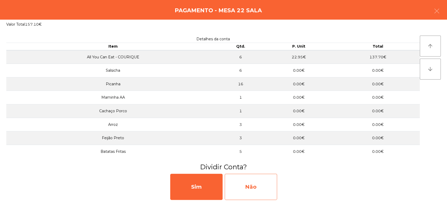
click at [247, 192] on div "Não" at bounding box center [250, 187] width 52 height 26
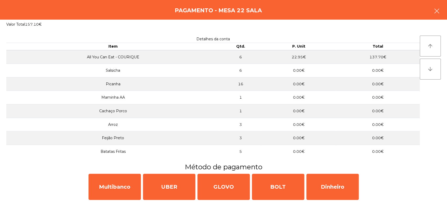
click at [431, 15] on button "button" at bounding box center [436, 12] width 15 height 16
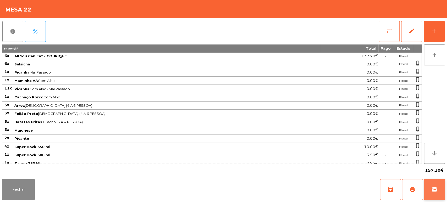
click at [441, 194] on button "wallet" at bounding box center [434, 189] width 21 height 21
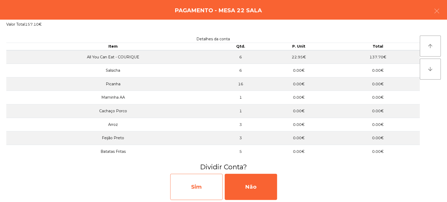
click at [180, 186] on div "Sim" at bounding box center [196, 187] width 52 height 26
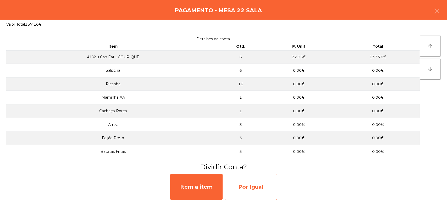
click at [256, 182] on div "Por Igual" at bounding box center [250, 187] width 52 height 26
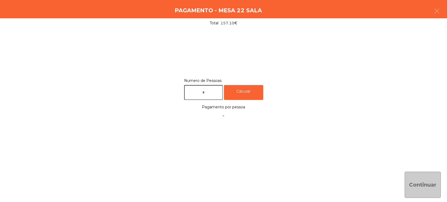
click at [199, 91] on input "text" at bounding box center [203, 92] width 39 height 15
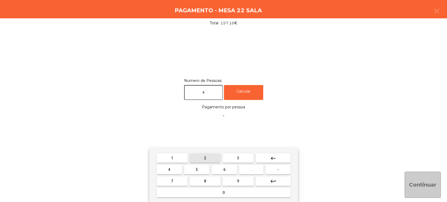
click at [204, 158] on span "2" at bounding box center [205, 158] width 2 height 4
type input "*"
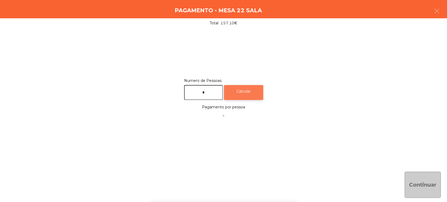
click at [254, 87] on div "Calcular" at bounding box center [243, 92] width 39 height 15
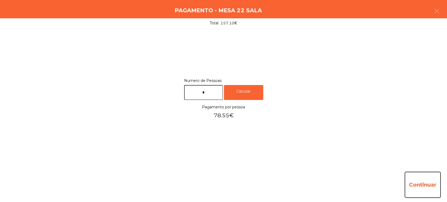
click at [432, 190] on button "Continuar" at bounding box center [422, 185] width 36 height 26
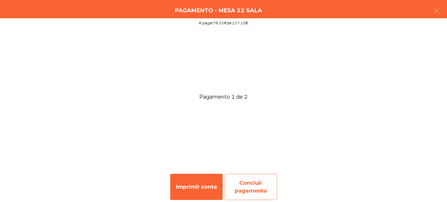
click at [256, 182] on div "Concluir pagamento" at bounding box center [250, 187] width 52 height 26
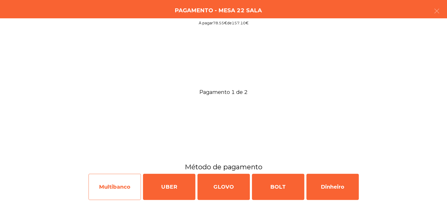
click at [113, 184] on div "Multibanco" at bounding box center [114, 187] width 52 height 26
select select "**"
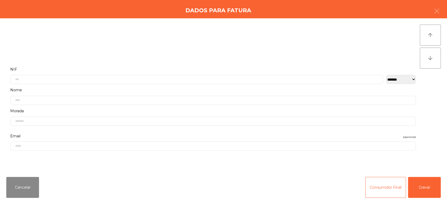
click at [226, 68] on label "NIF" at bounding box center [212, 69] width 405 height 7
click at [255, 79] on input "text" at bounding box center [196, 79] width 372 height 9
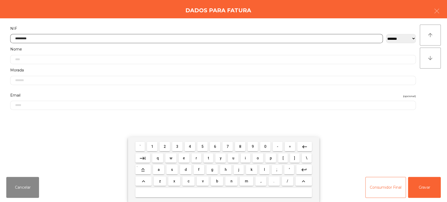
type input "*********"
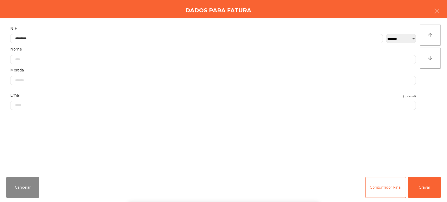
click at [418, 182] on div "` 1 2 3 4 5 6 7 8 9 0 - = keyboard_backspace keyboard_tab q w e r t y u i o p […" at bounding box center [223, 169] width 447 height 65
click at [428, 192] on button "Gravar" at bounding box center [424, 187] width 33 height 21
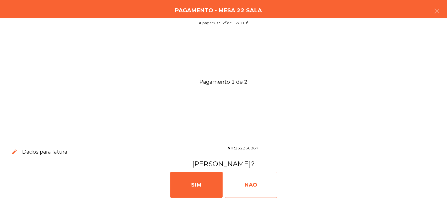
click at [257, 181] on div "NAO" at bounding box center [250, 185] width 52 height 26
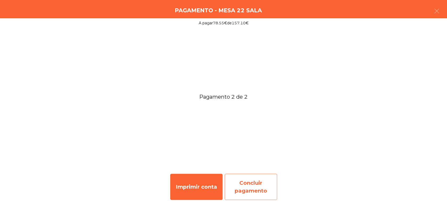
click at [266, 189] on div "Concluir pagamento" at bounding box center [250, 187] width 52 height 26
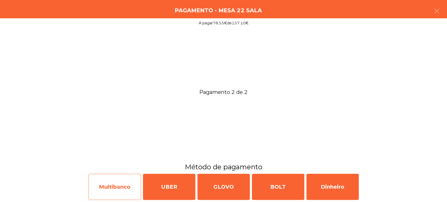
click at [124, 178] on div "Multibanco" at bounding box center [114, 187] width 52 height 26
select select "**"
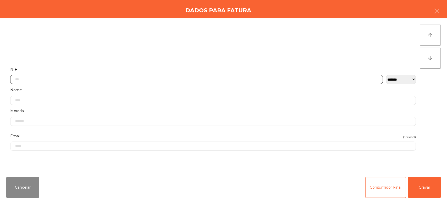
click at [247, 79] on input "text" at bounding box center [196, 79] width 372 height 9
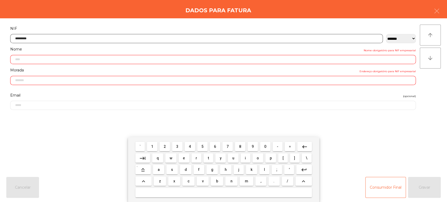
type input "*********"
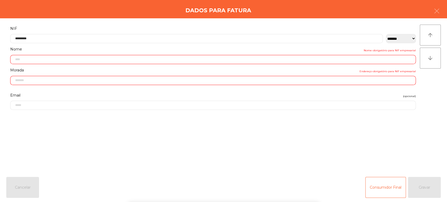
click at [432, 191] on div "` 1 2 3 4 5 6 7 8 9 0 - = keyboard_backspace keyboard_tab q w e r t y u i o p […" at bounding box center [223, 169] width 447 height 65
type input "**********"
click at [422, 187] on button "Gravar" at bounding box center [424, 187] width 33 height 21
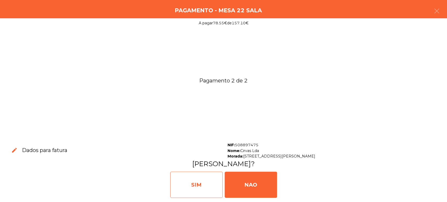
click at [198, 181] on div "SIM" at bounding box center [196, 185] width 52 height 26
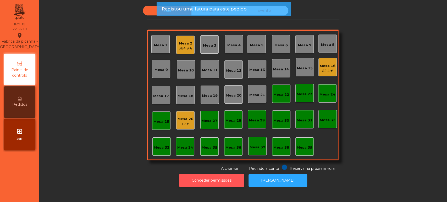
click at [225, 181] on button "Conceder permissões" at bounding box center [211, 180] width 65 height 13
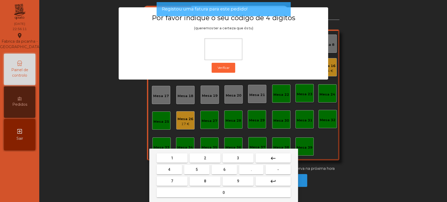
click at [176, 155] on button "1" at bounding box center [171, 157] width 31 height 9
click at [233, 154] on button "3" at bounding box center [237, 157] width 31 height 9
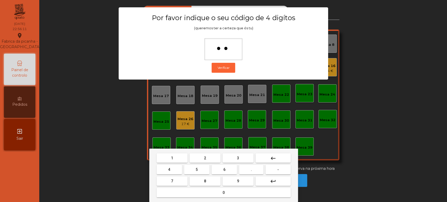
click at [196, 170] on span "5" at bounding box center [196, 169] width 2 height 4
type input "***"
click at [207, 194] on button "0" at bounding box center [223, 192] width 134 height 9
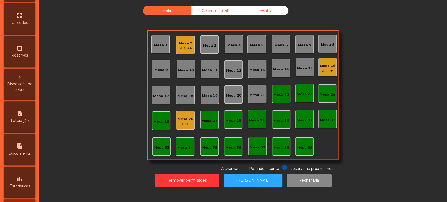
click at [27, 133] on div "request_page Faturação" at bounding box center [19, 116] width 31 height 31
select select "**"
select select "****"
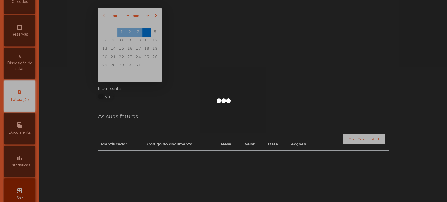
scroll to position [170, 0]
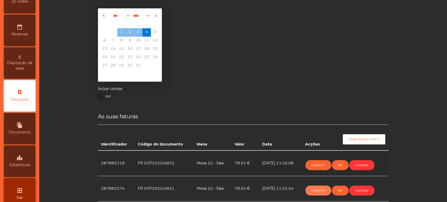
click at [319, 189] on button "Imprimir" at bounding box center [318, 190] width 26 height 10
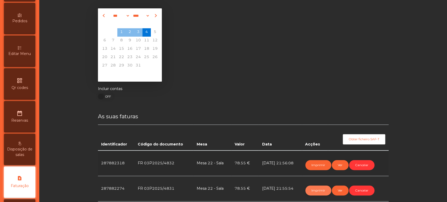
scroll to position [0, 0]
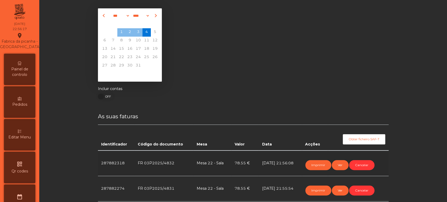
click at [27, 64] on div "Painel de controlo" at bounding box center [19, 69] width 31 height 31
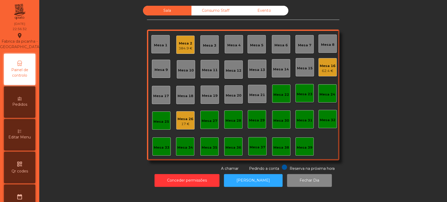
click at [188, 44] on div "Mesa 2" at bounding box center [185, 43] width 14 height 5
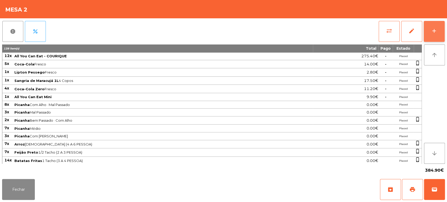
click at [433, 32] on div "add" at bounding box center [434, 31] width 6 height 6
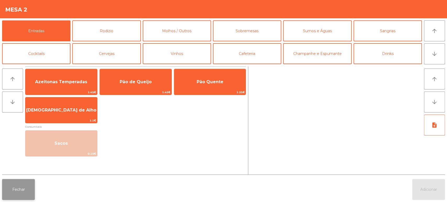
click at [28, 199] on button "Fechar" at bounding box center [18, 189] width 33 height 21
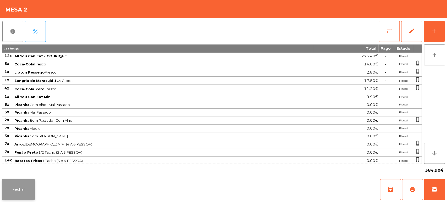
click at [22, 193] on button "Fechar" at bounding box center [18, 189] width 33 height 21
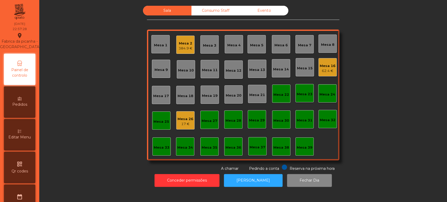
click at [230, 138] on div "Mesa 36" at bounding box center [233, 146] width 18 height 18
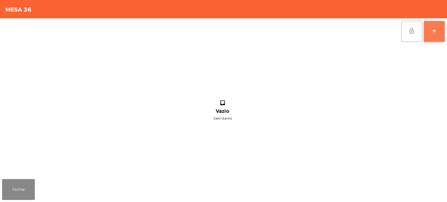
click at [429, 30] on button "add" at bounding box center [433, 31] width 21 height 21
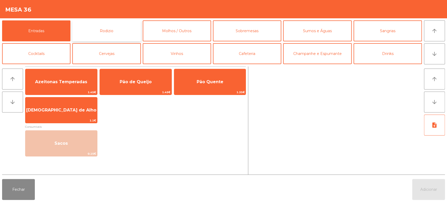
click at [113, 33] on button "Rodizio" at bounding box center [106, 30] width 68 height 21
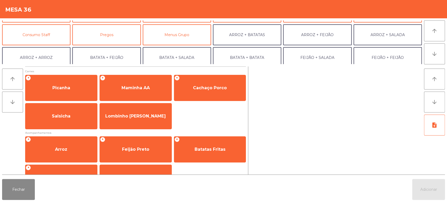
scroll to position [44, 0]
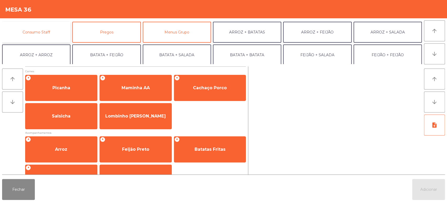
click at [40, 32] on button "Consumo Staff" at bounding box center [36, 32] width 68 height 21
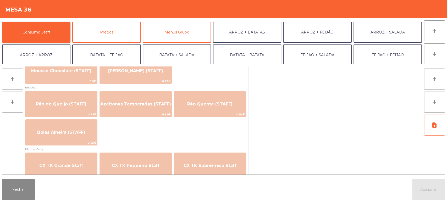
scroll to position [408, 0]
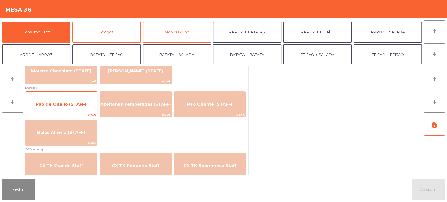
click at [62, 107] on span "Pão de Queijo (STAFF)" at bounding box center [61, 104] width 72 height 14
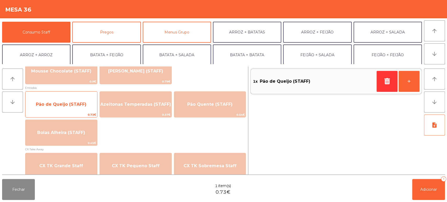
click at [57, 108] on span "Pão de Queijo (STAFF)" at bounding box center [61, 104] width 72 height 14
click at [58, 103] on span "Pão de Queijo (STAFF)" at bounding box center [61, 104] width 50 height 5
click at [63, 115] on span "0.73€" at bounding box center [61, 114] width 72 height 5
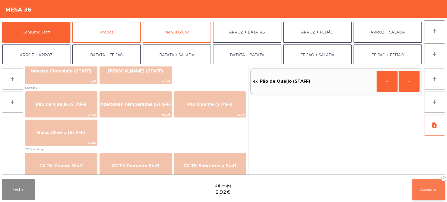
click at [431, 186] on button "Adicionar 4" at bounding box center [428, 189] width 33 height 21
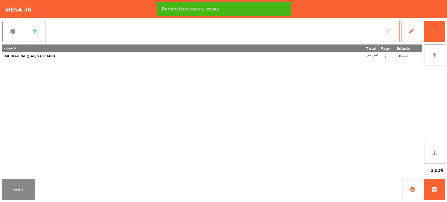
click at [409, 192] on span "print" at bounding box center [412, 189] width 6 height 6
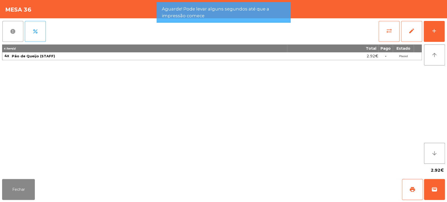
click at [9, 35] on button "report" at bounding box center [12, 31] width 21 height 21
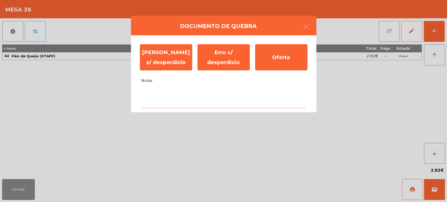
click at [209, 103] on textarea "Notas" at bounding box center [223, 97] width 165 height 22
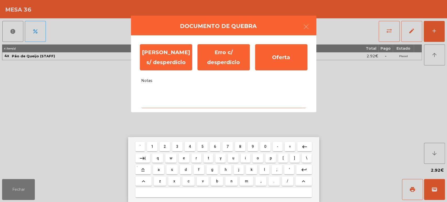
click at [159, 170] on span "a" at bounding box center [159, 169] width 2 height 4
click at [264, 170] on span "l" at bounding box center [263, 169] width 1 height 4
click at [245, 157] on span "i" at bounding box center [245, 158] width 1 height 4
type textarea "***"
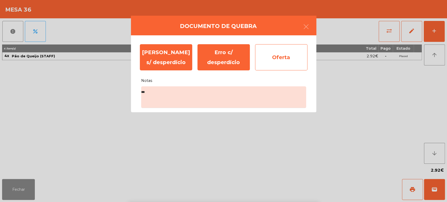
click at [280, 67] on div "Oferta" at bounding box center [281, 57] width 52 height 26
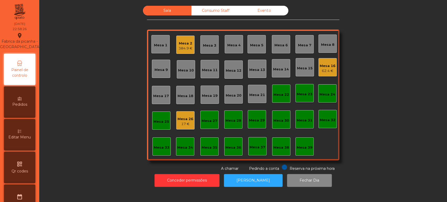
click at [326, 68] on div "62.4 €" at bounding box center [327, 70] width 16 height 5
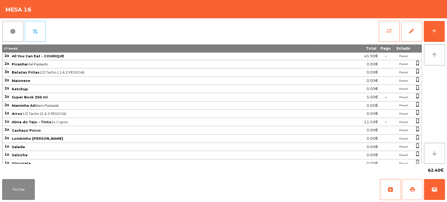
click at [409, 181] on button "print" at bounding box center [412, 189] width 21 height 21
click at [26, 182] on button "Fechar" at bounding box center [18, 189] width 33 height 21
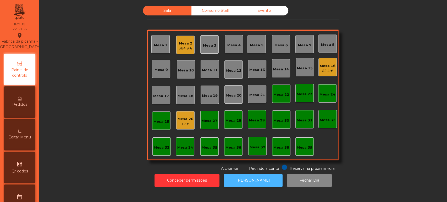
click at [266, 180] on button "[PERSON_NAME]" at bounding box center [253, 180] width 59 height 13
click at [245, 183] on button "[PERSON_NAME]" at bounding box center [253, 180] width 59 height 13
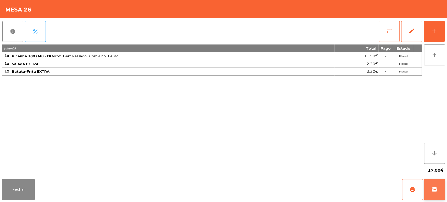
click at [432, 193] on span "wallet" at bounding box center [434, 189] width 6 height 6
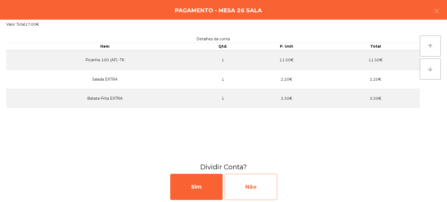
click at [248, 183] on div "Não" at bounding box center [250, 187] width 52 height 26
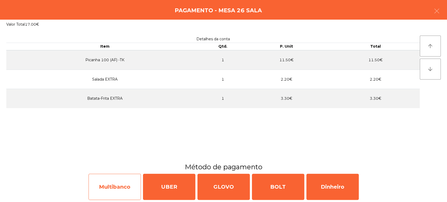
click at [123, 181] on div "Multibanco" at bounding box center [114, 187] width 52 height 26
select select "**"
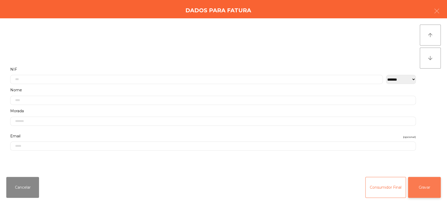
click at [427, 190] on button "Gravar" at bounding box center [424, 187] width 33 height 21
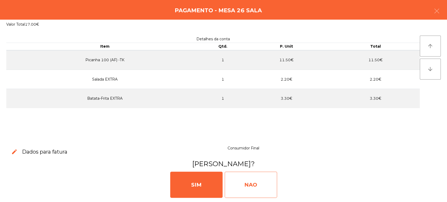
click at [256, 180] on div "NAO" at bounding box center [250, 185] width 52 height 26
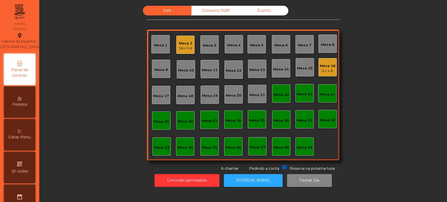
click at [327, 64] on div "Mesa 16" at bounding box center [327, 65] width 16 height 5
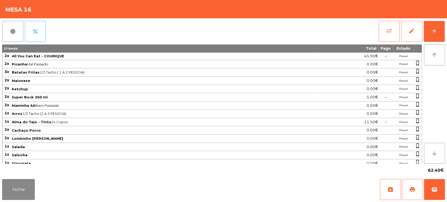
click at [445, 191] on div "Fechar archive print wallet" at bounding box center [223, 189] width 447 height 25
click at [446, 188] on div "Fechar archive print wallet" at bounding box center [223, 189] width 447 height 25
click at [440, 189] on button "wallet" at bounding box center [434, 189] width 21 height 21
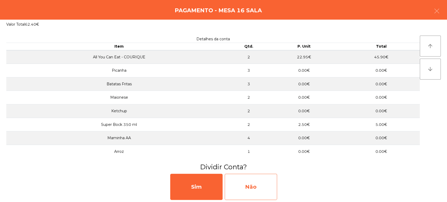
click at [258, 181] on div "Não" at bounding box center [250, 187] width 52 height 26
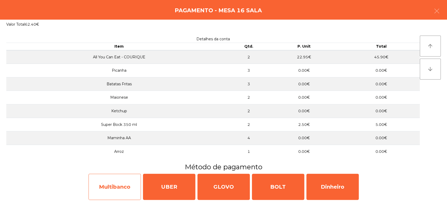
click at [126, 180] on div "Multibanco" at bounding box center [114, 187] width 52 height 26
select select "**"
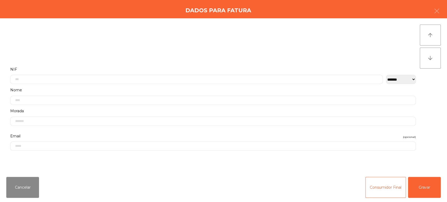
click at [445, 187] on div "Cancelar Consumidor Final Gravar" at bounding box center [223, 187] width 447 height 29
click at [413, 180] on button "Gravar" at bounding box center [424, 187] width 33 height 21
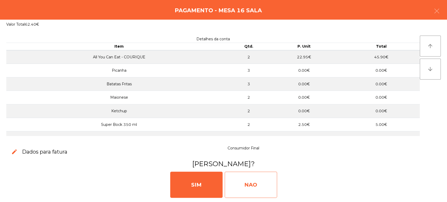
click at [267, 189] on div "NAO" at bounding box center [250, 185] width 52 height 26
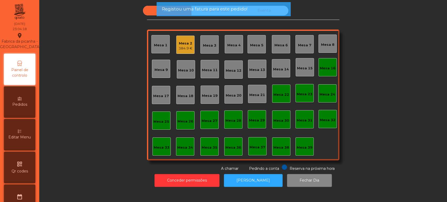
click at [321, 65] on div "Mesa 16" at bounding box center [327, 67] width 16 height 7
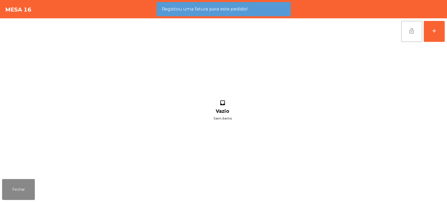
click at [406, 32] on button "lock_open" at bounding box center [411, 31] width 21 height 21
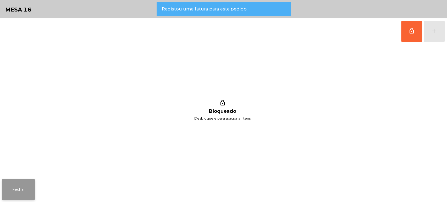
click at [15, 184] on button "Fechar" at bounding box center [18, 189] width 33 height 21
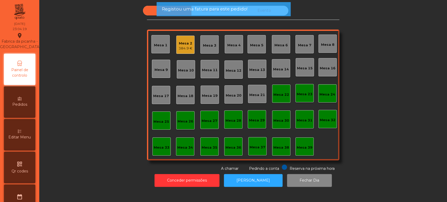
click at [276, 90] on div "Mesa 22" at bounding box center [281, 93] width 16 height 7
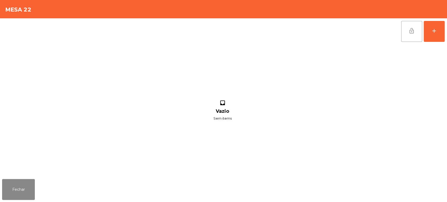
click at [411, 29] on span "lock_open" at bounding box center [411, 31] width 6 height 6
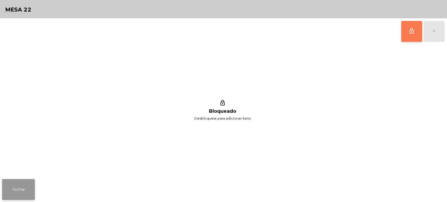
click at [32, 182] on button "Fechar" at bounding box center [18, 189] width 33 height 21
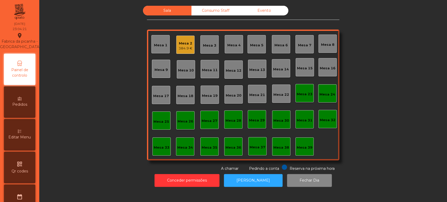
click at [182, 42] on div "Mesa 2" at bounding box center [185, 43] width 14 height 5
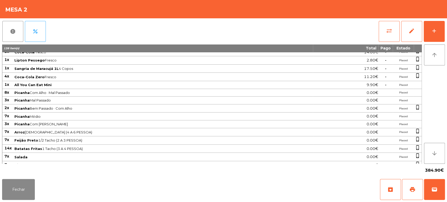
scroll to position [0, 0]
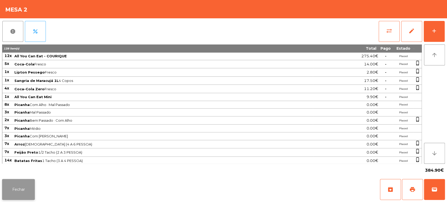
click at [3, 198] on button "Fechar" at bounding box center [18, 189] width 33 height 21
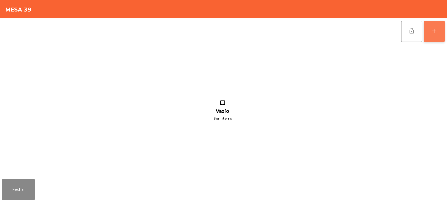
click at [437, 33] on div "add" at bounding box center [434, 31] width 6 height 6
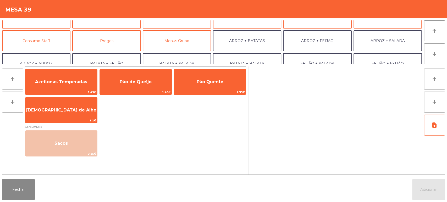
scroll to position [42, 0]
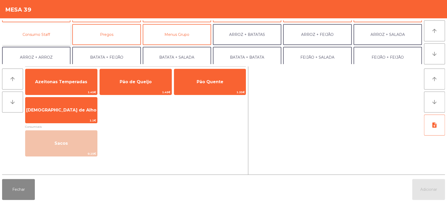
click at [53, 33] on button "Consumo Staff" at bounding box center [36, 34] width 68 height 21
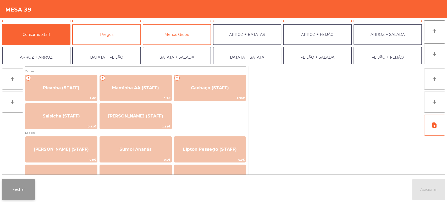
click at [30, 194] on button "Fechar" at bounding box center [18, 189] width 33 height 21
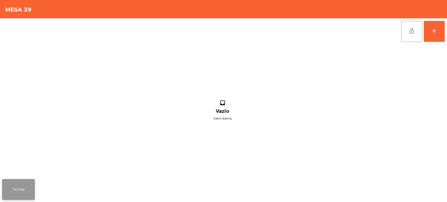
click at [32, 189] on button "Fechar" at bounding box center [18, 189] width 33 height 21
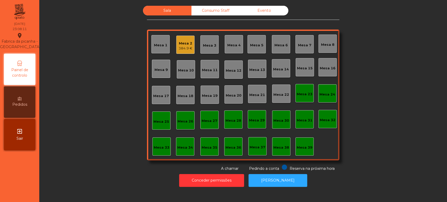
click at [300, 137] on div "Mesa 39" at bounding box center [304, 146] width 18 height 18
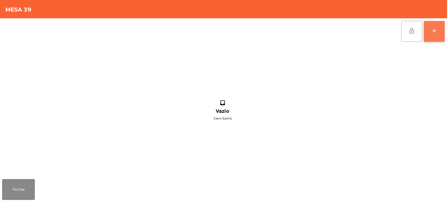
click at [432, 36] on button "add" at bounding box center [433, 31] width 21 height 21
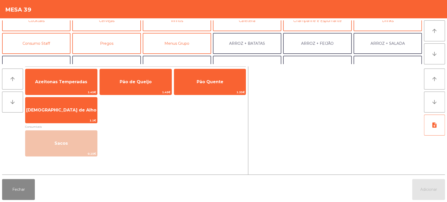
scroll to position [36, 0]
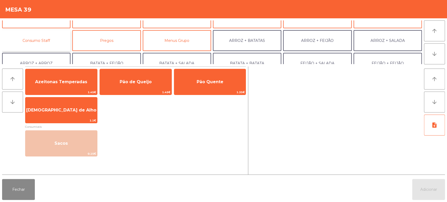
click at [43, 40] on button "Consumo Staff" at bounding box center [36, 40] width 68 height 21
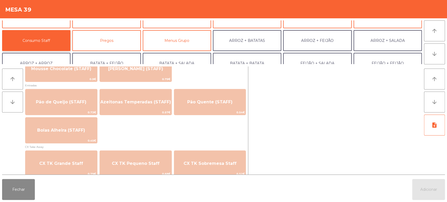
scroll to position [414, 0]
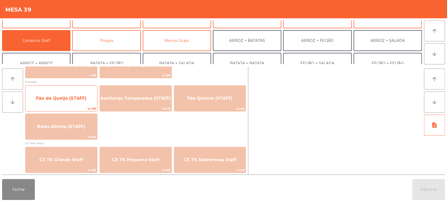
click at [73, 98] on span "Pão de Queijo (STAFF)" at bounding box center [61, 98] width 50 height 5
click at [79, 97] on span "Pão de Queijo (STAFF)" at bounding box center [61, 98] width 50 height 5
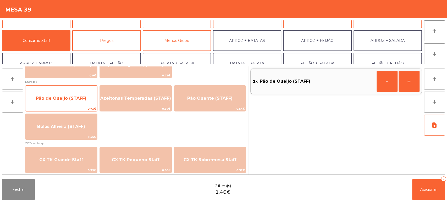
click at [76, 96] on span "Pão de Queijo (STAFF)" at bounding box center [61, 98] width 50 height 5
click at [78, 94] on span "Pão de Queijo (STAFF)" at bounding box center [61, 98] width 72 height 14
click at [77, 98] on span "Pão de Queijo (STAFF)" at bounding box center [61, 98] width 50 height 5
click at [76, 95] on span "Pão de Queijo (STAFF)" at bounding box center [61, 98] width 72 height 14
click at [77, 97] on span "Pão de Queijo (STAFF)" at bounding box center [61, 98] width 50 height 5
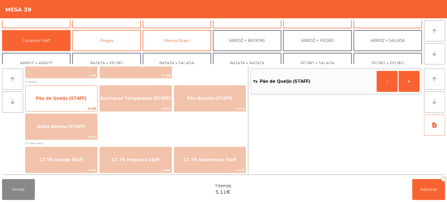
click at [78, 93] on span "Pão de Queijo (STAFF)" at bounding box center [61, 98] width 72 height 14
click at [80, 93] on span "Pão de Queijo (STAFF)" at bounding box center [61, 98] width 72 height 14
click at [82, 92] on span "Pão de Queijo (STAFF)" at bounding box center [61, 98] width 72 height 14
click at [81, 91] on span "Pão de Queijo (STAFF)" at bounding box center [61, 98] width 72 height 14
click at [81, 91] on div "Pão de Queijo (STAFF) 0.73€" at bounding box center [61, 98] width 72 height 26
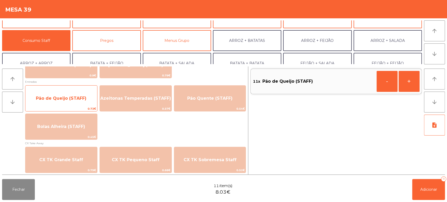
click at [80, 91] on span "Pão de Queijo (STAFF)" at bounding box center [61, 98] width 72 height 14
click at [81, 91] on div "Pão de Queijo (STAFF) 0.73€" at bounding box center [61, 98] width 72 height 26
click at [86, 90] on div "Pão de Queijo (STAFF) 0.73€" at bounding box center [61, 98] width 72 height 26
click at [84, 91] on span "Pão de Queijo (STAFF)" at bounding box center [61, 98] width 72 height 14
click at [84, 90] on div "Pão de Queijo (STAFF) 0.73€" at bounding box center [61, 98] width 72 height 26
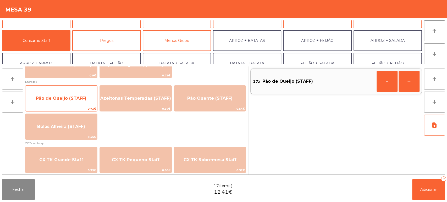
click at [89, 89] on div "Pão de Queijo (STAFF) 0.73€" at bounding box center [61, 98] width 72 height 26
click at [88, 89] on div "Pão de Queijo (STAFF) 0.73€" at bounding box center [61, 98] width 72 height 26
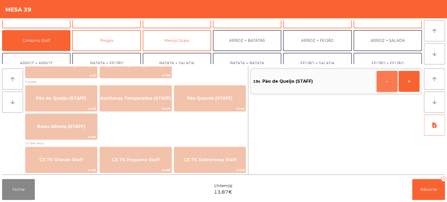
click at [377, 85] on button "-" at bounding box center [386, 81] width 21 height 21
click at [421, 187] on button "Adicionar 17" at bounding box center [428, 189] width 33 height 21
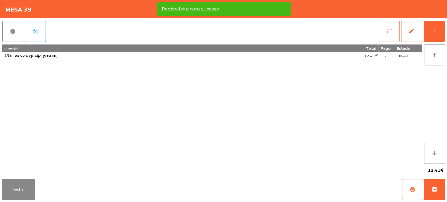
click at [410, 188] on span "print" at bounding box center [412, 189] width 6 height 6
click at [17, 33] on button "report" at bounding box center [12, 31] width 21 height 21
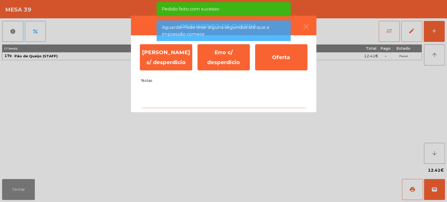
click at [199, 89] on textarea "Notas" at bounding box center [223, 97] width 165 height 22
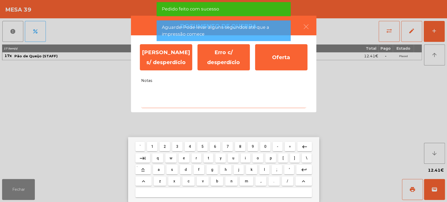
click at [209, 163] on mat-keyboard-key "t" at bounding box center [208, 158] width 12 height 12
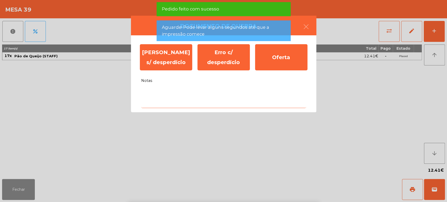
type textarea "*"
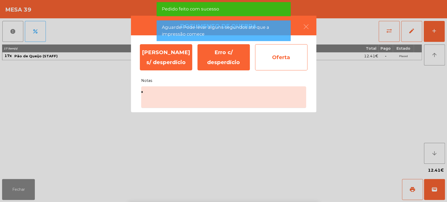
click at [285, 58] on div "Oferta" at bounding box center [281, 57] width 52 height 26
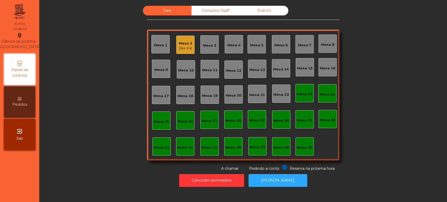
click at [182, 44] on div "Mesa 2" at bounding box center [185, 43] width 14 height 5
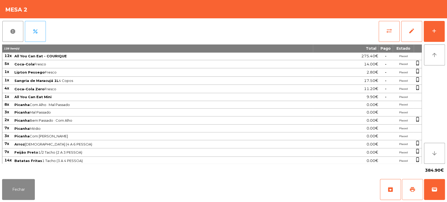
click at [417, 188] on button "print" at bounding box center [412, 189] width 21 height 21
click at [25, 181] on button "Fechar" at bounding box center [18, 189] width 33 height 21
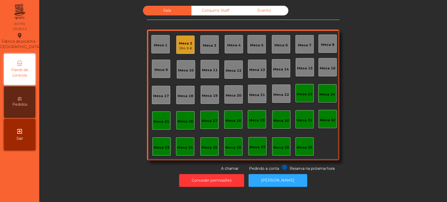
click at [186, 43] on div "Mesa 2" at bounding box center [185, 43] width 14 height 5
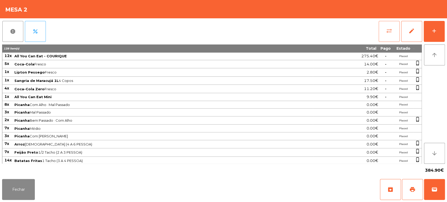
click at [385, 27] on button "sync_alt" at bounding box center [388, 31] width 21 height 21
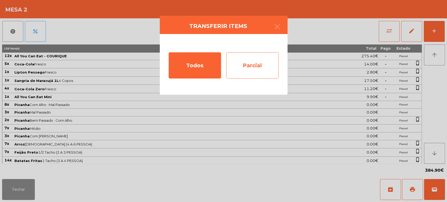
click at [265, 70] on div "Parcial" at bounding box center [252, 65] width 52 height 26
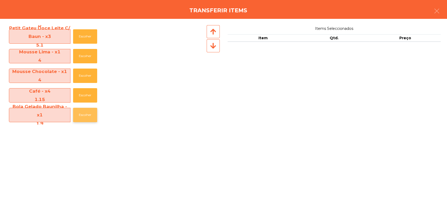
click at [92, 120] on button "Escolher" at bounding box center [85, 115] width 24 height 14
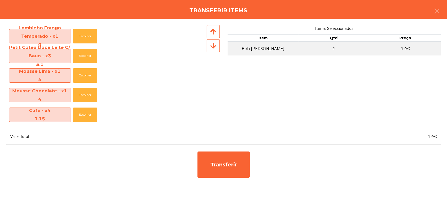
scroll to position [352, 0]
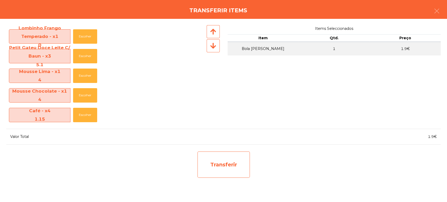
click at [222, 160] on div "Transferir" at bounding box center [223, 164] width 52 height 26
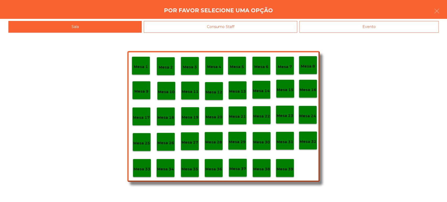
click at [239, 167] on p "Mesa 37" at bounding box center [237, 169] width 17 height 6
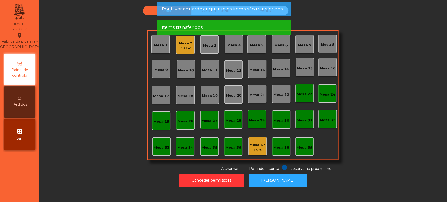
click at [182, 44] on div "Mesa 2" at bounding box center [185, 43] width 13 height 5
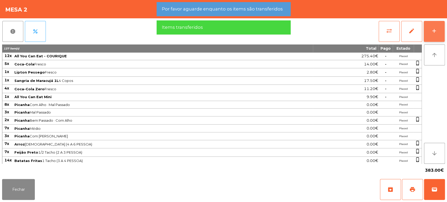
click at [432, 30] on div "add" at bounding box center [434, 31] width 6 height 6
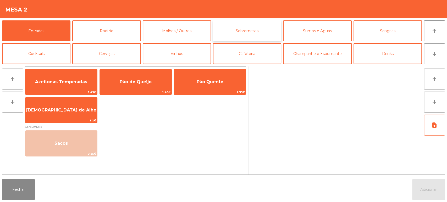
click at [273, 30] on button "Sobremesas" at bounding box center [247, 30] width 68 height 21
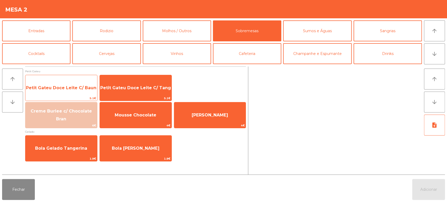
click at [75, 91] on span "Petit Gateu Doce Leite C/ Baun" at bounding box center [61, 88] width 72 height 14
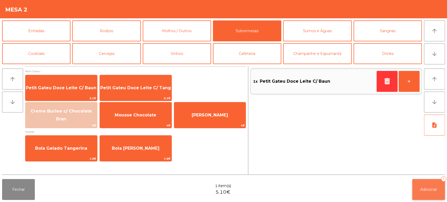
click at [424, 181] on button "Adicionar 1" at bounding box center [428, 189] width 33 height 21
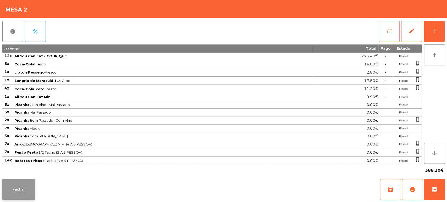
click at [25, 186] on button "Fechar" at bounding box center [18, 189] width 33 height 21
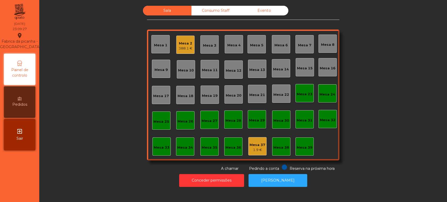
click at [181, 45] on div "Mesa 2" at bounding box center [185, 43] width 14 height 5
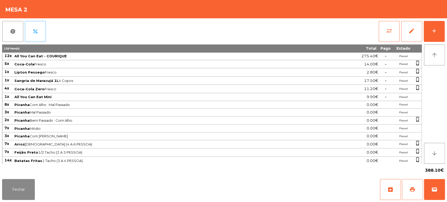
click at [411, 189] on span "print" at bounding box center [412, 189] width 6 height 6
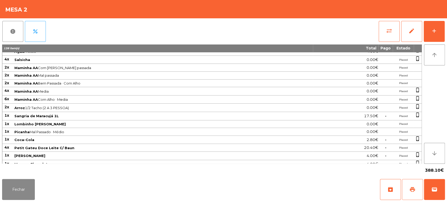
scroll to position [169, 0]
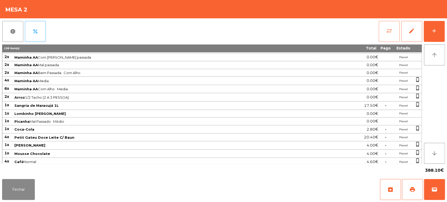
click at [387, 39] on button "sync_alt" at bounding box center [388, 31] width 21 height 21
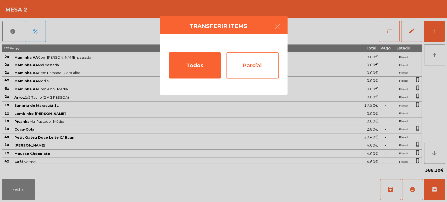
click at [264, 67] on div "Parcial" at bounding box center [252, 65] width 52 height 26
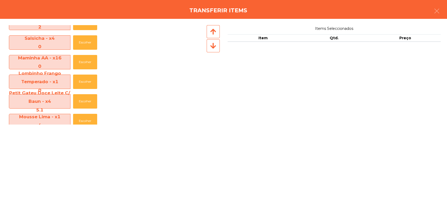
scroll to position [352, 0]
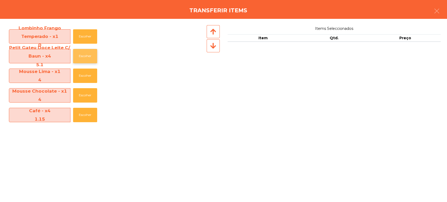
click at [88, 55] on button "Escolher" at bounding box center [85, 56] width 24 height 14
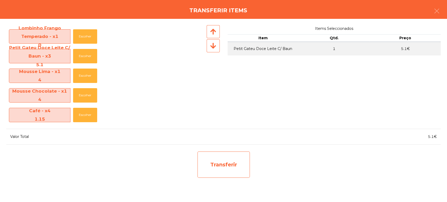
click at [215, 166] on div "Transferir" at bounding box center [223, 164] width 52 height 26
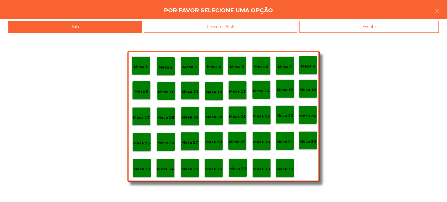
click at [238, 169] on p "Mesa 37" at bounding box center [237, 169] width 17 height 6
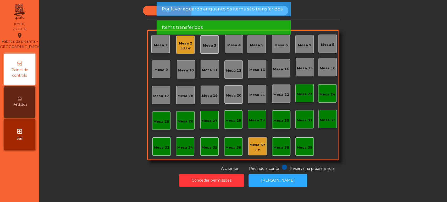
click at [259, 150] on div "7 €" at bounding box center [257, 149] width 16 height 5
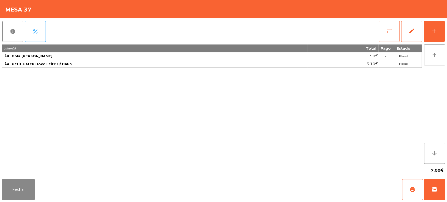
click at [387, 25] on button "sync_alt" at bounding box center [388, 31] width 21 height 21
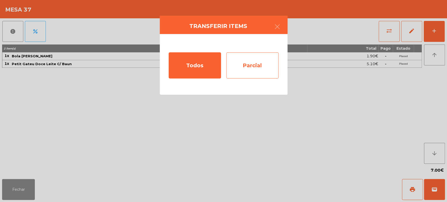
click at [258, 68] on div "Parcial" at bounding box center [252, 65] width 52 height 26
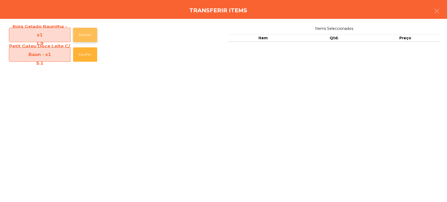
click at [83, 29] on button "Escolher" at bounding box center [85, 35] width 24 height 14
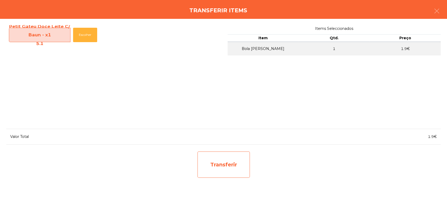
click at [229, 167] on div "Transferir" at bounding box center [223, 164] width 52 height 26
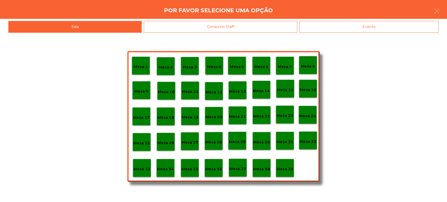
click at [170, 67] on p "Mesa 2" at bounding box center [166, 67] width 14 height 6
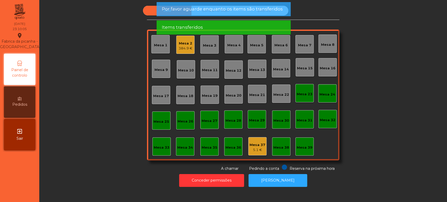
click at [179, 45] on div "Mesa 2" at bounding box center [185, 43] width 14 height 5
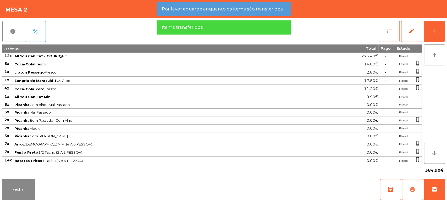
click at [410, 190] on span "print" at bounding box center [412, 189] width 6 height 6
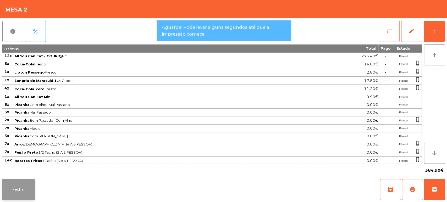
click at [26, 180] on button "Fechar" at bounding box center [18, 189] width 33 height 21
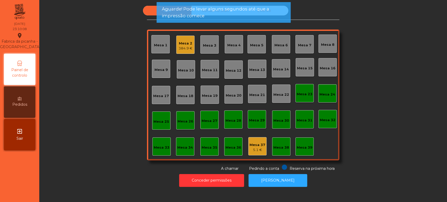
click at [257, 155] on div "Mesa 37 5.1 €" at bounding box center [257, 146] width 18 height 18
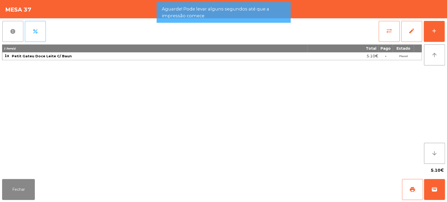
click at [22, 35] on button "report" at bounding box center [12, 31] width 21 height 21
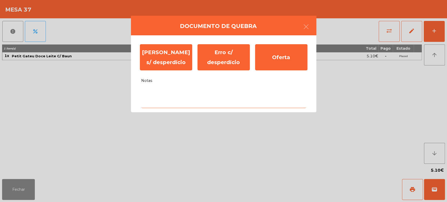
click at [180, 93] on textarea "Notas" at bounding box center [223, 97] width 165 height 22
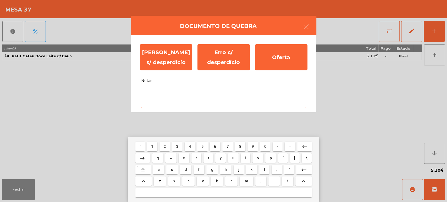
click at [206, 167] on button "g" at bounding box center [212, 169] width 12 height 9
type textarea "*"
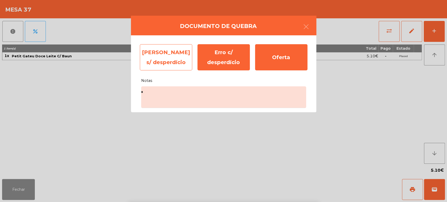
click at [168, 55] on div "Erro s/ desperdício" at bounding box center [166, 57] width 52 height 26
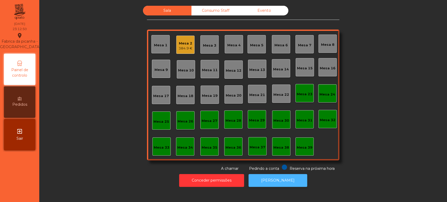
click at [278, 185] on button "[PERSON_NAME]" at bounding box center [277, 180] width 59 height 13
click at [287, 177] on button "[PERSON_NAME]" at bounding box center [277, 180] width 59 height 13
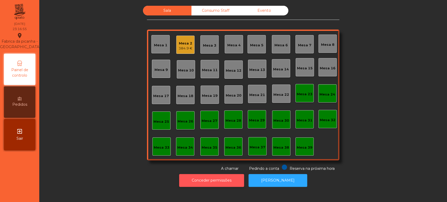
click at [222, 184] on button "Conceder permissões" at bounding box center [211, 180] width 65 height 13
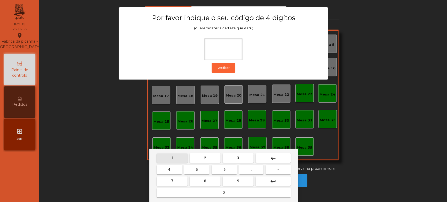
click at [172, 157] on span "1" at bounding box center [172, 158] width 2 height 4
click at [238, 158] on span "3" at bounding box center [238, 158] width 2 height 4
click at [190, 172] on button "5" at bounding box center [196, 169] width 25 height 9
click at [216, 195] on button "0" at bounding box center [223, 192] width 134 height 9
type input "****"
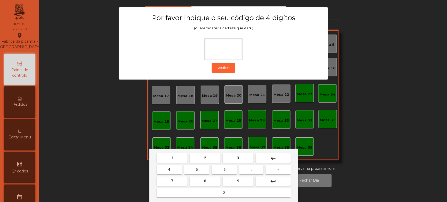
click at [171, 159] on span "1" at bounding box center [172, 158] width 2 height 4
click at [238, 156] on span "3" at bounding box center [238, 158] width 2 height 4
click at [197, 168] on span "5" at bounding box center [196, 169] width 2 height 4
type input "***"
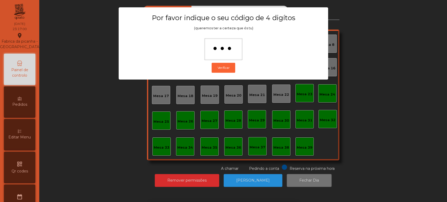
click at [357, 114] on ngb-modal-window "Por favor indique o seu código de 4 digítos (queremos ter a certeza que és tu) …" at bounding box center [223, 101] width 424 height 202
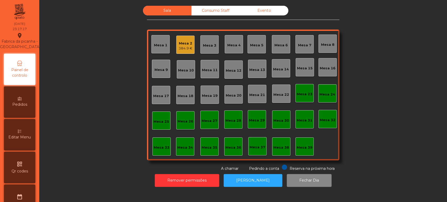
click at [186, 47] on div "384.9 €" at bounding box center [185, 48] width 14 height 5
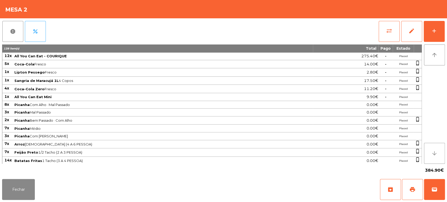
click at [435, 164] on button "arrow_downward" at bounding box center [434, 153] width 21 height 21
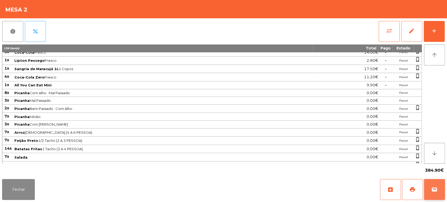
click at [434, 192] on span "wallet" at bounding box center [434, 189] width 6 height 6
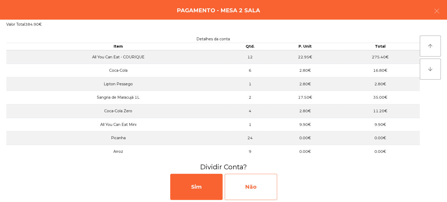
click at [259, 186] on div "Não" at bounding box center [250, 187] width 52 height 26
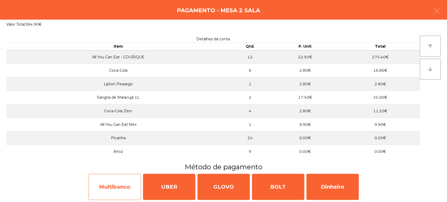
click at [127, 181] on div "Multibanco" at bounding box center [114, 187] width 52 height 26
select select "**"
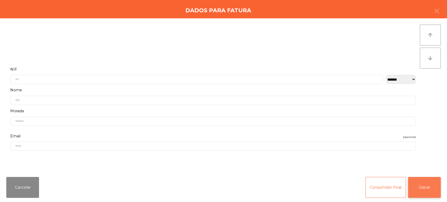
click at [427, 178] on button "Gravar" at bounding box center [424, 187] width 33 height 21
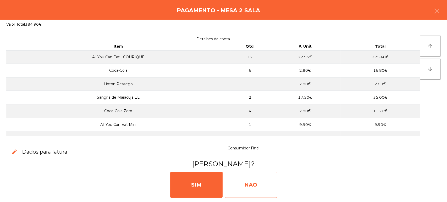
click at [273, 186] on div "NAO" at bounding box center [250, 185] width 52 height 26
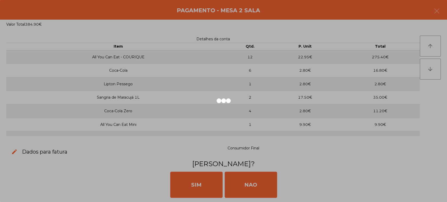
click at [207, 14] on div at bounding box center [223, 101] width 447 height 202
click at [209, 14] on div at bounding box center [223, 101] width 447 height 202
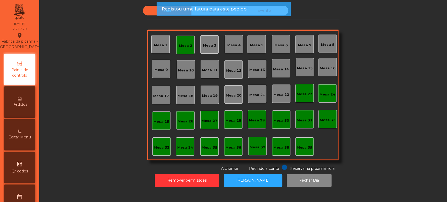
click at [220, 10] on span "Registou uma fatura para este pedido!" at bounding box center [204, 9] width 86 height 7
click at [222, 9] on span "Registou uma fatura para este pedido!" at bounding box center [204, 9] width 86 height 7
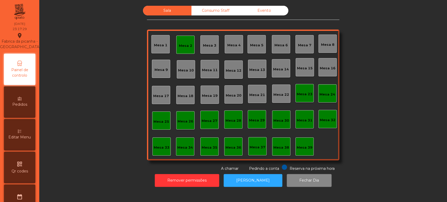
click at [212, 6] on div "Consumo Staff" at bounding box center [215, 11] width 48 height 10
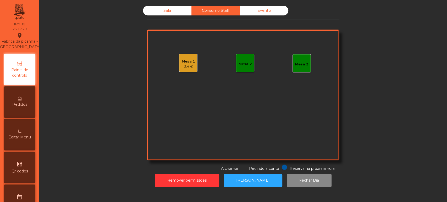
click at [184, 65] on div "3.4 €" at bounding box center [188, 66] width 13 height 5
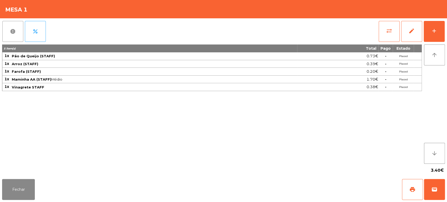
click at [17, 31] on button "report" at bounding box center [12, 31] width 21 height 21
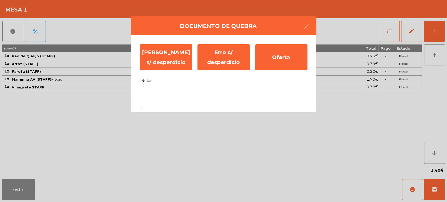
click at [196, 106] on textarea "Notas" at bounding box center [223, 97] width 165 height 22
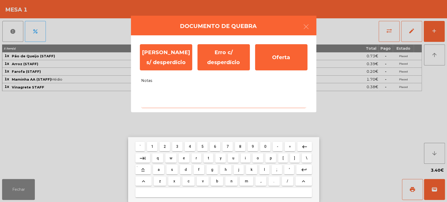
click at [185, 183] on mat-keyboard-key "c" at bounding box center [188, 181] width 14 height 12
click at [188, 181] on span "c" at bounding box center [188, 181] width 2 height 4
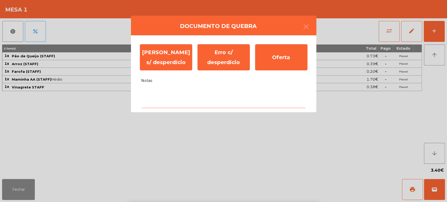
type textarea "*"
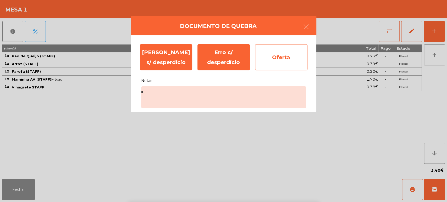
click at [268, 59] on div "Oferta" at bounding box center [281, 57] width 52 height 26
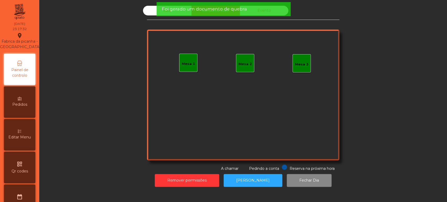
click at [228, 21] on div "Sala Consumo Staff Evento Mesa 1 Mesa 2 Mesa 3 Reserva na próxima hora Pedindo …" at bounding box center [243, 89] width 192 height 166
click at [230, 10] on span "Foi gerado um documento de quebra" at bounding box center [203, 9] width 85 height 7
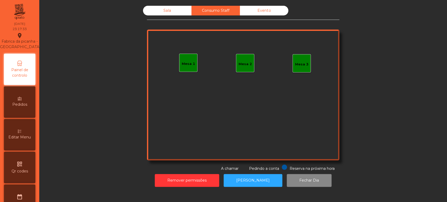
click at [179, 8] on div "Sala" at bounding box center [167, 11] width 48 height 10
click at [168, 12] on div "Sala" at bounding box center [167, 11] width 48 height 10
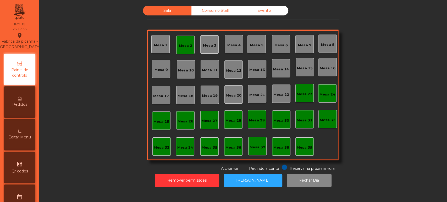
click at [185, 41] on div "Mesa 2" at bounding box center [185, 44] width 13 height 7
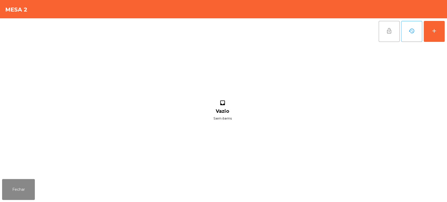
click at [395, 28] on button "lock_open" at bounding box center [388, 31] width 21 height 21
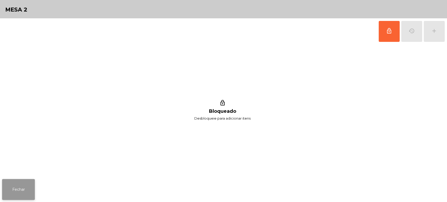
click at [23, 187] on button "Fechar" at bounding box center [18, 189] width 33 height 21
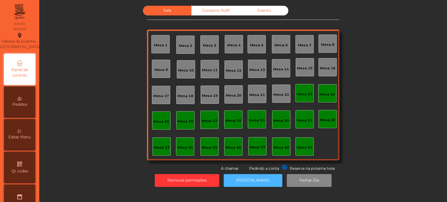
click at [260, 176] on button "[PERSON_NAME]" at bounding box center [252, 180] width 59 height 13
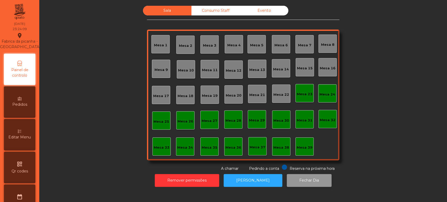
click at [296, 186] on button "Fechar Dia" at bounding box center [308, 180] width 45 height 13
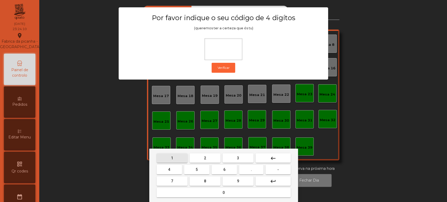
click at [172, 156] on span "1" at bounding box center [172, 158] width 2 height 4
click at [234, 155] on button "3" at bounding box center [237, 157] width 31 height 9
click at [196, 170] on span "5" at bounding box center [196, 169] width 2 height 4
click at [208, 192] on button "0" at bounding box center [223, 192] width 134 height 9
type input "****"
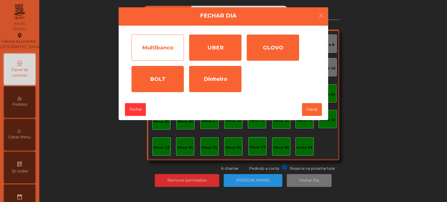
click at [159, 54] on div "Multibanco" at bounding box center [157, 48] width 52 height 26
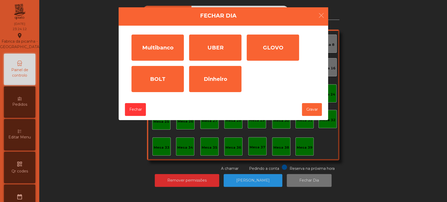
click at [0, 0] on input "*" at bounding box center [0, 0] width 0 height 0
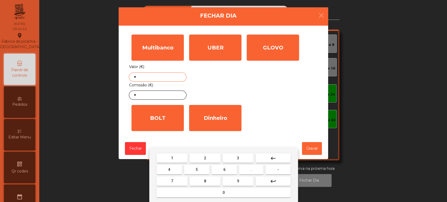
click at [273, 156] on mat-icon "keyboard_backspace" at bounding box center [273, 158] width 6 height 6
click at [202, 158] on button "2" at bounding box center [204, 157] width 31 height 9
click at [204, 180] on span "8" at bounding box center [205, 181] width 2 height 4
click at [230, 168] on button "6" at bounding box center [223, 169] width 25 height 9
click at [176, 178] on button "7" at bounding box center [171, 180] width 31 height 9
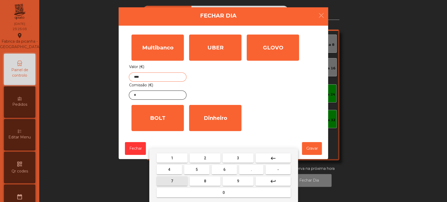
click at [256, 168] on button "." at bounding box center [251, 169] width 24 height 9
click at [196, 170] on span "5" at bounding box center [196, 169] width 2 height 4
click at [202, 182] on button "8" at bounding box center [204, 180] width 31 height 9
type input "*******"
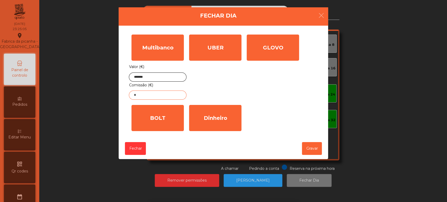
click at [177, 93] on input "*" at bounding box center [158, 95] width 58 height 9
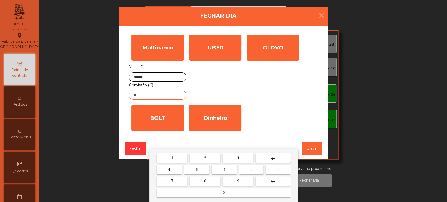
click at [281, 158] on button "keyboard_backspace" at bounding box center [272, 157] width 35 height 9
click at [172, 162] on button "1" at bounding box center [171, 157] width 31 height 9
click at [169, 170] on span "4" at bounding box center [169, 169] width 2 height 4
click at [251, 170] on span "." at bounding box center [251, 169] width 1 height 4
click at [172, 181] on span "7" at bounding box center [172, 181] width 2 height 4
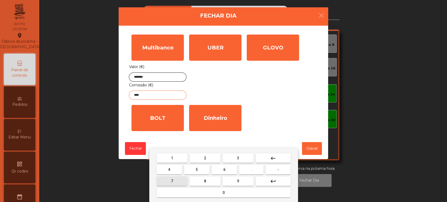
click at [172, 158] on span "1" at bounding box center [172, 158] width 2 height 4
type input "*****"
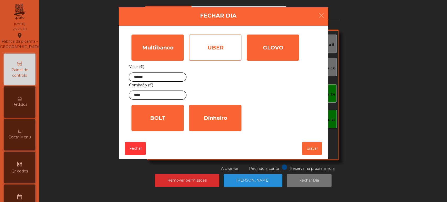
click at [240, 46] on div "UBER" at bounding box center [215, 48] width 52 height 26
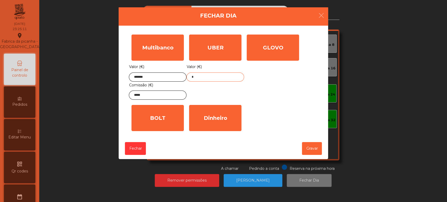
click at [238, 75] on input "*" at bounding box center [215, 76] width 58 height 9
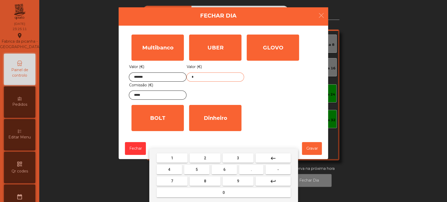
click at [271, 159] on mat-icon "keyboard_backspace" at bounding box center [273, 158] width 6 height 6
click at [205, 158] on span "2" at bounding box center [205, 158] width 2 height 4
click at [196, 170] on span "5" at bounding box center [196, 169] width 2 height 4
click at [204, 159] on span "2" at bounding box center [205, 158] width 2 height 4
click at [247, 169] on button "." at bounding box center [251, 169] width 24 height 9
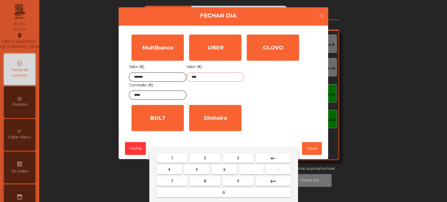
click at [177, 157] on button "1" at bounding box center [171, 157] width 31 height 9
click at [201, 195] on button "0" at bounding box center [223, 192] width 134 height 9
type input "******"
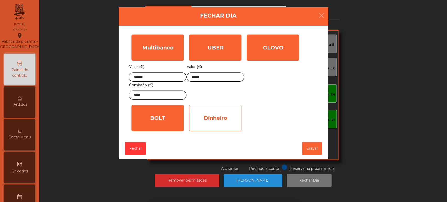
click at [227, 121] on div "Dinheiro" at bounding box center [215, 118] width 52 height 26
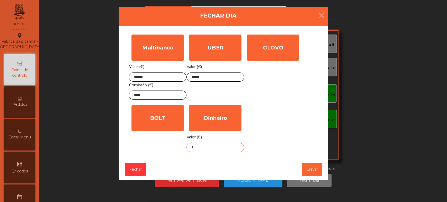
click at [222, 147] on input "*" at bounding box center [215, 147] width 58 height 9
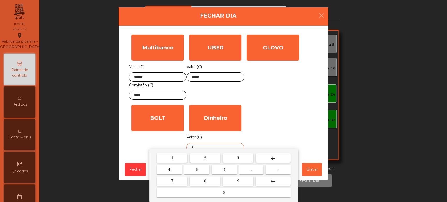
click at [275, 158] on mat-icon "keyboard_backspace" at bounding box center [273, 158] width 6 height 6
click at [241, 157] on button "3" at bounding box center [237, 157] width 31 height 9
click at [214, 195] on button "0" at bounding box center [223, 192] width 134 height 9
click at [238, 181] on span "9" at bounding box center [238, 181] width 2 height 4
click at [246, 169] on button "." at bounding box center [251, 169] width 24 height 9
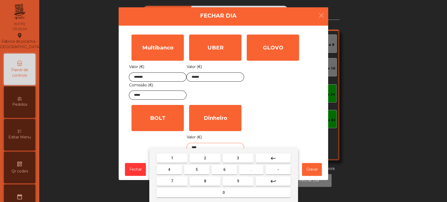
click at [203, 170] on button "5" at bounding box center [196, 169] width 25 height 9
click at [209, 191] on button "0" at bounding box center [223, 192] width 134 height 9
type input "******"
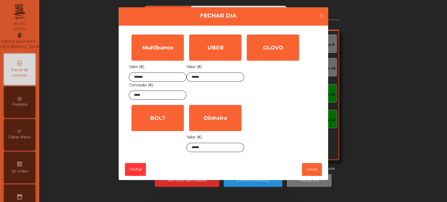
click at [278, 121] on div "Multibanco Valor (€) ******* Comissão (€) ***** UBER Valor (€) ****** GLOVO Val…" at bounding box center [223, 93] width 189 height 123
click at [311, 168] on button "Gravar" at bounding box center [312, 169] width 20 height 13
